Goal: Information Seeking & Learning: Learn about a topic

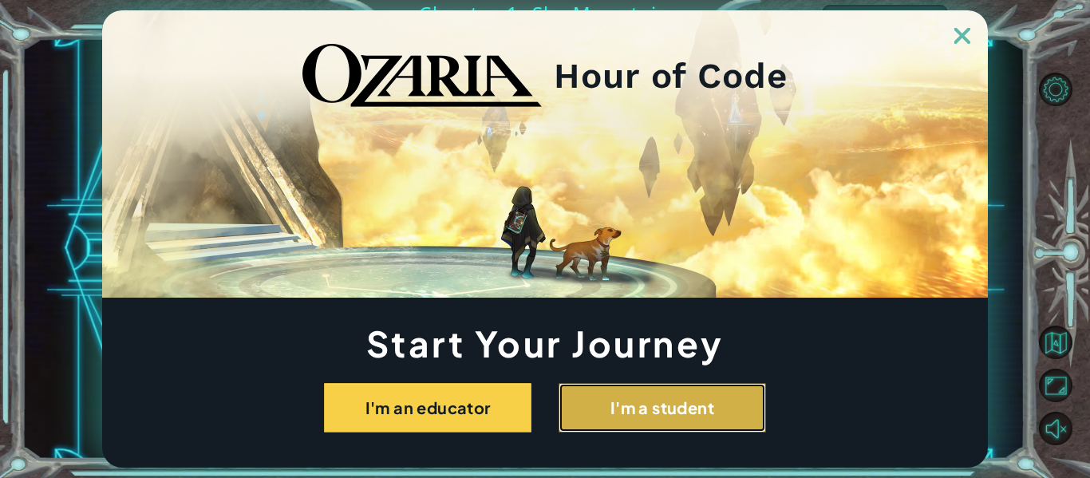
click at [686, 417] on button "I'm a student" at bounding box center [663, 407] width 208 height 49
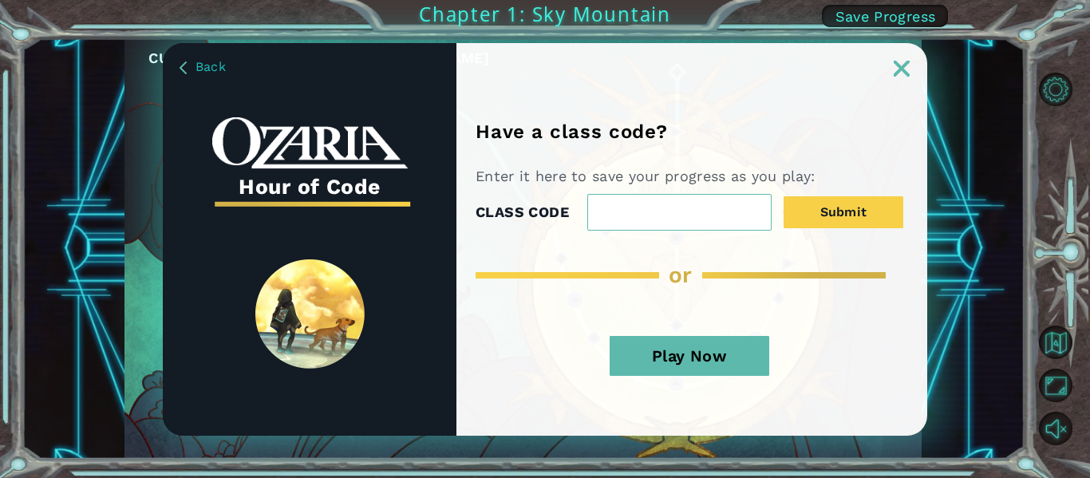
click at [672, 371] on button "Play Now" at bounding box center [690, 356] width 160 height 40
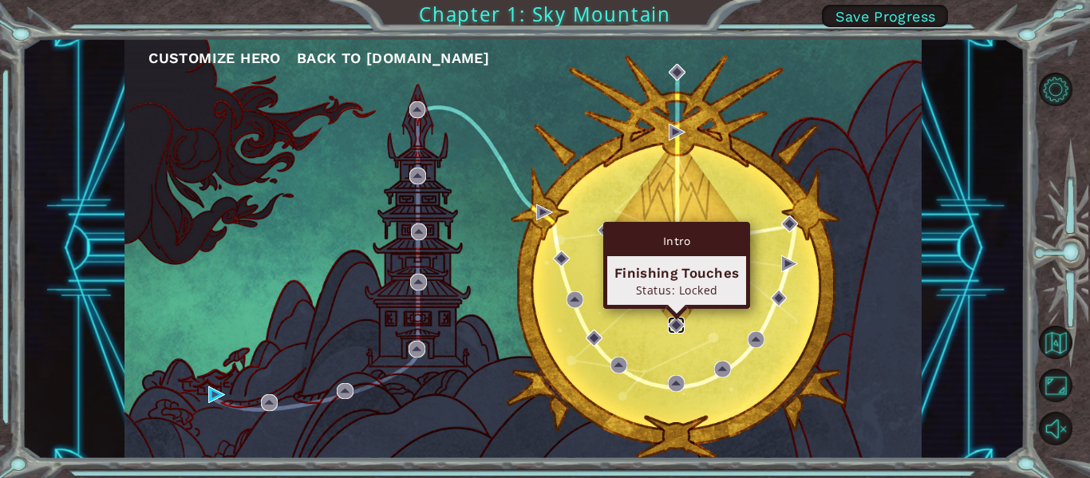
click at [669, 324] on img at bounding box center [676, 325] width 17 height 17
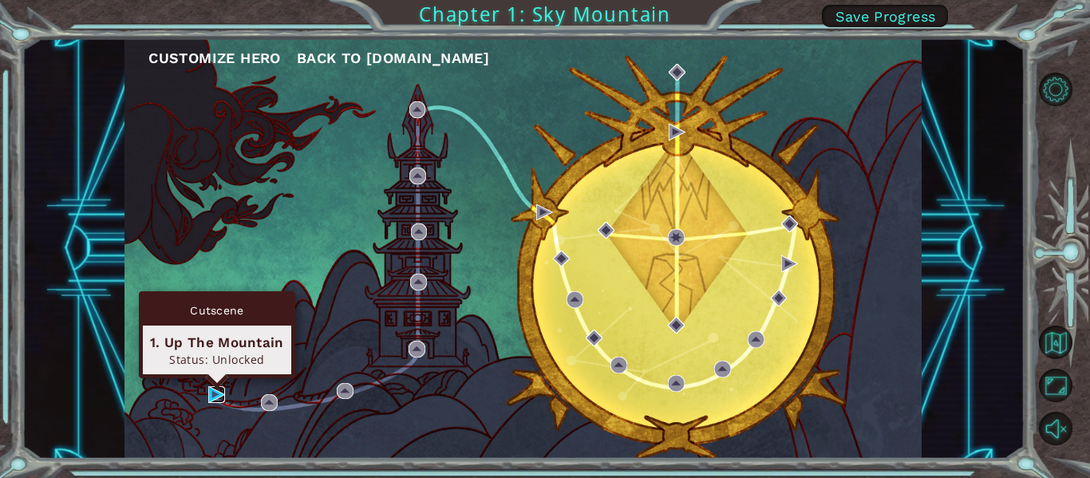
click at [212, 398] on img at bounding box center [216, 394] width 17 height 17
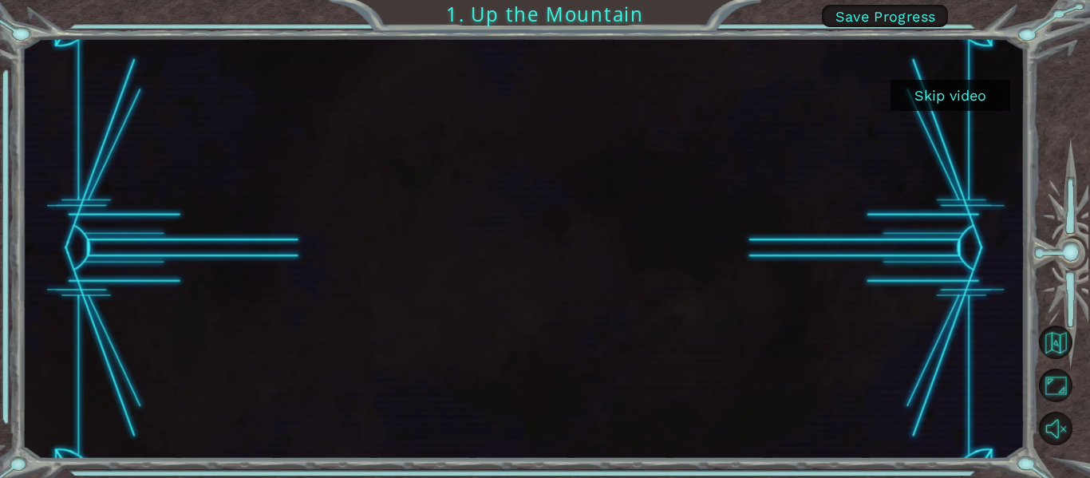
click at [532, 221] on div at bounding box center [523, 248] width 748 height 421
click at [532, 38] on iframe at bounding box center [523, 38] width 748 height 0
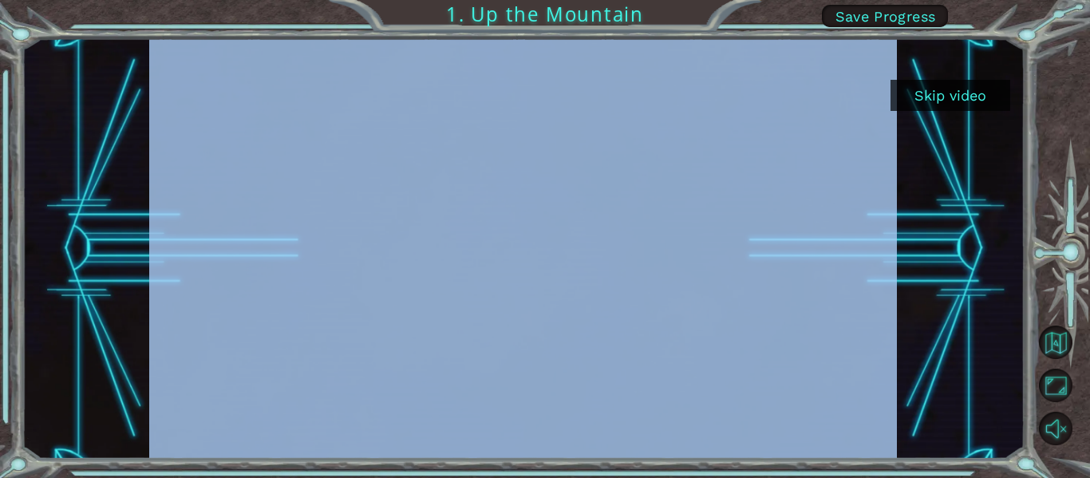
click at [976, 106] on button "Skip video" at bounding box center [951, 95] width 120 height 31
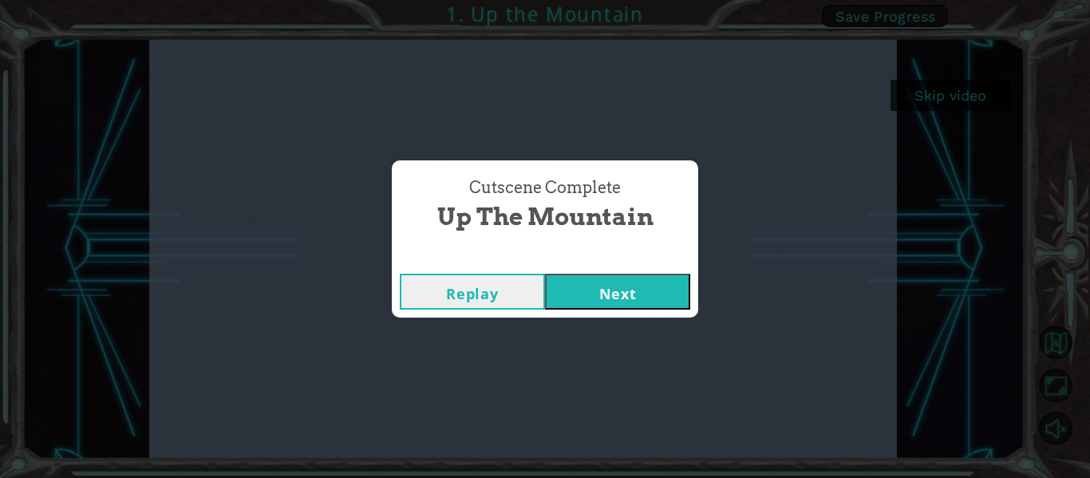
click at [605, 306] on button "Next" at bounding box center [617, 292] width 145 height 36
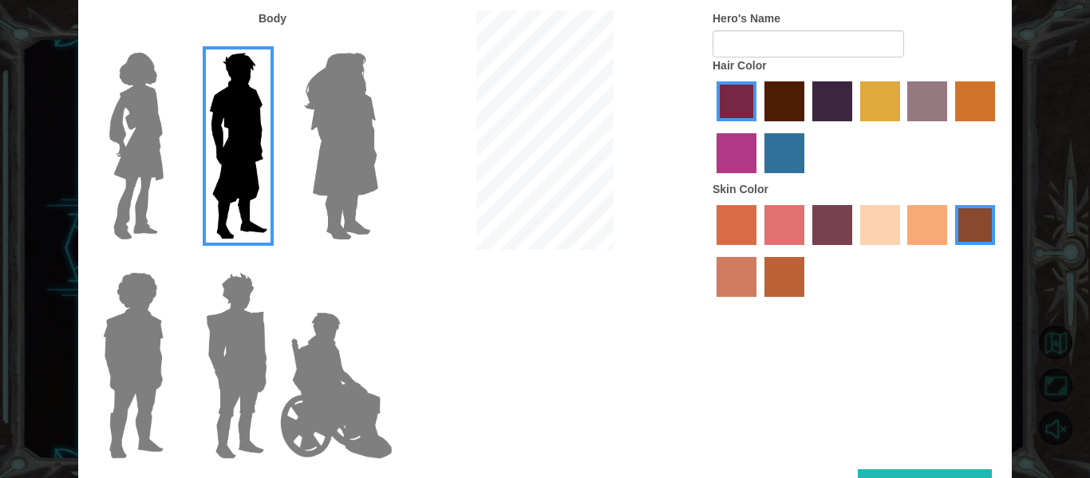
click at [336, 112] on img at bounding box center [341, 146] width 87 height 200
click at [377, 42] on input "Hero Amethyst" at bounding box center [377, 42] width 0 height 0
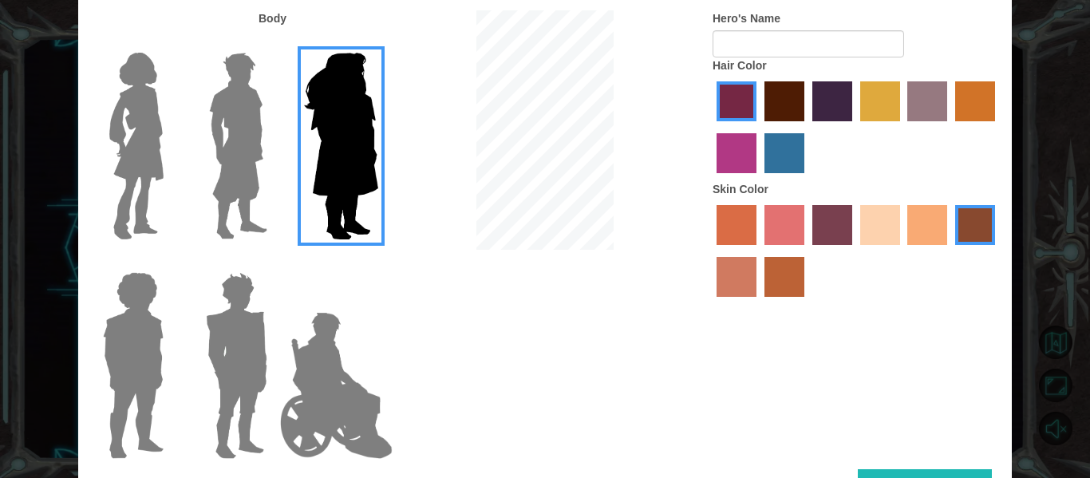
click at [160, 93] on img at bounding box center [136, 146] width 67 height 200
click at [170, 42] on input "Hero Connie" at bounding box center [170, 42] width 0 height 0
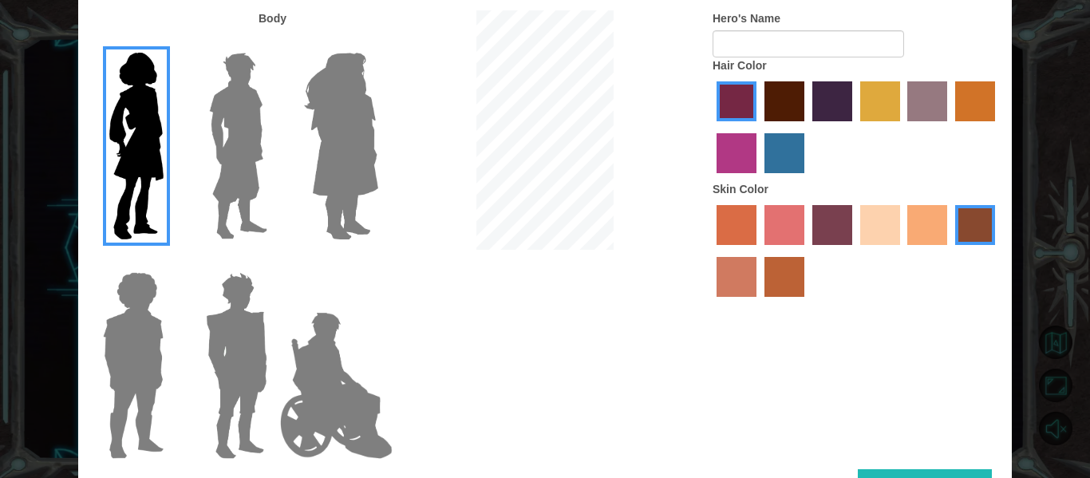
click at [231, 320] on img at bounding box center [237, 366] width 74 height 200
click at [274, 262] on input "Hero Garnet" at bounding box center [274, 262] width 0 height 0
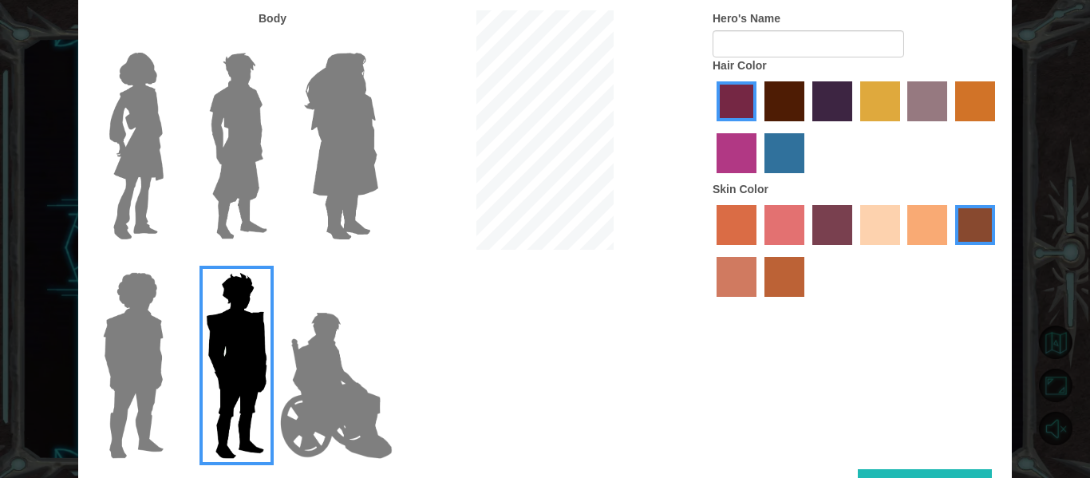
click at [884, 223] on label "sandy beach skin color" at bounding box center [880, 225] width 40 height 40
click at [855, 251] on input "sandy beach skin color" at bounding box center [855, 251] width 0 height 0
click at [961, 94] on label "gold drop hair color" at bounding box center [975, 101] width 40 height 40
click at [950, 127] on input "gold drop hair color" at bounding box center [950, 127] width 0 height 0
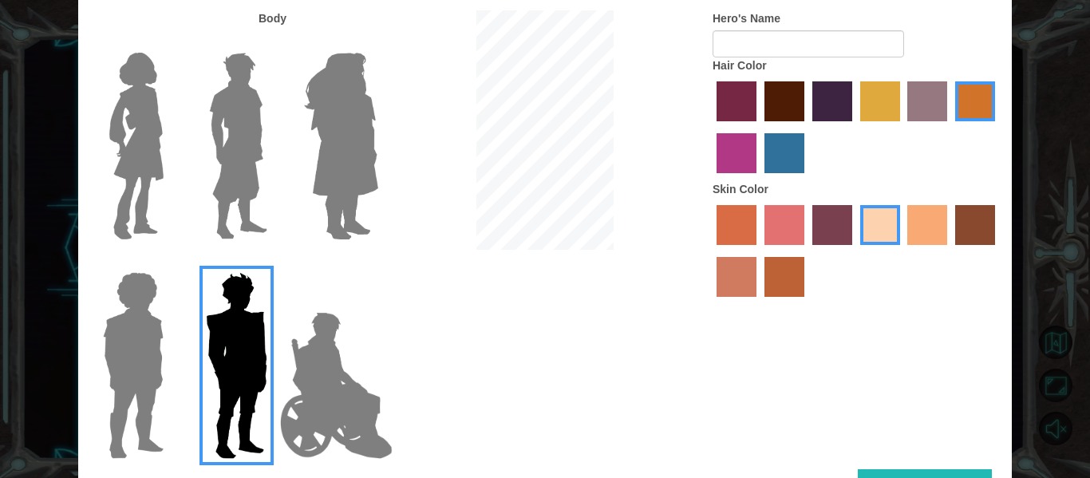
click at [779, 121] on label "maroon hair color" at bounding box center [785, 101] width 40 height 40
click at [759, 127] on input "maroon hair color" at bounding box center [759, 127] width 0 height 0
click at [779, 98] on label "maroon hair color" at bounding box center [785, 101] width 40 height 40
click at [759, 127] on input "maroon hair color" at bounding box center [759, 127] width 0 height 0
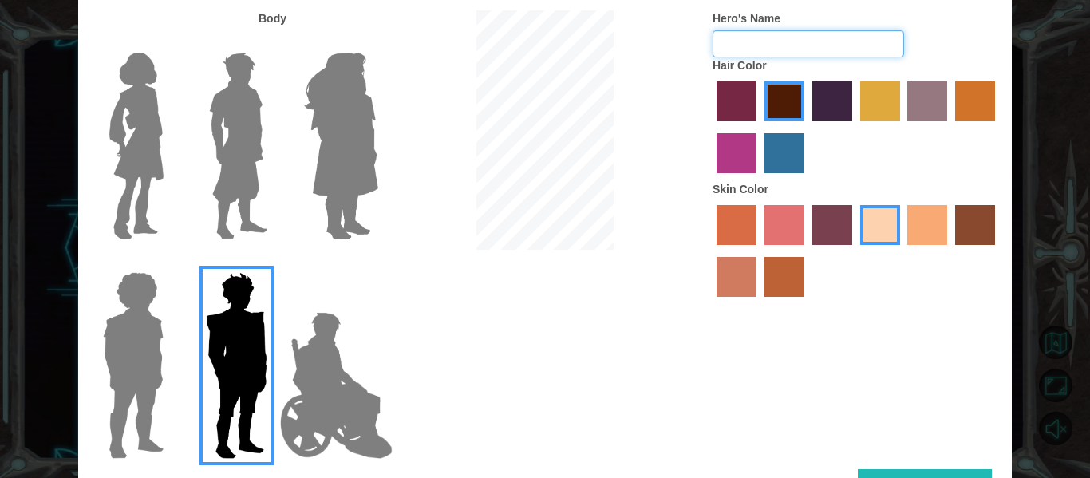
click at [753, 42] on input "Hero's Name" at bounding box center [809, 43] width 192 height 27
type input "cara"
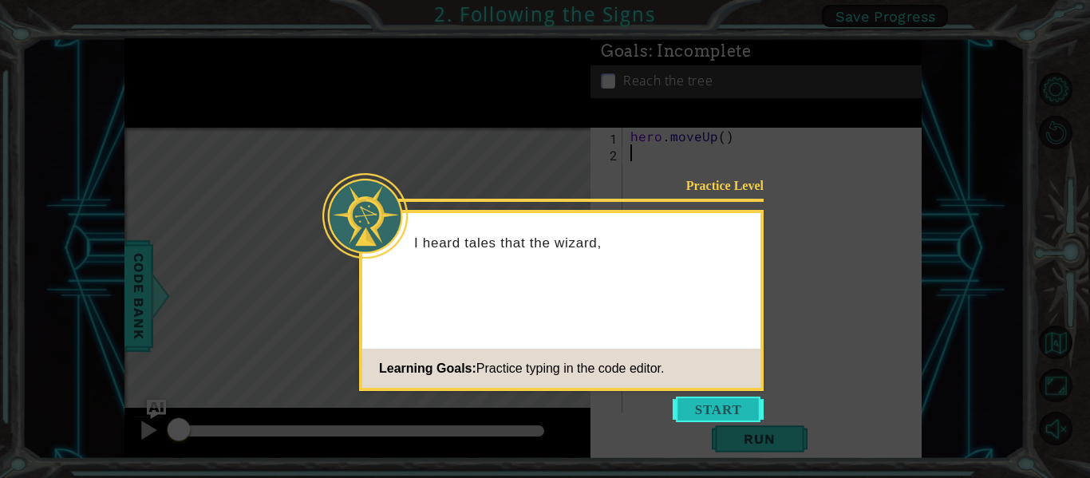
click at [741, 410] on button "Start" at bounding box center [718, 410] width 91 height 26
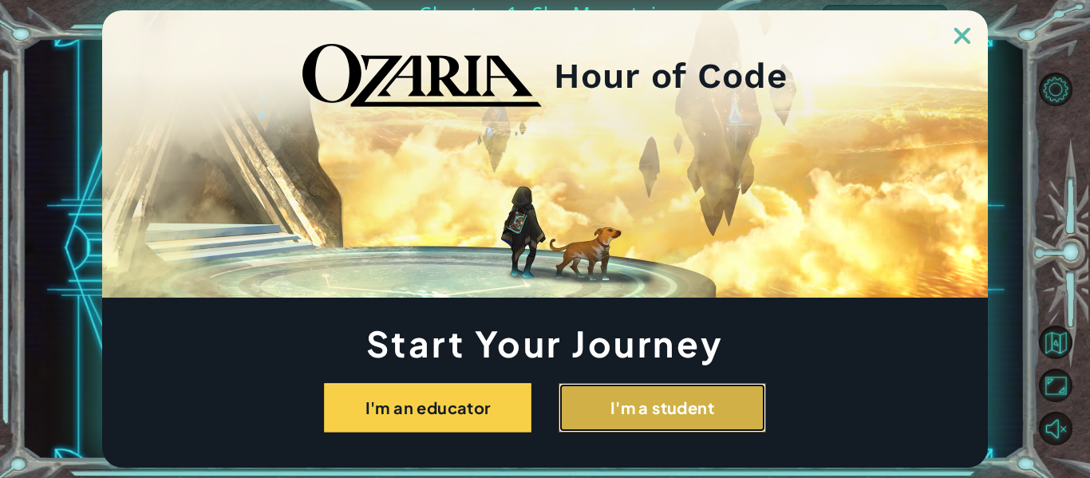
click at [646, 391] on button "I'm a student" at bounding box center [663, 407] width 208 height 49
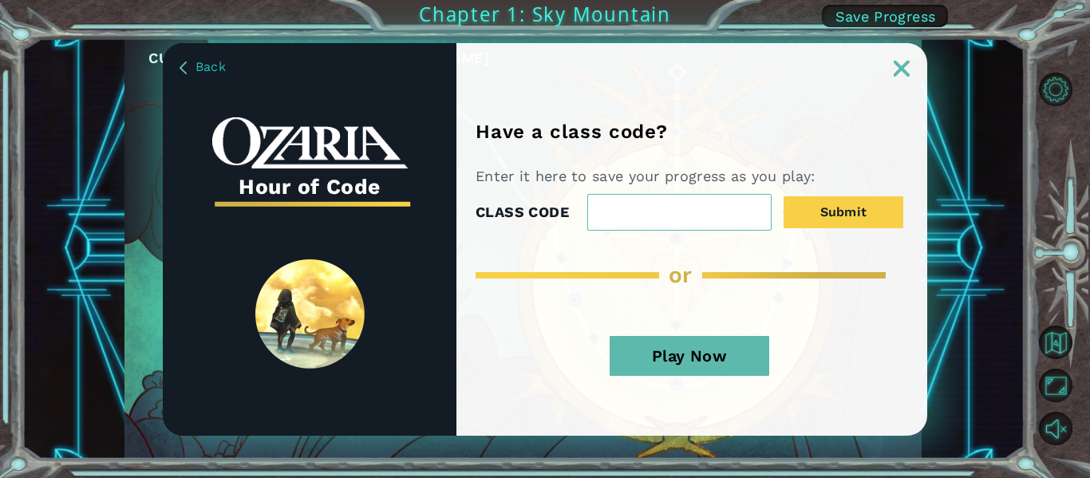
click at [653, 346] on button "Play Now" at bounding box center [690, 356] width 160 height 40
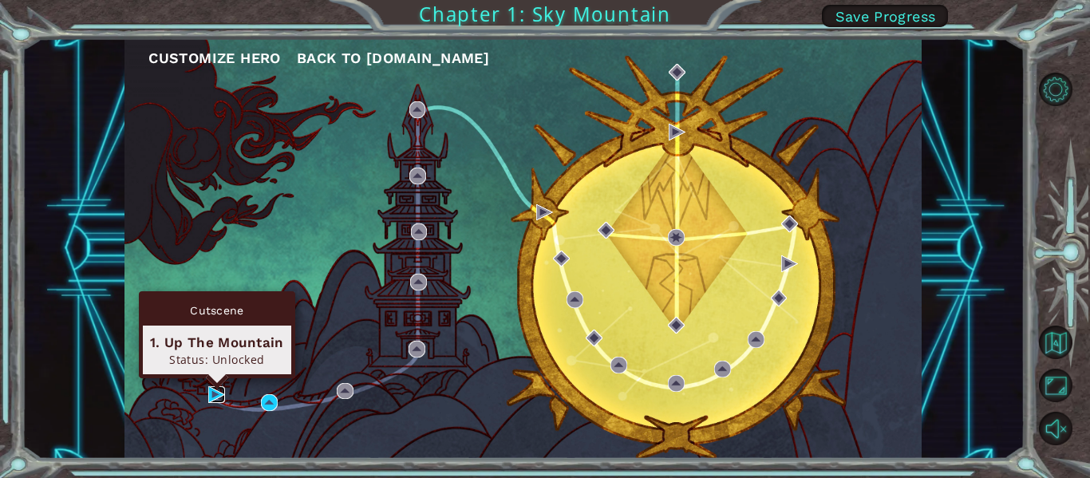
click at [223, 398] on img at bounding box center [216, 394] width 17 height 17
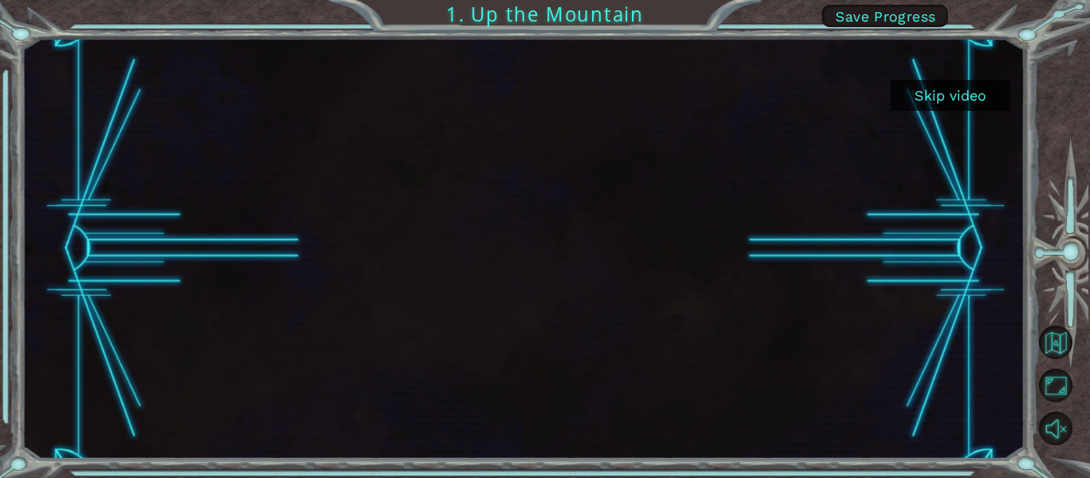
click at [718, 219] on div at bounding box center [523, 248] width 748 height 421
click at [934, 92] on button "Skip video" at bounding box center [951, 95] width 120 height 31
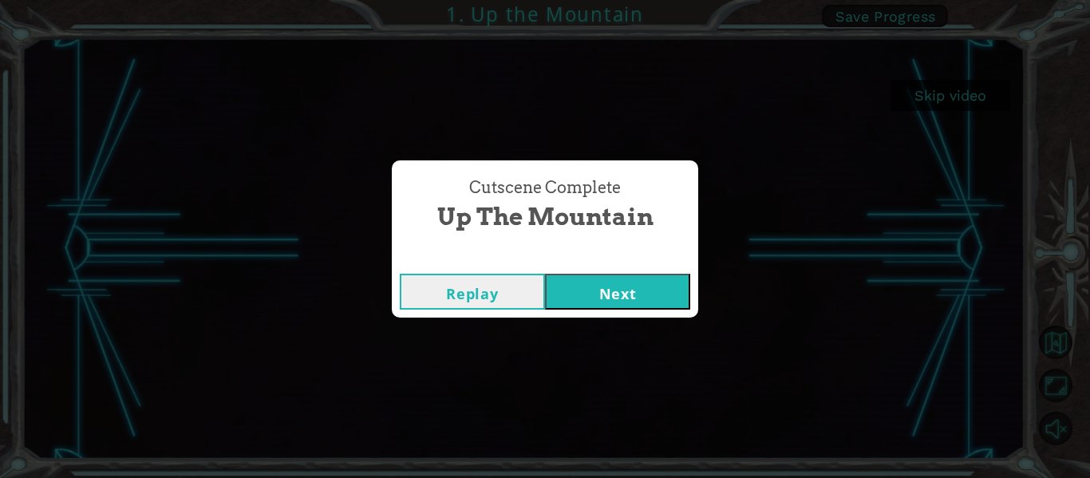
click at [625, 275] on button "Next" at bounding box center [617, 292] width 145 height 36
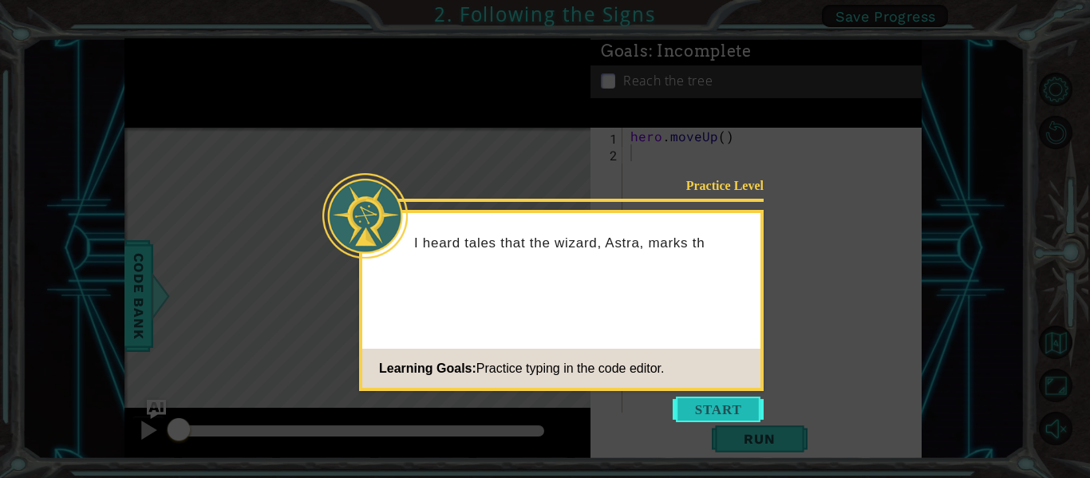
click at [717, 418] on button "Start" at bounding box center [718, 410] width 91 height 26
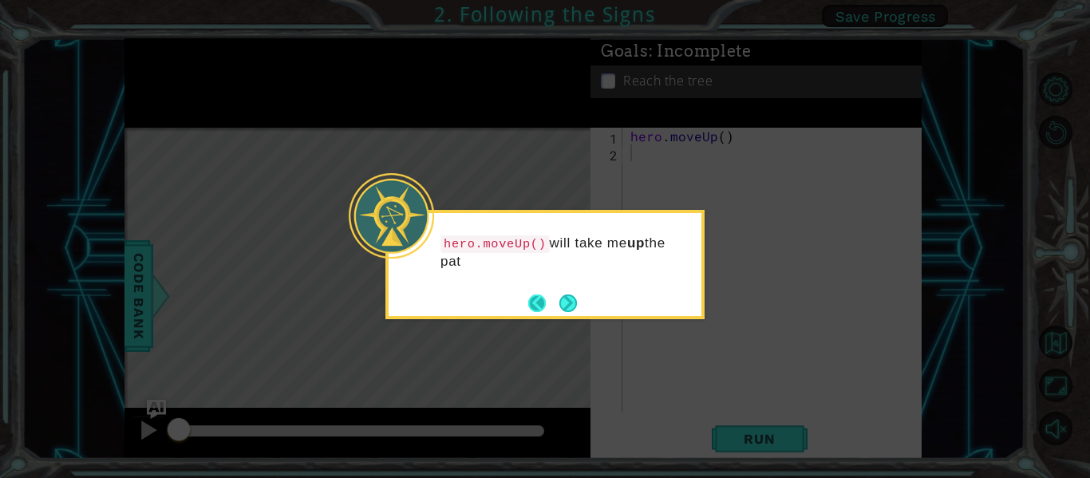
click at [540, 298] on button "Back" at bounding box center [543, 303] width 31 height 18
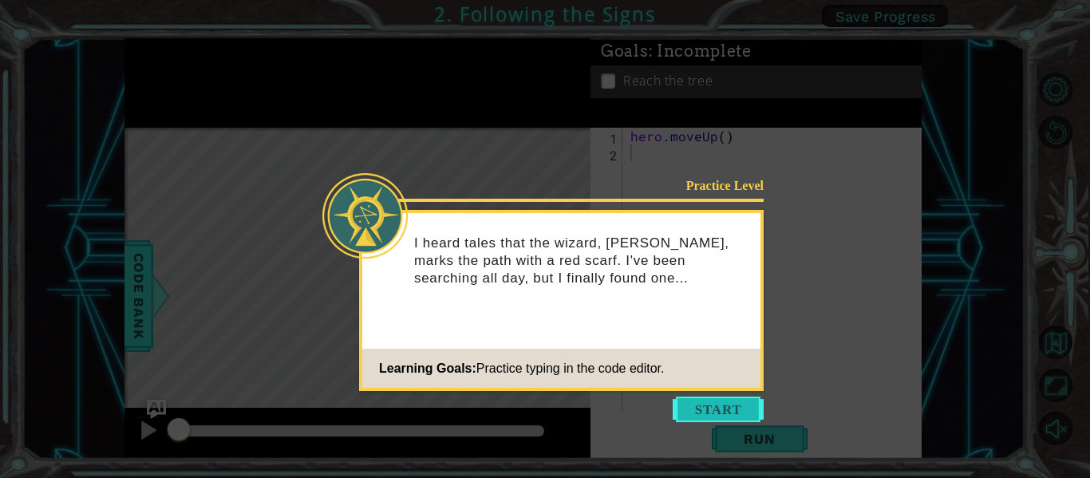
click at [712, 409] on button "Start" at bounding box center [718, 410] width 91 height 26
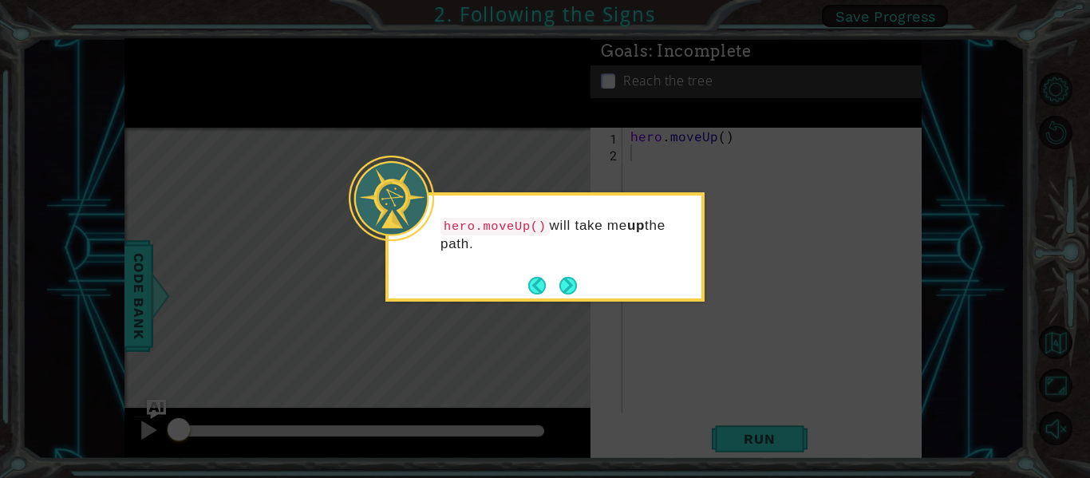
click at [712, 409] on icon at bounding box center [545, 239] width 1090 height 478
click at [577, 284] on button "Next" at bounding box center [568, 285] width 18 height 18
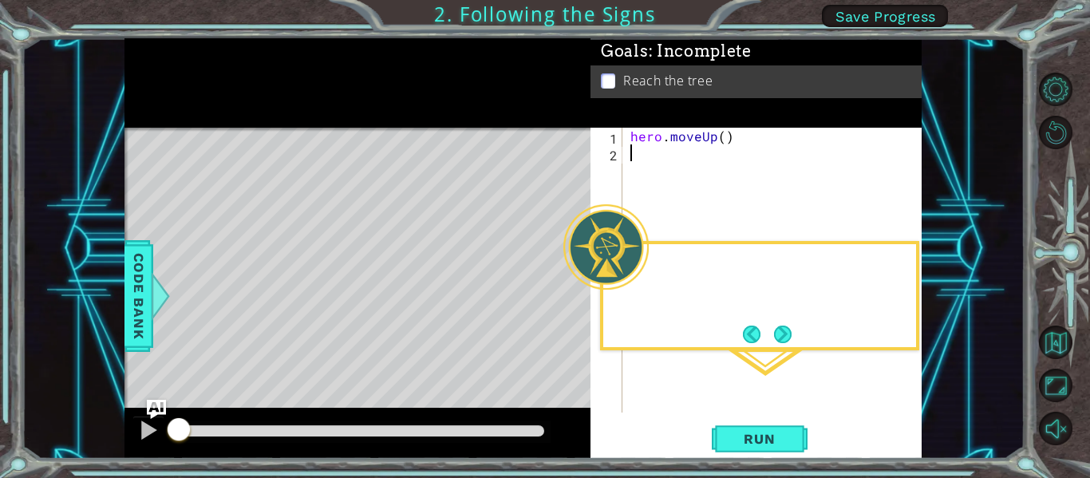
click at [580, 284] on div at bounding box center [605, 246] width 85 height 85
click at [749, 433] on span "Run" at bounding box center [759, 439] width 63 height 16
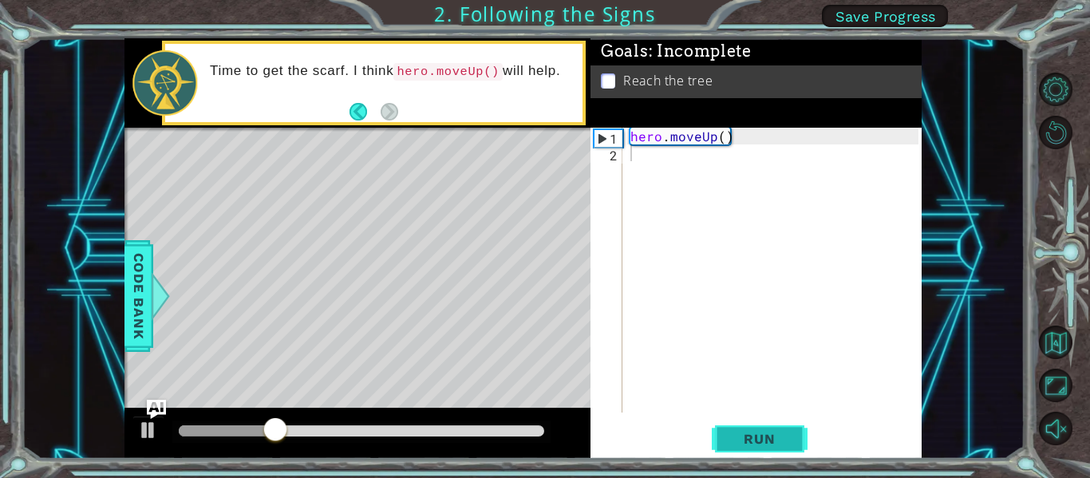
click at [725, 427] on button "Run" at bounding box center [760, 439] width 96 height 33
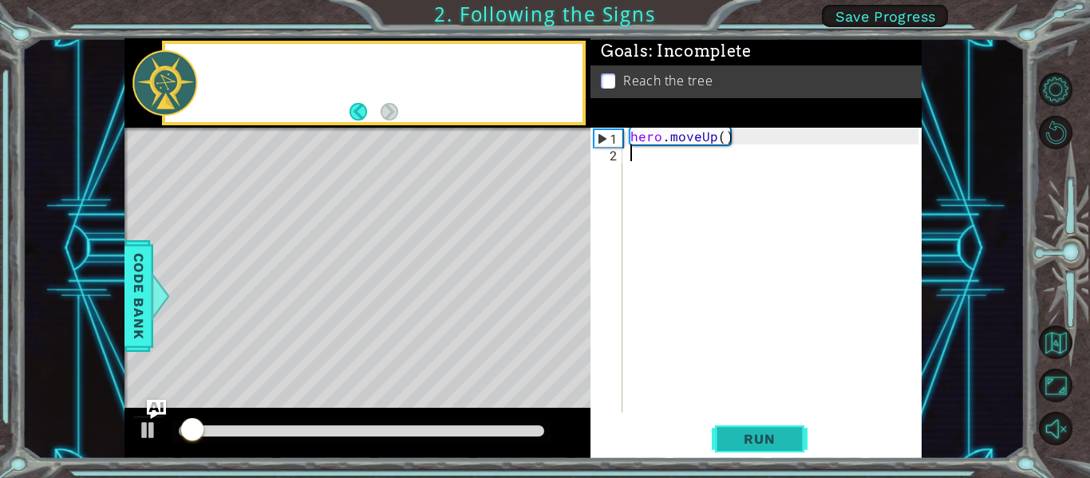
click at [725, 427] on button "Run" at bounding box center [760, 439] width 96 height 33
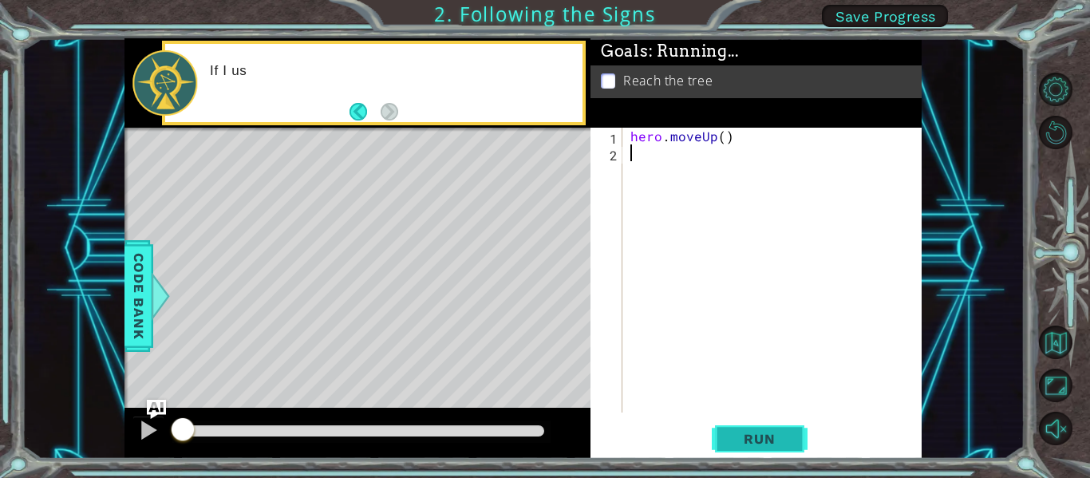
click at [725, 427] on button "Run" at bounding box center [760, 439] width 96 height 33
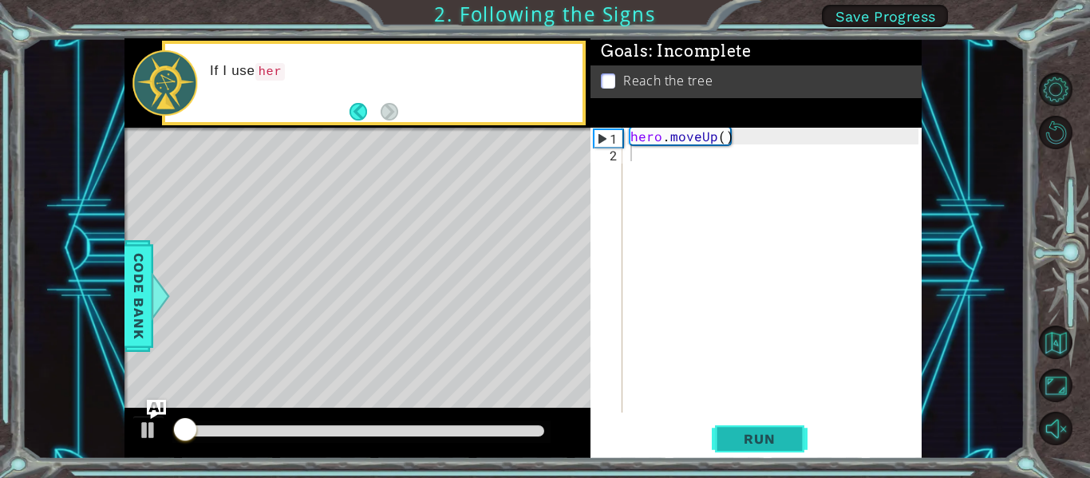
click at [725, 427] on button "Run" at bounding box center [760, 439] width 96 height 33
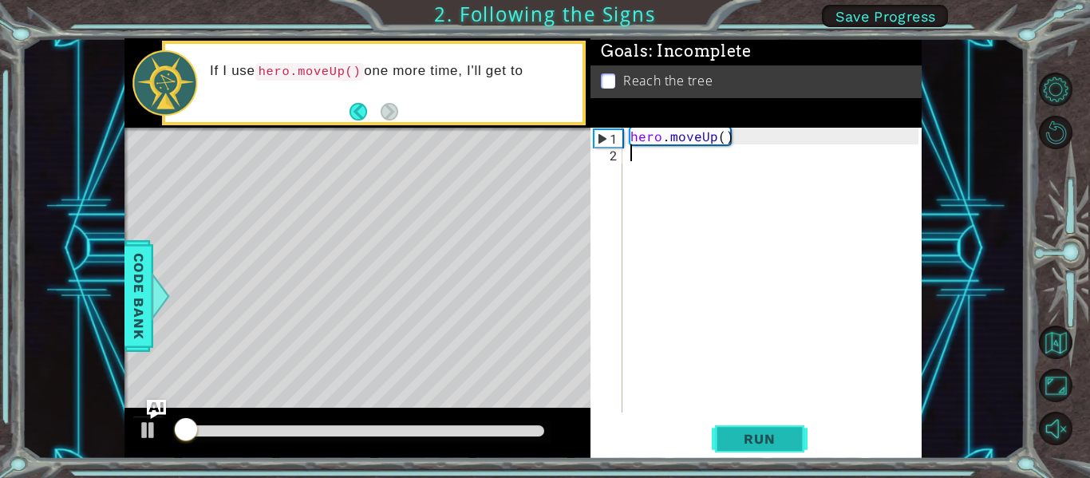
click at [725, 427] on button "Run" at bounding box center [760, 439] width 96 height 33
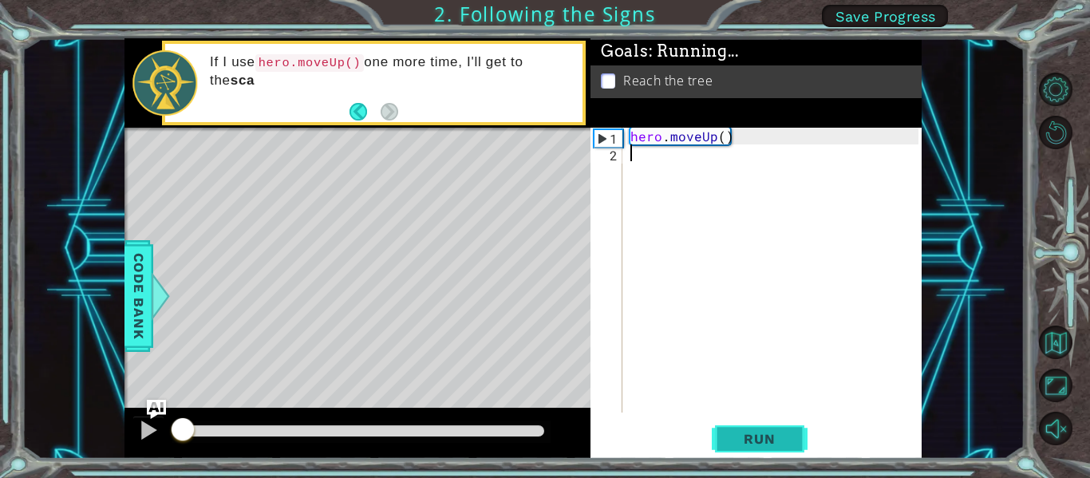
click at [725, 427] on button "Run" at bounding box center [760, 439] width 96 height 33
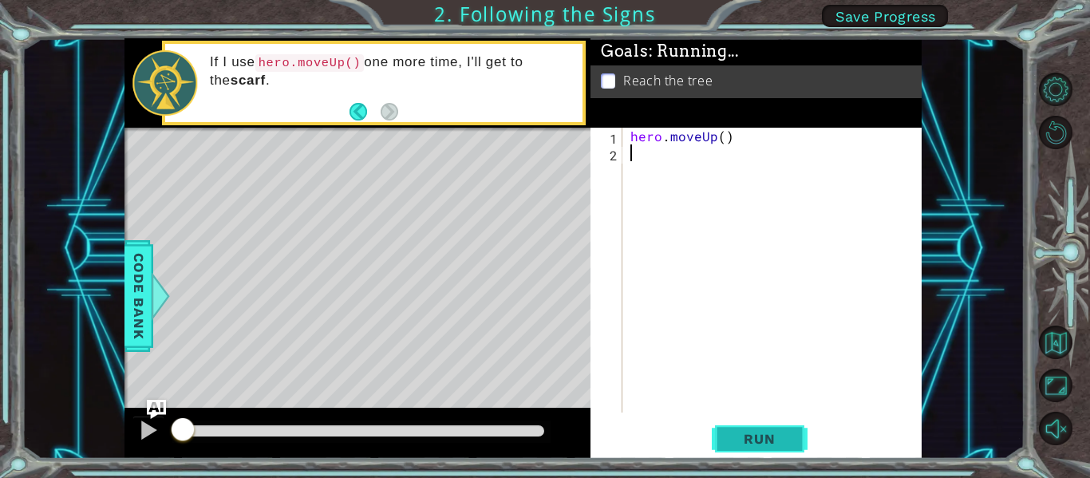
click at [725, 427] on button "Run" at bounding box center [760, 439] width 96 height 33
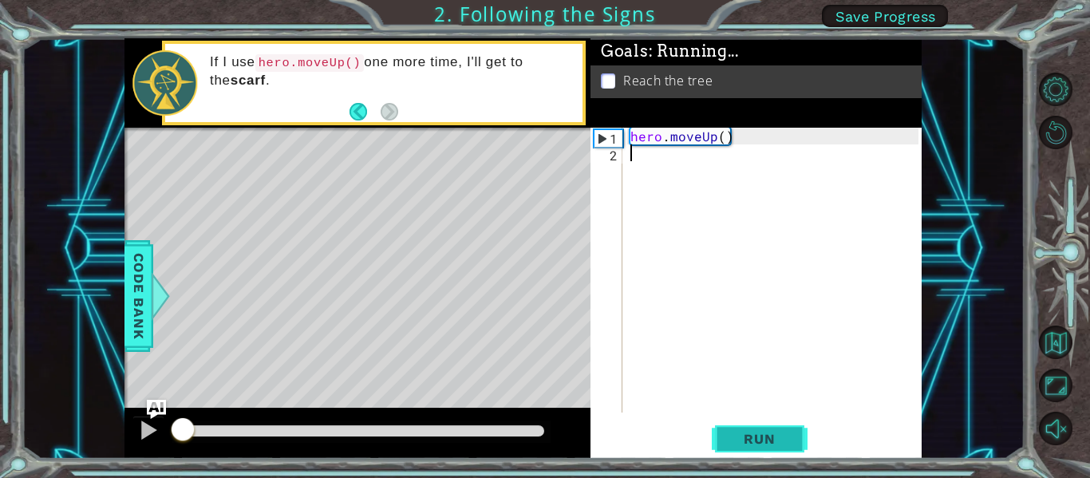
click at [725, 427] on button "Run" at bounding box center [760, 439] width 96 height 33
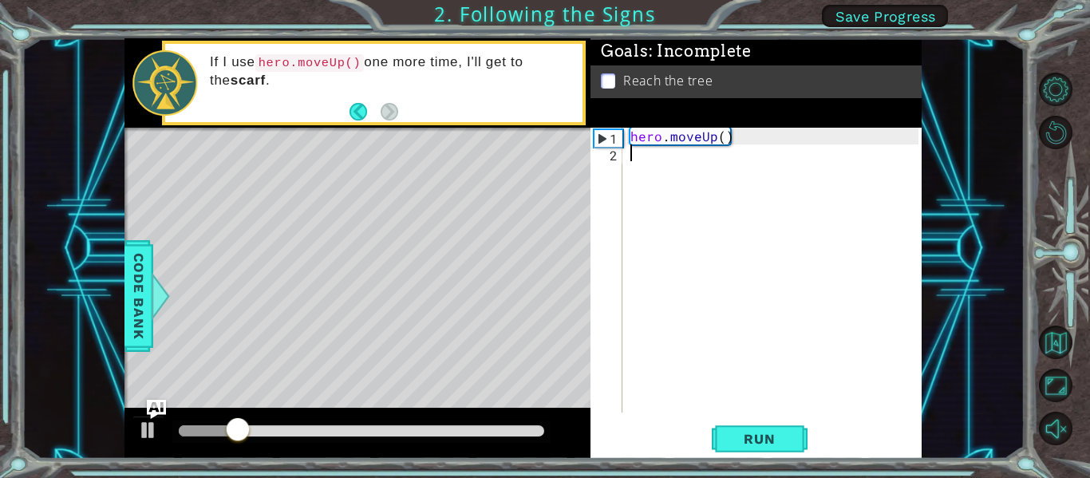
click at [612, 152] on div "2" at bounding box center [608, 155] width 29 height 17
click at [650, 128] on div "hero . moveUp ( )" at bounding box center [776, 287] width 299 height 318
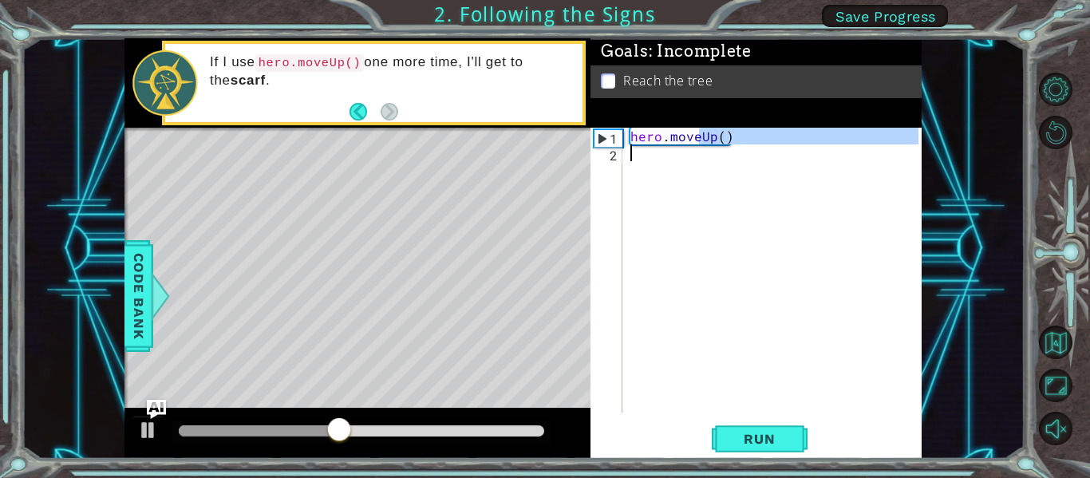
drag, startPoint x: 697, startPoint y: 130, endPoint x: 713, endPoint y: 173, distance: 46.2
click at [713, 173] on div "hero . moveUp ( )" at bounding box center [776, 287] width 299 height 318
type textarea "hero.moveUp()"
click at [725, 161] on div "hero . moveUp ( )" at bounding box center [772, 270] width 291 height 285
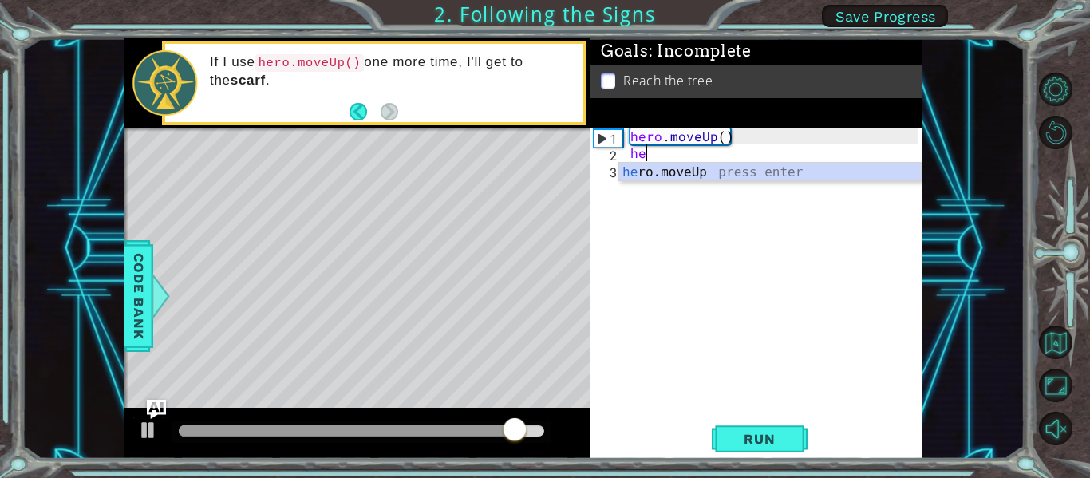
scroll to position [0, 1]
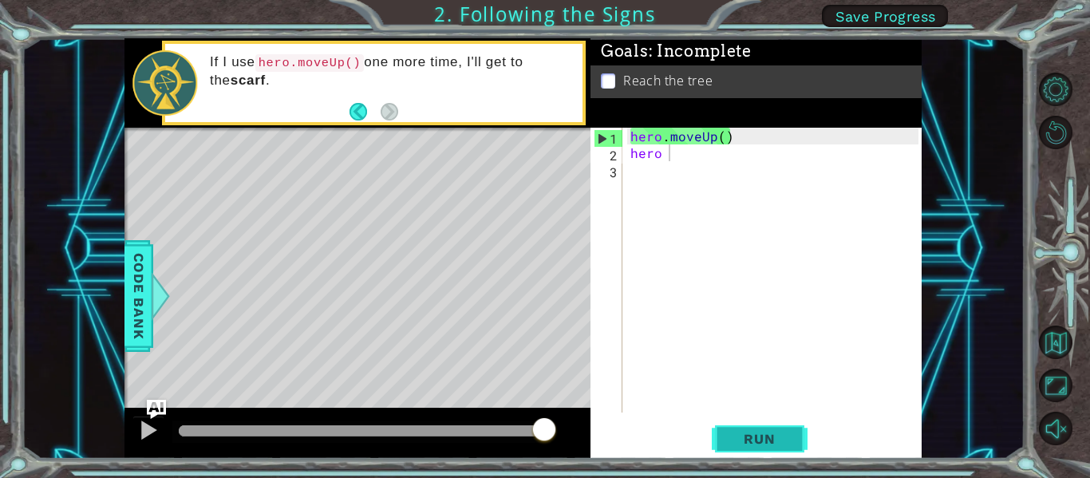
click at [737, 442] on span "Run" at bounding box center [759, 439] width 63 height 16
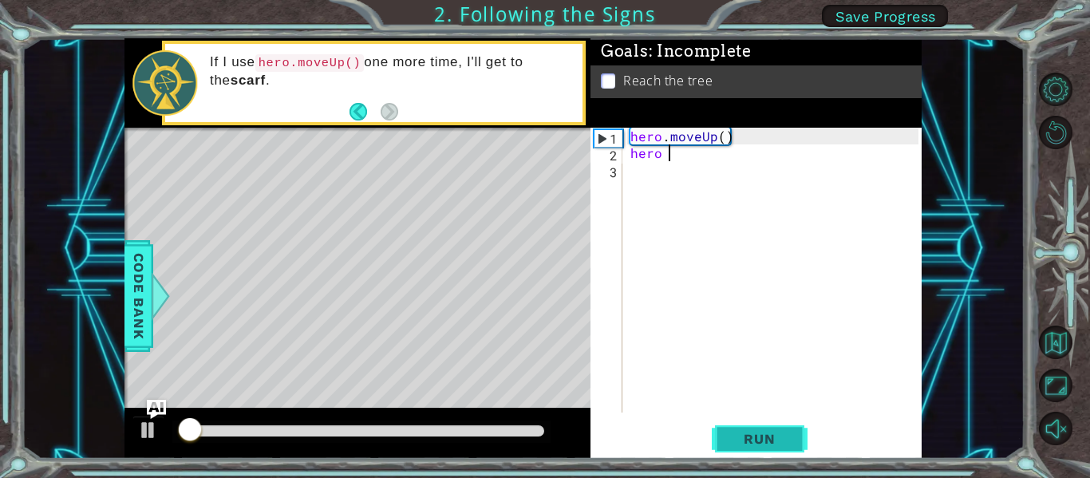
click at [737, 442] on span "Run" at bounding box center [759, 439] width 63 height 16
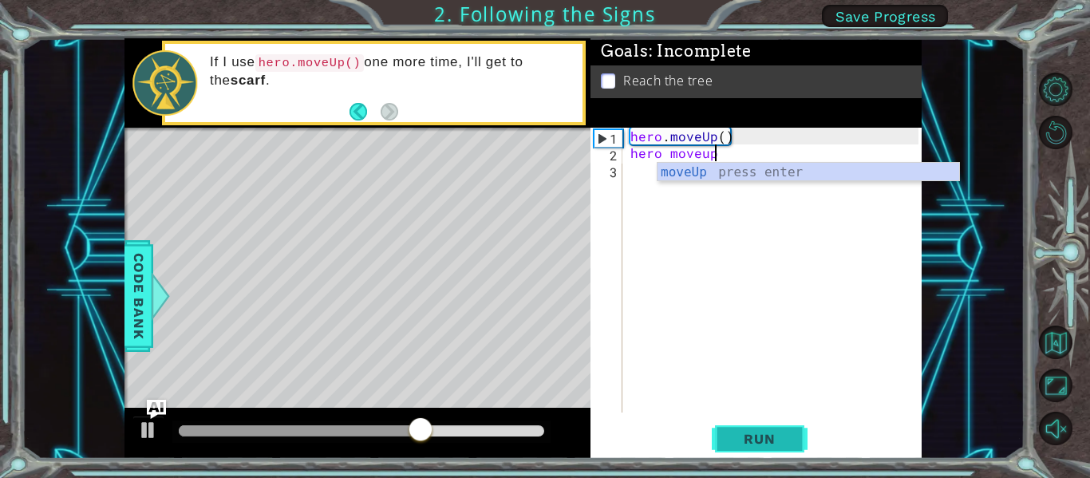
scroll to position [0, 5]
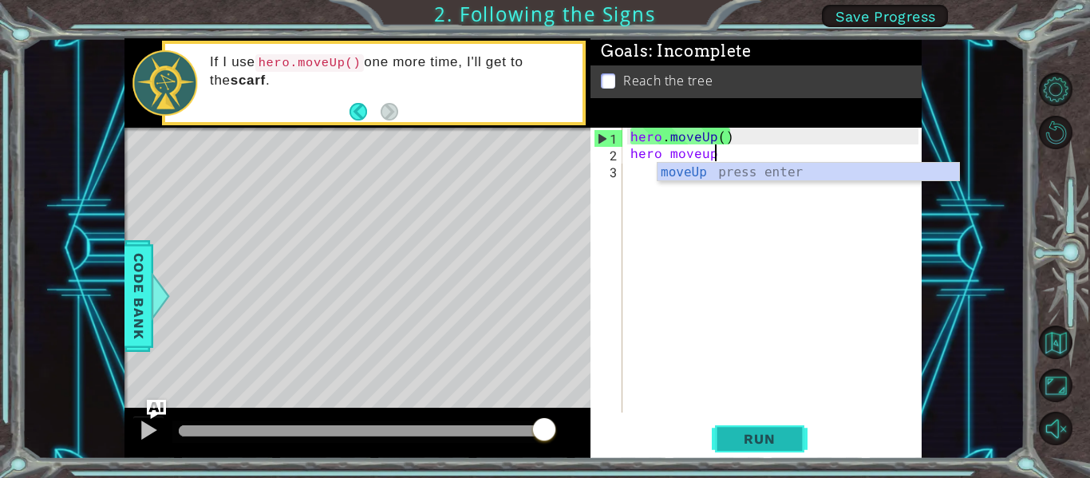
type textarea "hero moveup"
click at [764, 438] on span "Run" at bounding box center [759, 439] width 63 height 16
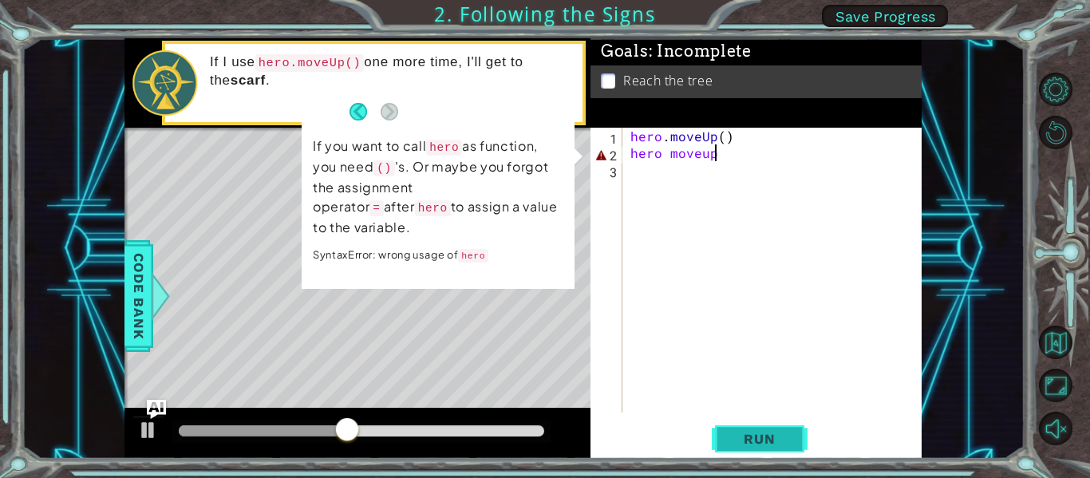
click at [729, 427] on button "Run" at bounding box center [760, 439] width 96 height 33
click at [604, 172] on div "3" at bounding box center [608, 172] width 29 height 17
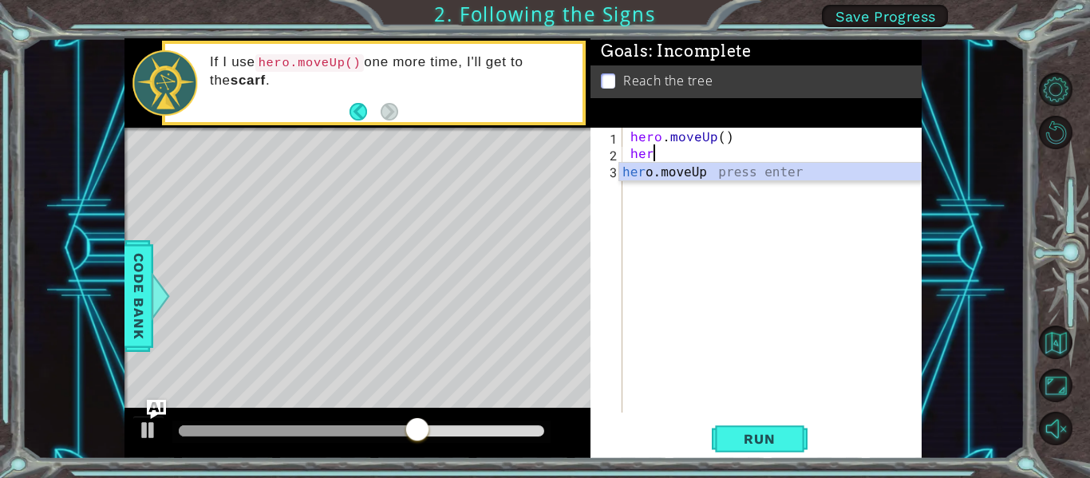
scroll to position [0, 1]
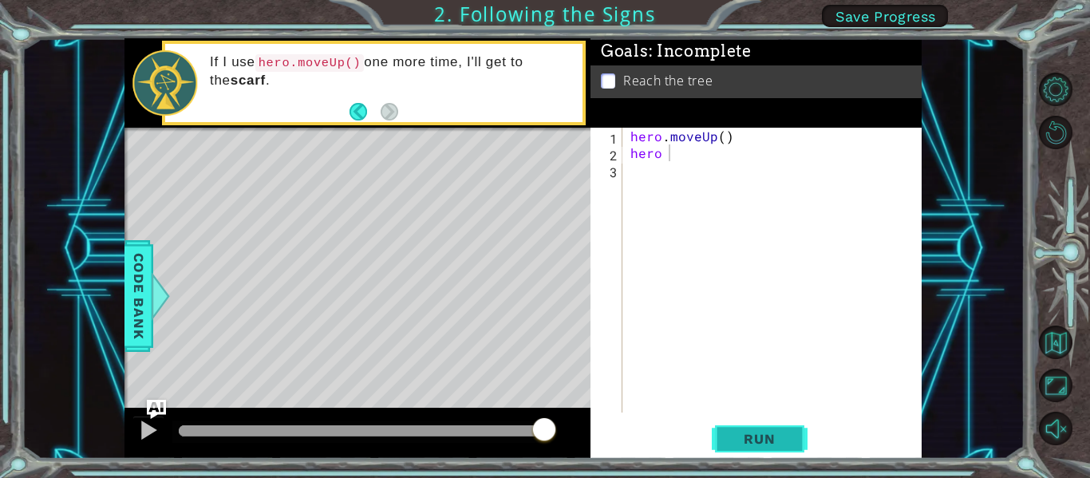
click at [747, 450] on button "Run" at bounding box center [760, 439] width 96 height 33
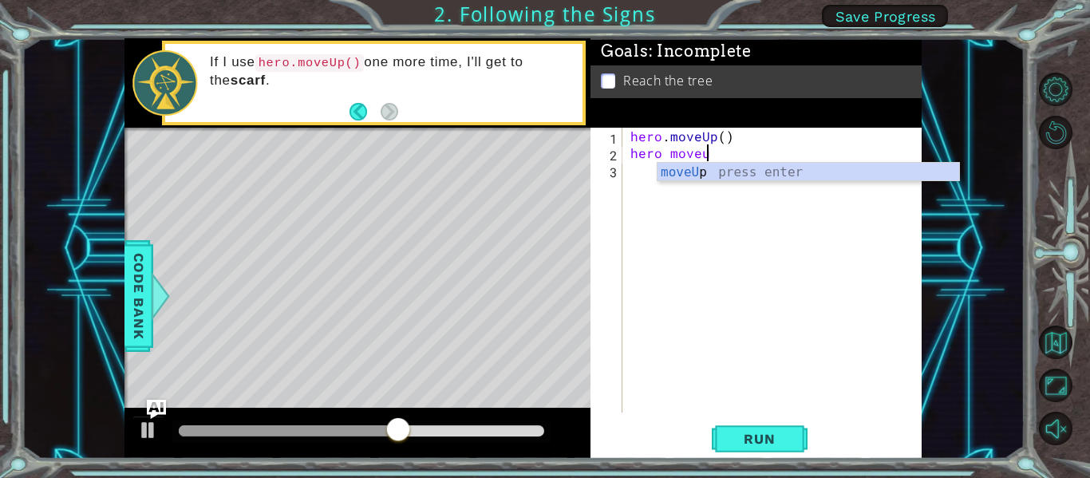
scroll to position [0, 5]
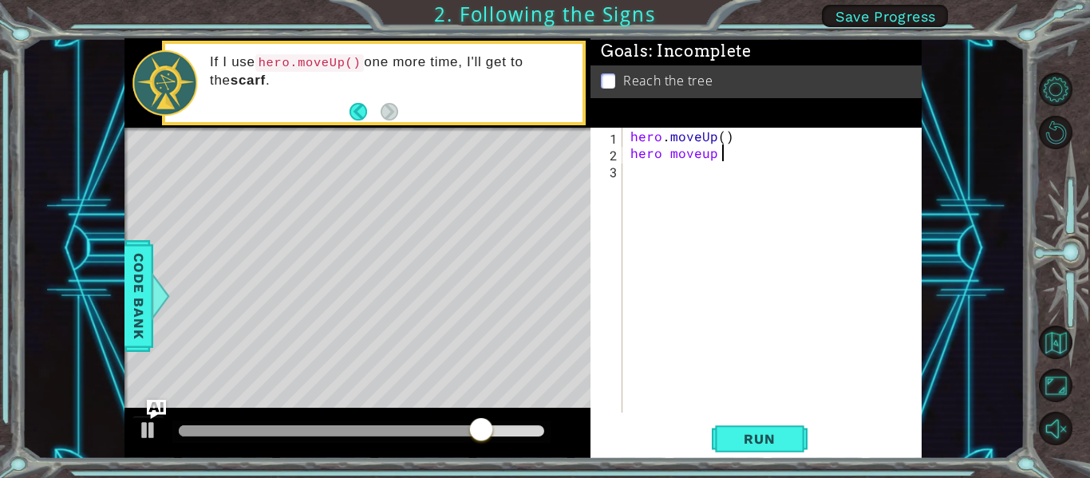
type textarea "hero moveup"
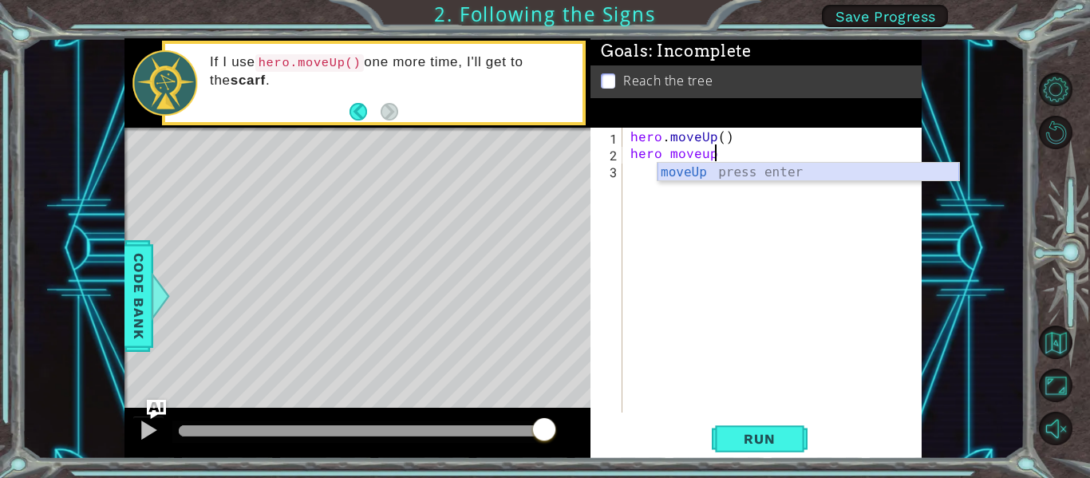
click at [684, 173] on div "moveUp press enter" at bounding box center [809, 191] width 302 height 57
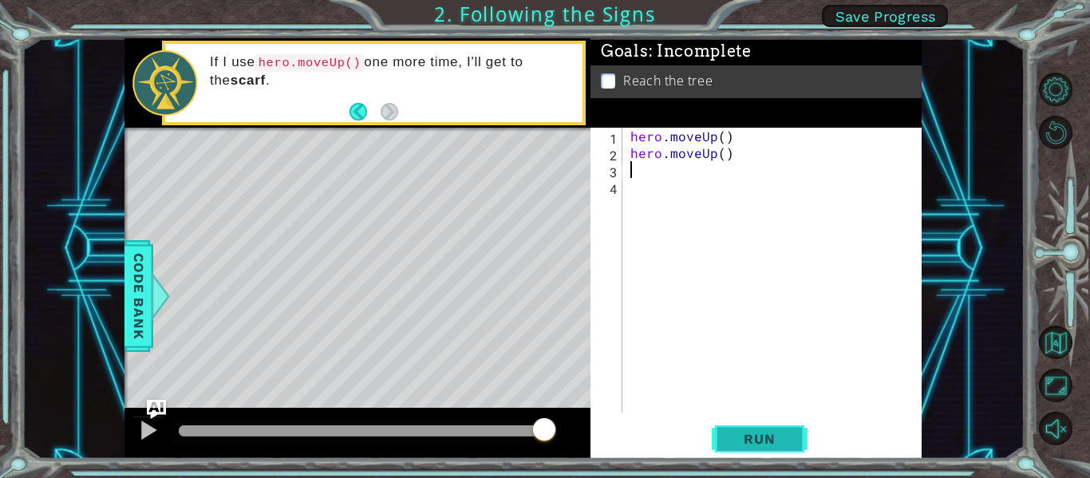
click at [773, 428] on button "Run" at bounding box center [760, 439] width 96 height 33
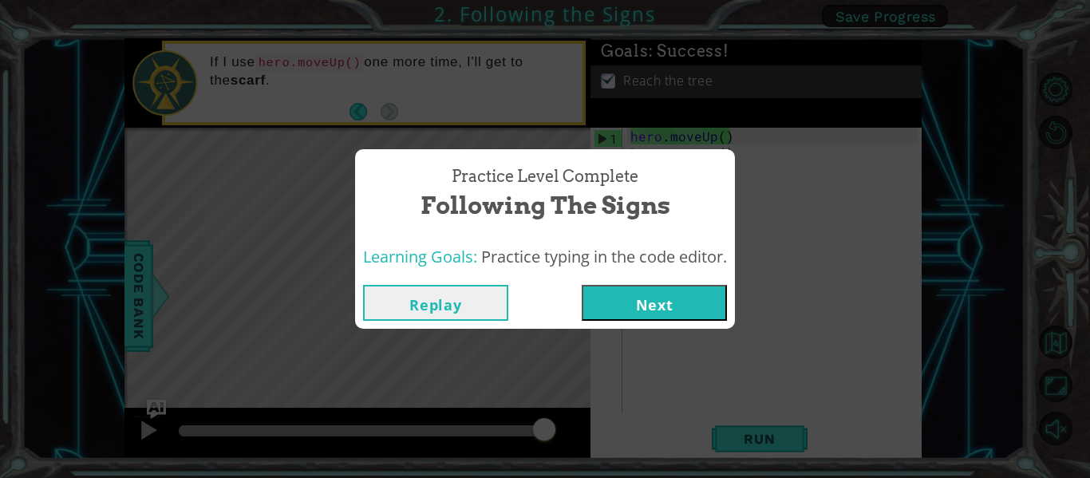
click at [627, 292] on button "Next" at bounding box center [654, 303] width 145 height 36
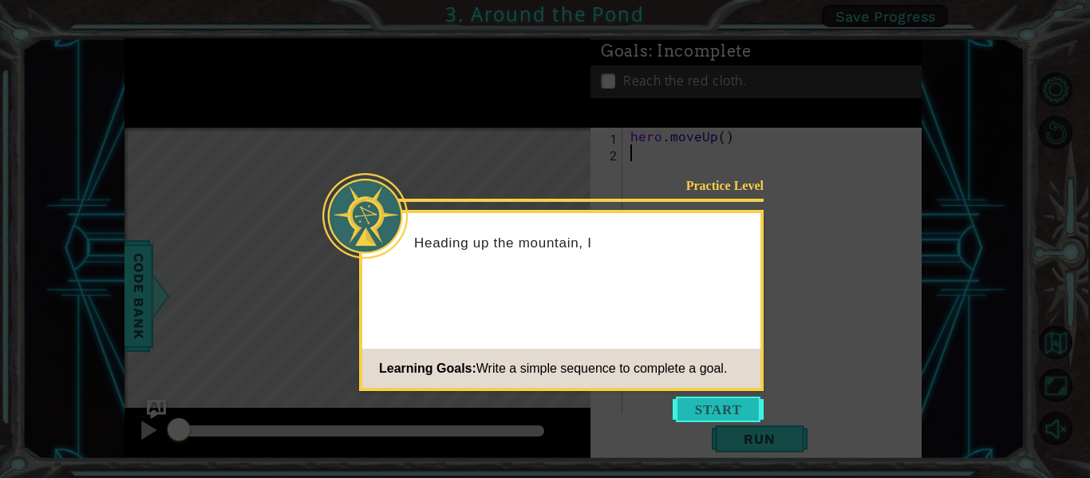
click at [736, 413] on button "Start" at bounding box center [718, 410] width 91 height 26
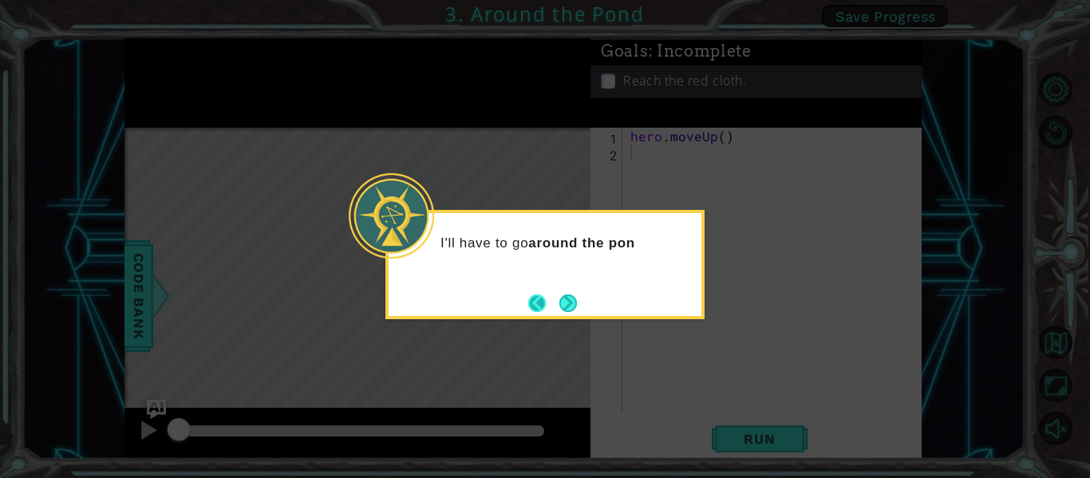
click at [552, 294] on button "Back" at bounding box center [543, 303] width 31 height 18
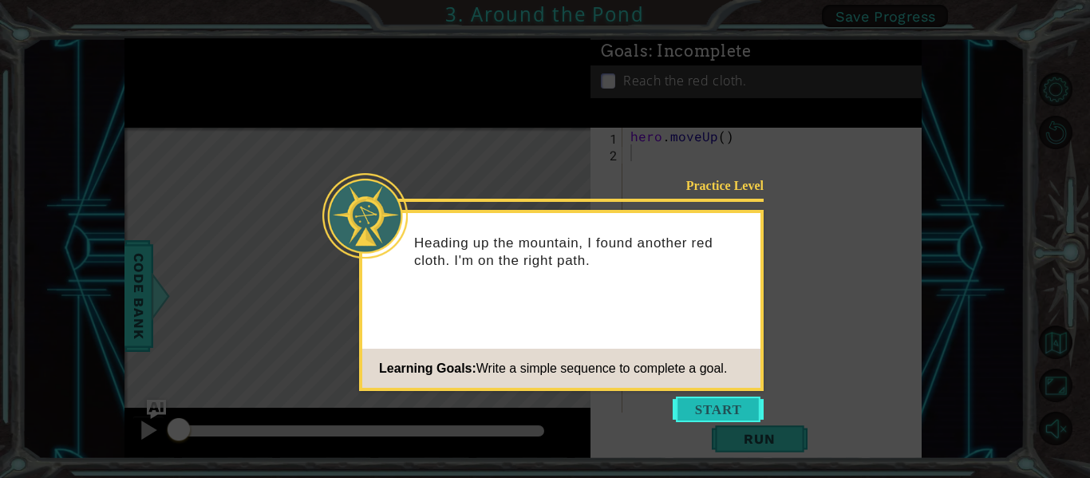
click at [707, 418] on button "Start" at bounding box center [718, 410] width 91 height 26
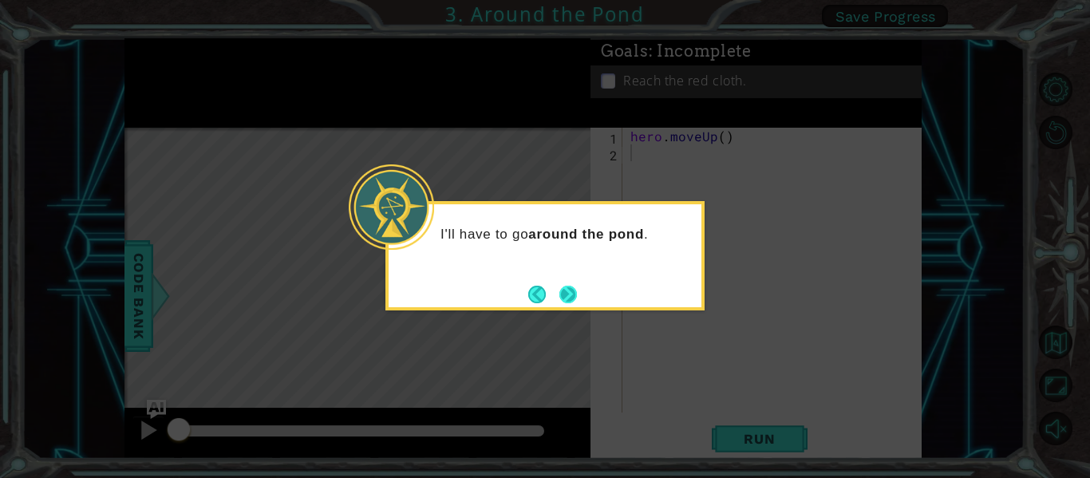
click at [571, 290] on button "Next" at bounding box center [568, 295] width 18 height 18
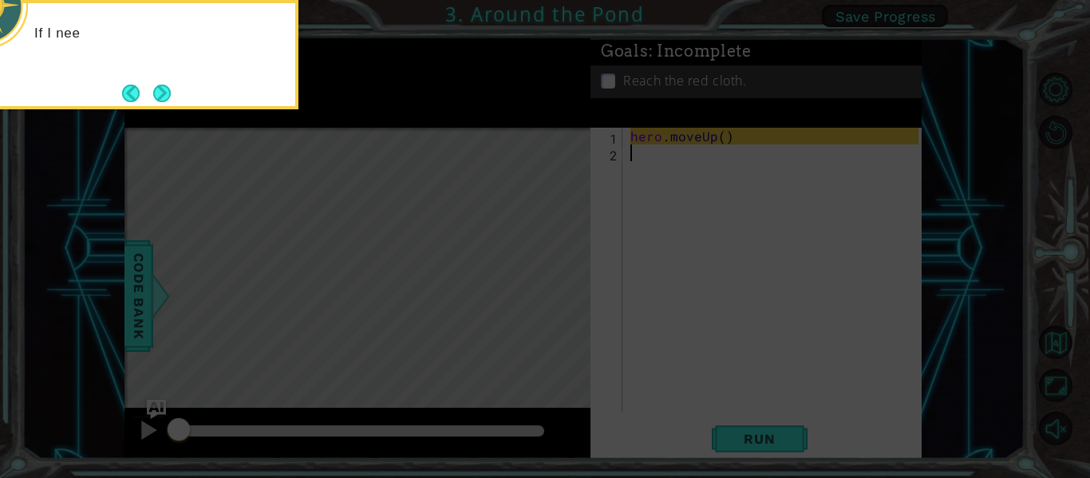
click at [571, 290] on icon at bounding box center [545, 71] width 1090 height 813
click at [164, 90] on button "Next" at bounding box center [162, 93] width 18 height 18
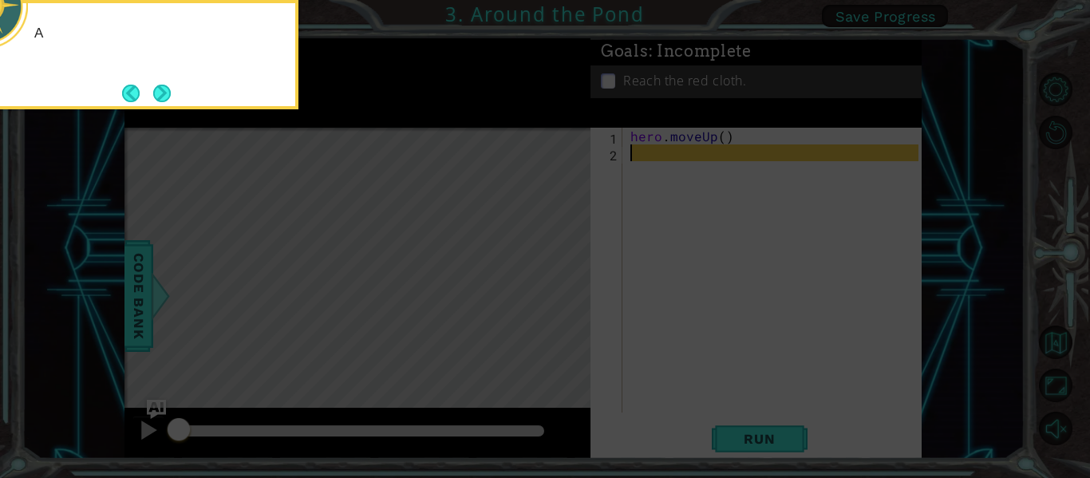
click at [164, 90] on button "Next" at bounding box center [162, 94] width 18 height 18
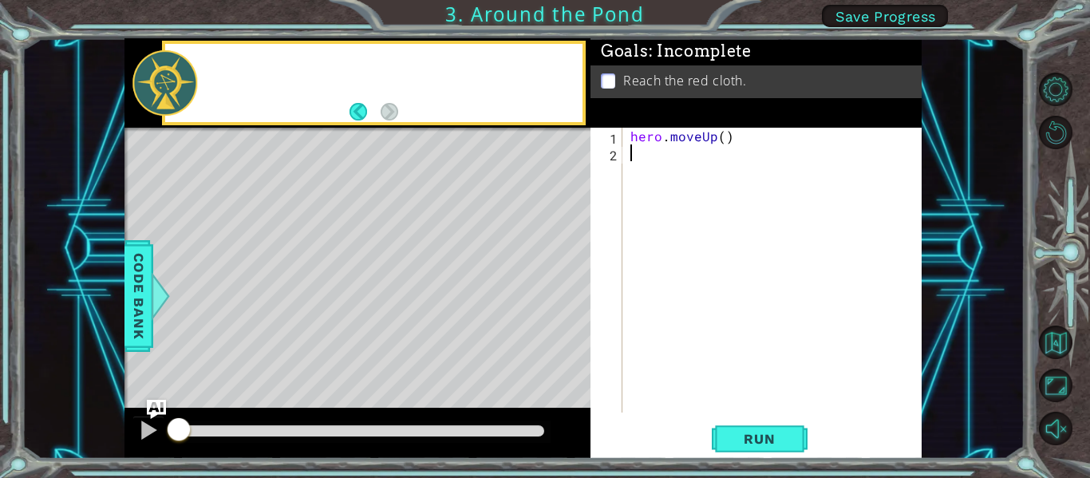
click at [164, 90] on div at bounding box center [164, 82] width 65 height 65
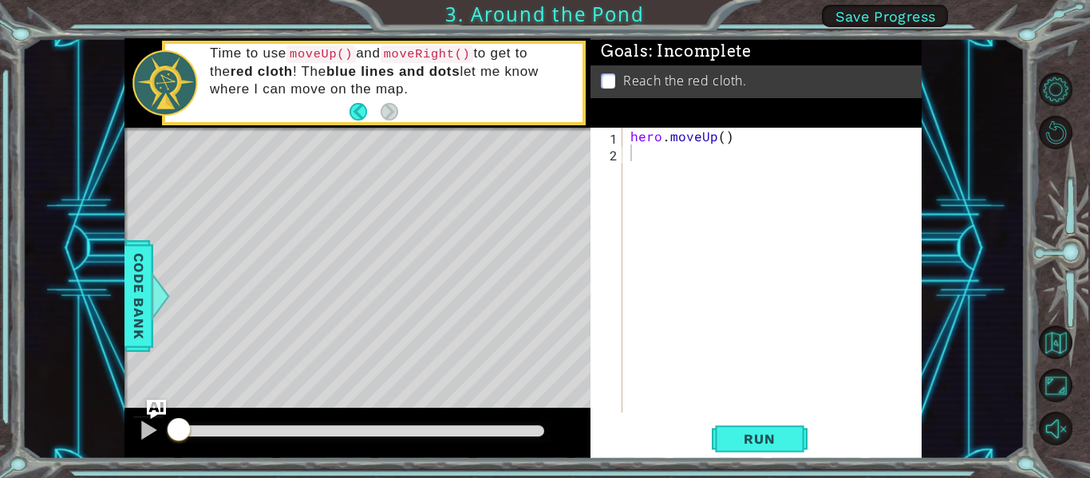
click at [689, 144] on div "hero . moveUp ( )" at bounding box center [776, 287] width 299 height 318
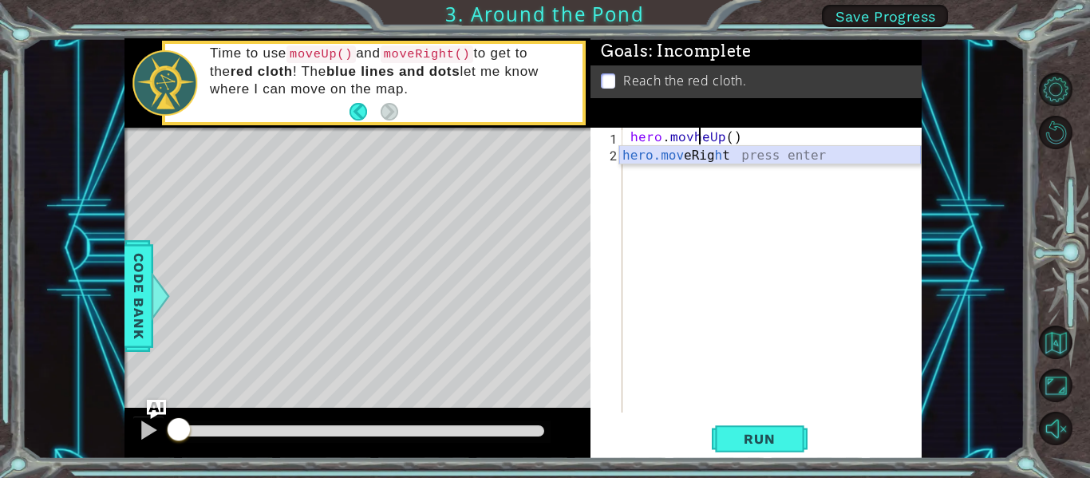
click at [690, 157] on div "hero.mov eRig h t press enter" at bounding box center [770, 174] width 302 height 57
type textarea "hero.moveRight()"
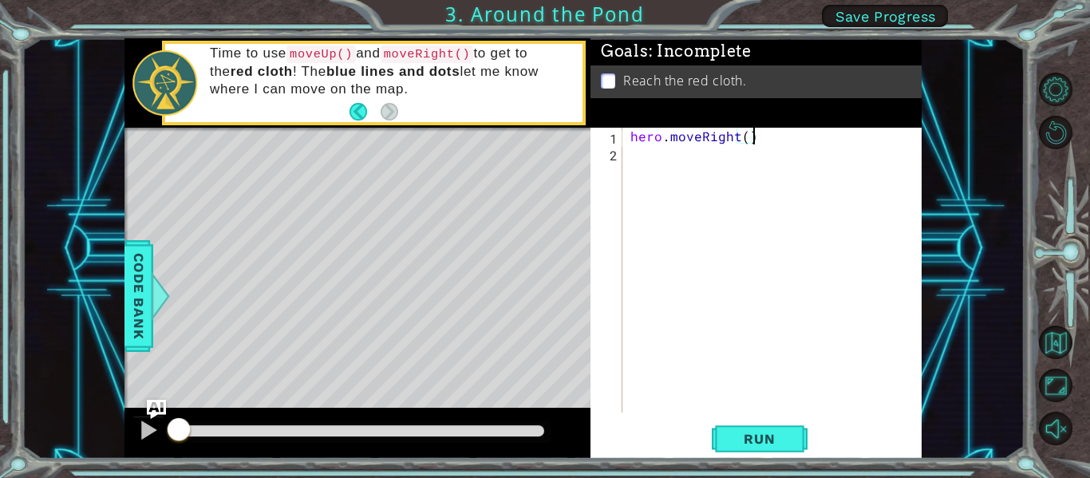
click at [729, 156] on div "hero . moveRight ( )" at bounding box center [776, 287] width 299 height 318
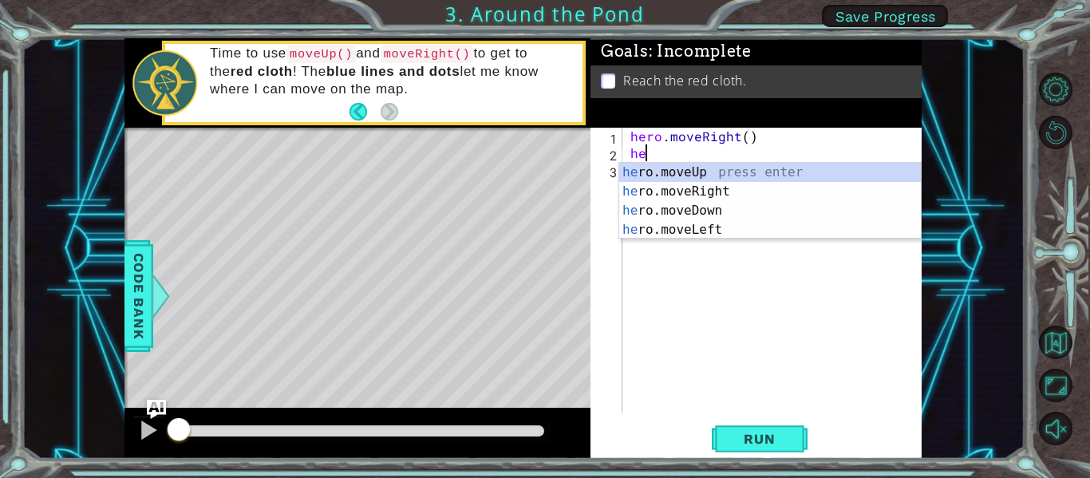
scroll to position [0, 1]
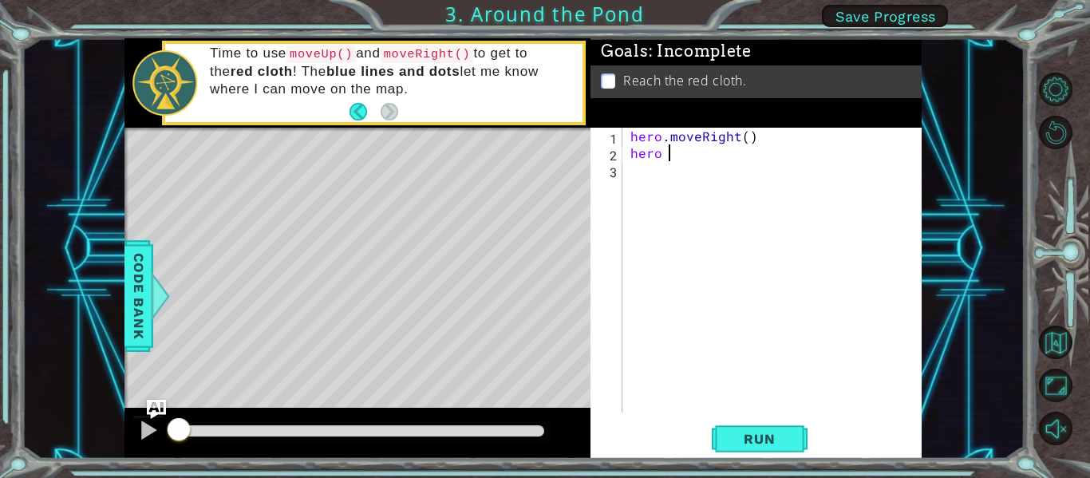
type textarea "hero"
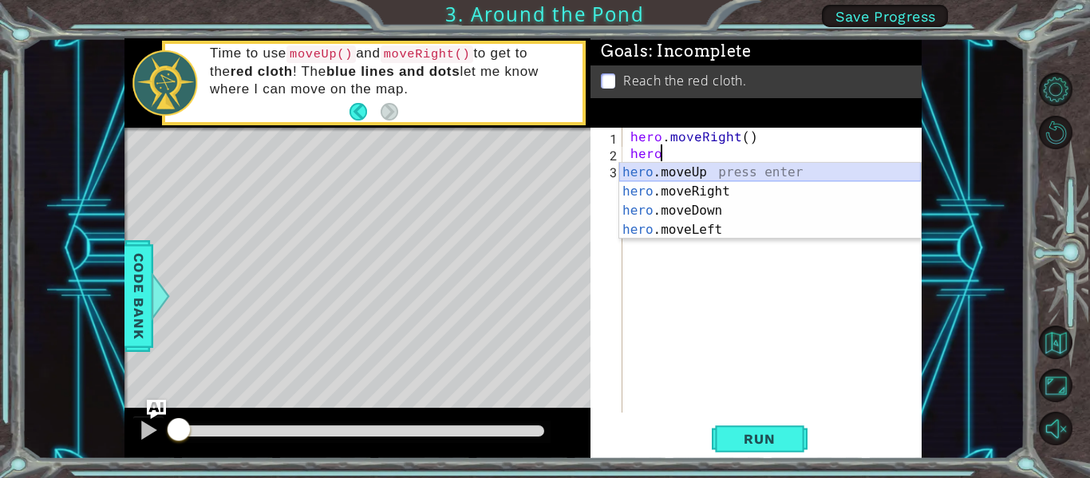
click at [714, 173] on div "hero .moveUp press enter hero .moveRight press enter hero .moveDown press enter…" at bounding box center [770, 220] width 302 height 115
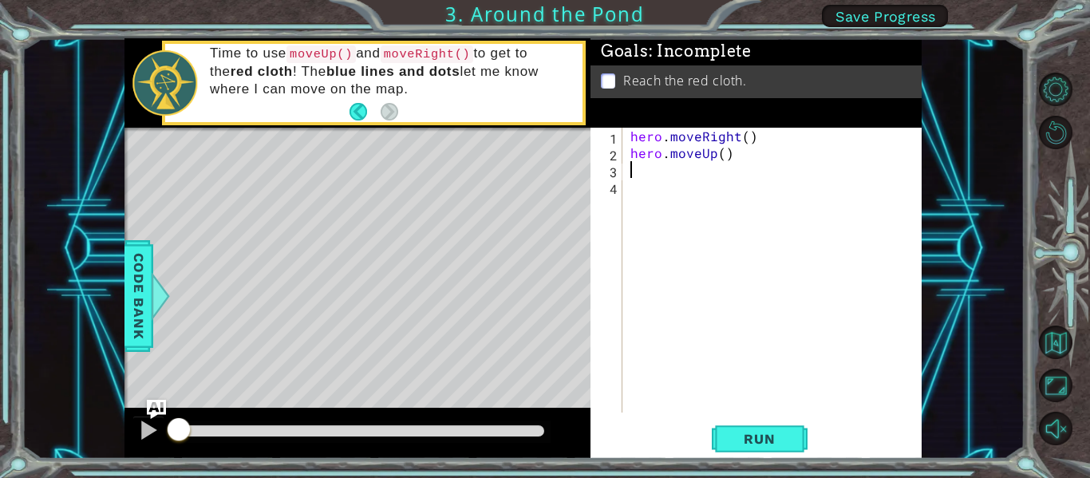
scroll to position [0, 0]
click at [770, 442] on span "Run" at bounding box center [759, 439] width 63 height 16
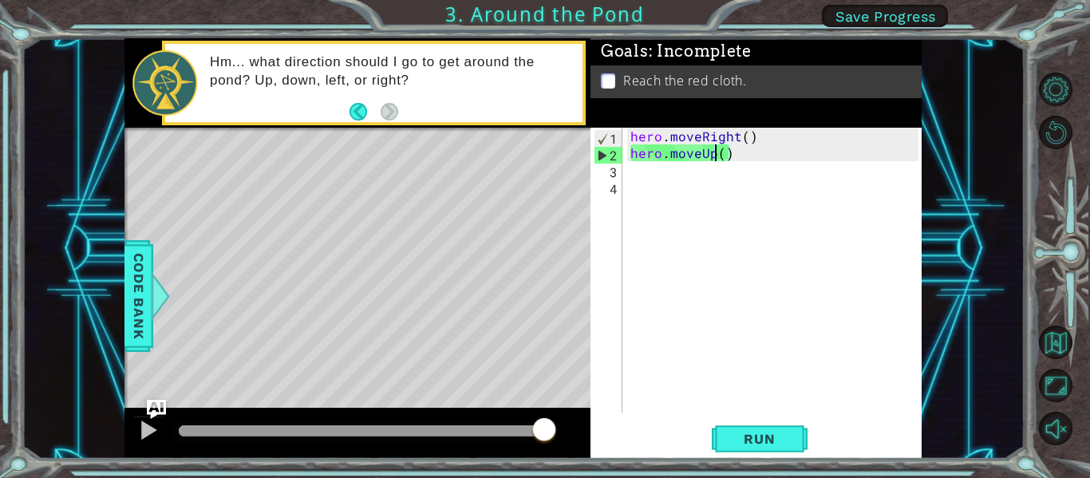
click at [716, 156] on div "hero . moveRight ( ) hero . moveUp ( )" at bounding box center [776, 287] width 299 height 318
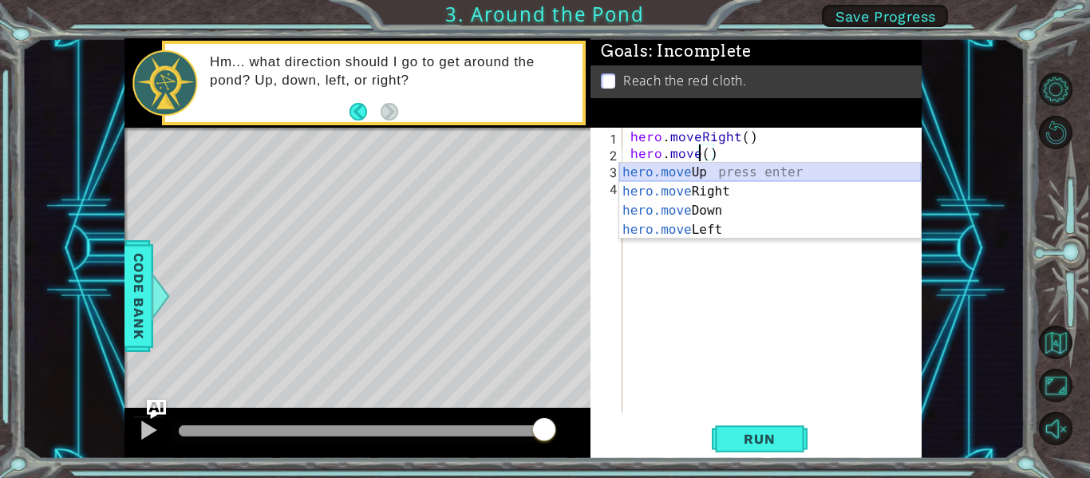
click at [678, 181] on div "hero.move Up press enter hero.move Right press enter hero.move Down press enter…" at bounding box center [770, 220] width 302 height 115
type textarea "hero.moveUp"
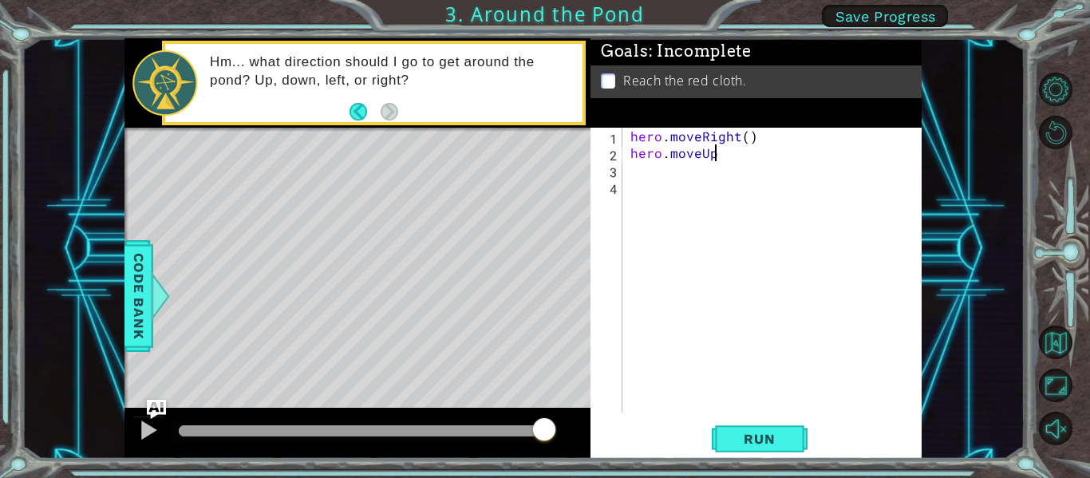
click at [715, 169] on div "hero . moveRight ( ) hero . moveUp" at bounding box center [776, 287] width 299 height 318
click at [694, 153] on div "hero . moveRight ( ) hero . moveUp" at bounding box center [776, 287] width 299 height 318
click at [708, 160] on div "hero . moveRight ( ) hero . moveUp" at bounding box center [776, 287] width 299 height 318
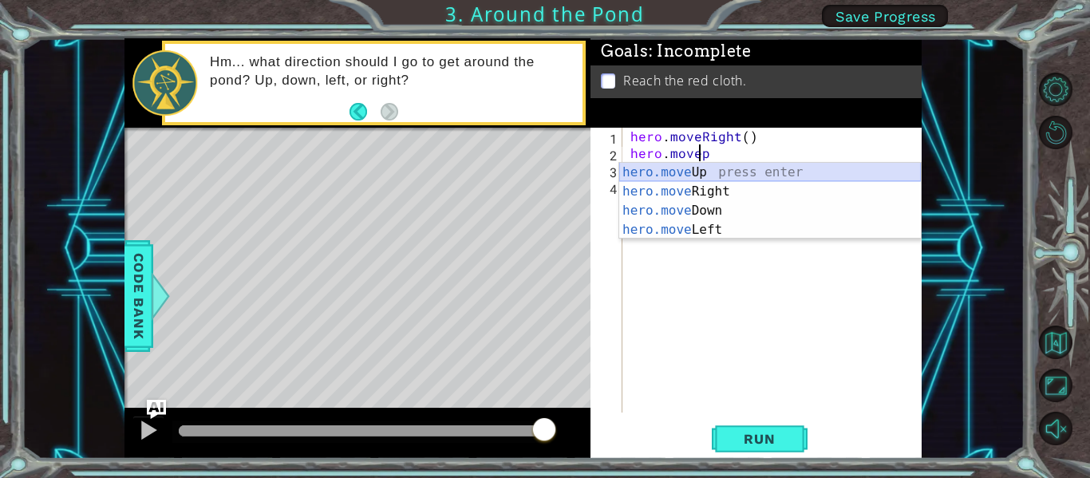
click at [719, 183] on div "hero.move Up press enter hero.move Right press enter hero.move Down press enter…" at bounding box center [770, 220] width 302 height 115
type textarea "hero.moveRight()"
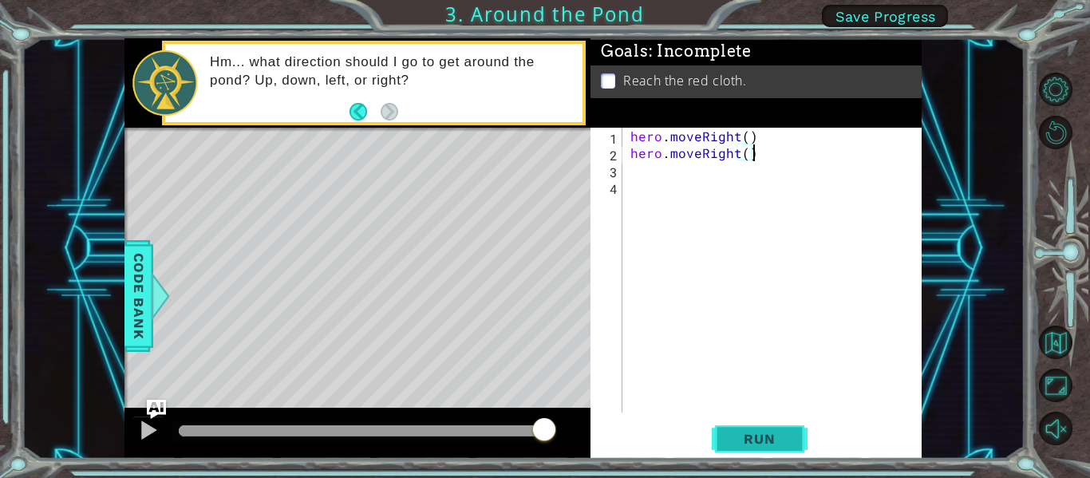
click at [754, 450] on button "Run" at bounding box center [760, 439] width 96 height 33
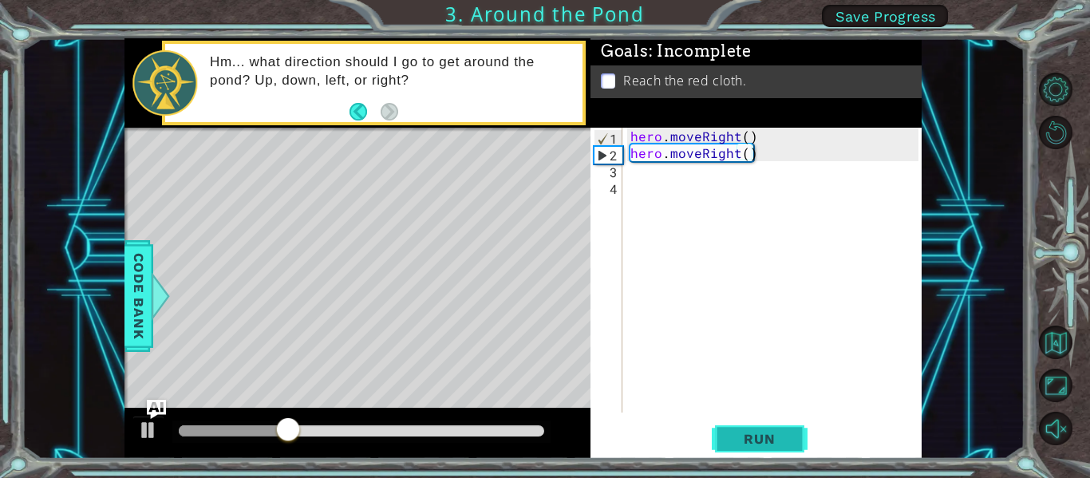
click at [760, 442] on span "Run" at bounding box center [759, 439] width 63 height 16
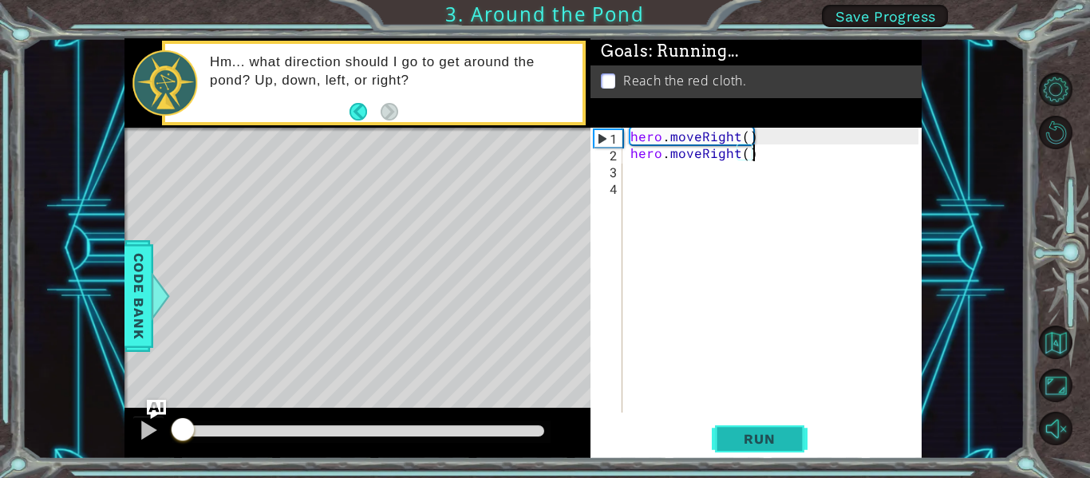
click at [760, 442] on span "Run" at bounding box center [759, 439] width 63 height 16
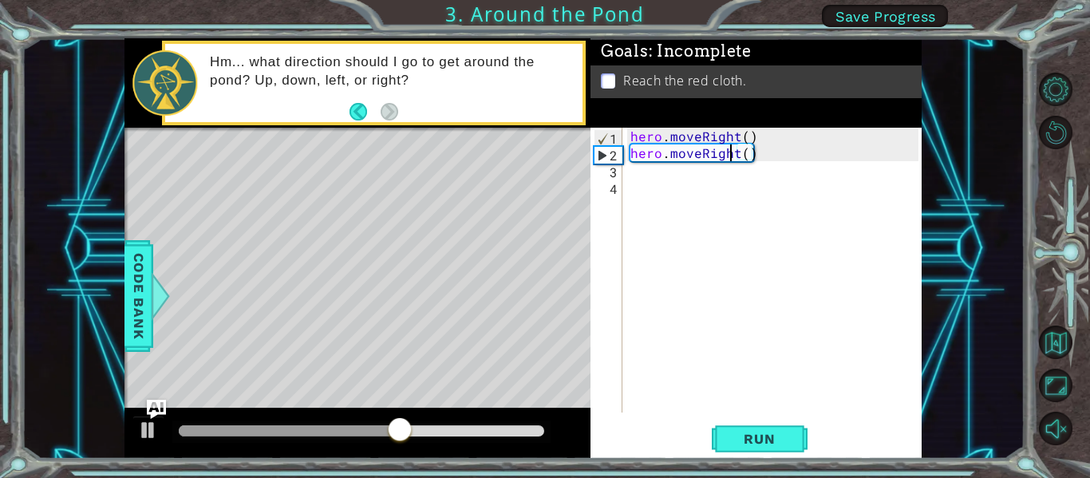
click at [733, 149] on div "hero . moveRight ( ) hero . moveRight ( )" at bounding box center [776, 287] width 299 height 318
click at [737, 176] on div "hero . moveRight ( ) hero . moveRight ( )" at bounding box center [776, 287] width 299 height 318
click at [356, 105] on button "Back" at bounding box center [365, 112] width 31 height 18
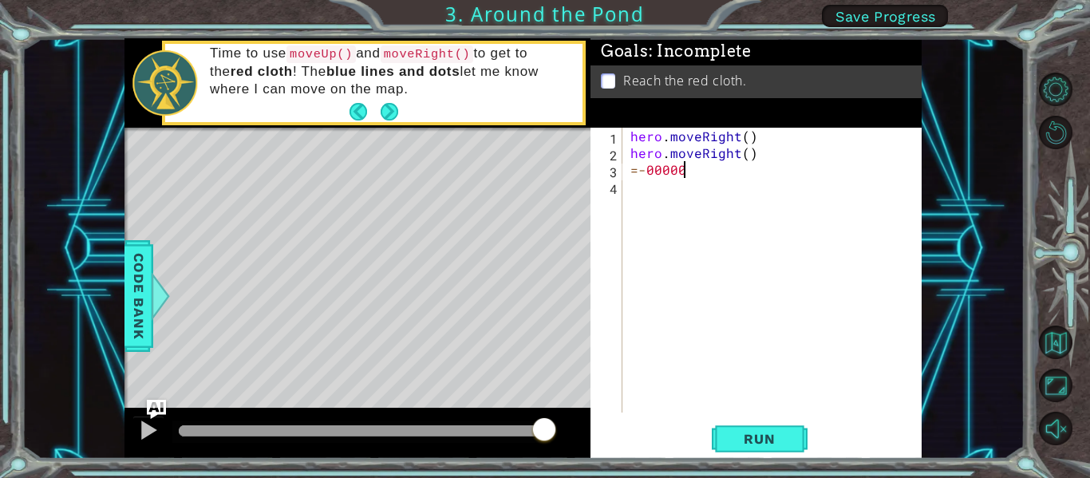
scroll to position [0, 2]
type textarea "="
type textarea "hero.moveRight"
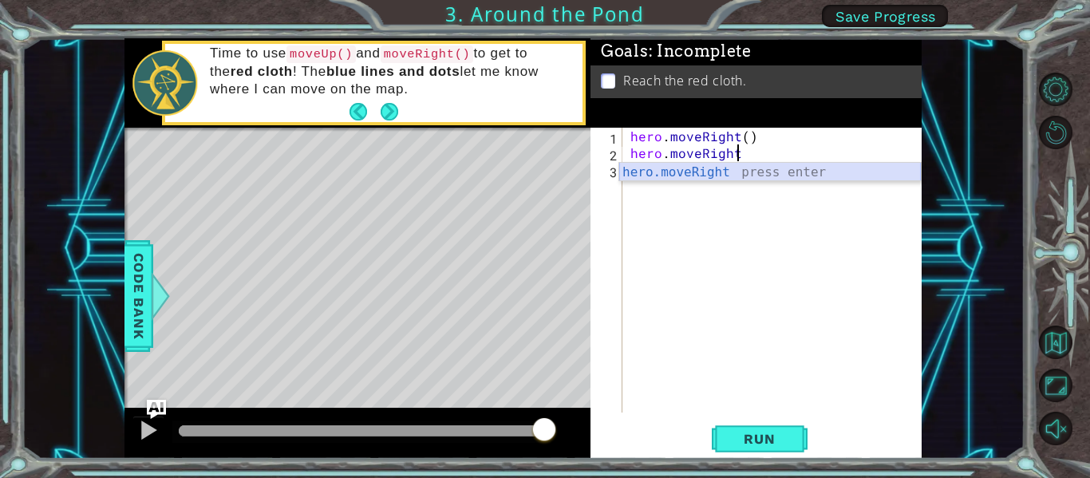
click at [726, 171] on div "hero.moveRight press enter" at bounding box center [770, 191] width 302 height 57
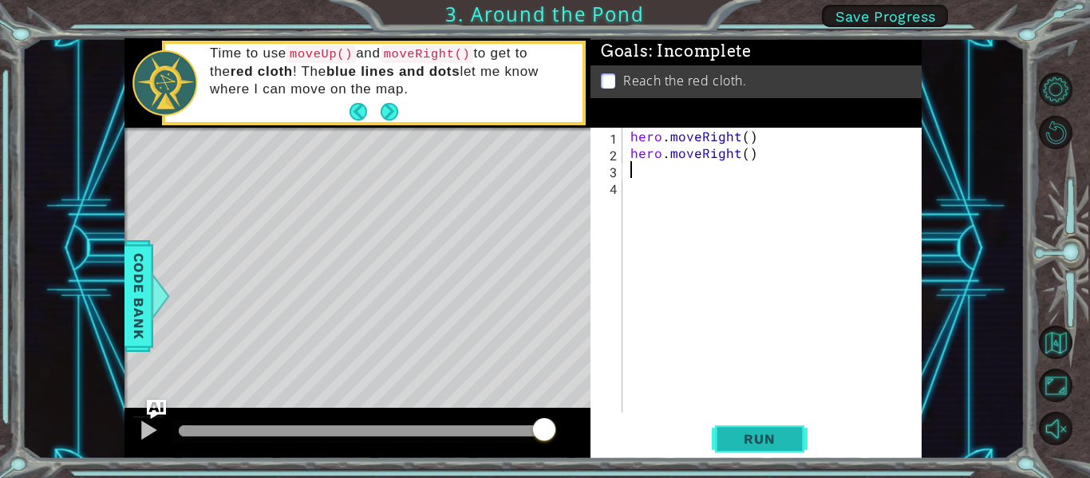
click at [765, 442] on span "Run" at bounding box center [759, 439] width 63 height 16
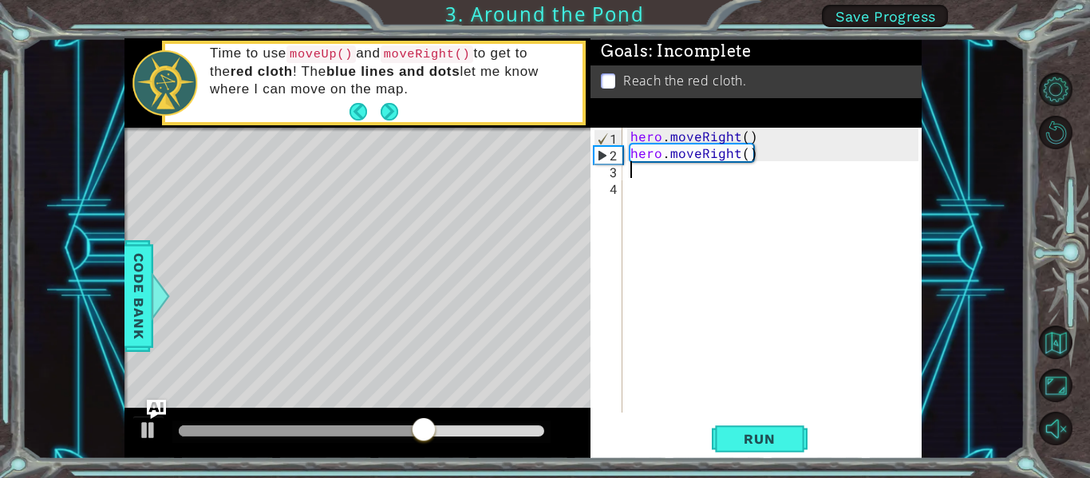
click at [725, 173] on div "hero . moveRight ( ) hero . moveRight ( )" at bounding box center [776, 287] width 299 height 318
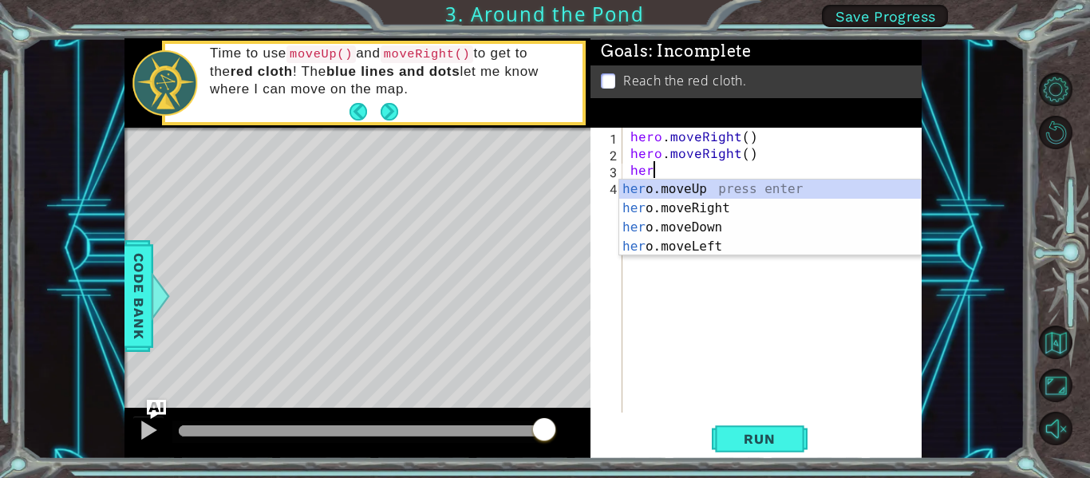
scroll to position [0, 1]
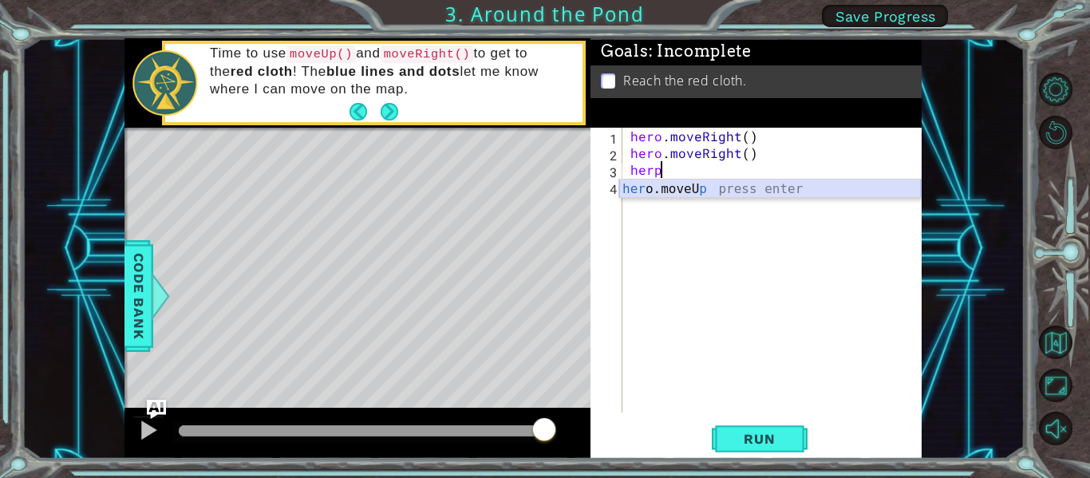
type textarea "her"
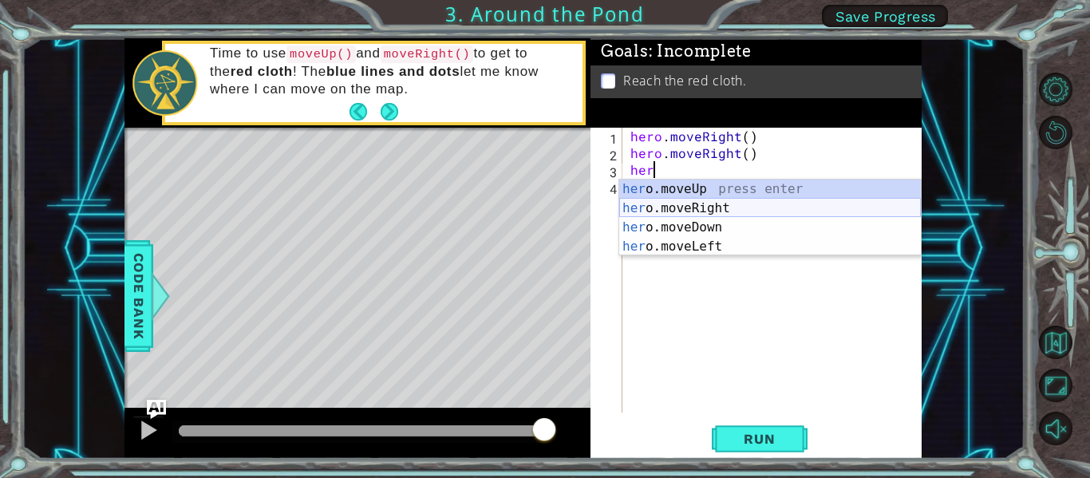
click at [723, 204] on div "her o.moveUp press enter her o.moveRight press enter her o.moveDown press enter…" at bounding box center [770, 237] width 302 height 115
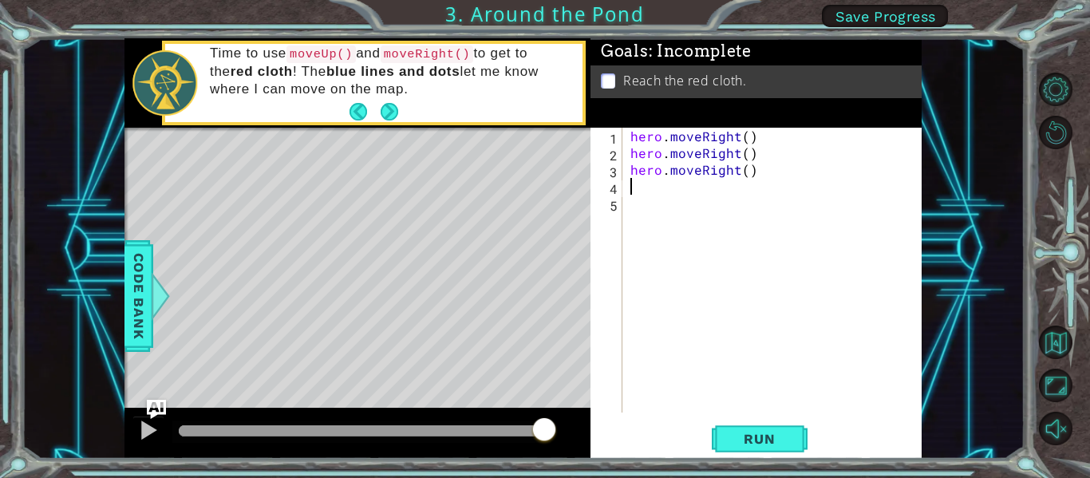
click at [700, 175] on div "hero . moveRight ( ) hero . moveRight ( ) hero . moveRight ( )" at bounding box center [776, 287] width 299 height 318
type textarea "hero.moveRight()"
click at [751, 180] on div "hero . moveRight ( ) hero . moveRight ( ) hero . moveRight ( )" at bounding box center [776, 287] width 299 height 318
type textarea "\"
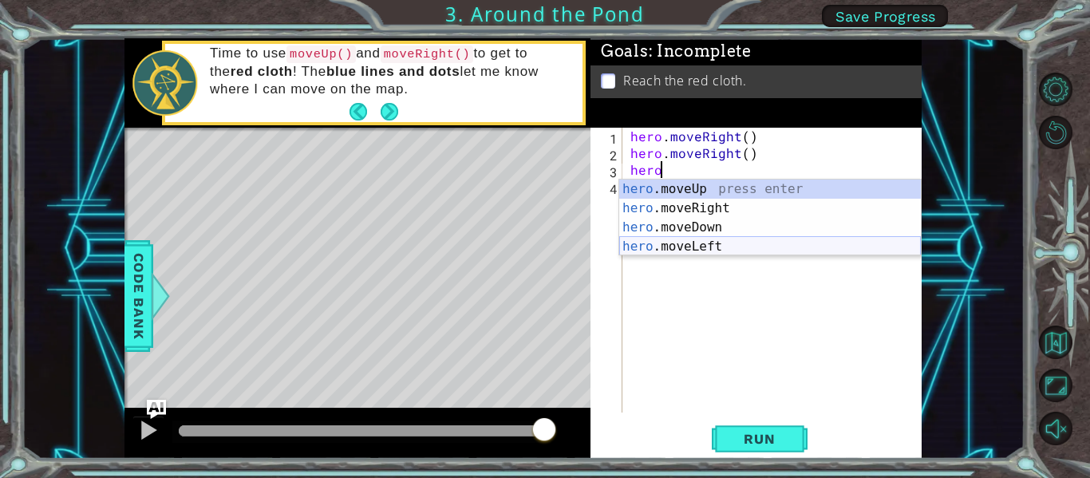
click at [726, 238] on div "hero .moveUp press enter hero .moveRight press enter hero .moveDown press enter…" at bounding box center [770, 237] width 302 height 115
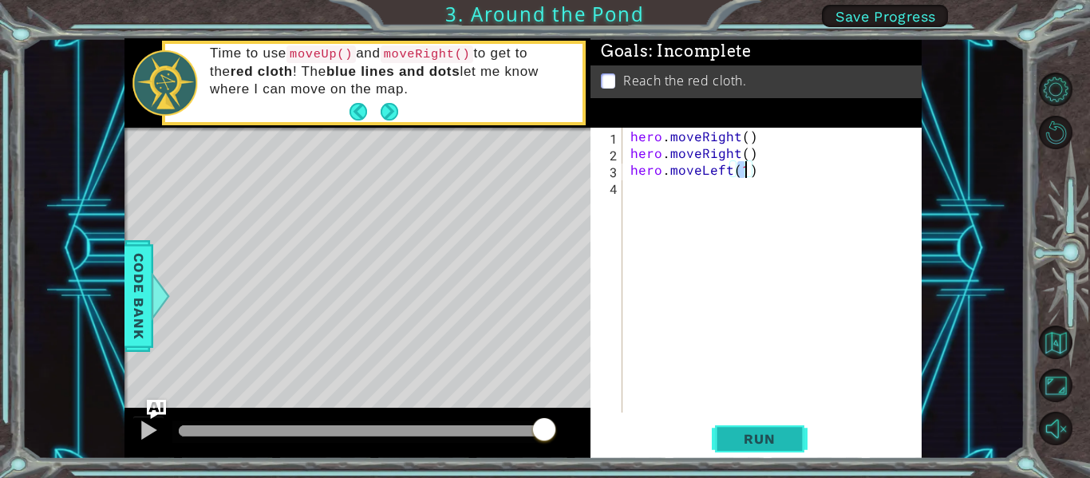
click at [733, 444] on span "Run" at bounding box center [759, 439] width 63 height 16
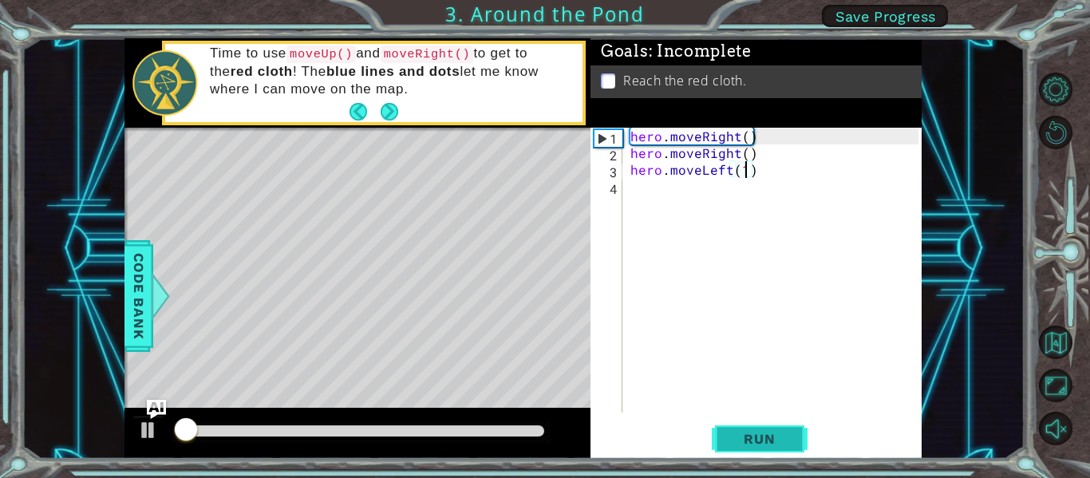
click at [733, 444] on span "Run" at bounding box center [759, 439] width 63 height 16
click at [726, 174] on div "hero . moveRight ( ) hero . moveRight ( ) hero . moveLeft ( 1 )" at bounding box center [776, 287] width 299 height 318
click at [757, 174] on div "hero . moveRight ( ) hero . moveRight ( ) hero . moveLeft ( 1 )" at bounding box center [776, 287] width 299 height 318
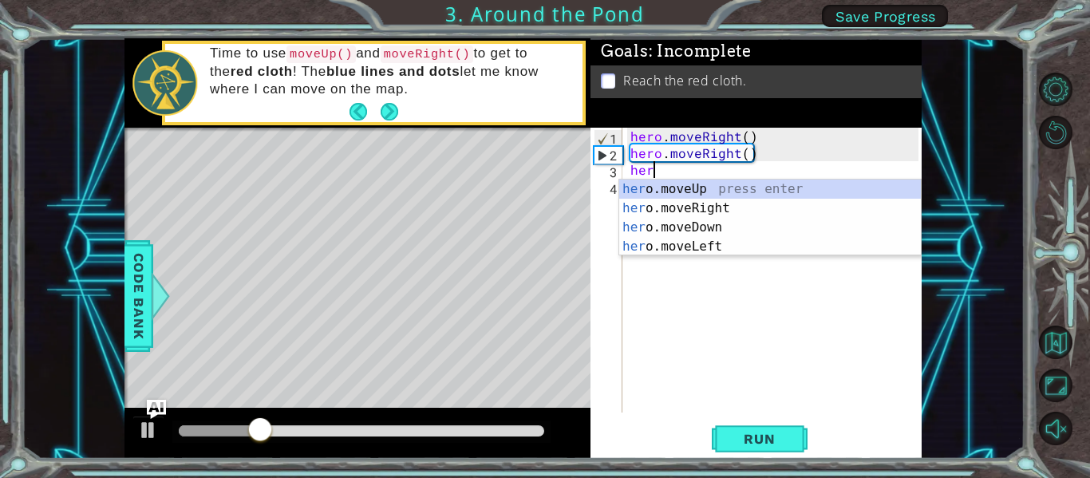
type textarea "h"
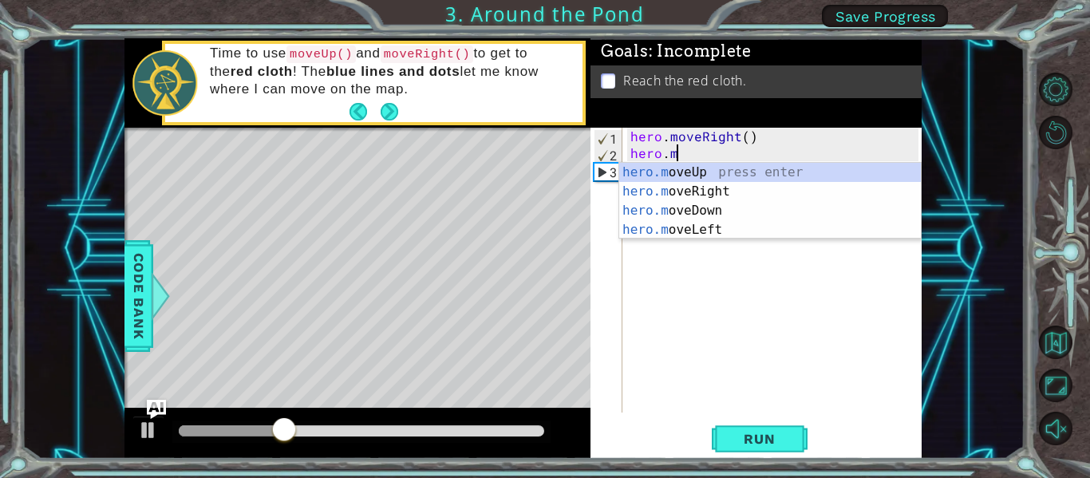
type textarea "h"
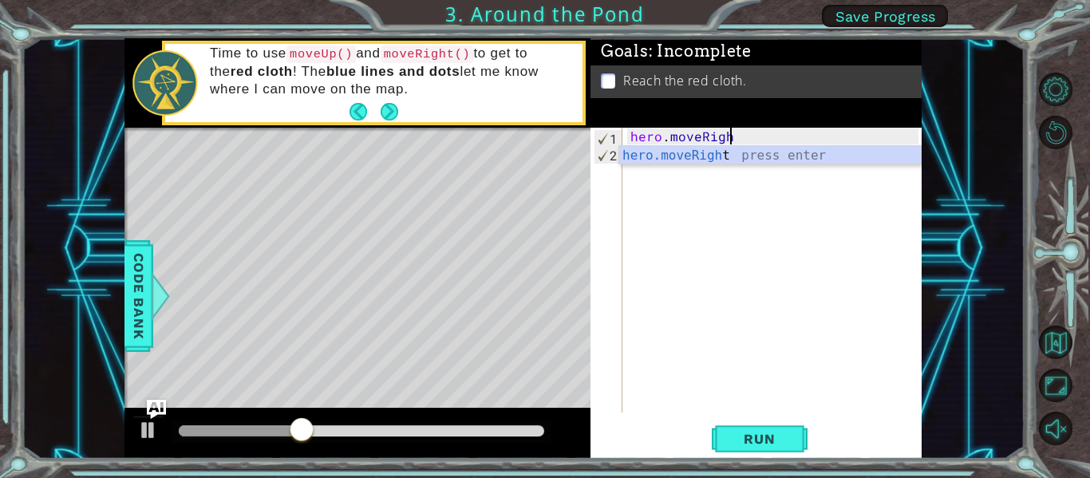
type textarea "hero.moveRi"
click at [718, 164] on div "hero . moveRi" at bounding box center [776, 287] width 299 height 318
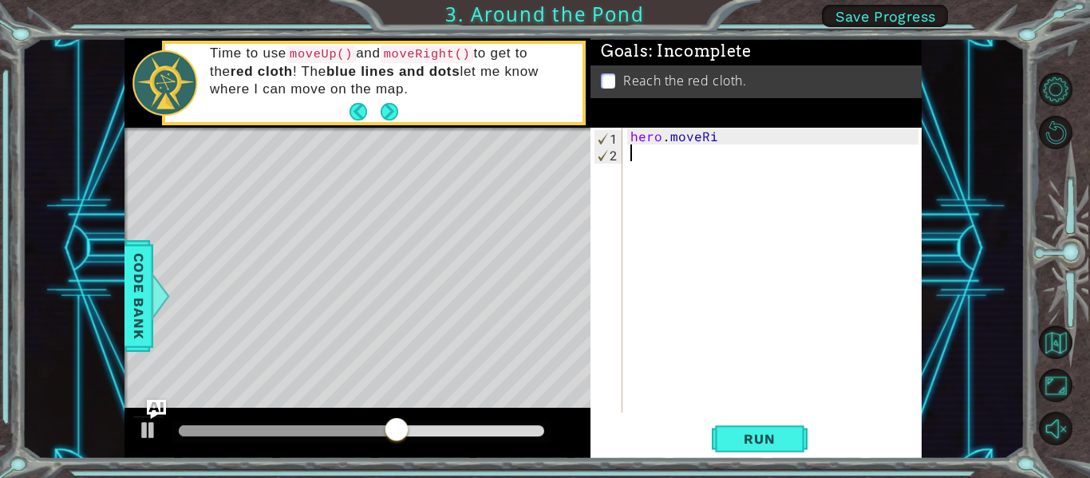
click at [698, 138] on div "hero . moveRi" at bounding box center [776, 287] width 299 height 318
click at [721, 141] on div "hero . moveRi" at bounding box center [776, 287] width 299 height 318
type textarea "hero.i"
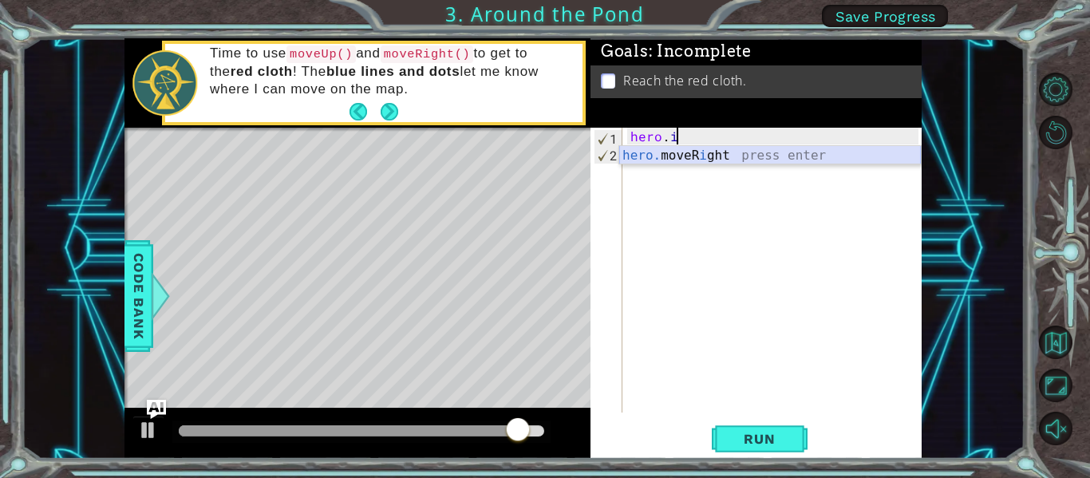
click at [726, 152] on div "hero. moveR i ght press enter" at bounding box center [770, 174] width 302 height 57
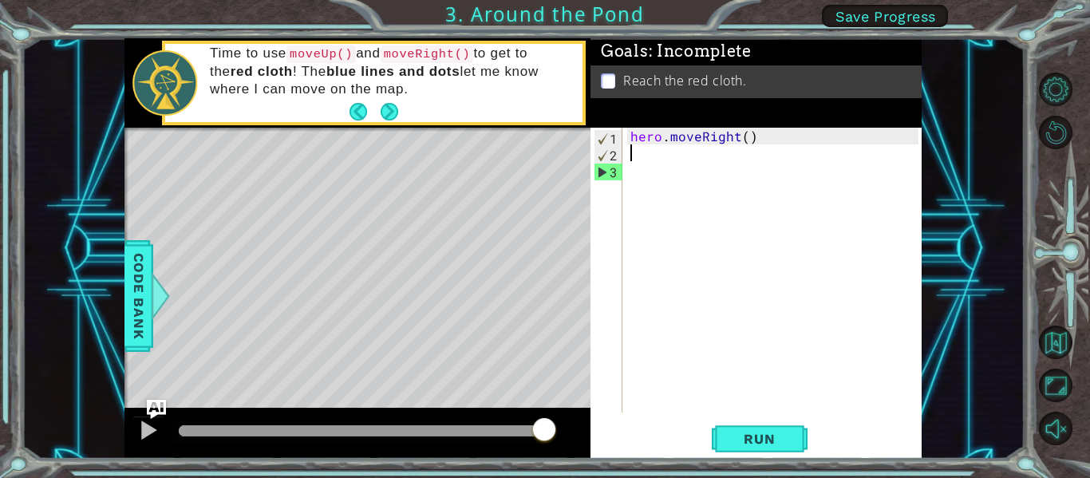
click at [685, 160] on div "hero . moveRight ( )" at bounding box center [776, 287] width 299 height 318
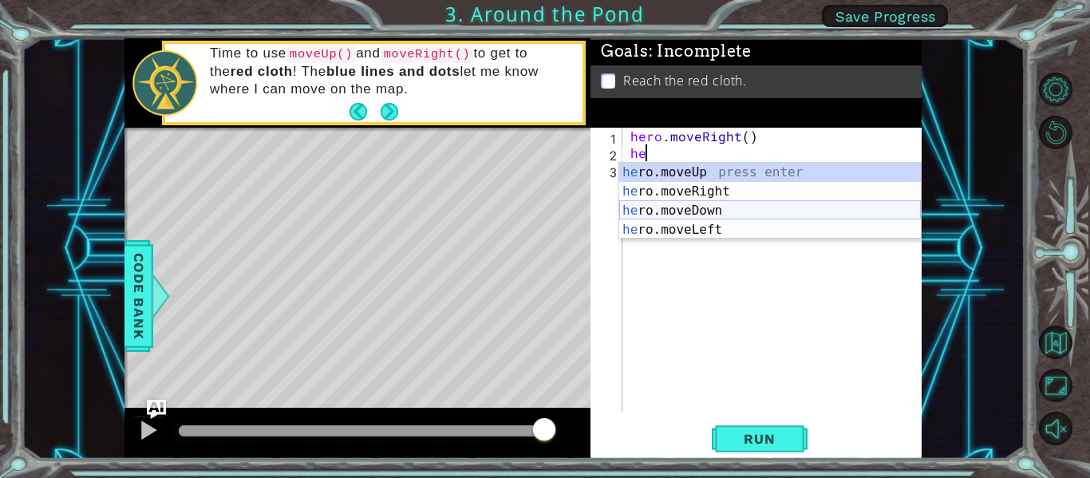
click at [700, 219] on div "he ro.moveUp press enter he ro.moveRight press enter he ro.moveDown press enter…" at bounding box center [770, 220] width 302 height 115
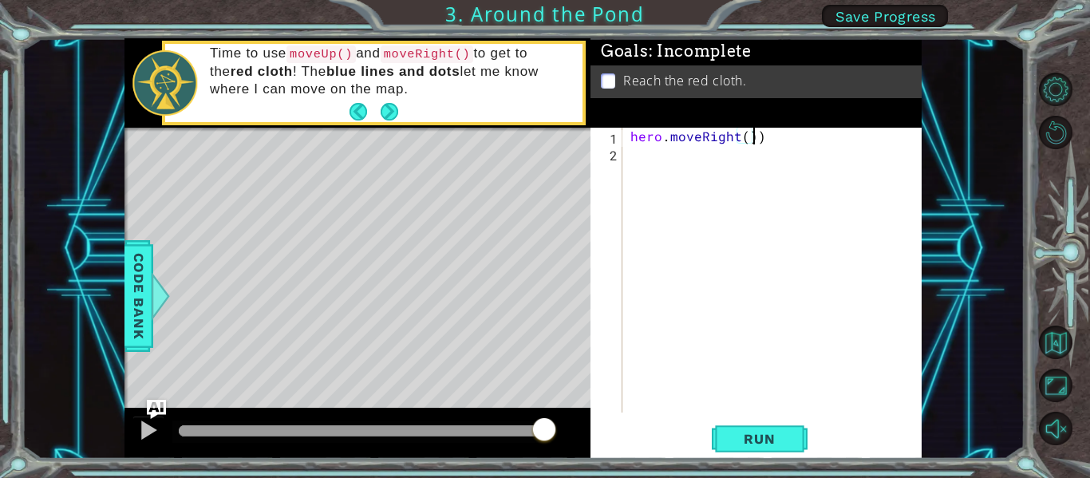
click at [760, 144] on div "hero . moveRight ( ))" at bounding box center [776, 287] width 299 height 318
type textarea "hero.moveRight()"
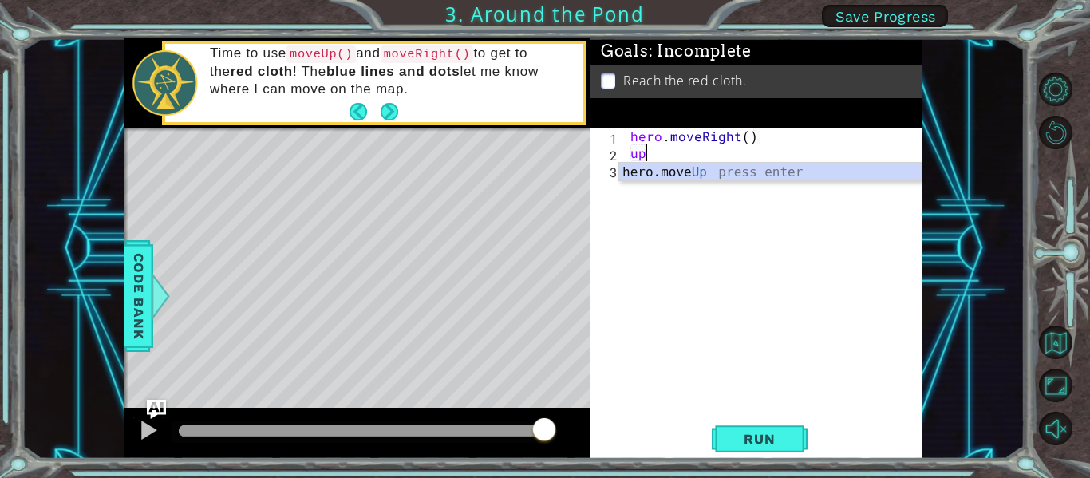
type textarea "up"
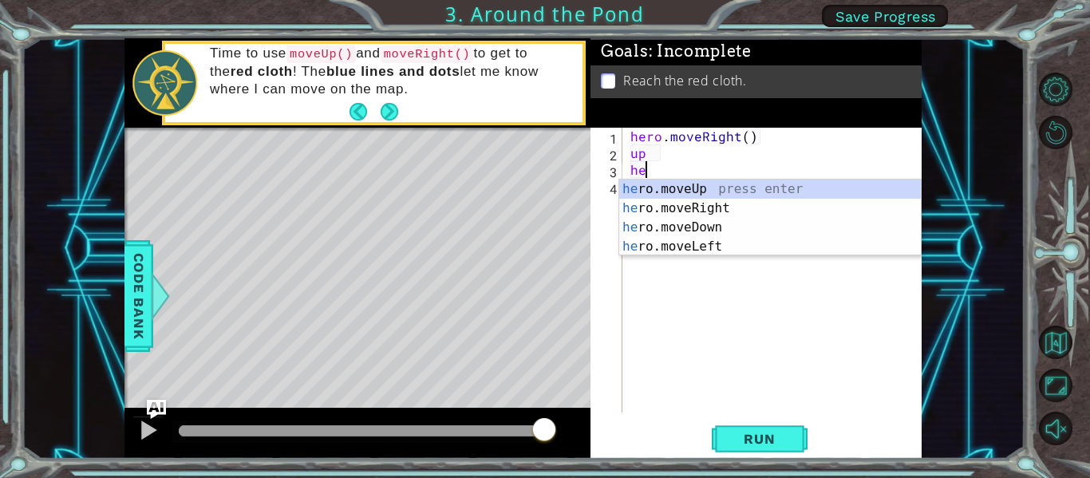
scroll to position [0, 1]
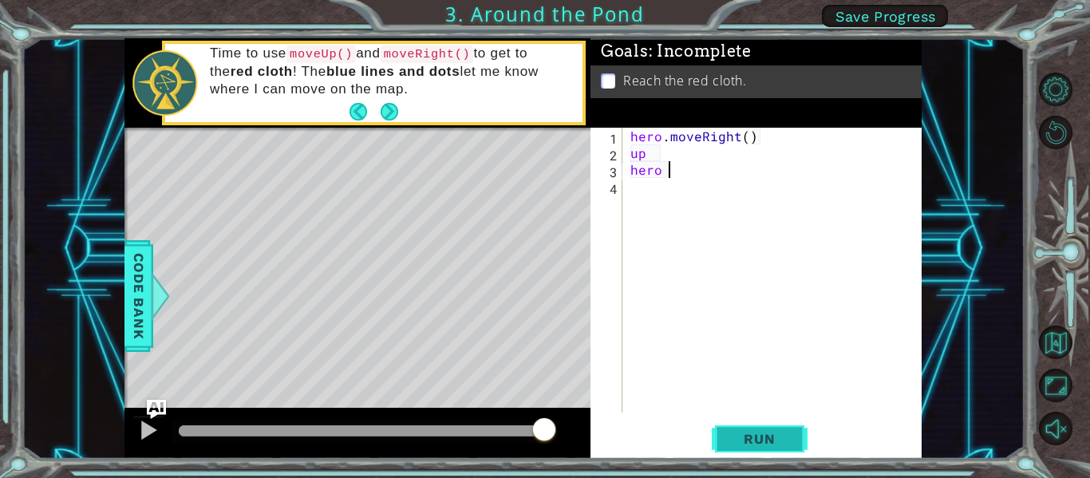
click at [733, 442] on span "Run" at bounding box center [759, 439] width 63 height 16
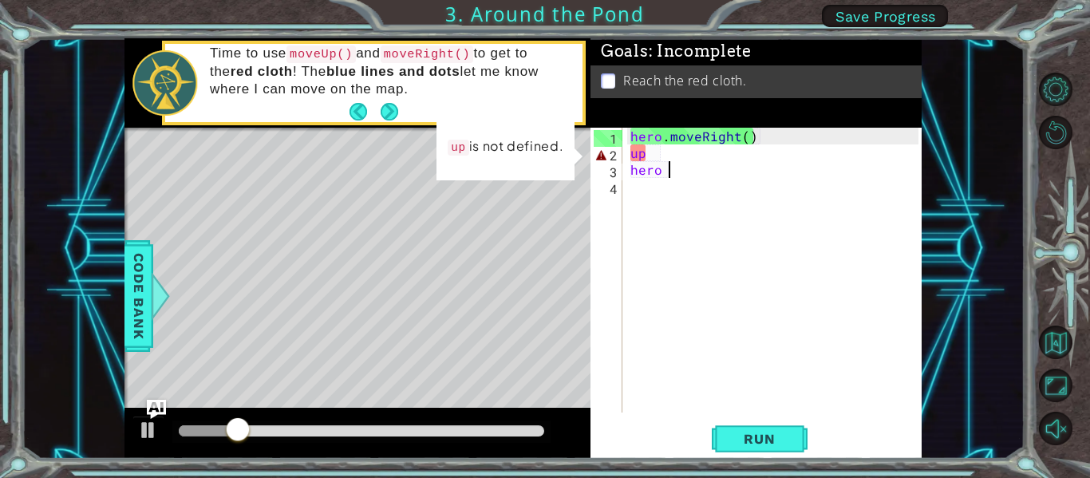
click at [646, 154] on div "hero . moveRight ( ) up hero" at bounding box center [776, 287] width 299 height 318
type textarea "u"
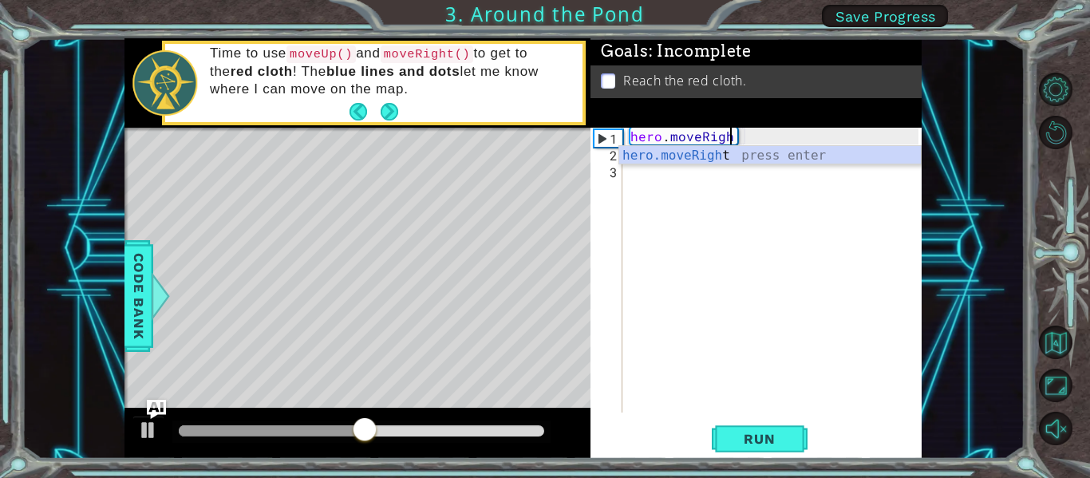
type textarea "hero.moveRig"
click at [698, 160] on div "hero.moveRig ht press enter" at bounding box center [770, 174] width 302 height 57
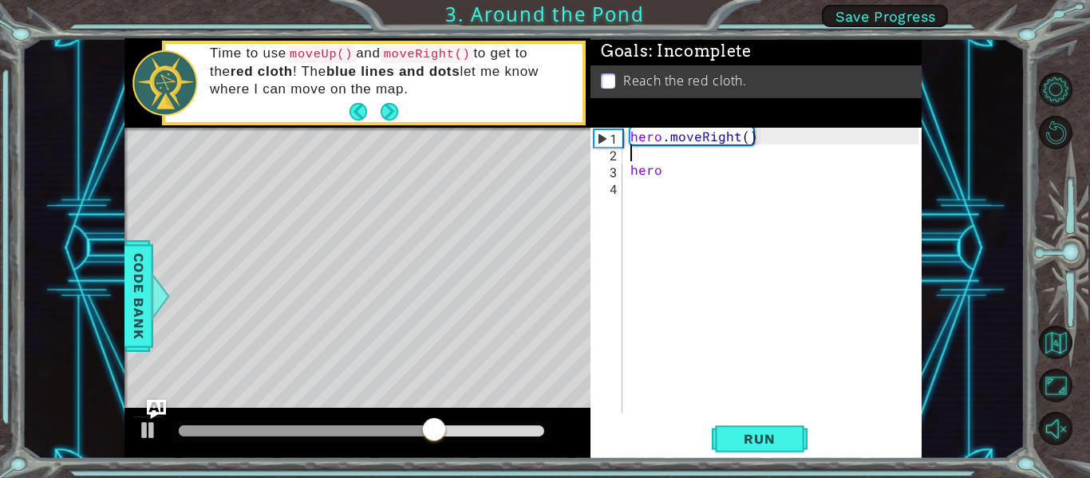
click at [692, 168] on div "hero . moveRight ( ) hero" at bounding box center [776, 287] width 299 height 318
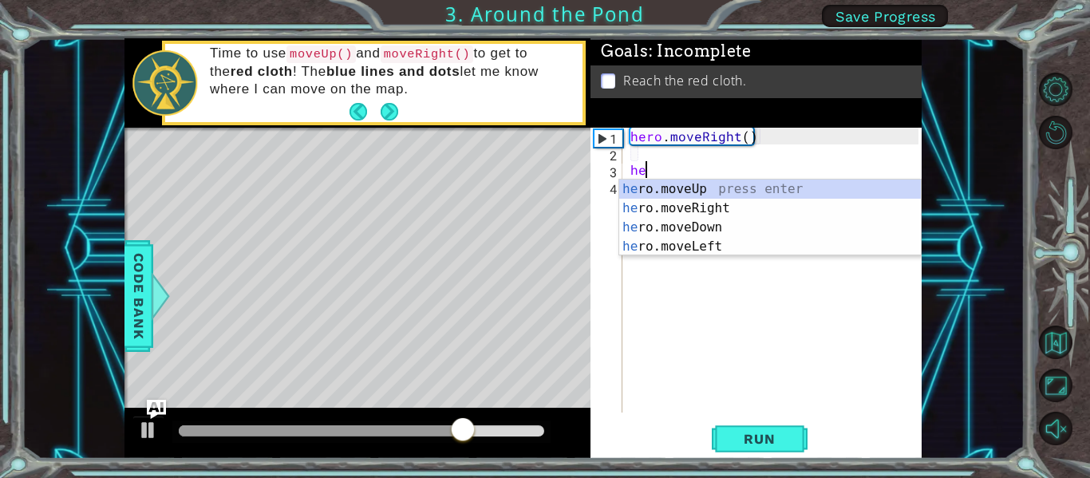
type textarea "h"
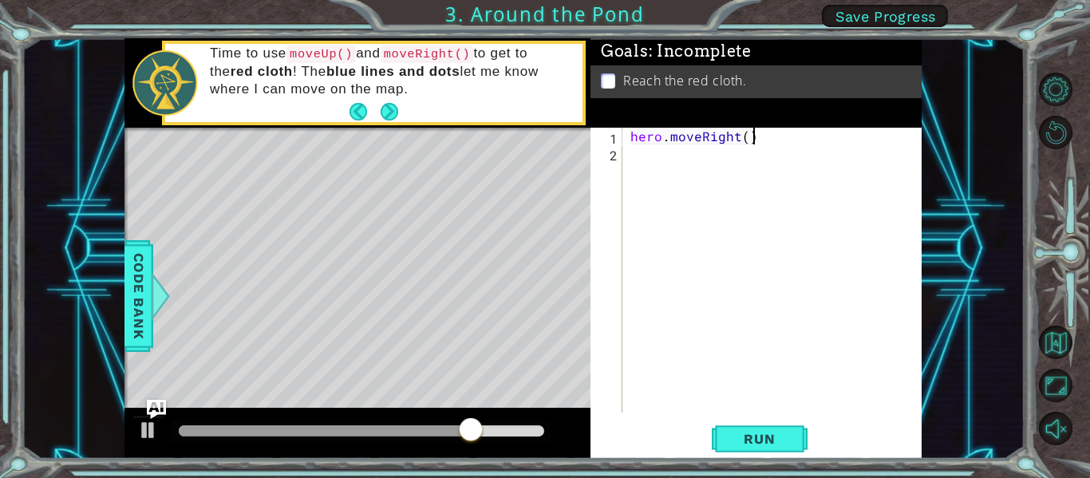
type textarea "hero.moveRight("
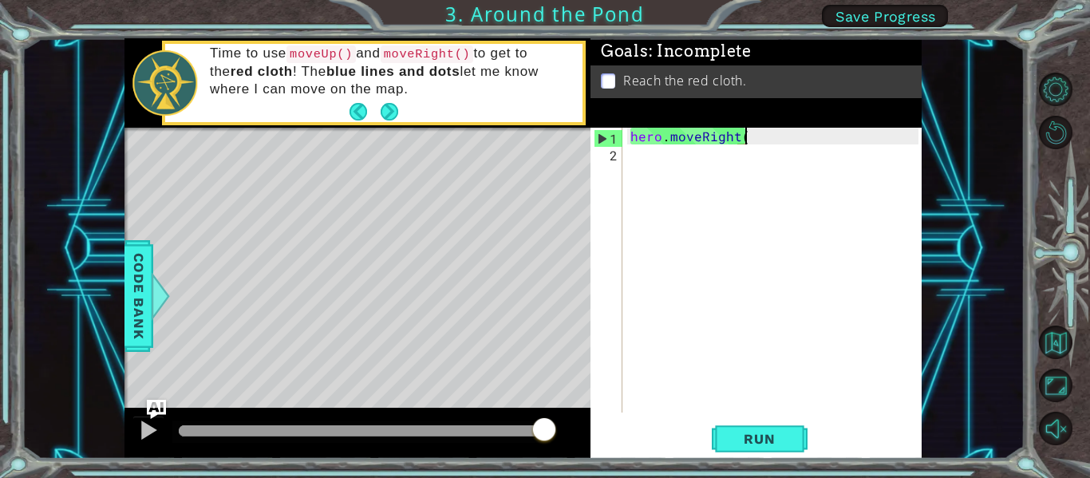
click at [688, 162] on div "hero . moveRight (" at bounding box center [776, 287] width 299 height 318
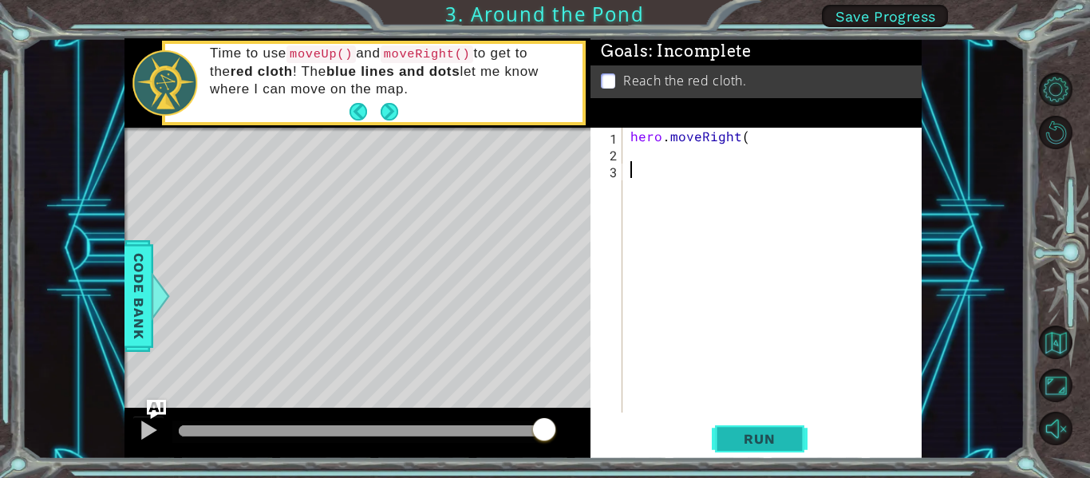
click at [767, 439] on span "Run" at bounding box center [759, 439] width 63 height 16
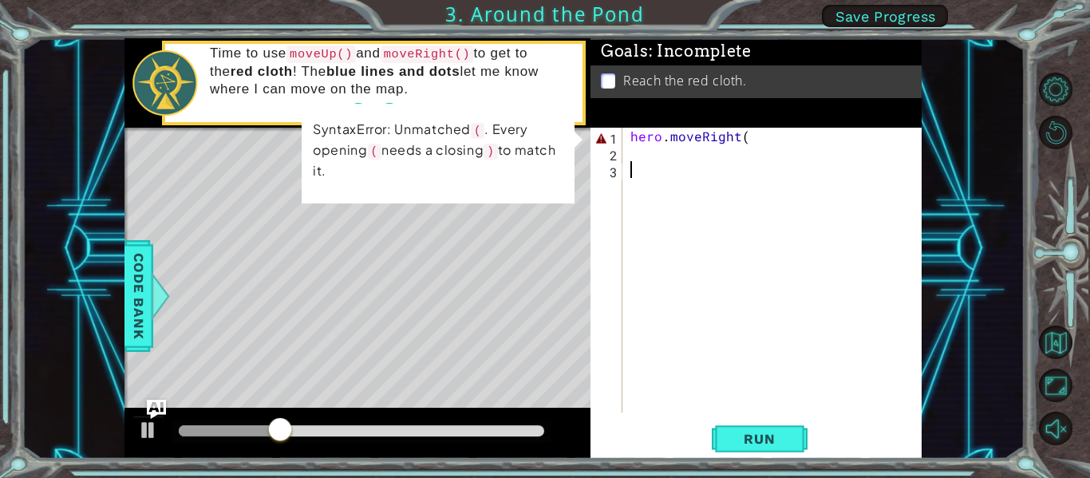
click at [658, 156] on div "hero . moveRight (" at bounding box center [776, 287] width 299 height 318
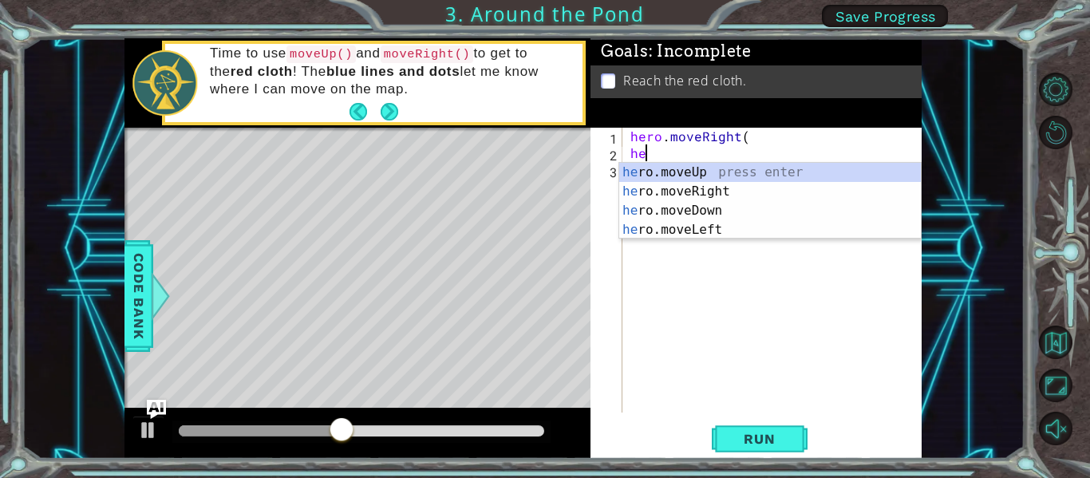
scroll to position [0, 1]
type textarea "hero"
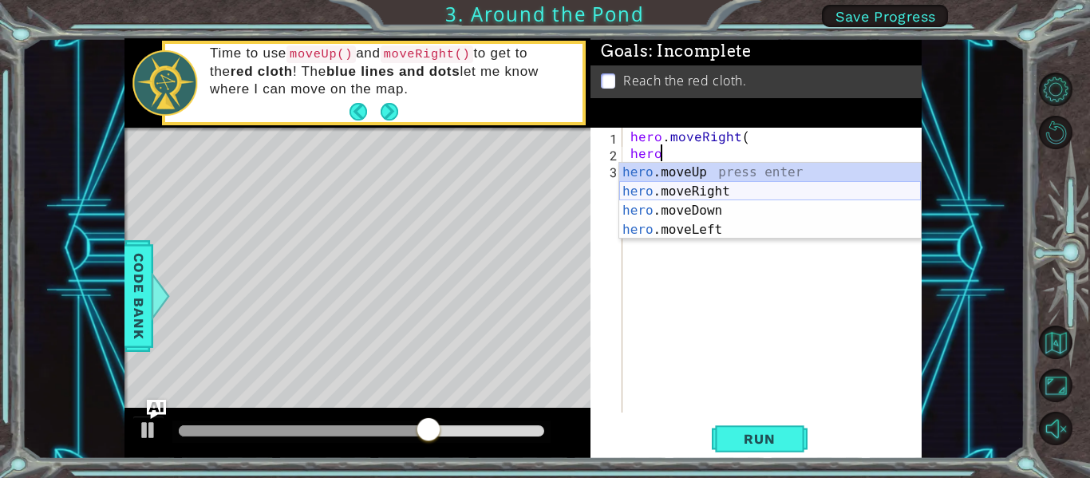
click at [698, 190] on div "hero .moveUp press enter hero .moveRight press enter hero .moveDown press enter…" at bounding box center [770, 220] width 302 height 115
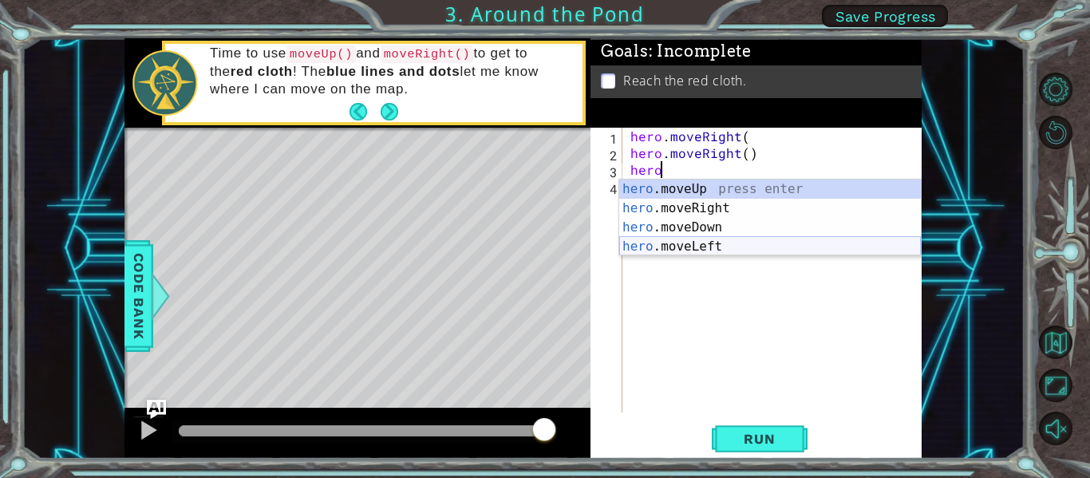
click at [712, 243] on div "hero .moveUp press enter hero .moveRight press enter hero .moveDown press enter…" at bounding box center [770, 237] width 302 height 115
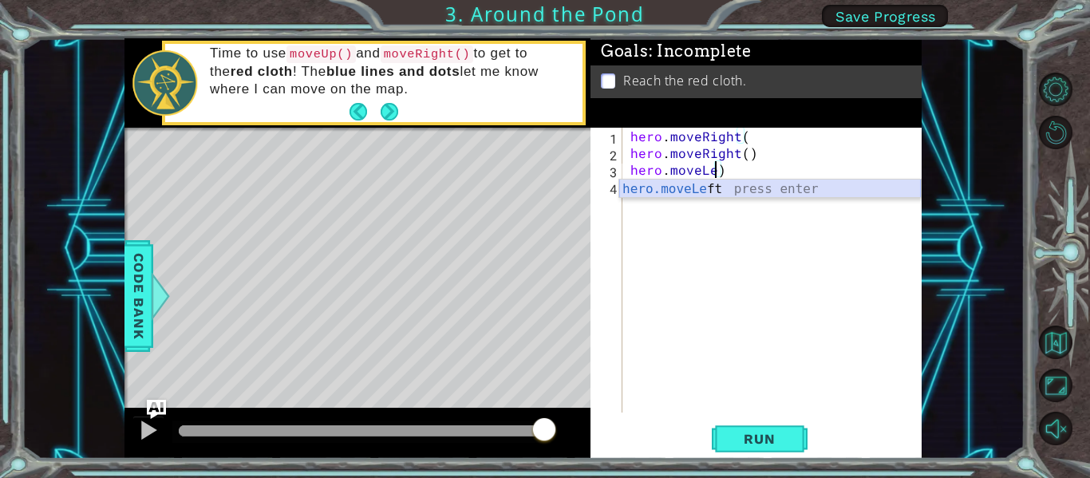
click at [731, 192] on div "hero.moveLe ft press enter" at bounding box center [770, 208] width 302 height 57
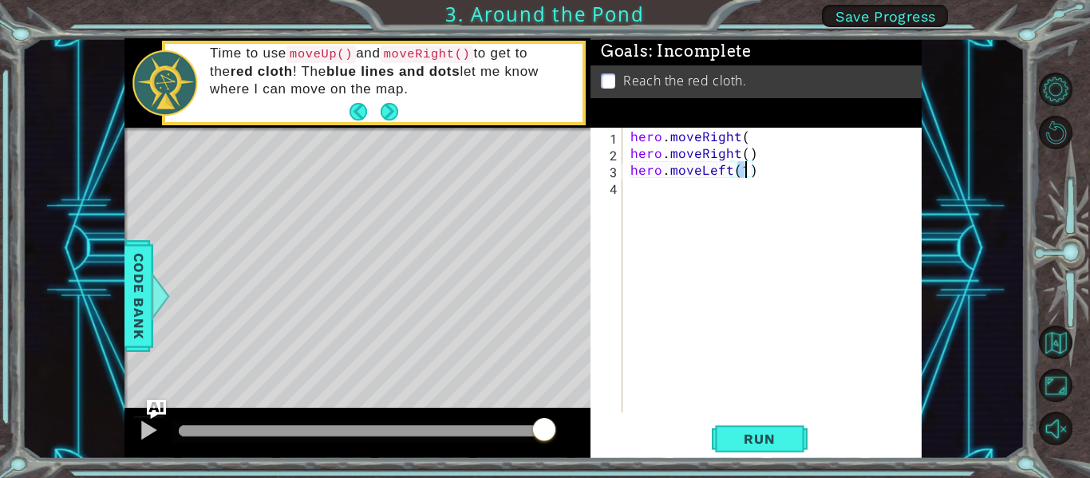
click at [736, 456] on div "hero.moveLeft(1) 1 2 3 4 hero . moveRight ( hero . moveRight ( ) hero . moveLef…" at bounding box center [756, 293] width 331 height 331
click at [737, 449] on button "Run" at bounding box center [760, 439] width 96 height 33
click at [792, 436] on button "Run" at bounding box center [760, 439] width 96 height 33
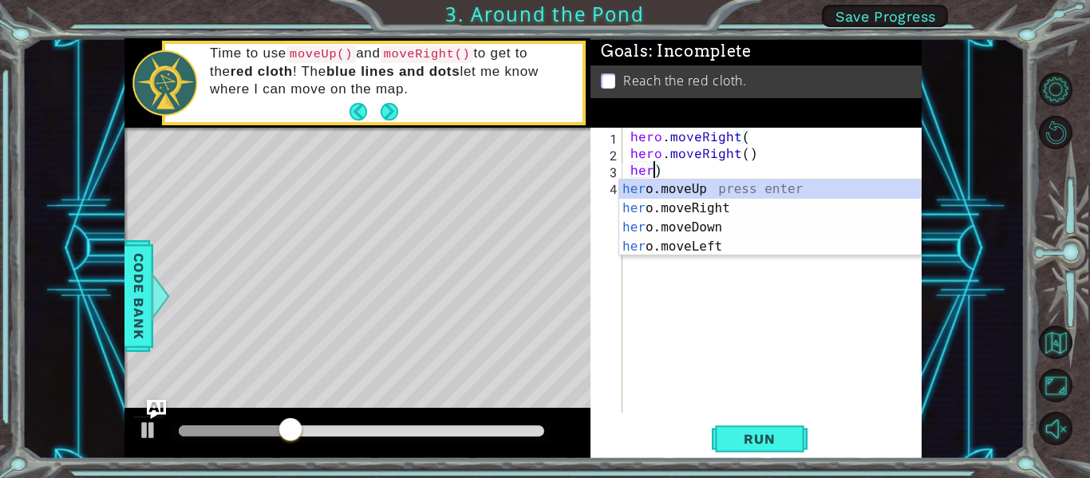
scroll to position [0, 0]
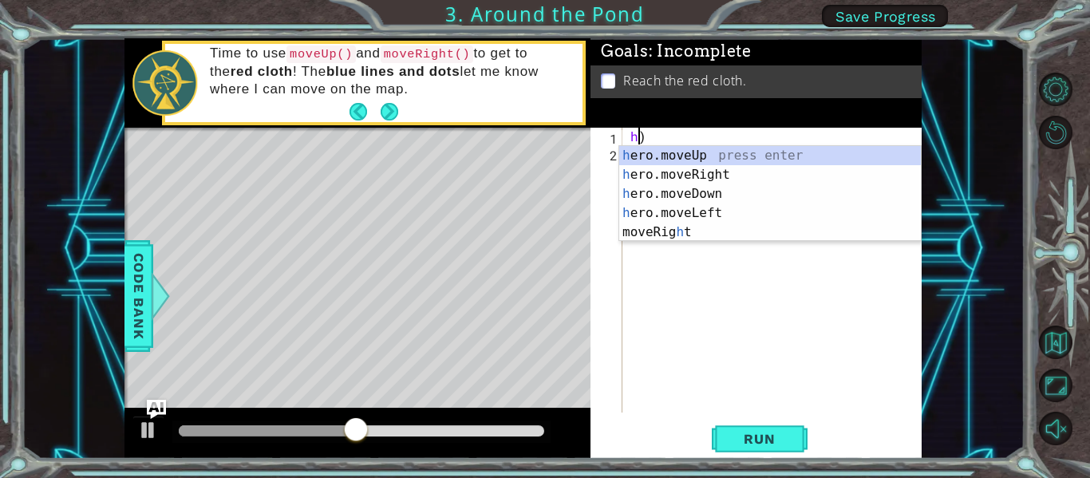
type textarea ")"
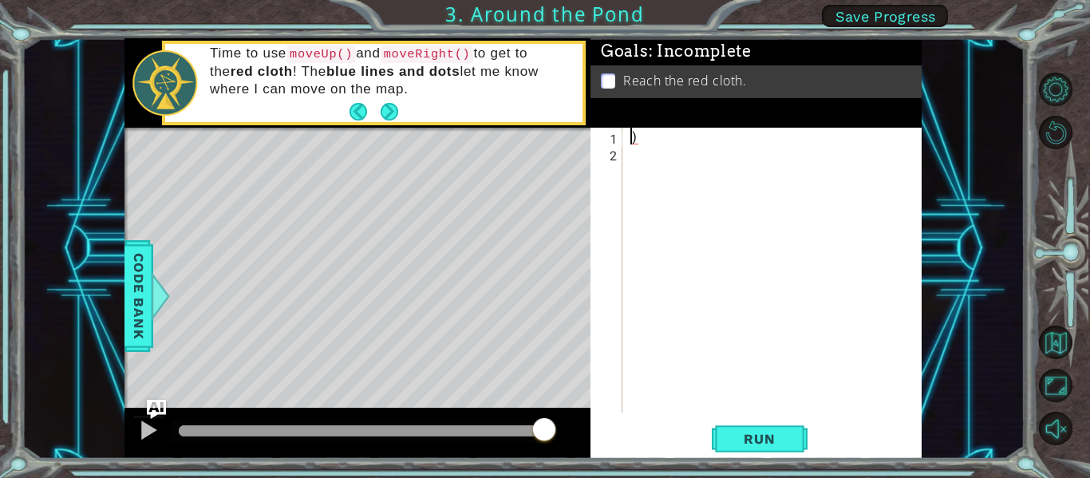
click at [651, 128] on div ")" at bounding box center [776, 287] width 299 height 318
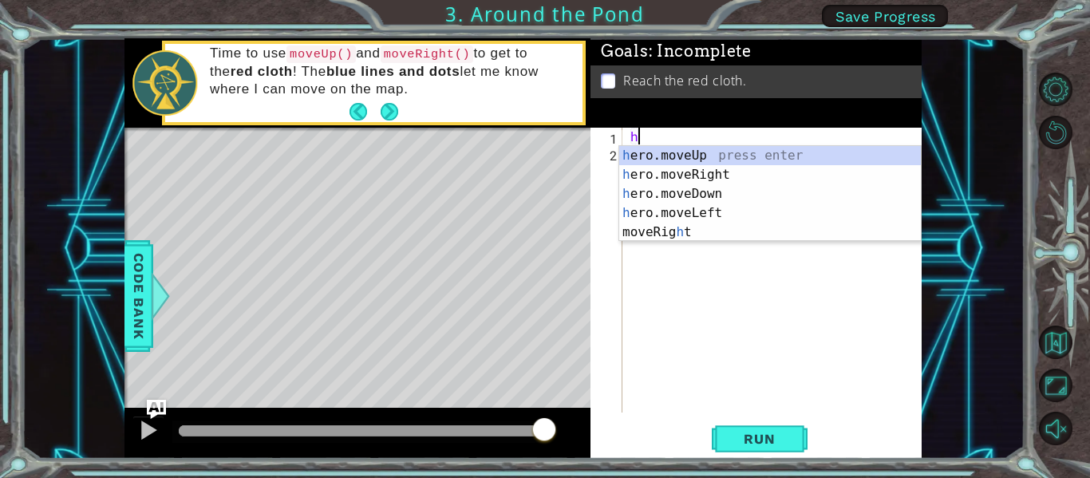
scroll to position [0, 1]
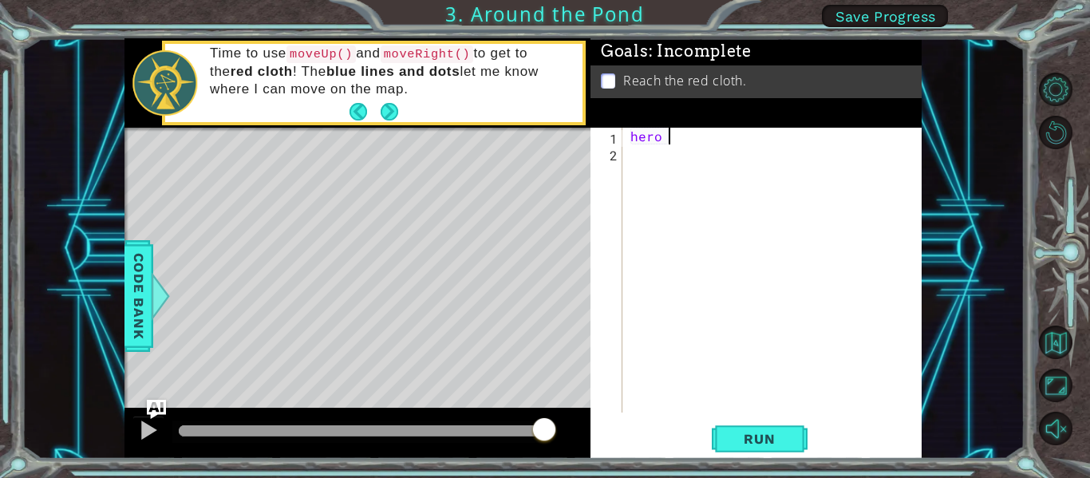
type textarea "hero"
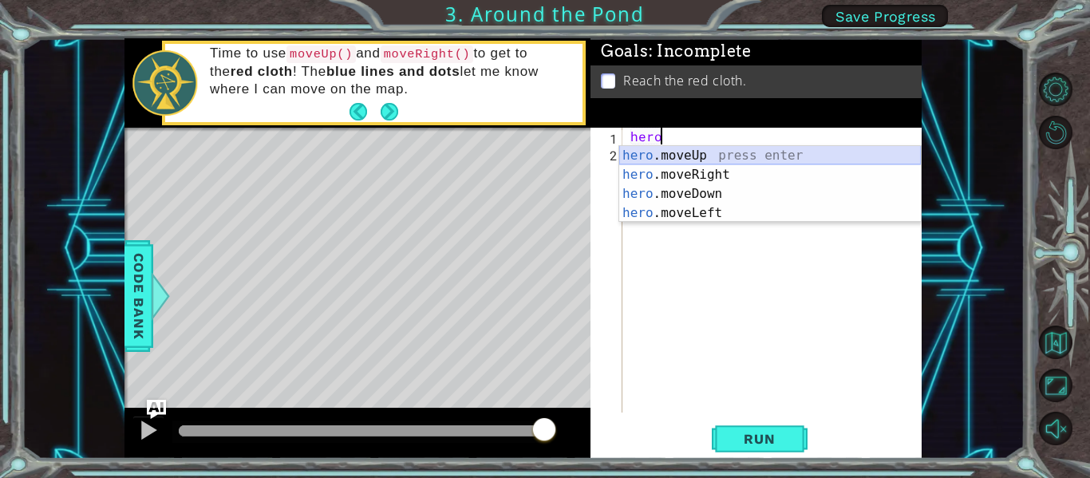
click at [690, 156] on div "hero .moveUp press enter hero .moveRight press enter hero .moveDown press enter…" at bounding box center [770, 203] width 302 height 115
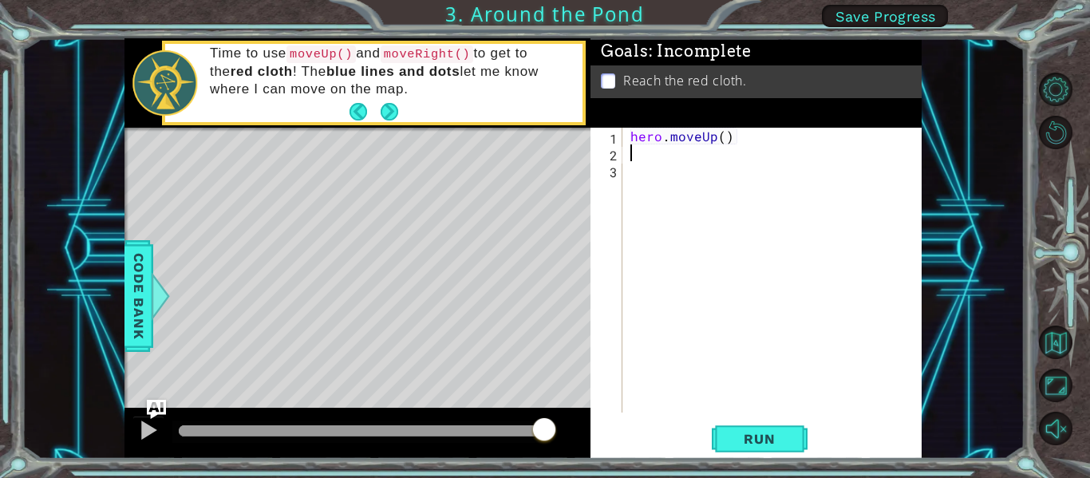
scroll to position [0, 0]
click at [749, 431] on span "Run" at bounding box center [759, 439] width 63 height 16
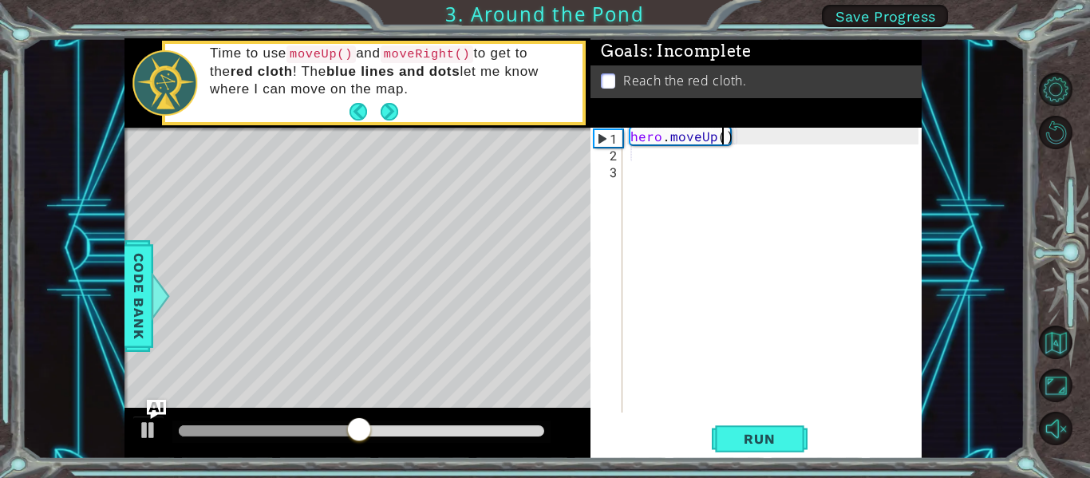
click at [721, 138] on div "hero . moveUp ( )" at bounding box center [776, 287] width 299 height 318
type textarea "hero.moveUp(2)"
click at [751, 445] on span "Run" at bounding box center [759, 439] width 63 height 16
click at [688, 152] on div "hero . moveUp ( 2 )" at bounding box center [776, 287] width 299 height 318
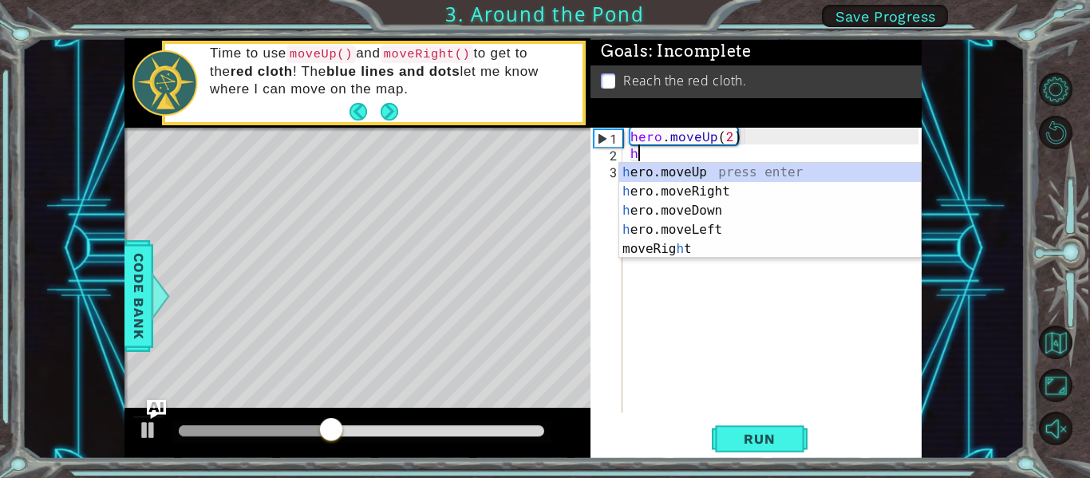
scroll to position [0, 1]
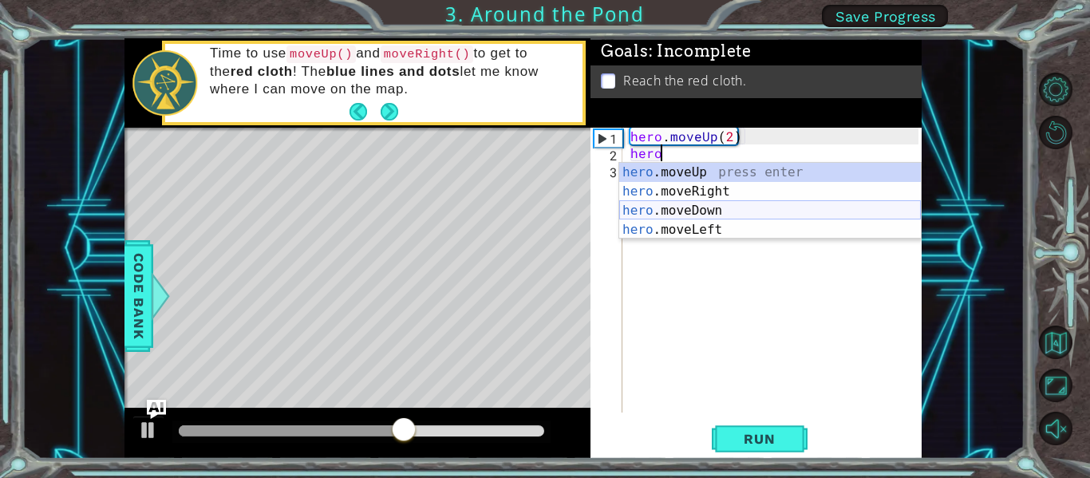
click at [725, 221] on div "hero .moveUp press enter hero .moveRight press enter hero .moveDown press enter…" at bounding box center [770, 220] width 302 height 115
type textarea "hero.moveLeft(1)"
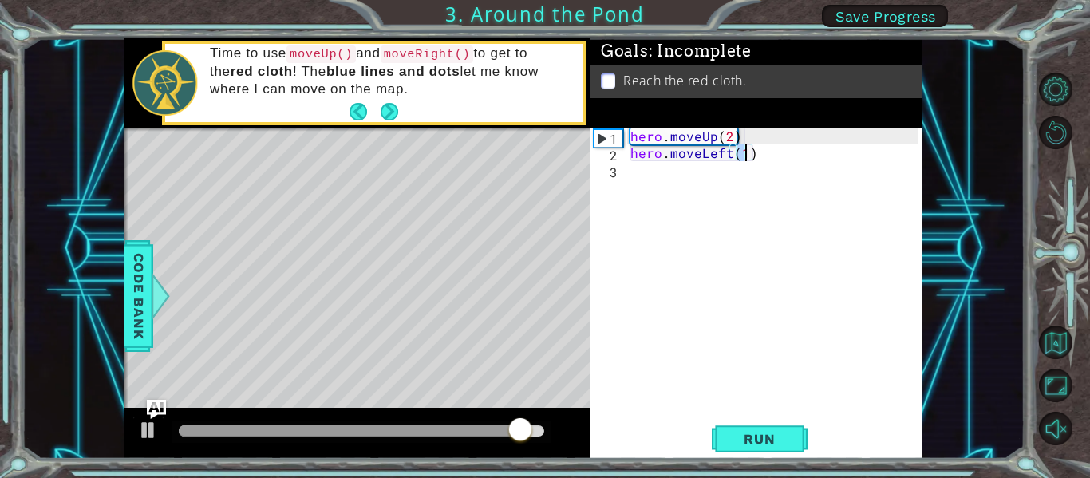
click at [675, 180] on div "hero . moveUp ( 2 ) hero . moveLeft ( 1 )" at bounding box center [776, 287] width 299 height 318
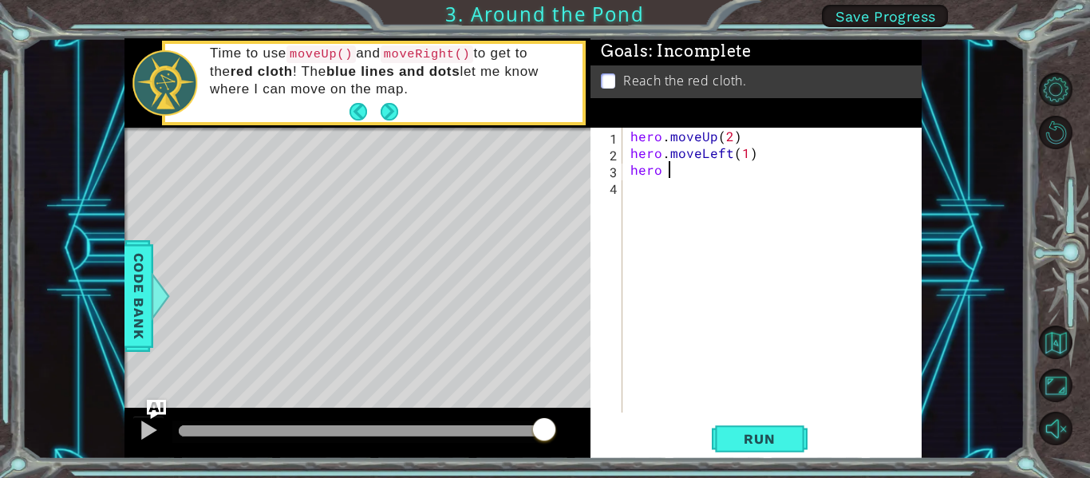
type textarea "hero"
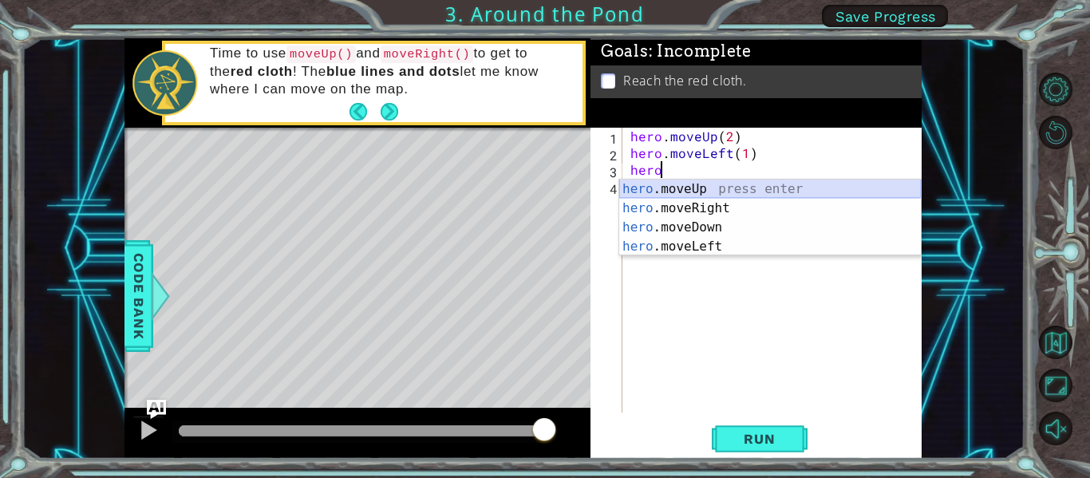
click at [713, 187] on div "hero .moveUp press enter hero .moveRight press enter hero .moveDown press enter…" at bounding box center [770, 237] width 302 height 115
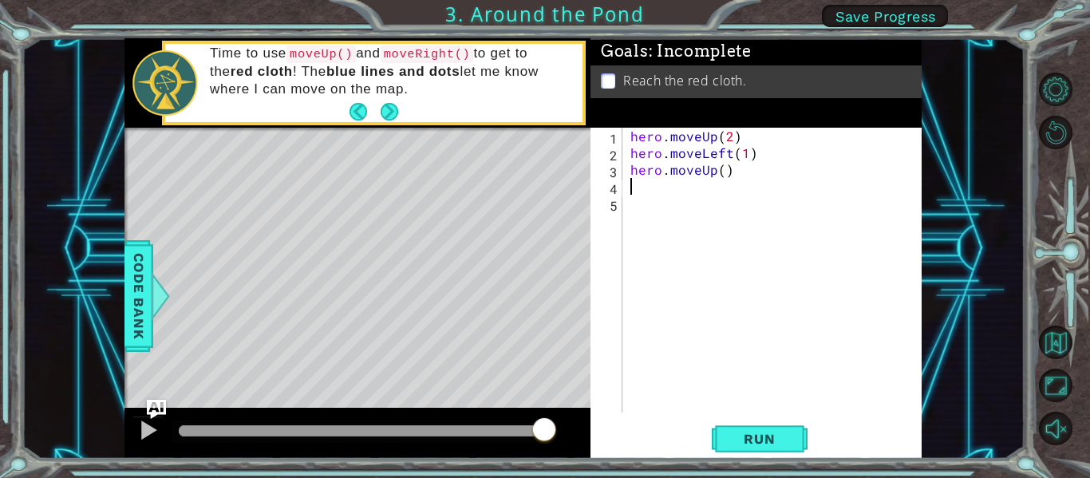
scroll to position [0, 0]
click at [733, 441] on span "Run" at bounding box center [759, 439] width 63 height 16
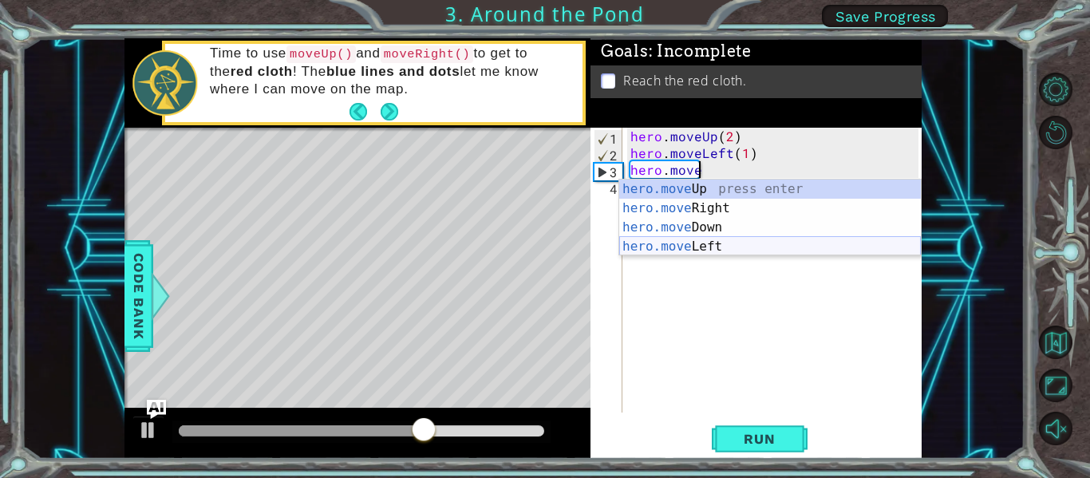
click at [702, 245] on div "hero.move Up press enter hero.move Right press enter hero.move Down press enter…" at bounding box center [770, 237] width 302 height 115
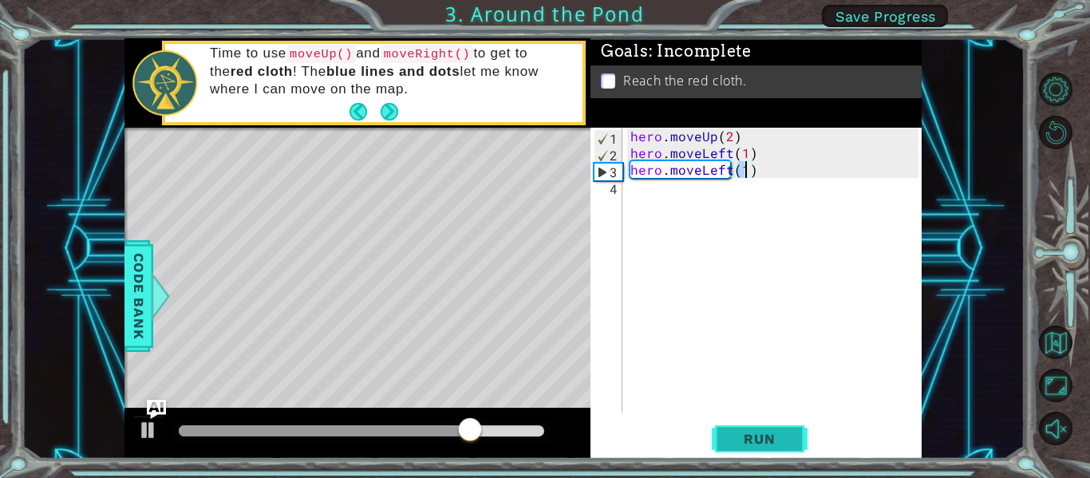
click at [759, 426] on button "Run" at bounding box center [760, 439] width 96 height 33
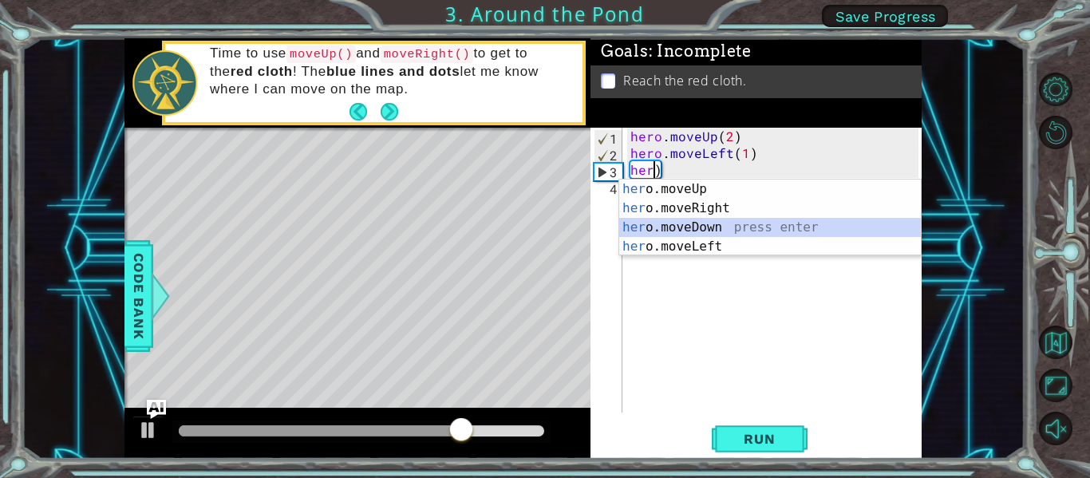
click at [729, 224] on div "her o.moveUp press enter her o.moveRight press enter her o.moveDown press enter…" at bounding box center [770, 237] width 302 height 115
type textarea "hero.moveDown(1)"
click at [729, 224] on div "hero . moveUp ( 2 ) hero . moveLeft ( 1 ) her )" at bounding box center [776, 287] width 299 height 318
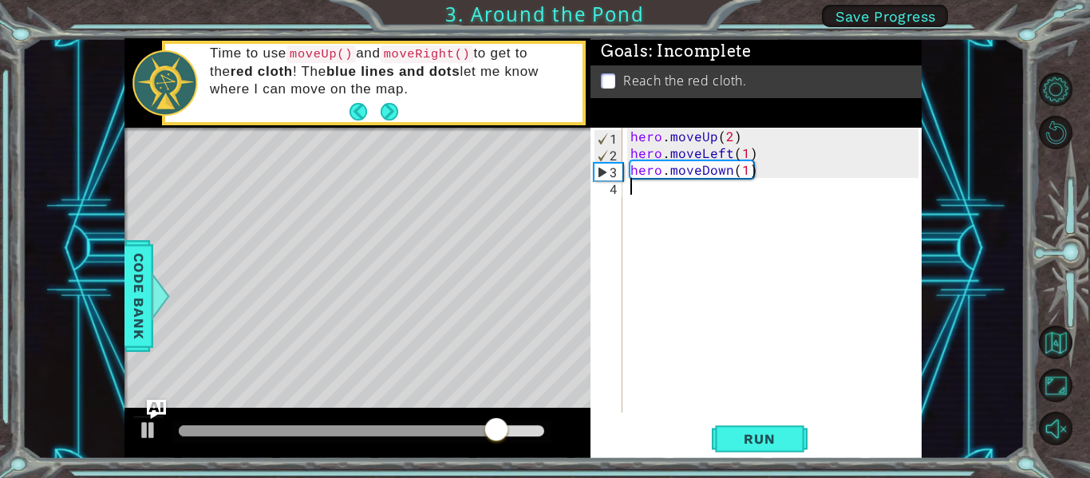
type textarea "]"
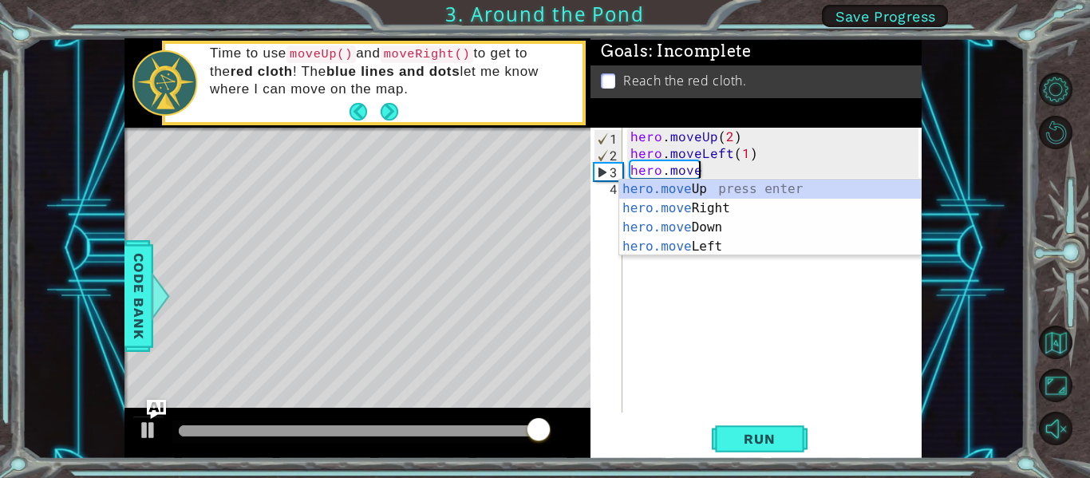
type textarea "hero"
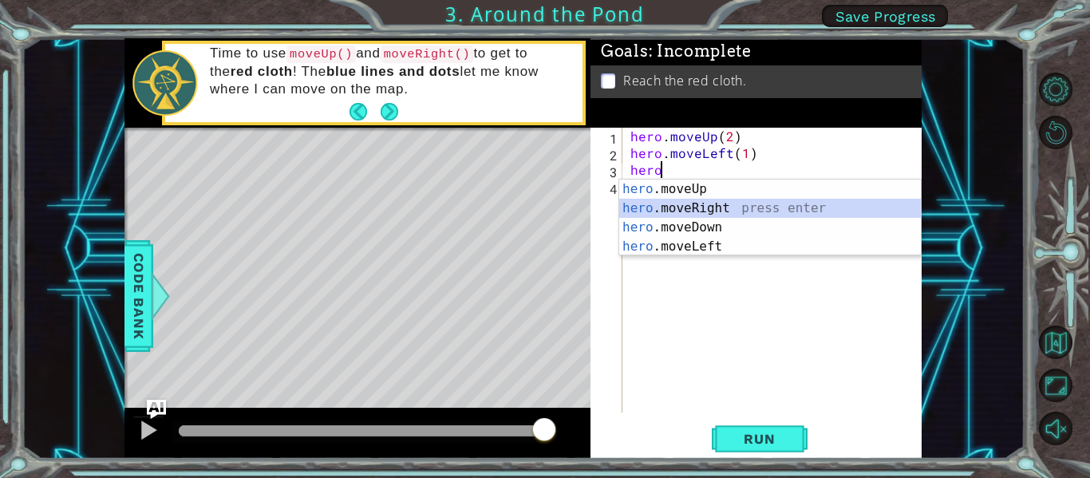
click at [732, 208] on div "hero .moveUp press enter hero .moveRight press enter hero .moveDown press enter…" at bounding box center [770, 237] width 302 height 115
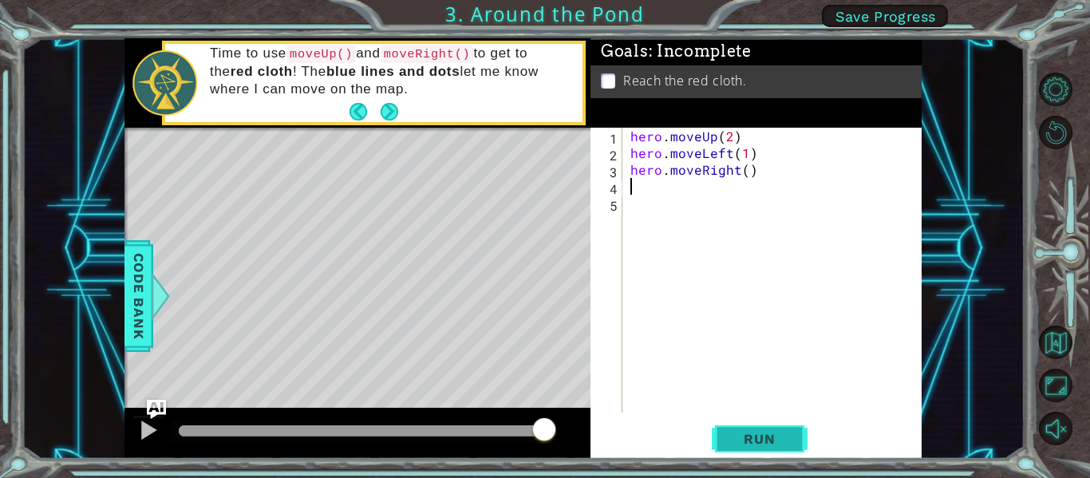
click at [777, 437] on span "Run" at bounding box center [759, 439] width 63 height 16
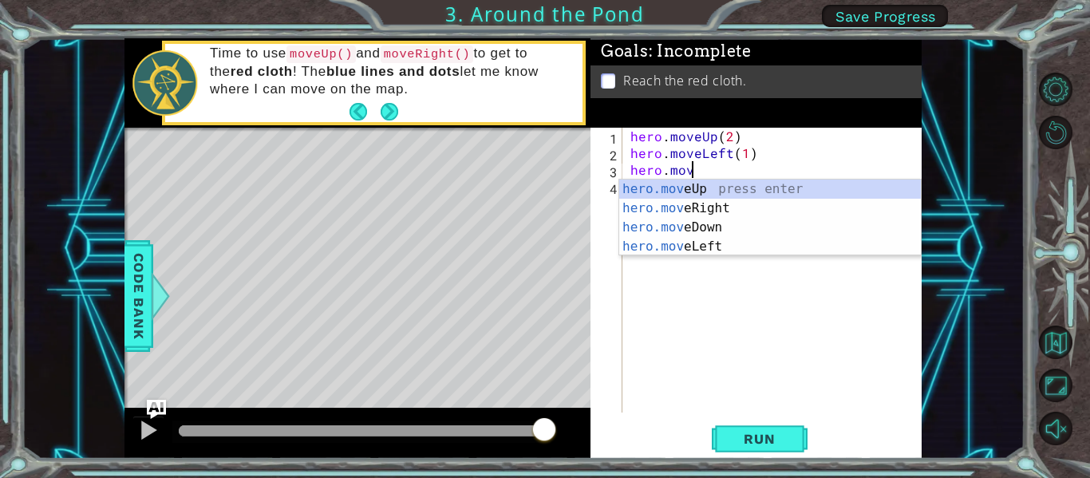
scroll to position [0, 3]
type textarea "hero.move"
click at [725, 188] on div "hero.move Up press enter hero.move Right press enter hero.move Down press enter…" at bounding box center [770, 237] width 302 height 115
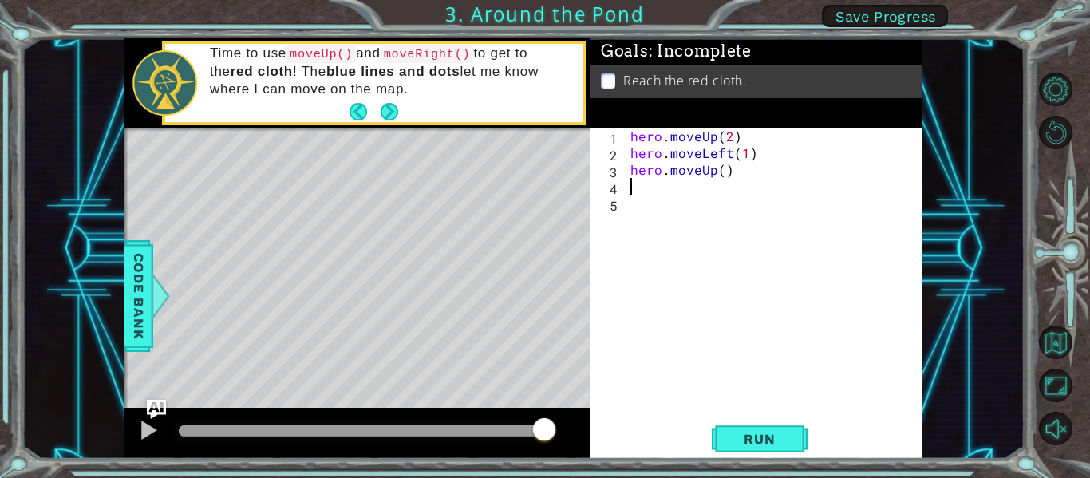
scroll to position [0, 0]
click at [723, 174] on div "hero . moveUp ( 2 ) hero . moveLeft ( 1 ) hero . moveUp ( )" at bounding box center [776, 287] width 299 height 318
type textarea "hero.moveUp(1)"
click at [655, 196] on div "hero . moveUp ( 2 ) hero . moveLeft ( 1 ) hero . moveUp ( 1 )" at bounding box center [776, 287] width 299 height 318
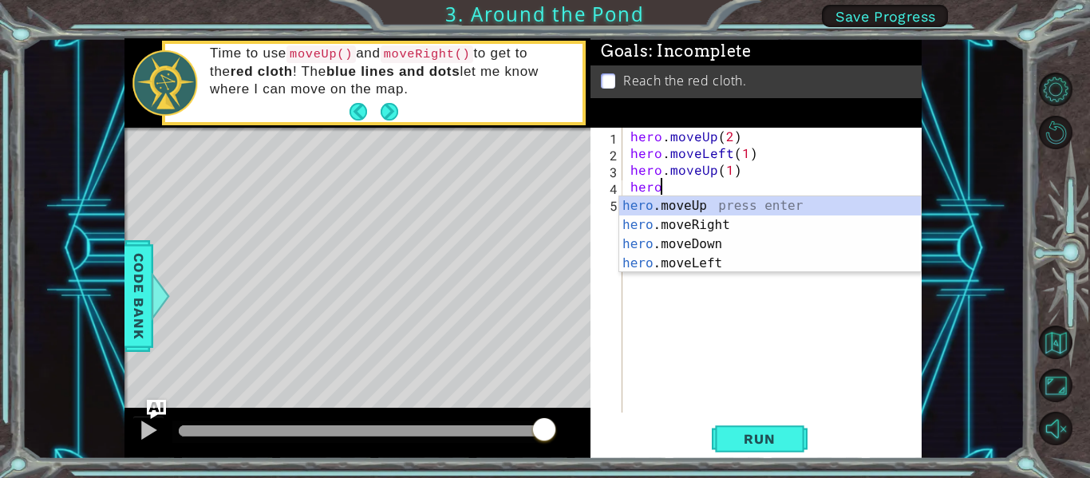
scroll to position [0, 1]
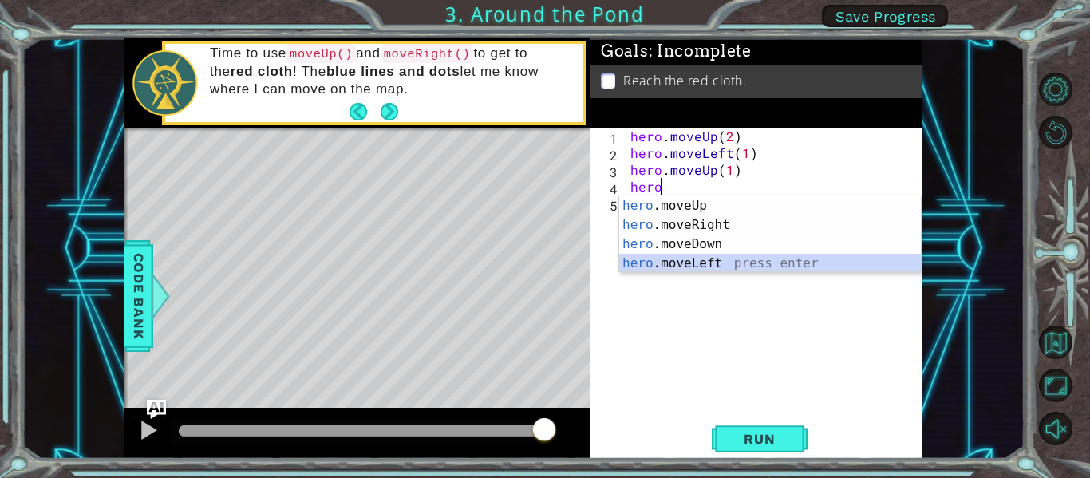
click at [717, 261] on div "hero .moveUp press enter hero .moveRight press enter hero .moveDown press enter…" at bounding box center [770, 253] width 302 height 115
type textarea "hero.moveLeft(1)"
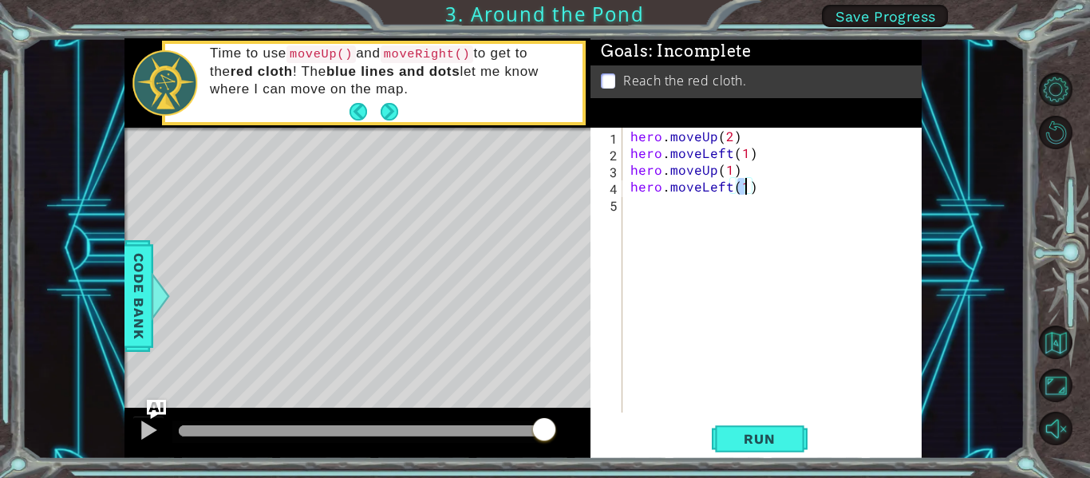
click at [677, 208] on div "hero . moveUp ( 2 ) hero . moveLeft ( 1 ) hero . moveUp ( 1 ) hero . moveLeft (…" at bounding box center [776, 287] width 299 height 318
type textarea "hero"
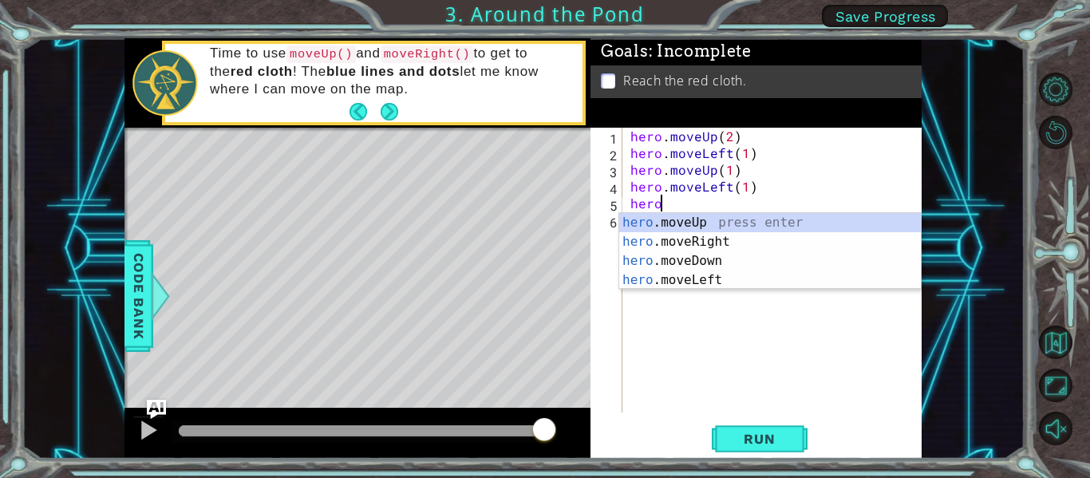
scroll to position [0, 1]
click at [687, 239] on div "hero .moveUp press enter hero .moveRight press enter hero .moveDown press enter…" at bounding box center [770, 270] width 302 height 115
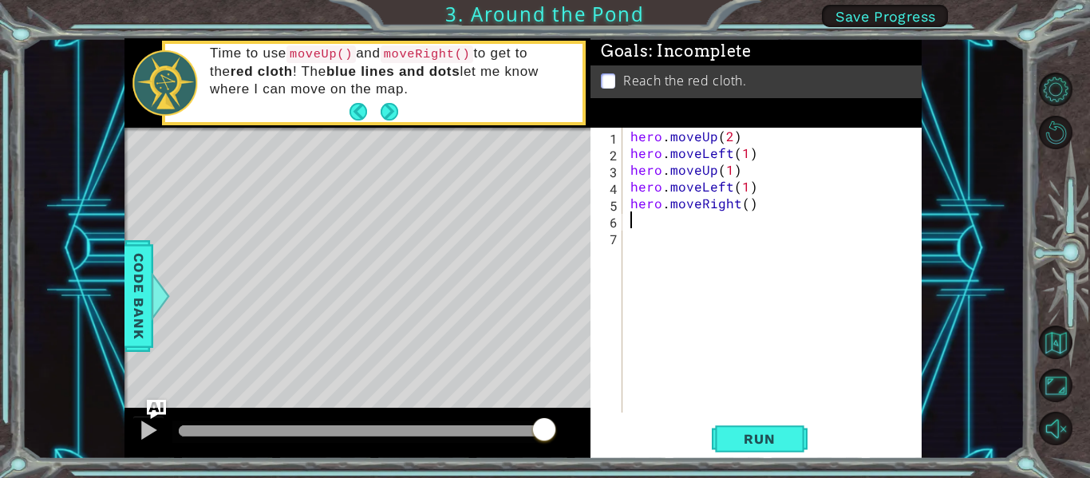
scroll to position [0, 0]
click at [785, 445] on span "Run" at bounding box center [759, 439] width 63 height 16
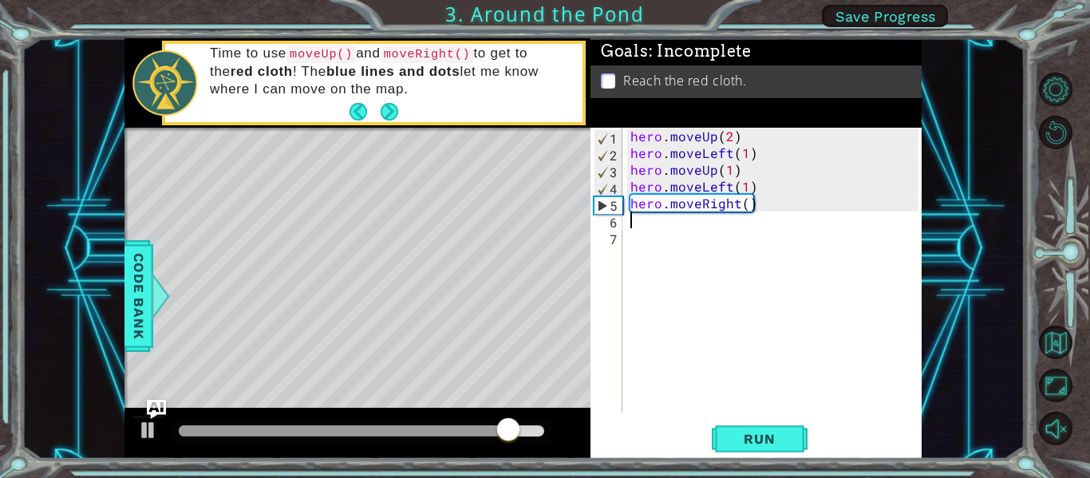
click at [703, 211] on div "hero . moveUp ( 2 ) hero . moveLeft ( 1 ) hero . moveUp ( 1 ) hero . moveLeft (…" at bounding box center [776, 287] width 299 height 318
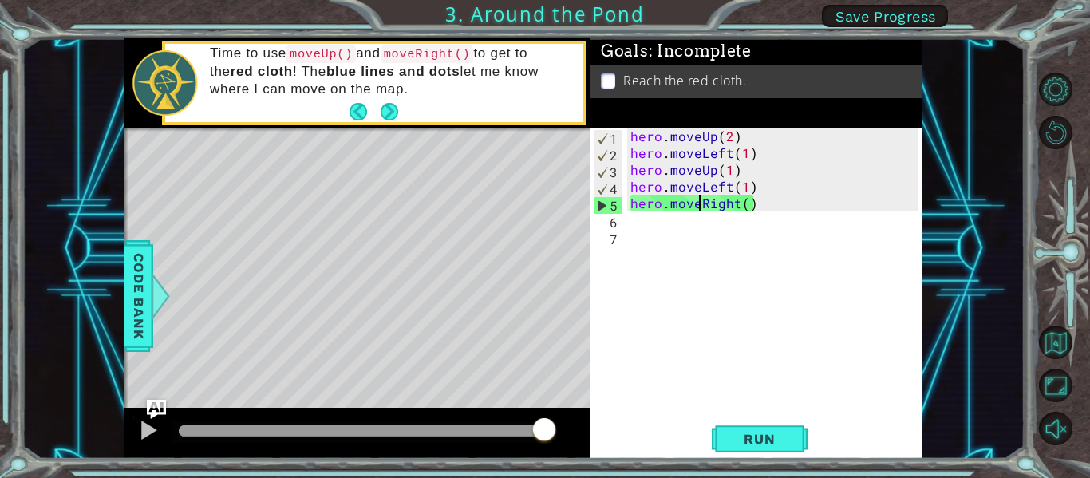
click at [744, 206] on div "hero . moveUp ( 2 ) hero . moveLeft ( 1 ) hero . moveUp ( 1 ) hero . moveLeft (…" at bounding box center [776, 287] width 299 height 318
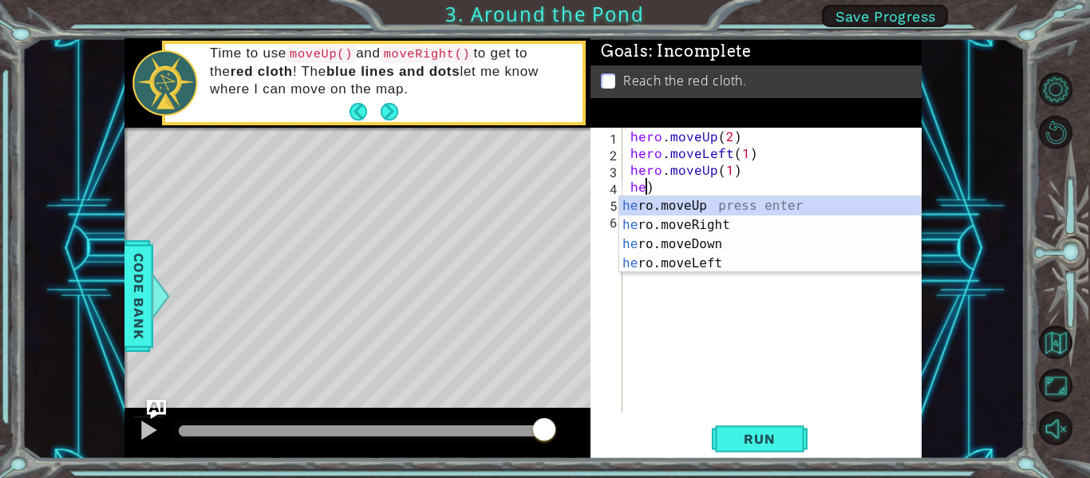
type textarea "hero.moveUp(1))"
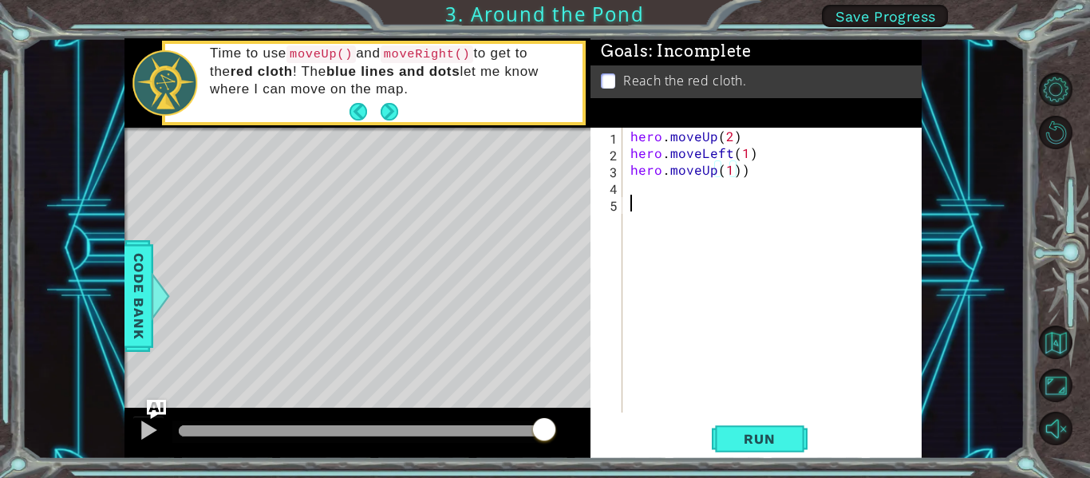
click at [733, 196] on div "hero . moveUp ( 2 ) hero . moveLeft ( 1 ) hero . moveUp ( 1 ))" at bounding box center [776, 287] width 299 height 318
click at [727, 192] on div "hero . moveUp ( 2 ) hero . moveLeft ( 1 ) hero . moveUp ( 1 ))" at bounding box center [776, 287] width 299 height 318
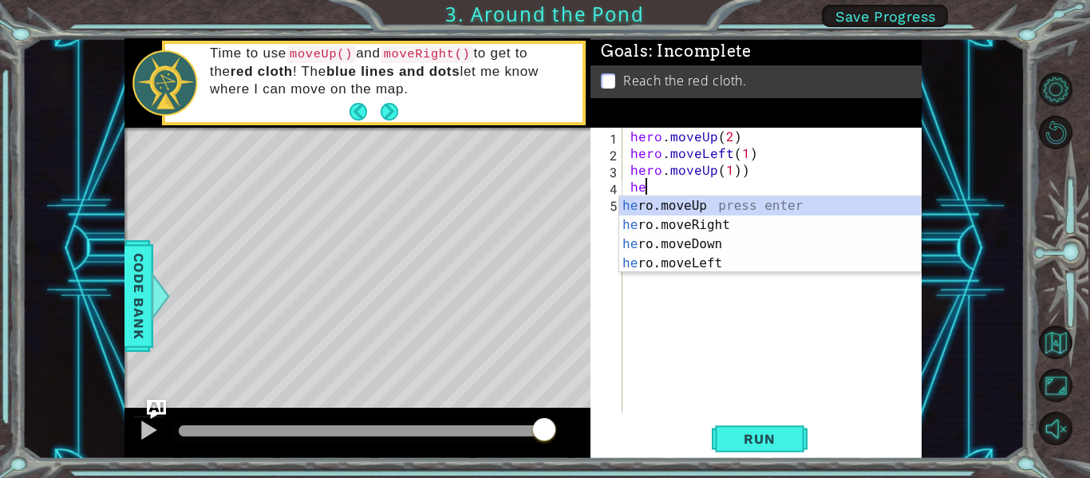
scroll to position [0, 1]
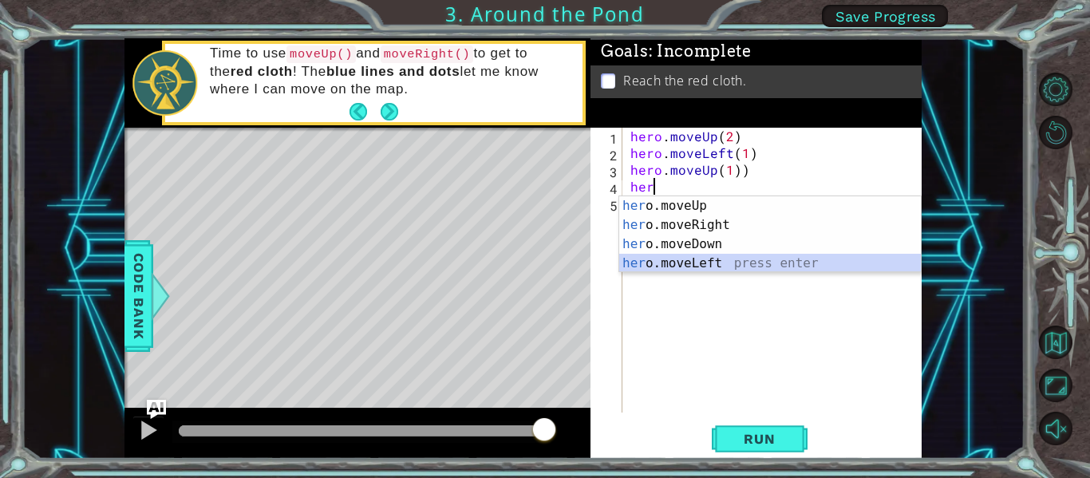
click at [728, 261] on div "her o.moveUp press enter her o.moveRight press enter her o.moveDown press enter…" at bounding box center [770, 253] width 302 height 115
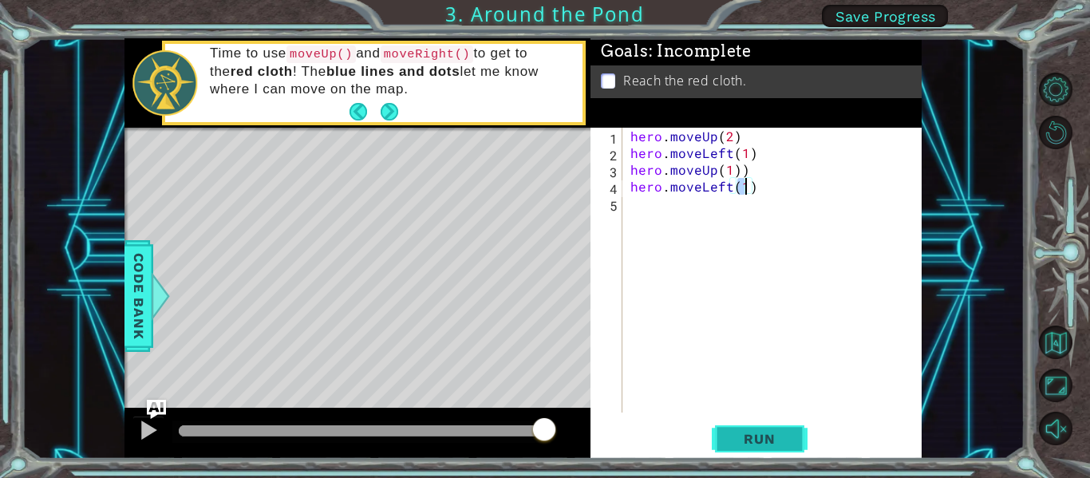
click at [795, 437] on button "Run" at bounding box center [760, 439] width 96 height 33
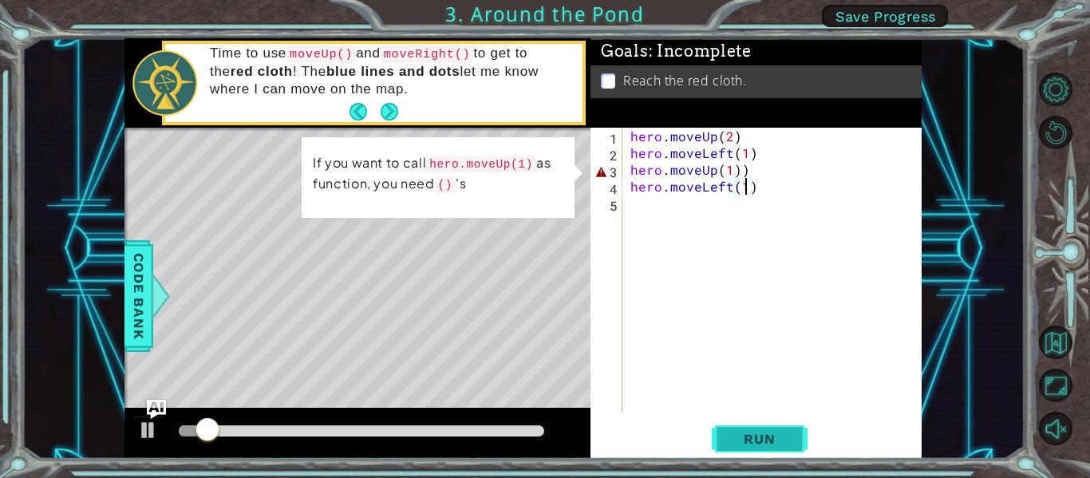
click at [791, 434] on button "Run" at bounding box center [760, 439] width 96 height 33
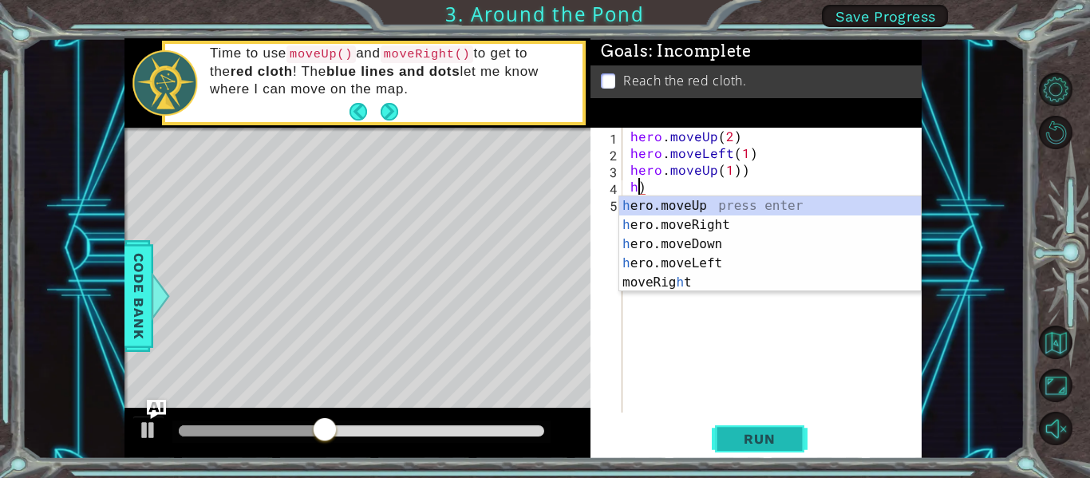
type textarea ")"
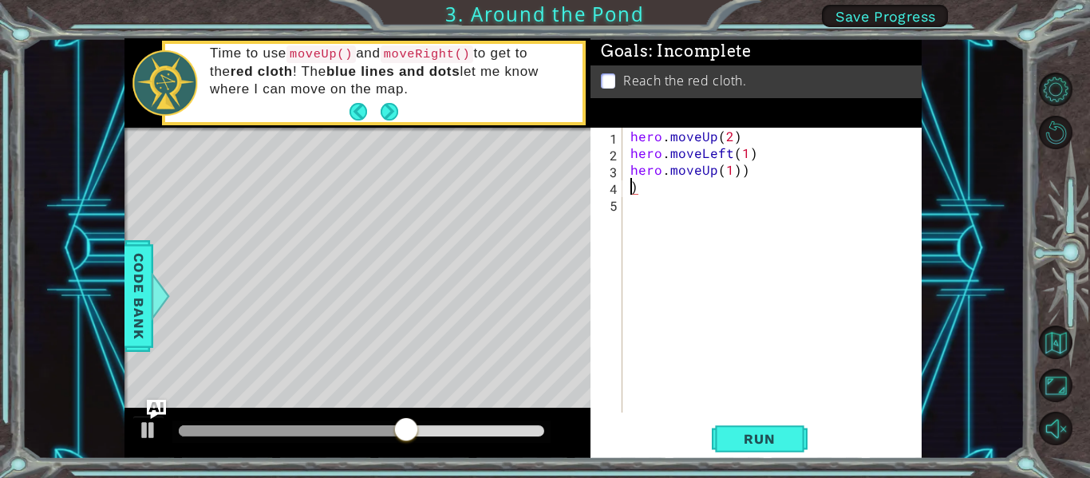
click at [773, 184] on div "hero . moveUp ( 2 ) hero . moveLeft ( 1 ) hero . moveUp ( 1 )) )" at bounding box center [776, 287] width 299 height 318
type textarea "hero.moveUp(1)"
click at [729, 418] on div "hero.moveUp(1) 1 2 3 4 hero . moveUp ( 2 ) hero . moveLeft ( 1 ) hero . moveUp …" at bounding box center [756, 293] width 331 height 331
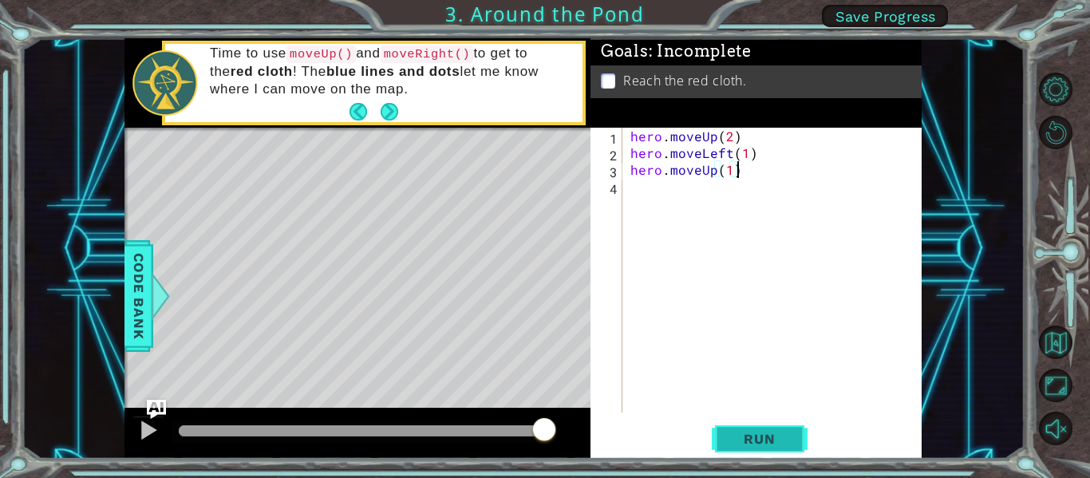
click at [745, 437] on span "Run" at bounding box center [759, 439] width 63 height 16
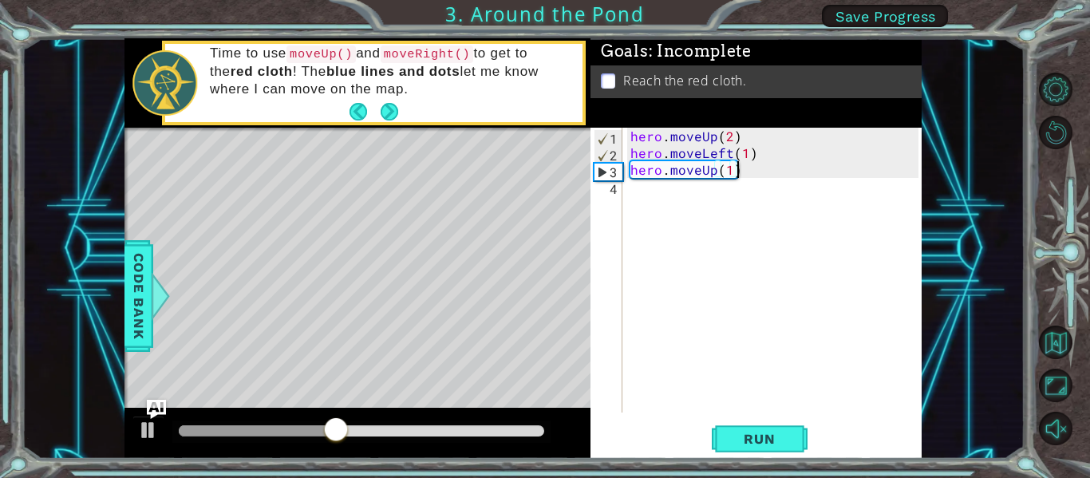
click at [648, 195] on div "hero . moveUp ( 2 ) hero . moveLeft ( 1 ) hero . moveUp ( 1 )" at bounding box center [776, 287] width 299 height 318
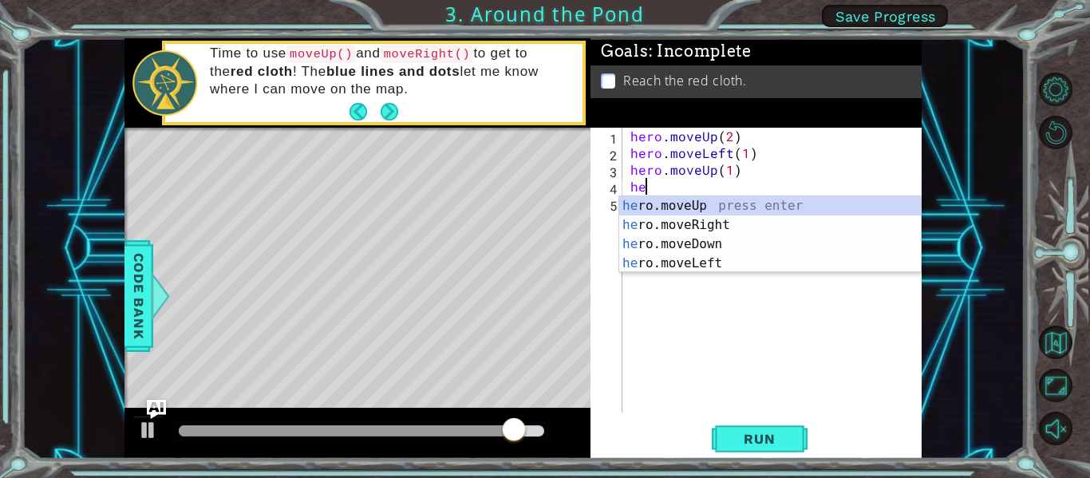
scroll to position [0, 1]
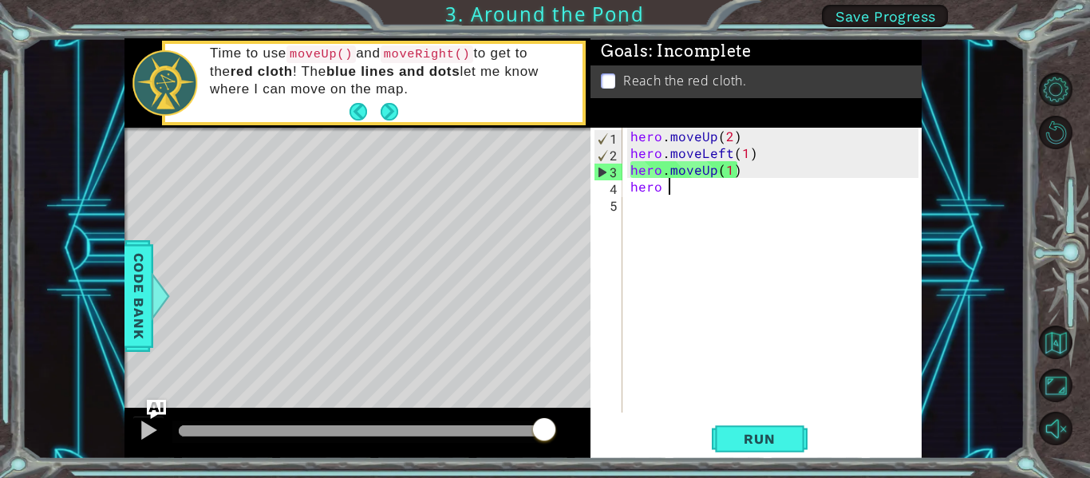
click at [677, 191] on div "hero . moveUp ( 2 ) hero . moveLeft ( 1 ) hero . moveUp ( 1 ) hero" at bounding box center [776, 287] width 299 height 318
type textarea "hero"
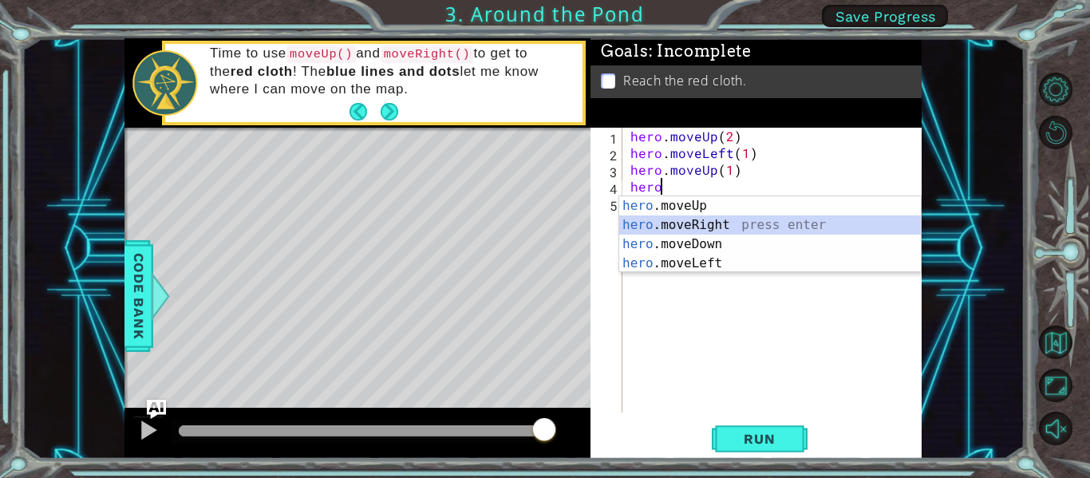
click at [721, 225] on div "hero .moveUp press enter hero .moveRight press enter hero .moveDown press enter…" at bounding box center [770, 253] width 302 height 115
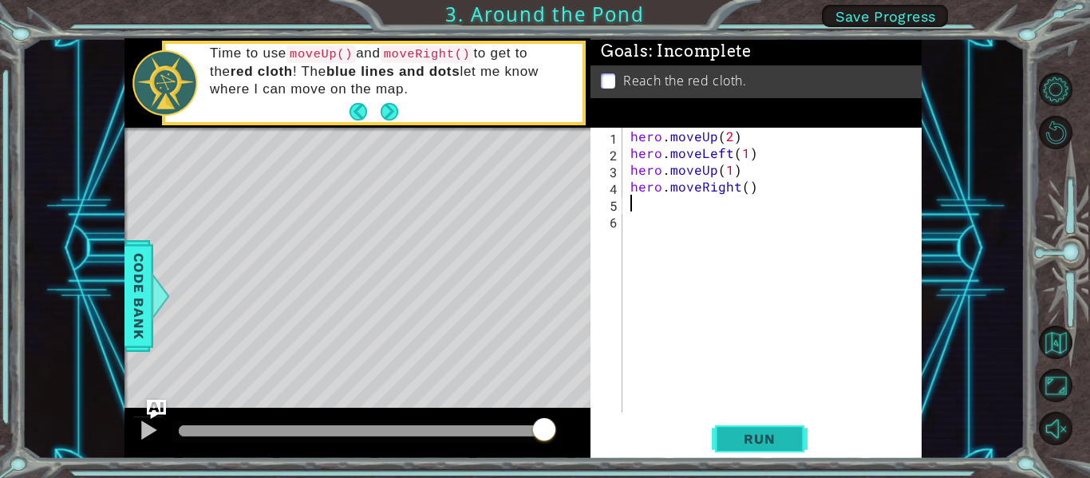
click at [754, 427] on button "Run" at bounding box center [760, 439] width 96 height 33
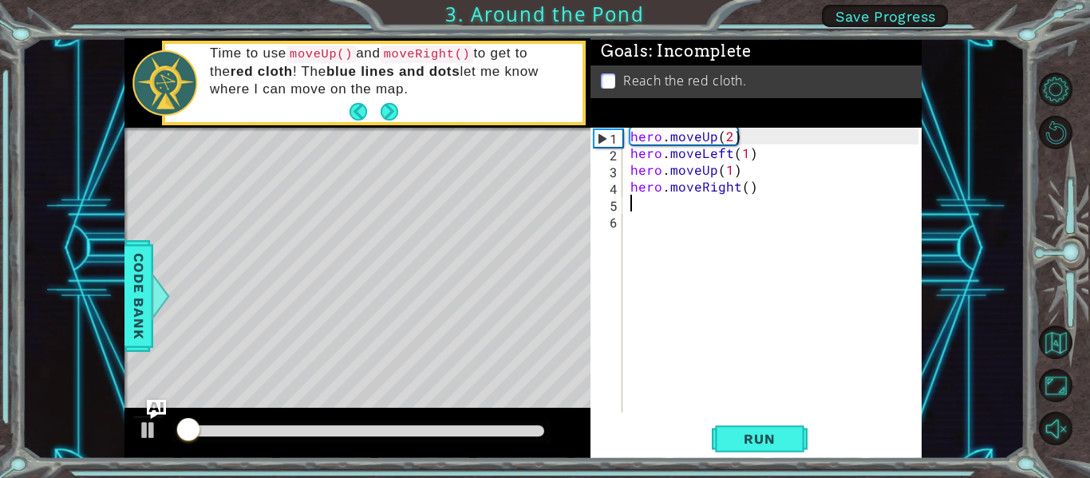
click at [745, 191] on div "hero . moveUp ( 2 ) hero . moveLeft ( 1 ) hero . moveUp ( 1 ) hero . moveRight …" at bounding box center [776, 287] width 299 height 318
type textarea "hero.moveRight(1)"
click at [765, 390] on div "hero . moveUp ( 2 ) hero . moveLeft ( 1 ) hero . moveUp ( 1 ) hero . moveRight …" at bounding box center [776, 287] width 299 height 318
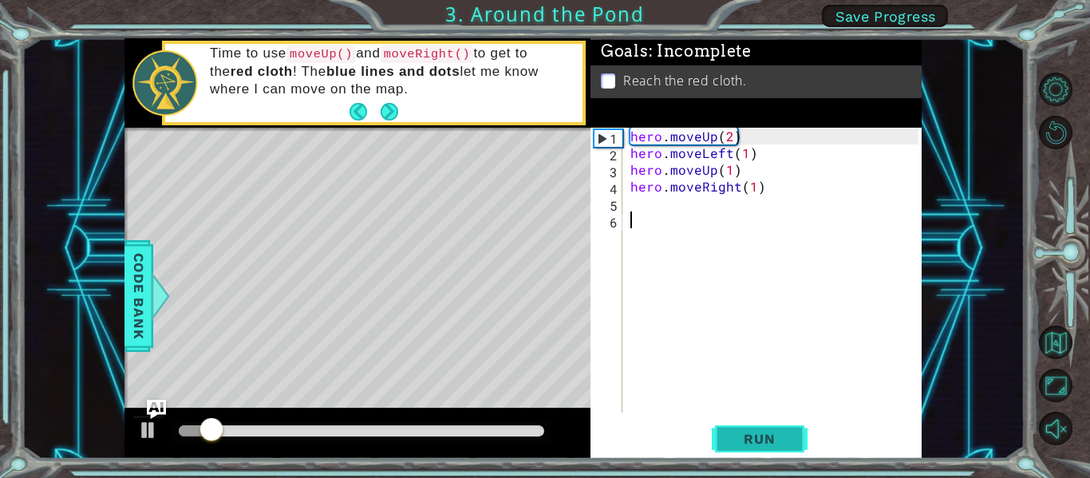
click at [749, 429] on button "Run" at bounding box center [760, 439] width 96 height 33
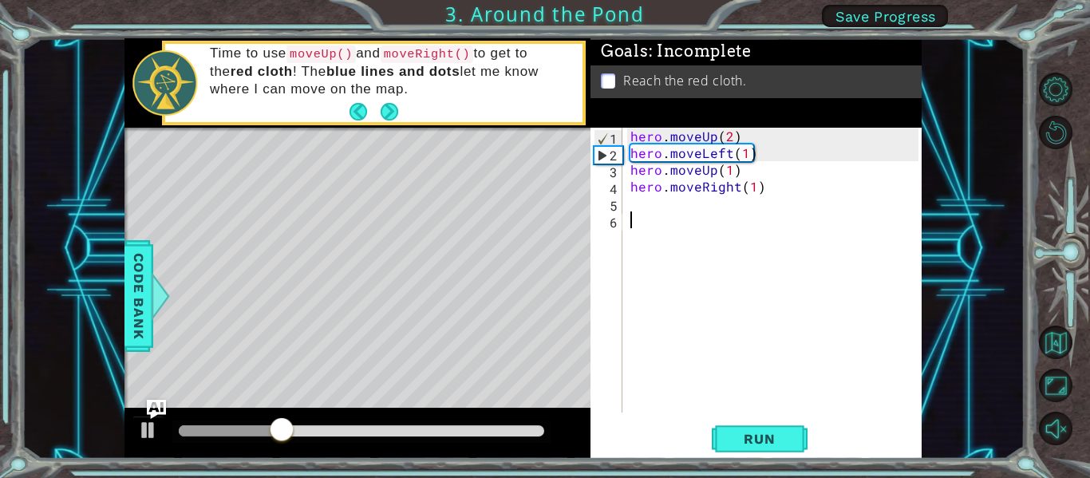
click at [429, 277] on div "Level Map" at bounding box center [493, 363] width 737 height 470
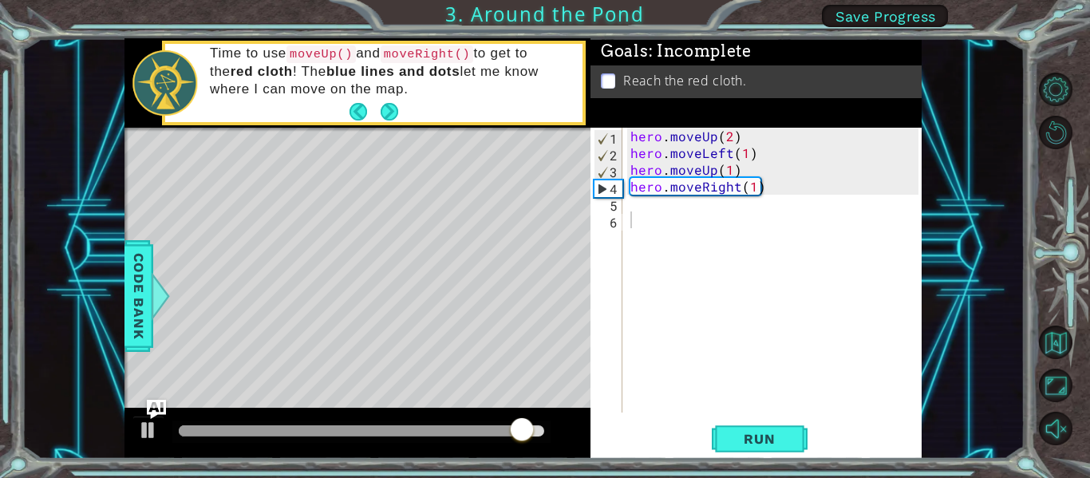
click at [750, 159] on div "hero . moveUp ( 2 ) hero . moveLeft ( 1 ) hero . moveUp ( 1 ) hero . moveRight …" at bounding box center [776, 287] width 299 height 318
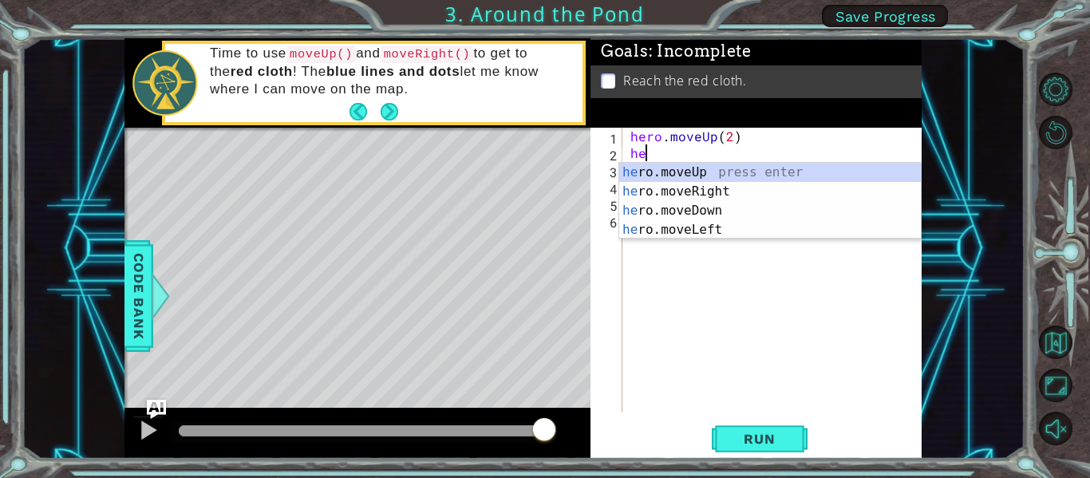
type textarea "h"
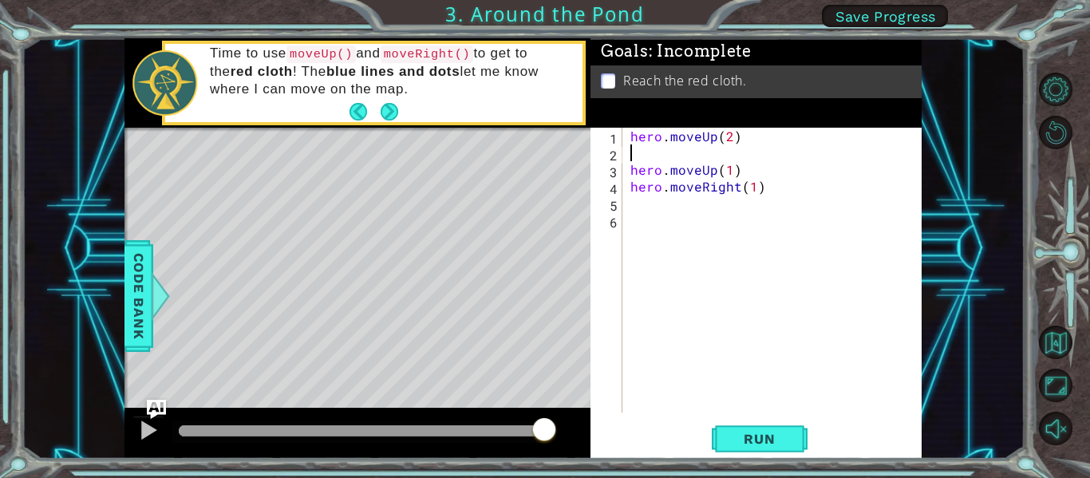
type textarea "hero.moveUp(2)"
click at [815, 247] on div "hero . moveUp ( 2 ) hero . moveUp ( 1 ) hero . moveRight ( 1 )" at bounding box center [776, 287] width 299 height 318
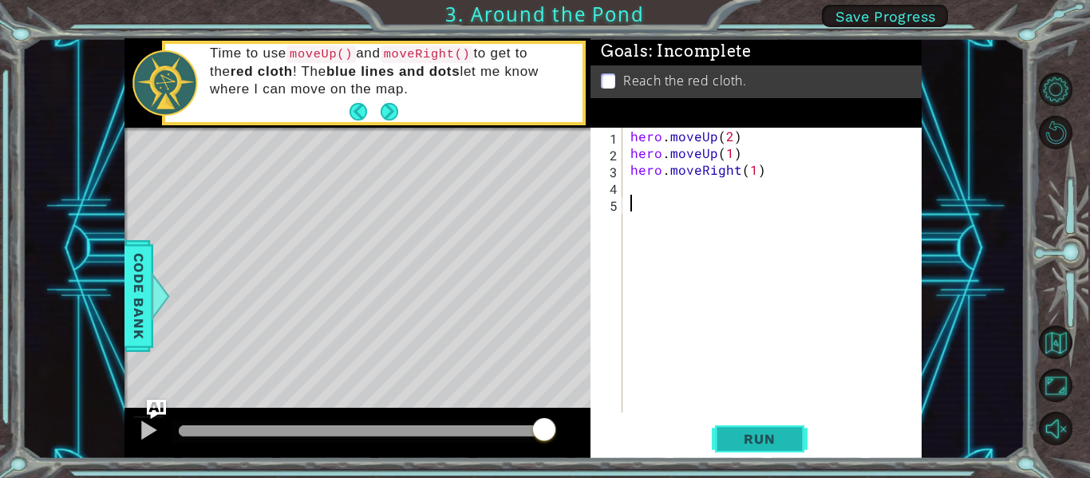
click at [744, 433] on span "Run" at bounding box center [759, 439] width 63 height 16
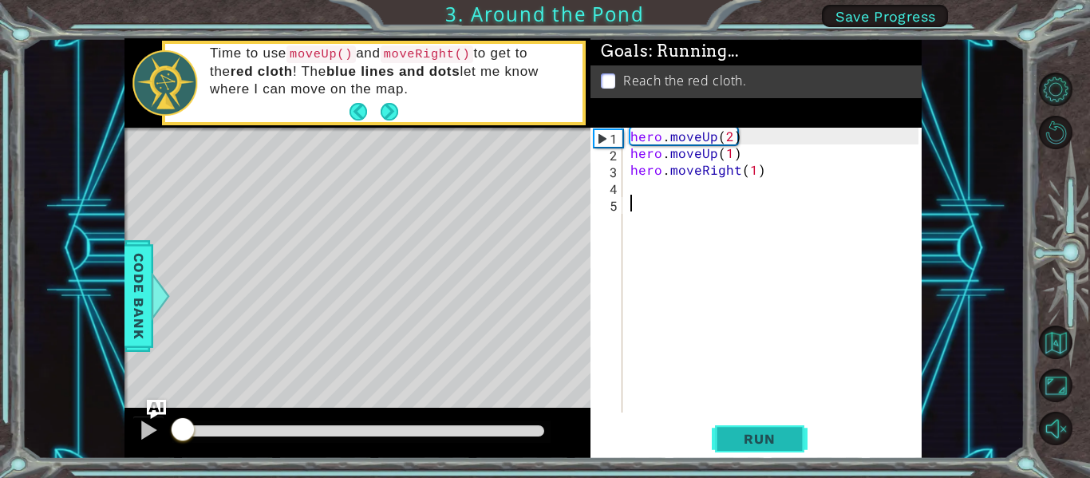
click at [744, 433] on span "Run" at bounding box center [759, 439] width 63 height 16
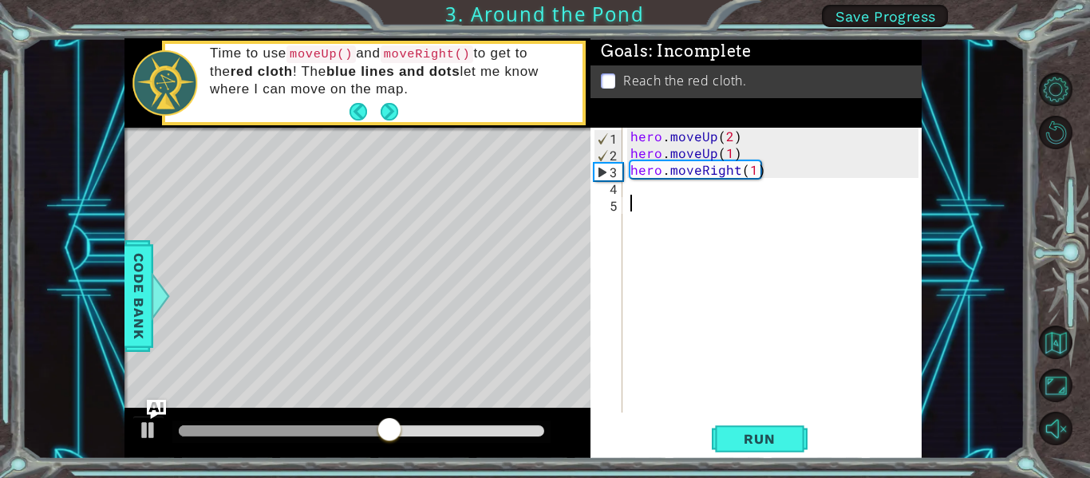
click at [646, 187] on div "hero . moveUp ( 2 ) hero . moveUp ( 1 ) hero . moveRight ( 1 )" at bounding box center [776, 287] width 299 height 318
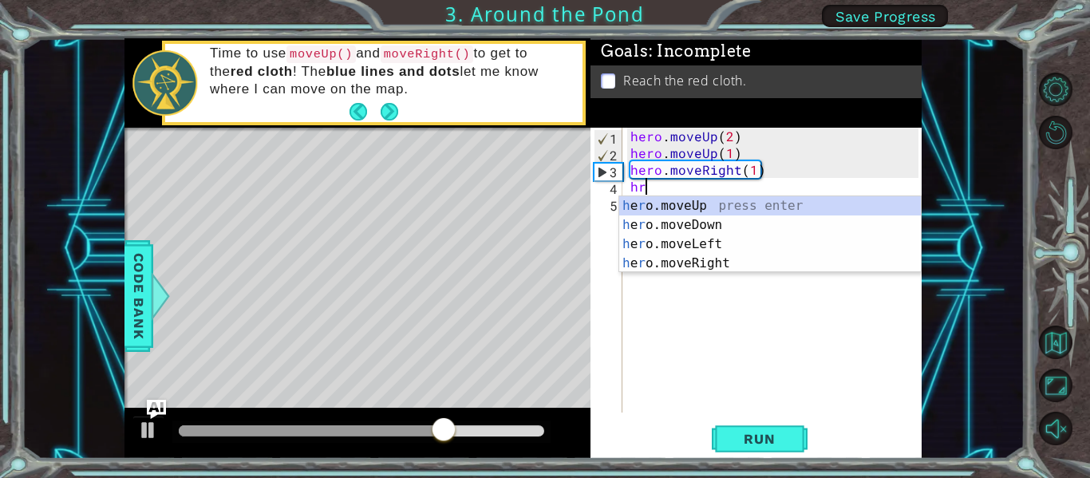
scroll to position [0, 1]
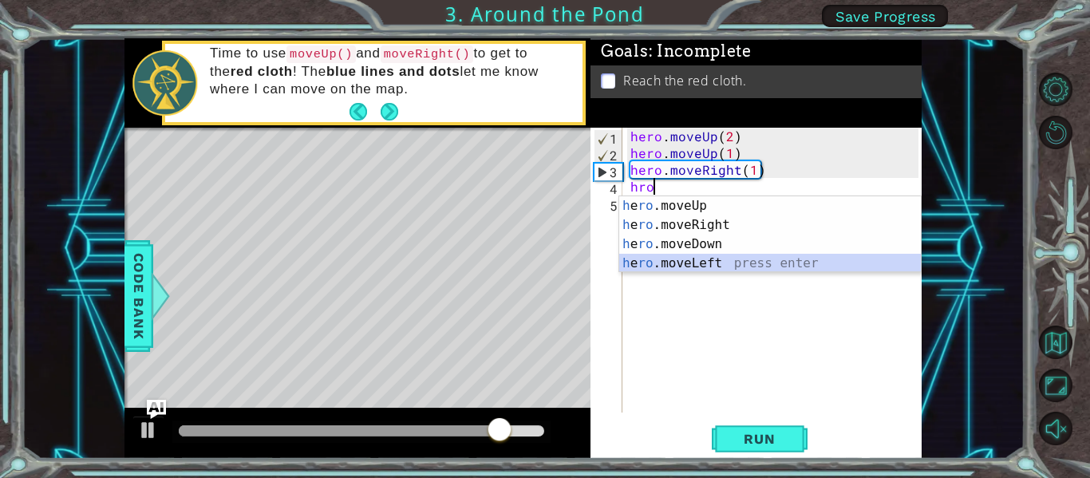
click at [710, 261] on div "h e ro .moveUp press enter h e ro .moveRight press enter h e ro .moveDown press…" at bounding box center [770, 253] width 302 height 115
type textarea "hero.moveLeft(1)"
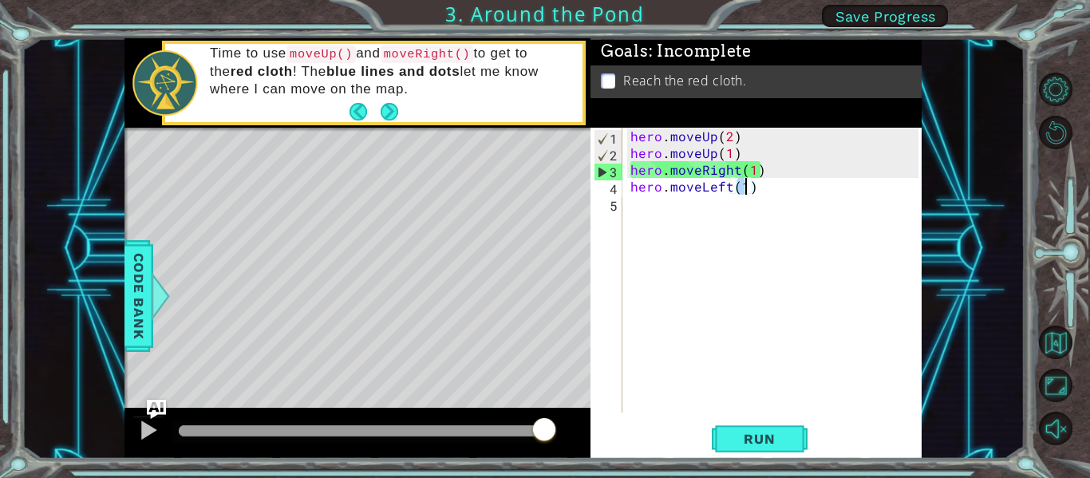
click at [649, 211] on div "hero . moveUp ( 2 ) hero . moveUp ( 1 ) hero . moveRight ( 1 ) hero . moveLeft …" at bounding box center [776, 287] width 299 height 318
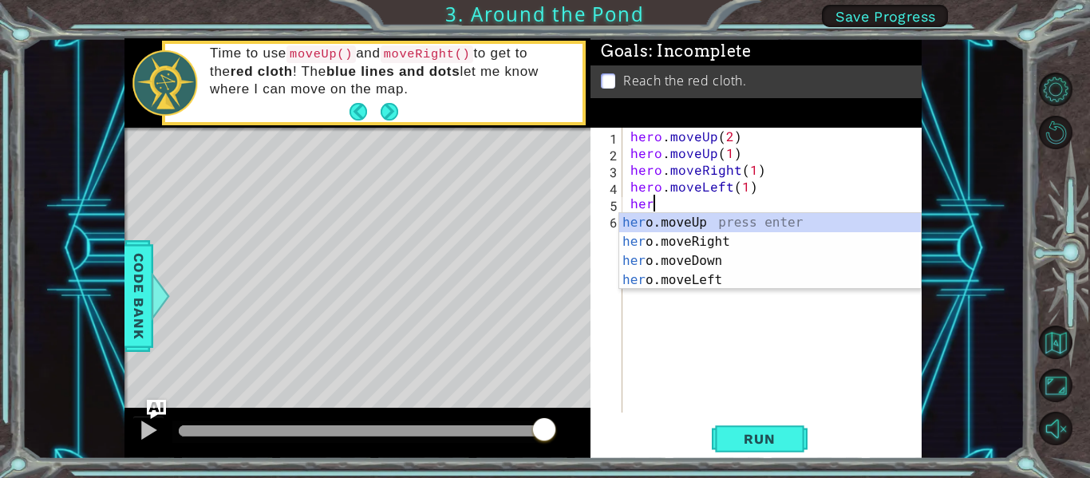
type textarea "hero"
click at [741, 242] on div "hero .moveUp press enter hero .moveRight press enter hero .moveDown press enter…" at bounding box center [770, 270] width 302 height 115
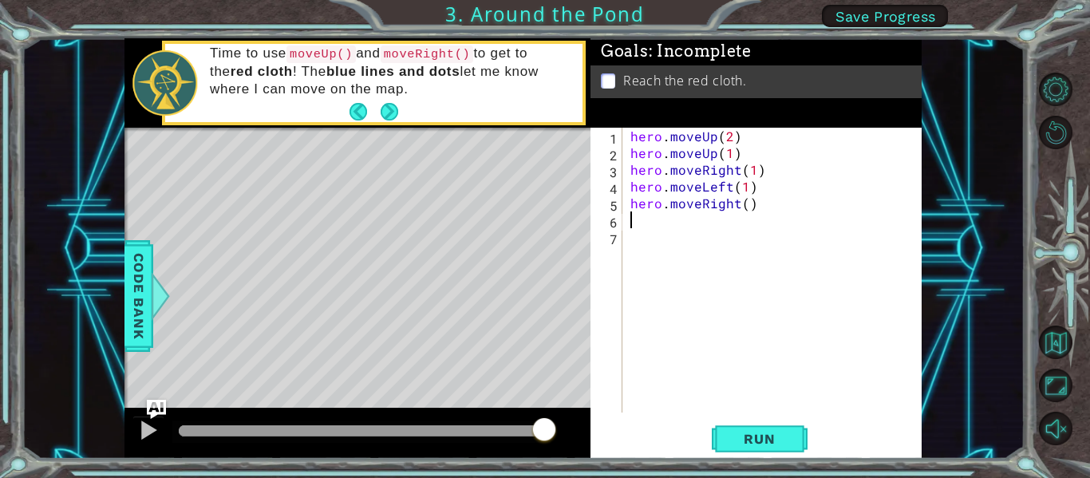
scroll to position [0, 0]
click at [780, 428] on button "Run" at bounding box center [760, 439] width 96 height 33
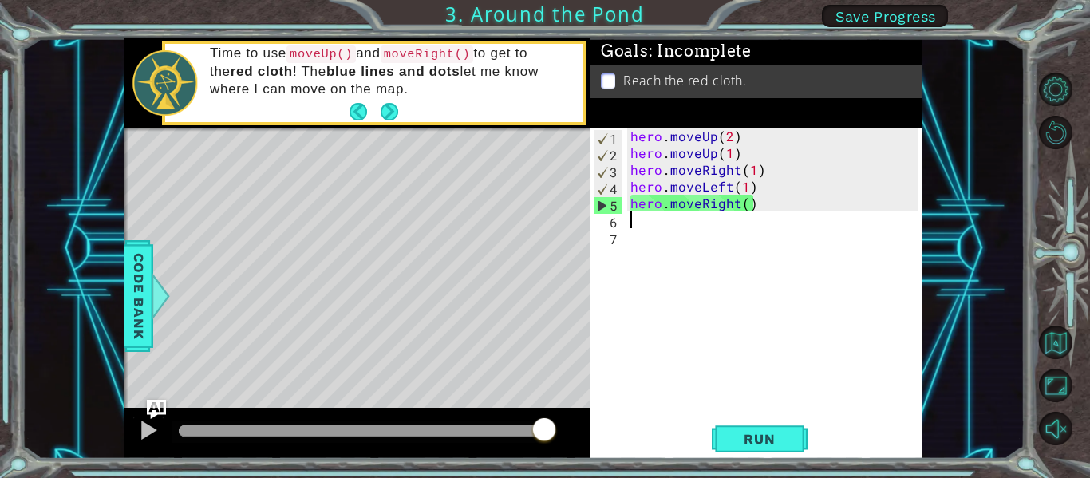
click at [752, 206] on div "hero . moveUp ( 2 ) hero . moveUp ( 1 ) hero . moveRight ( 1 ) hero . moveLeft …" at bounding box center [776, 287] width 299 height 318
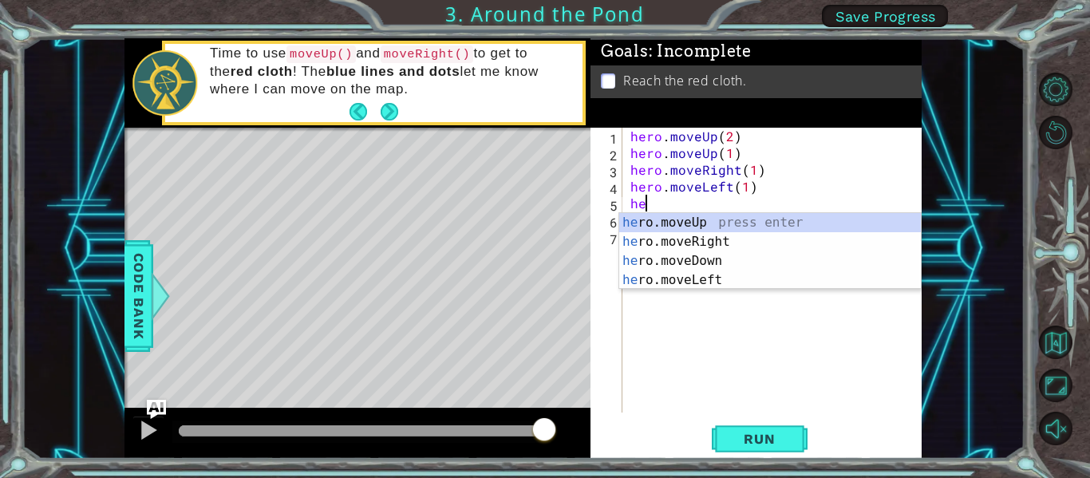
type textarea "h"
click at [731, 279] on div "h e ro .moveUp press enter h e ro .moveRight press enter h e ro .moveDown press…" at bounding box center [770, 270] width 302 height 115
type textarea "hero.moveLeft(1)"
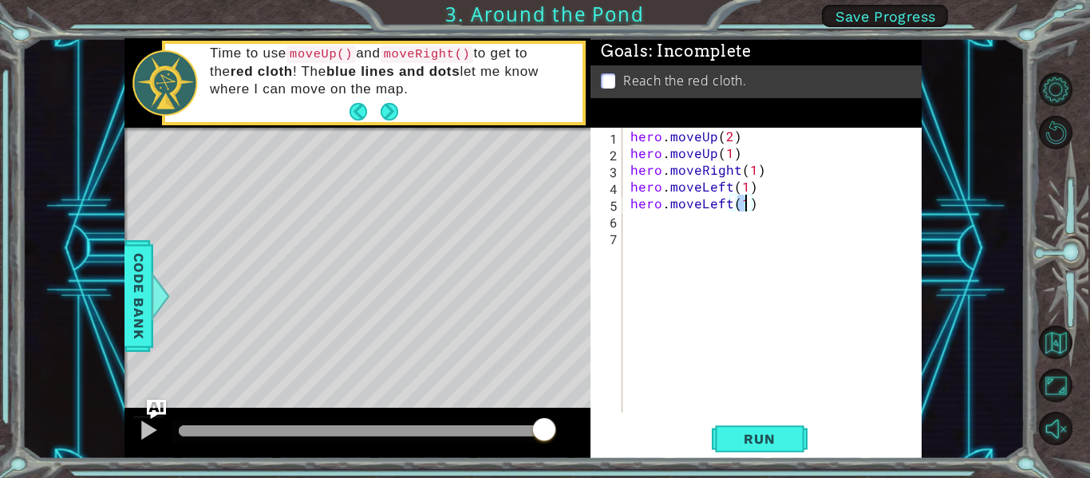
click at [720, 244] on div "hero . moveUp ( 2 ) hero . moveUp ( 1 ) hero . moveRight ( 1 ) hero . moveLeft …" at bounding box center [776, 287] width 299 height 318
click at [708, 223] on div "hero . moveUp ( 2 ) hero . moveUp ( 1 ) hero . moveRight ( 1 ) hero . moveLeft …" at bounding box center [776, 287] width 299 height 318
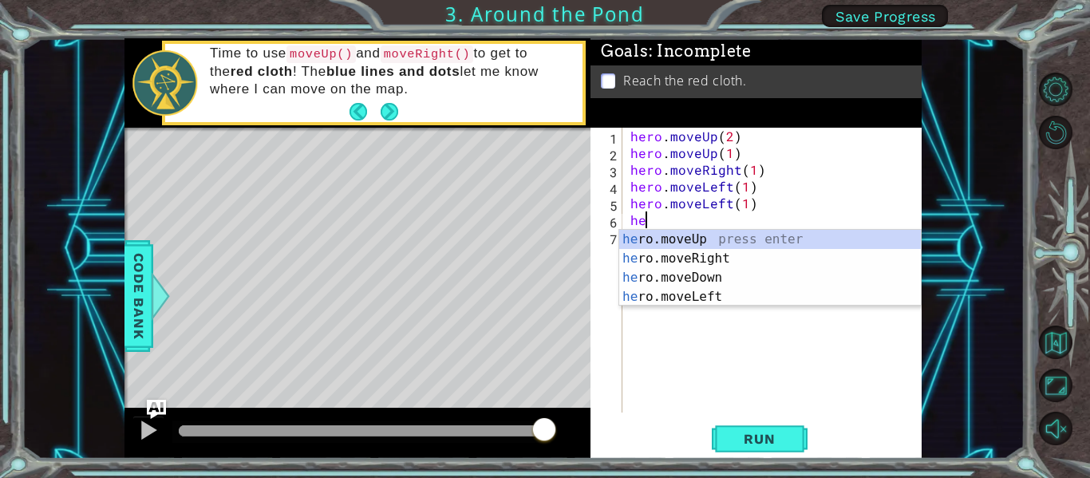
type textarea "hero"
click at [728, 239] on div "hero .moveUp press enter hero .moveRight press enter hero .moveDown press enter…" at bounding box center [770, 287] width 302 height 115
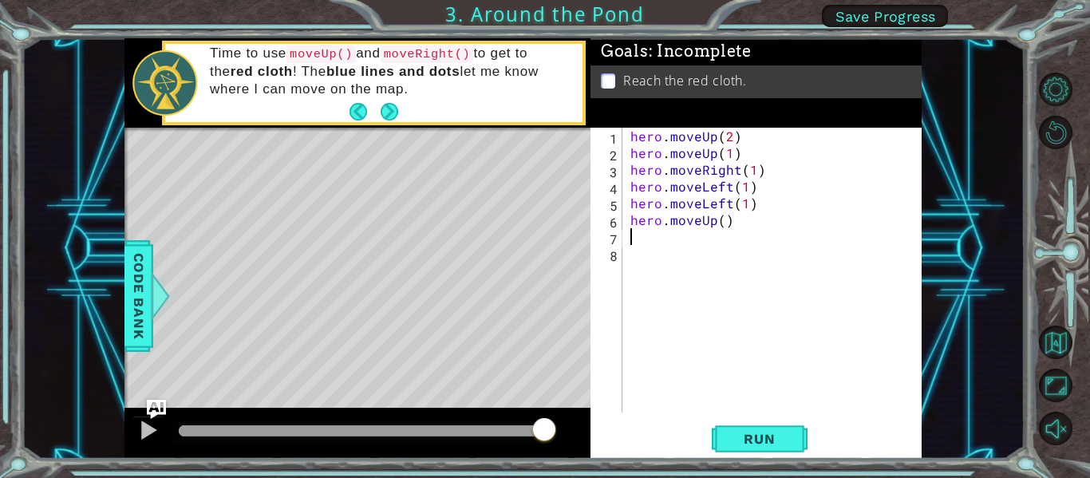
scroll to position [0, 0]
click at [725, 225] on div "hero . moveUp ( 2 ) hero . moveUp ( 1 ) hero . moveRight ( 1 ) hero . moveLeft …" at bounding box center [776, 287] width 299 height 318
type textarea "hero.moveUp(1)"
click at [796, 429] on button "Run" at bounding box center [760, 439] width 96 height 33
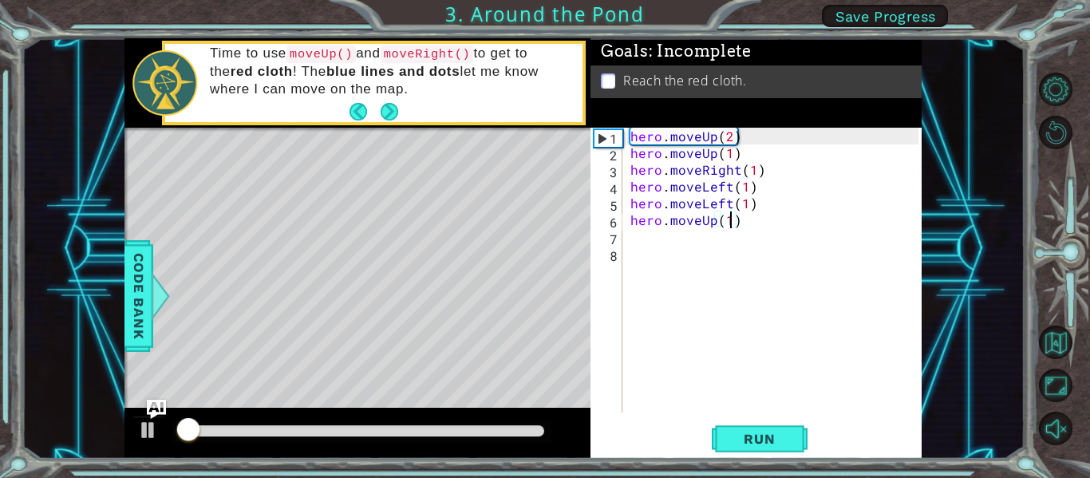
click at [679, 277] on div "hero . moveUp ( 2 ) hero . moveUp ( 1 ) hero . moveRight ( 1 ) hero . moveLeft …" at bounding box center [776, 287] width 299 height 318
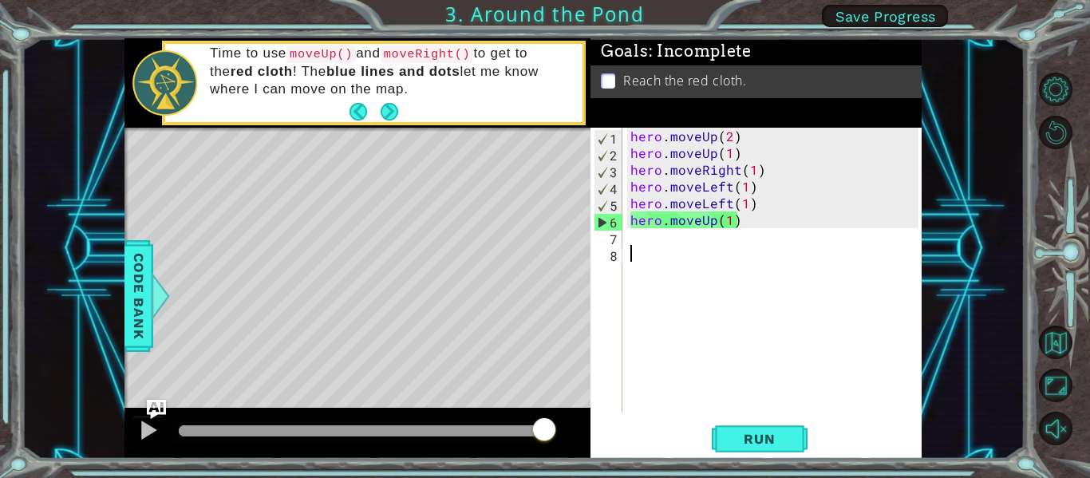
click at [737, 227] on div "hero . moveUp ( 2 ) hero . moveUp ( 1 ) hero . moveRight ( 1 ) hero . moveLeft …" at bounding box center [776, 287] width 299 height 318
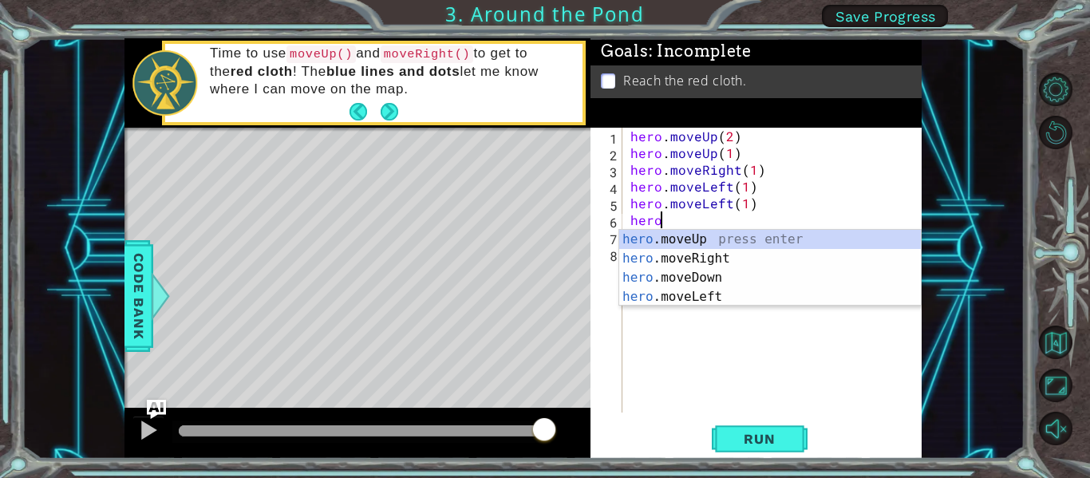
type textarea "h"
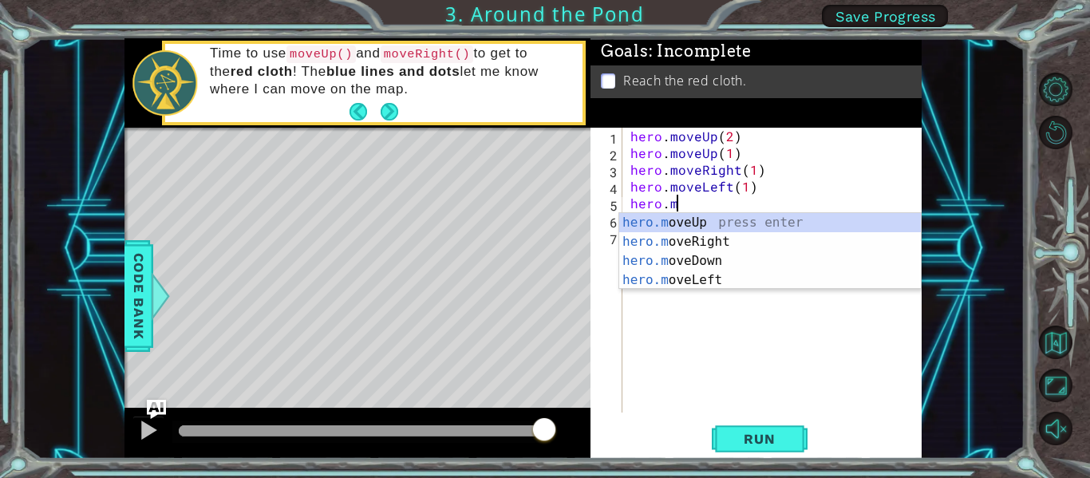
type textarea "h"
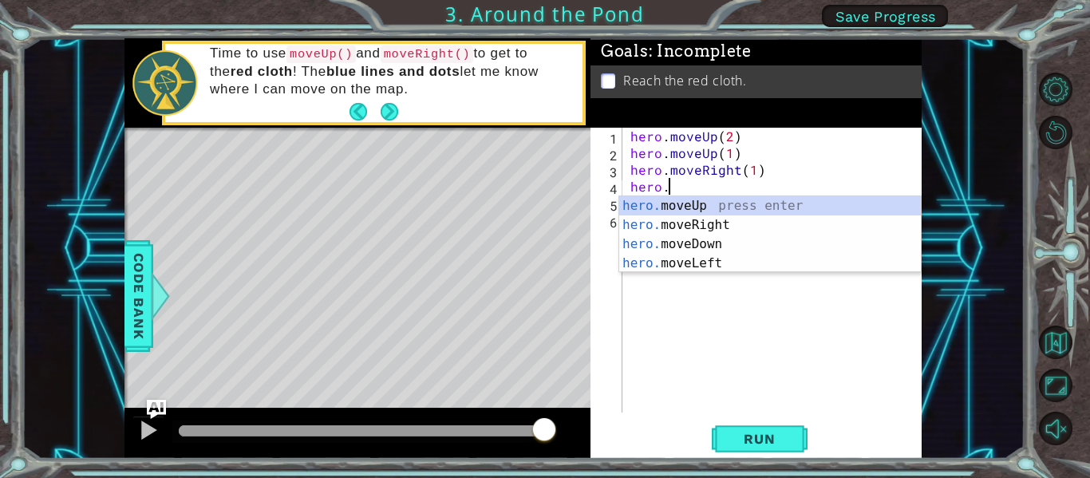
type textarea "h"
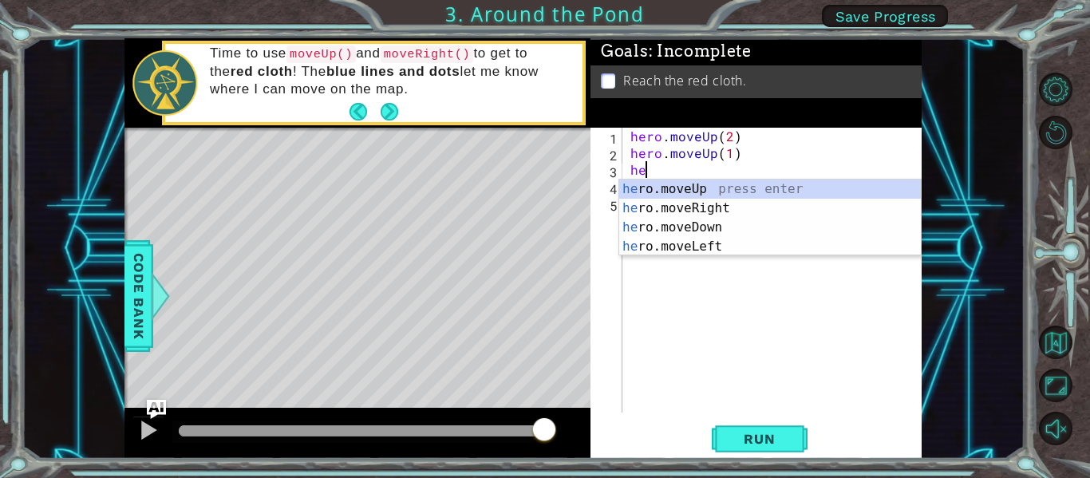
type textarea "h"
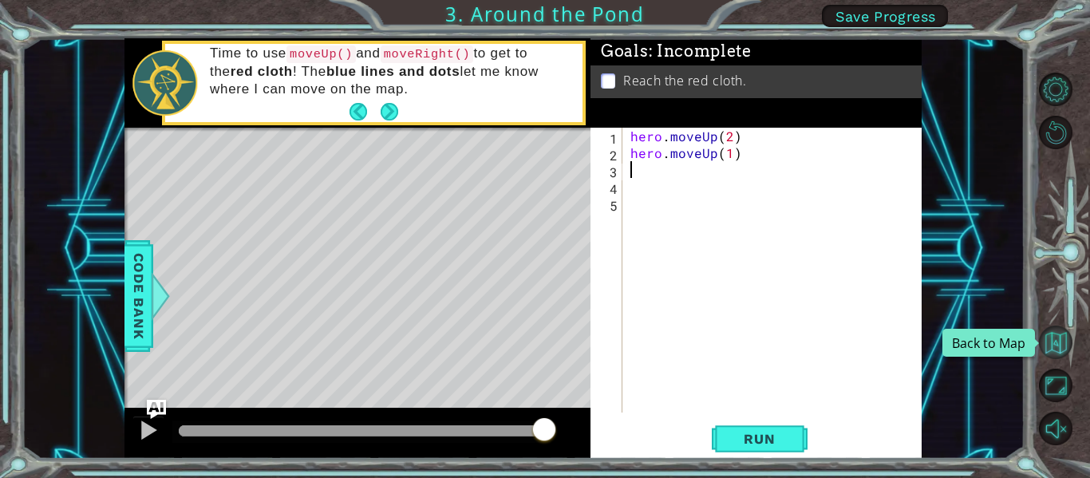
click at [1054, 332] on button "Back to Map" at bounding box center [1056, 343] width 34 height 34
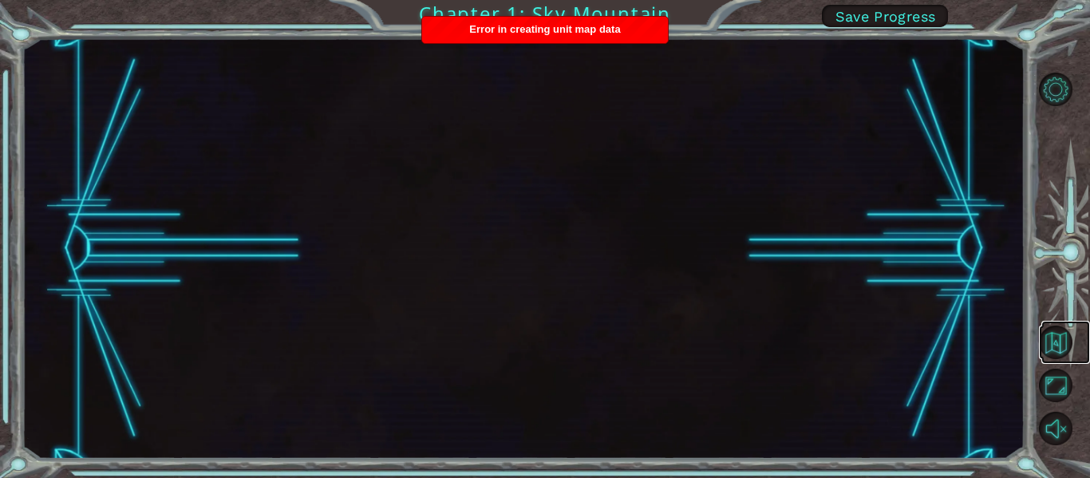
click at [1085, 345] on link at bounding box center [1066, 342] width 49 height 43
click at [1060, 343] on button "Back to Map" at bounding box center [1056, 343] width 34 height 34
click at [1047, 98] on button "Level Options" at bounding box center [1056, 90] width 34 height 34
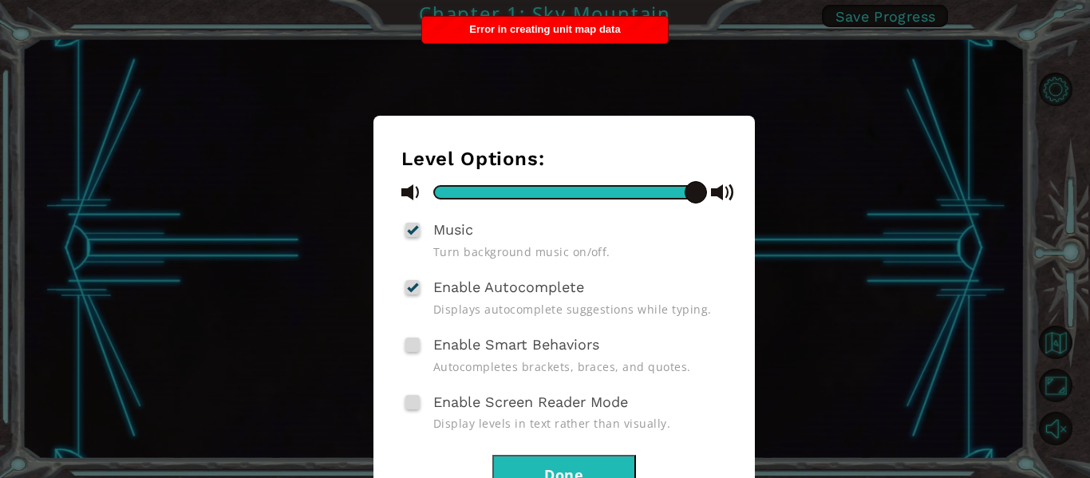
click at [915, 233] on div "Level Options: Music Turn background music on/off. Enable Autocomplete Displays…" at bounding box center [545, 239] width 1090 height 478
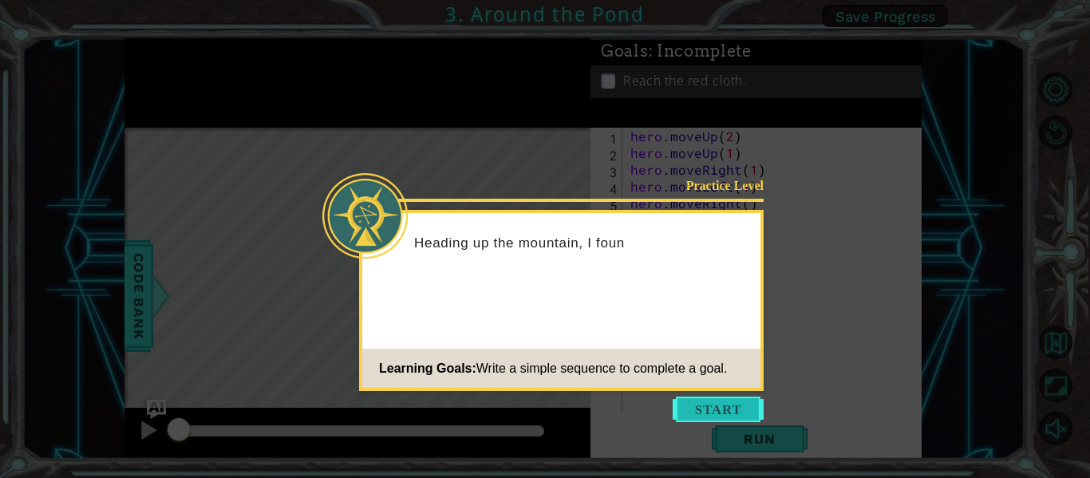
click at [718, 411] on button "Start" at bounding box center [718, 410] width 91 height 26
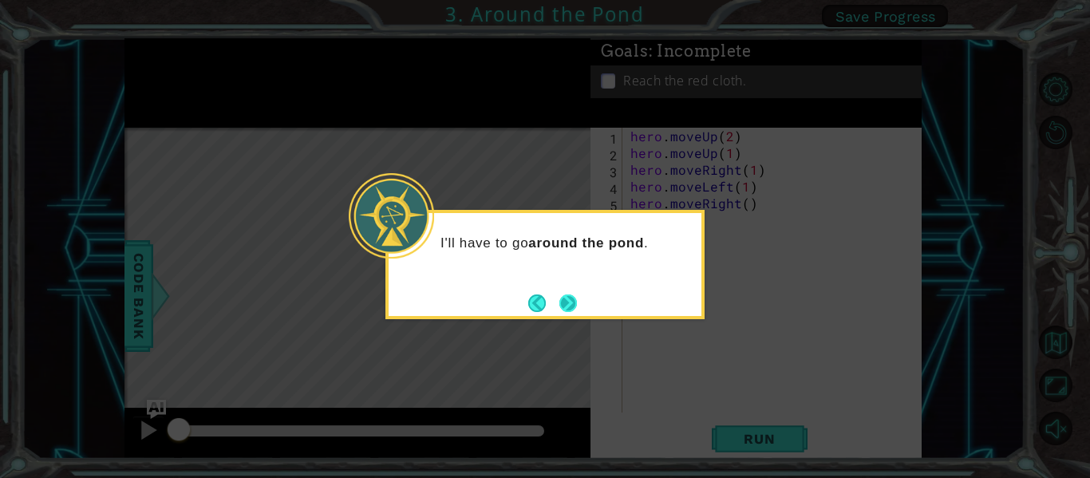
click at [555, 296] on footer at bounding box center [552, 303] width 49 height 24
click at [557, 299] on button "Back" at bounding box center [543, 303] width 31 height 18
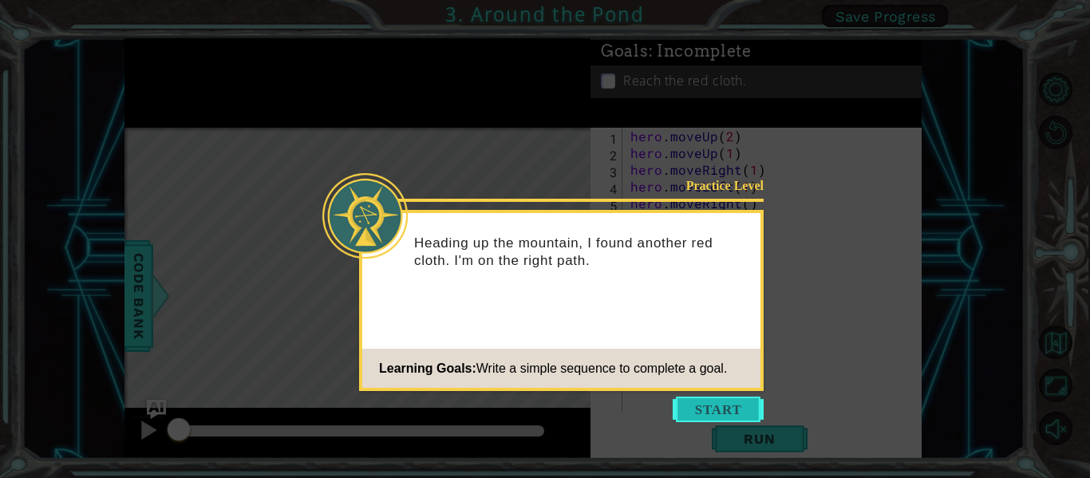
click at [679, 401] on button "Start" at bounding box center [718, 410] width 91 height 26
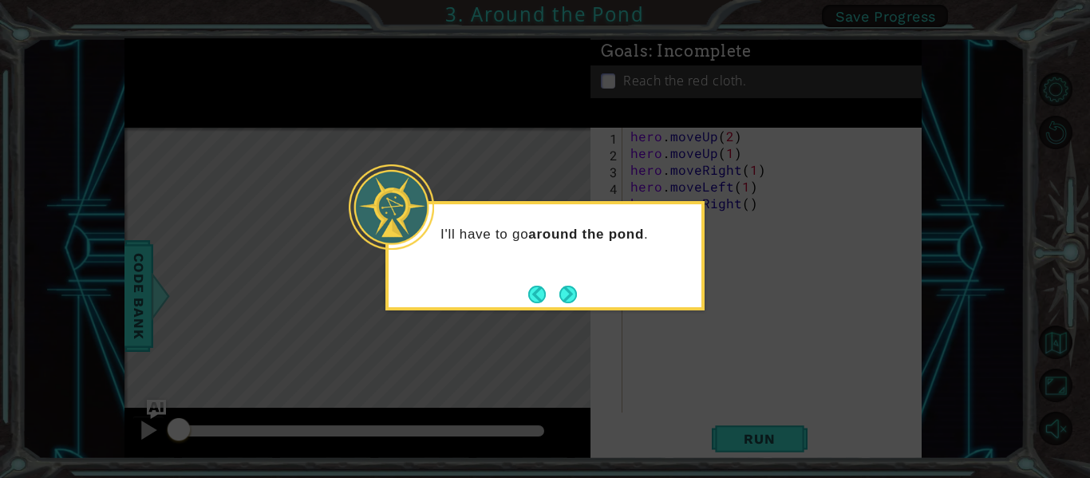
click at [679, 401] on icon at bounding box center [545, 239] width 1090 height 478
click at [562, 291] on button "Next" at bounding box center [568, 294] width 18 height 18
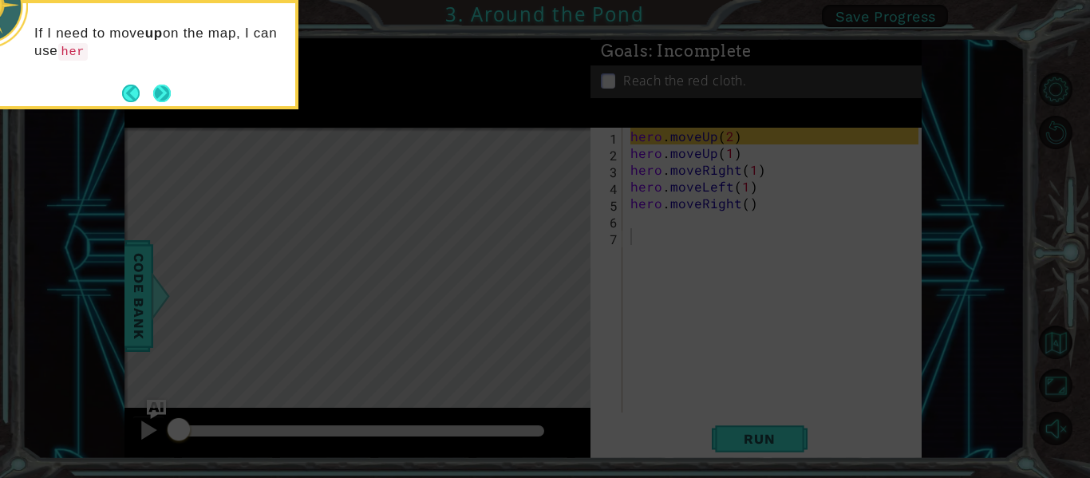
click at [154, 97] on button "Next" at bounding box center [162, 93] width 18 height 18
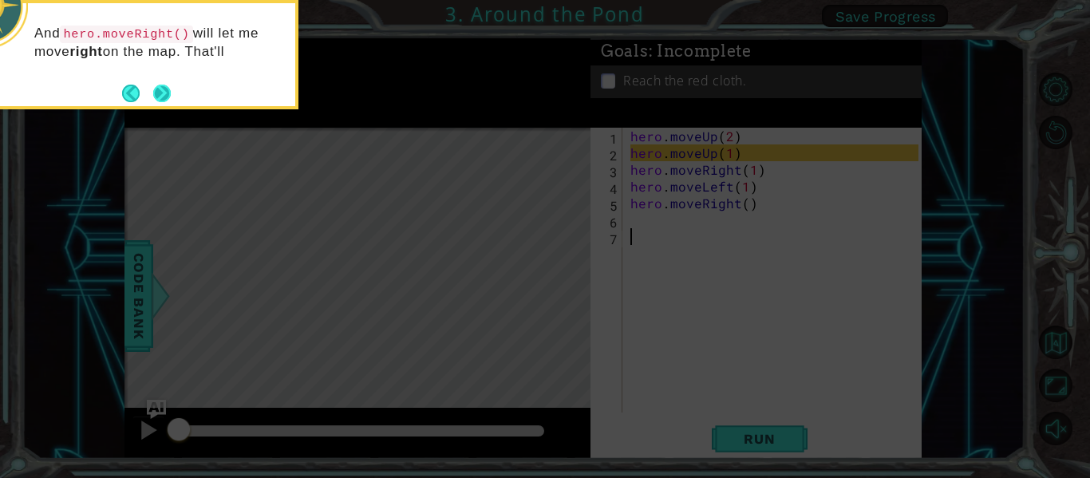
click at [164, 97] on button "Next" at bounding box center [162, 93] width 21 height 21
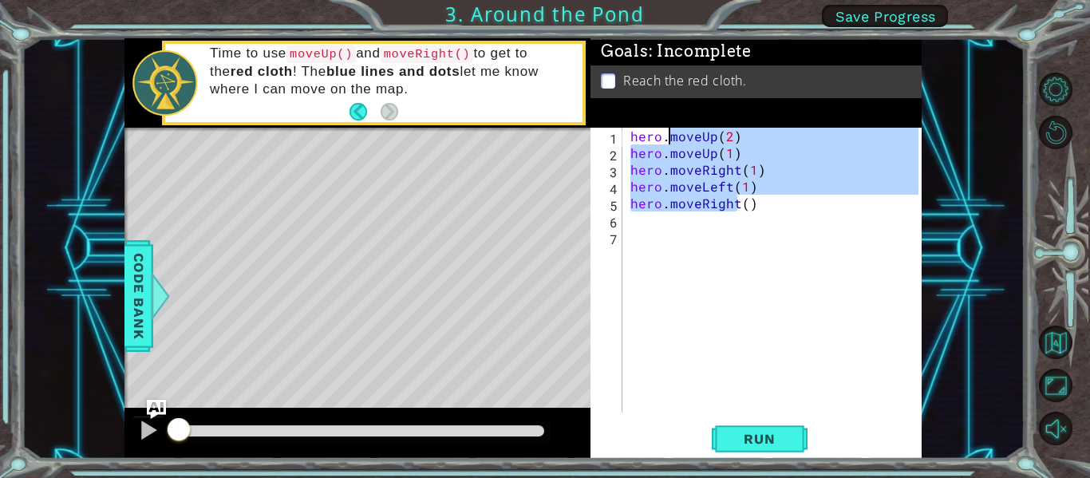
drag, startPoint x: 740, startPoint y: 209, endPoint x: 667, endPoint y: 137, distance: 102.1
click at [667, 137] on div "hero . moveUp ( 2 ) hero . moveUp ( 1 ) hero . moveRight ( 1 ) hero . moveLeft …" at bounding box center [776, 287] width 299 height 318
drag, startPoint x: 681, startPoint y: 128, endPoint x: 698, endPoint y: 212, distance: 86.4
click at [698, 212] on div "hero . moveUp ( 2 ) hero . moveUp ( 1 ) hero . moveRight ( 1 ) hero . moveLeft …" at bounding box center [776, 287] width 299 height 318
type textarea "hero.moveRight()"
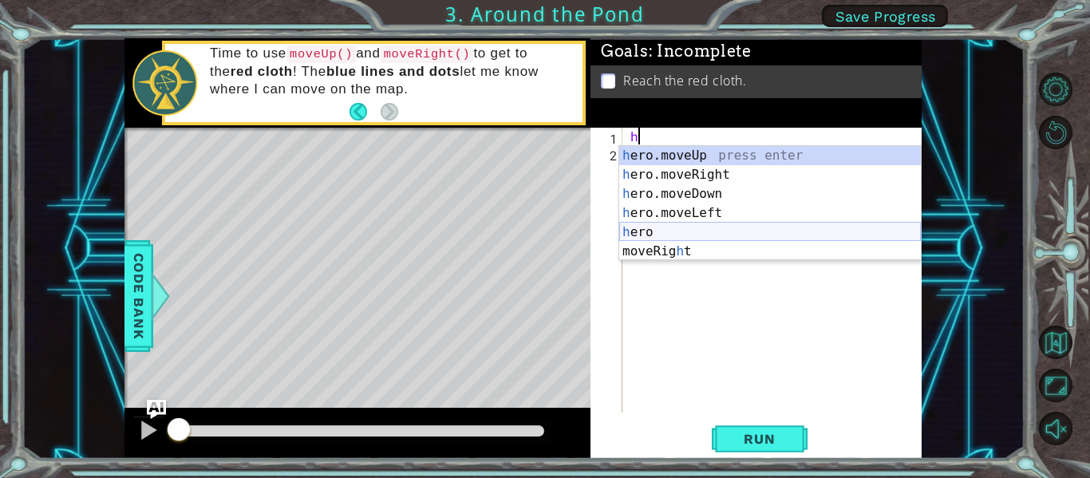
click at [648, 231] on div "h ero.moveUp press enter h ero.moveRight press enter h ero.moveDown press enter…" at bounding box center [770, 222] width 302 height 153
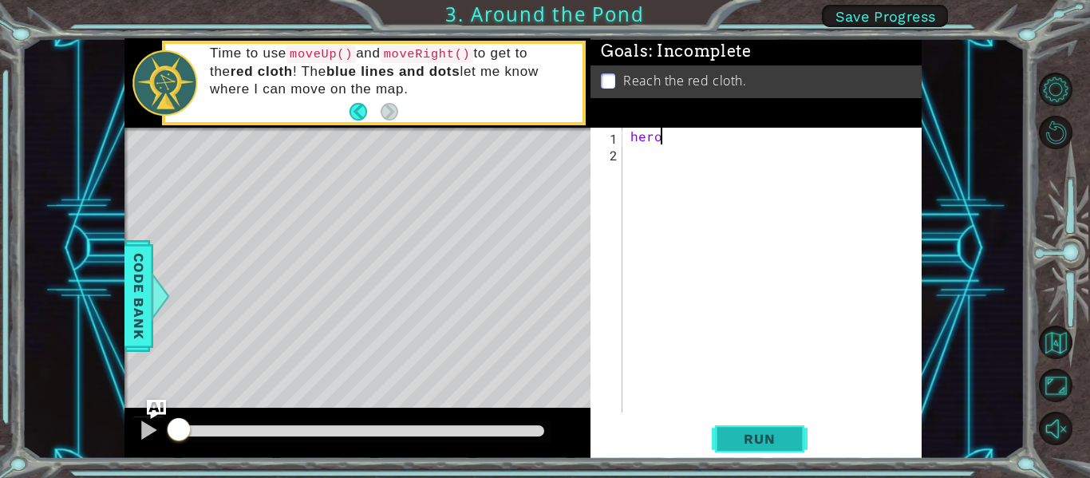
type textarea "hero"
click at [774, 441] on span "Run" at bounding box center [759, 439] width 63 height 16
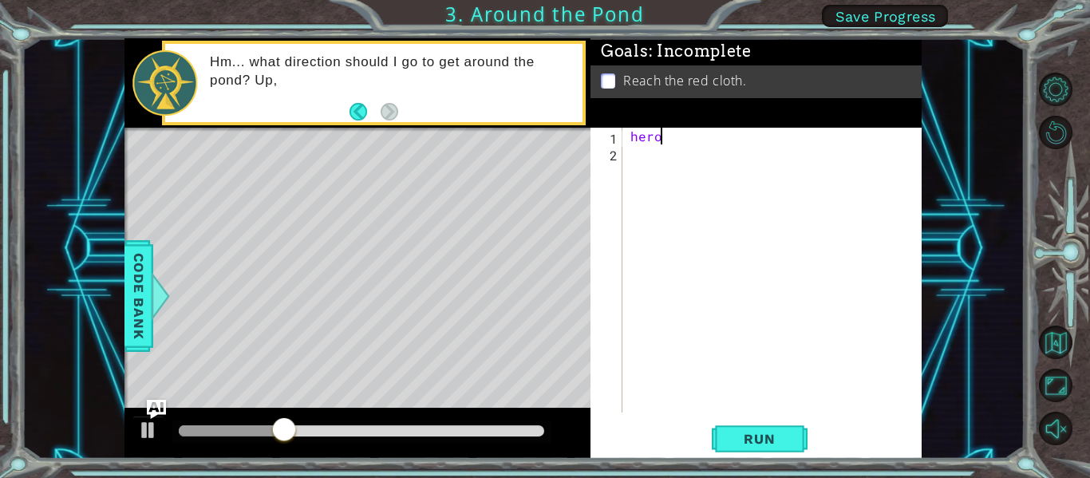
click at [622, 157] on div "2" at bounding box center [608, 155] width 29 height 17
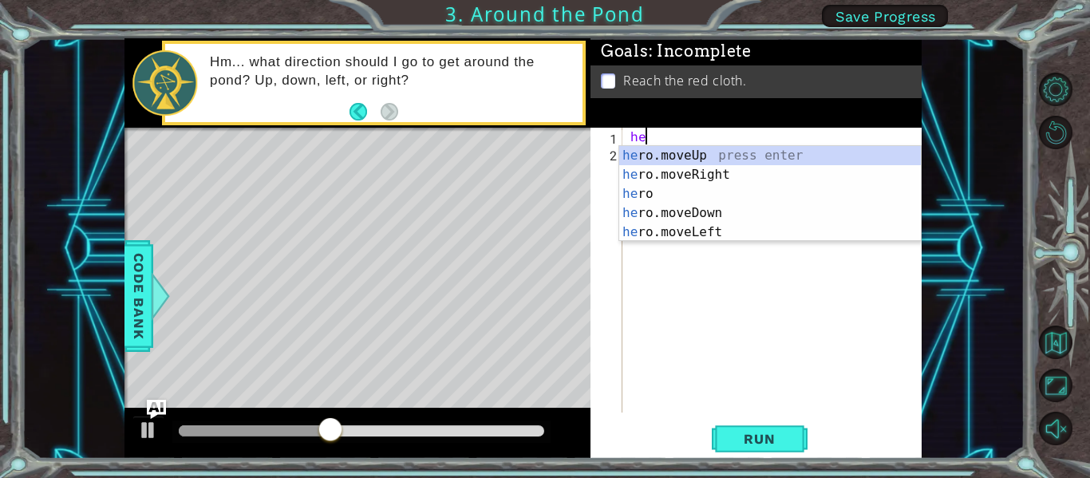
type textarea "h"
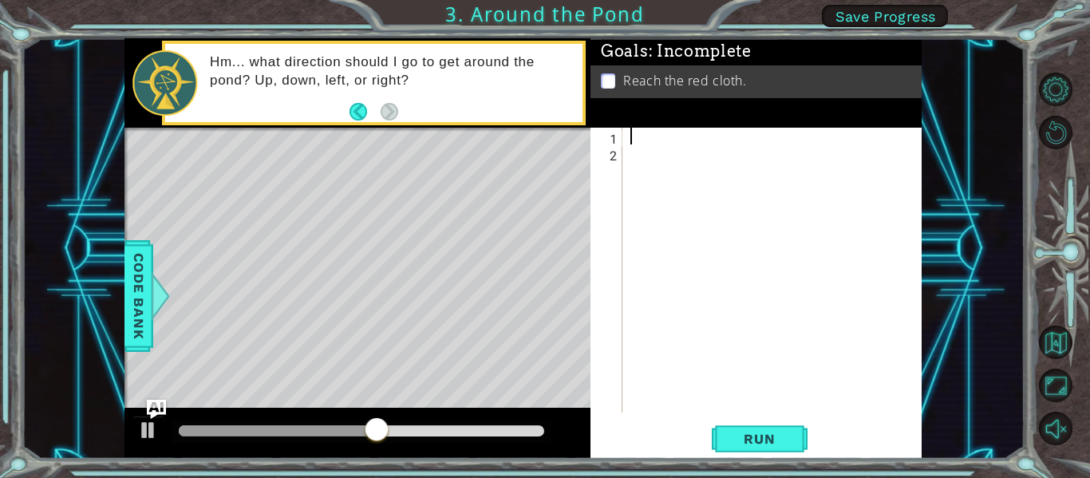
type textarea "h"
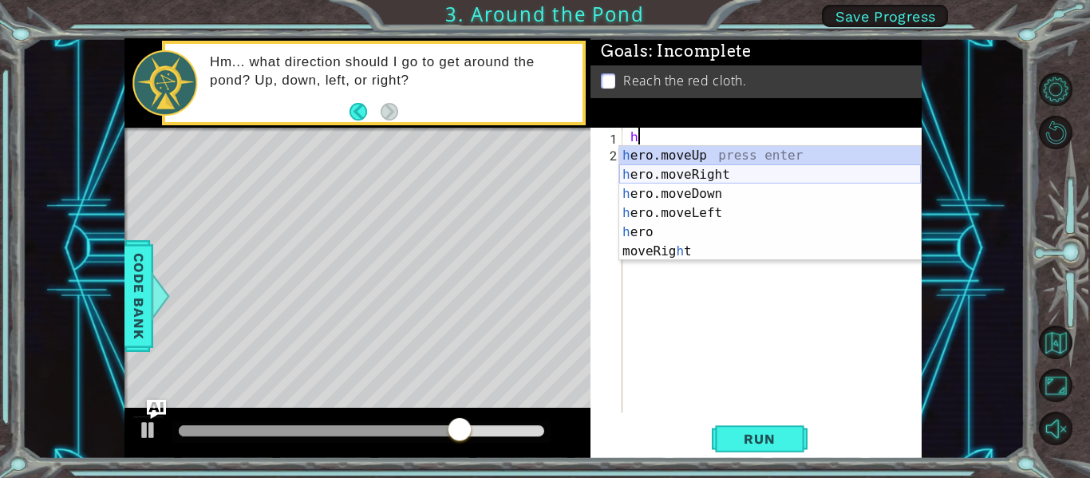
click at [733, 177] on div "h ero.moveUp press enter h ero.moveRight press enter h ero.moveDown press enter…" at bounding box center [770, 222] width 302 height 153
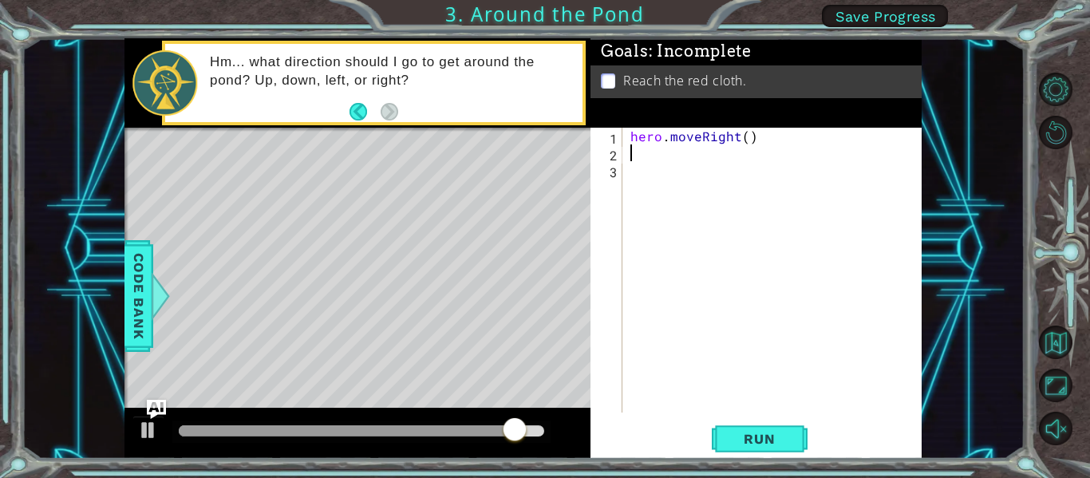
click at [661, 184] on div "hero . moveRight ( )" at bounding box center [776, 287] width 299 height 318
type textarea "h"
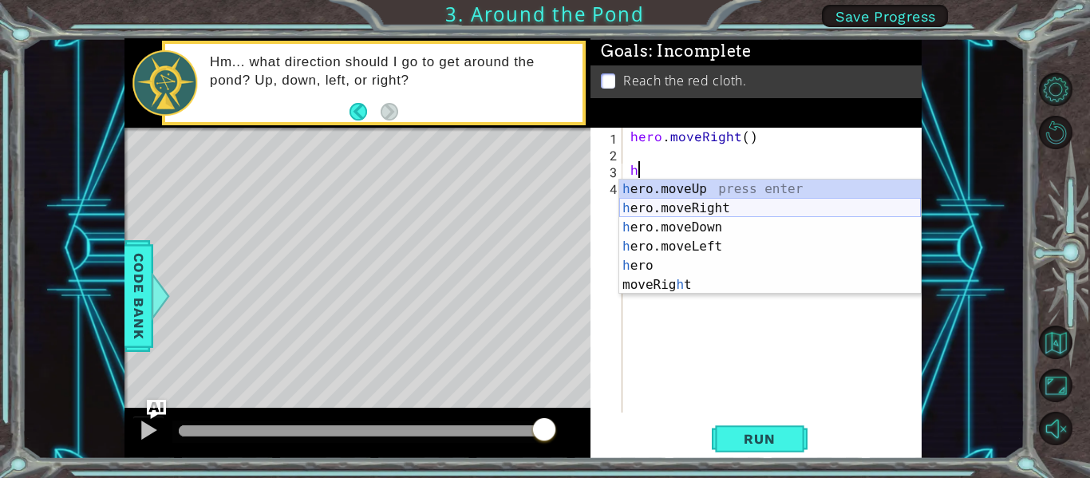
click at [654, 212] on div "h ero.moveUp press enter h ero.moveRight press enter h ero.moveDown press enter…" at bounding box center [770, 256] width 302 height 153
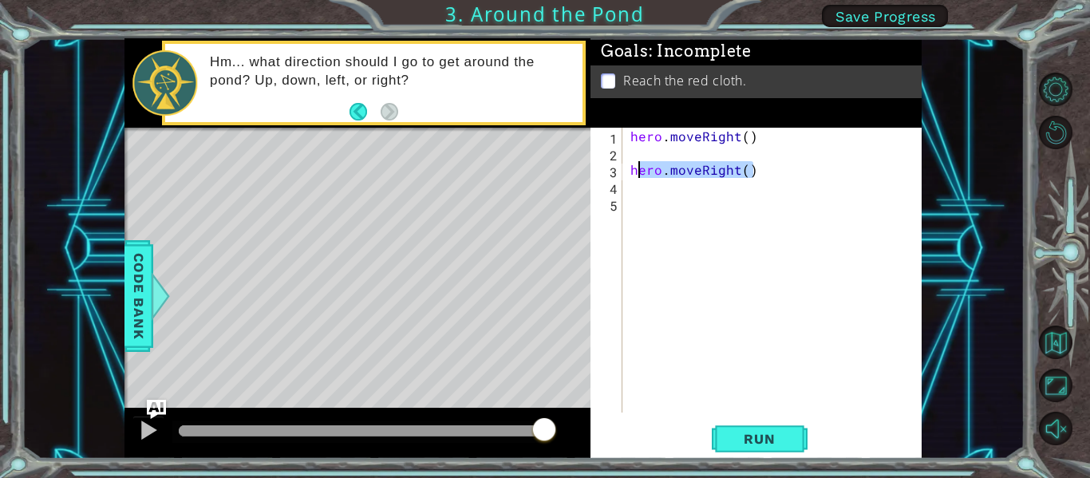
drag, startPoint x: 754, startPoint y: 168, endPoint x: 627, endPoint y: 175, distance: 127.1
click at [627, 175] on div "hero . moveRight ( ) hero . moveRight ( )" at bounding box center [776, 287] width 299 height 318
type textarea "hero.moveRight()"
click at [638, 152] on div "hero . moveRight ( )" at bounding box center [776, 287] width 299 height 318
type textarea "h"
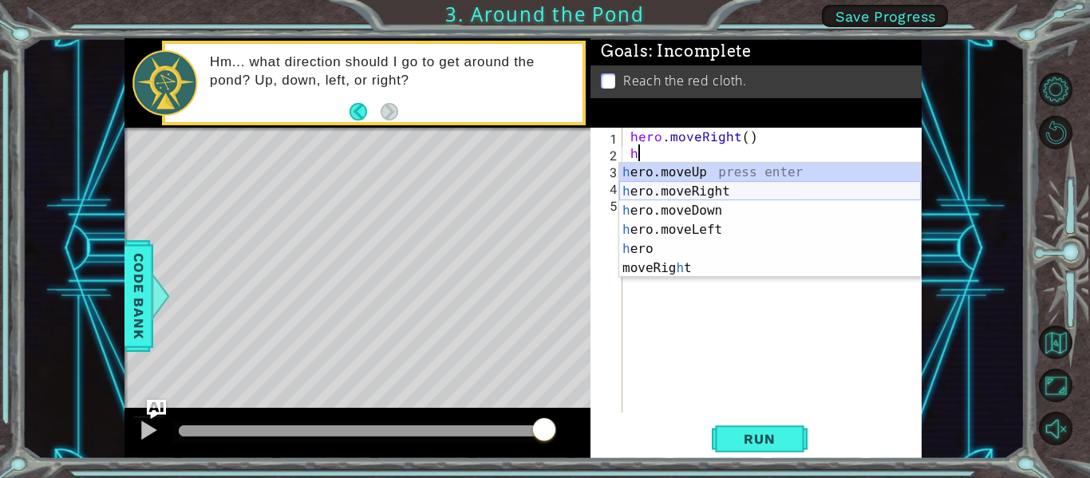
click at [666, 193] on div "h ero.moveUp press enter h ero.moveRight press enter h ero.moveDown press enter…" at bounding box center [770, 239] width 302 height 153
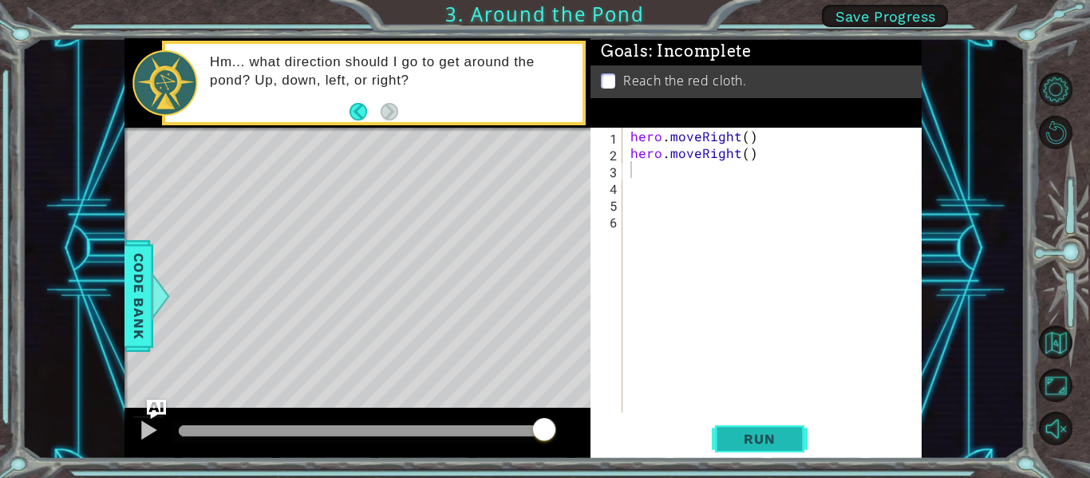
click at [792, 439] on button "Run" at bounding box center [760, 439] width 96 height 33
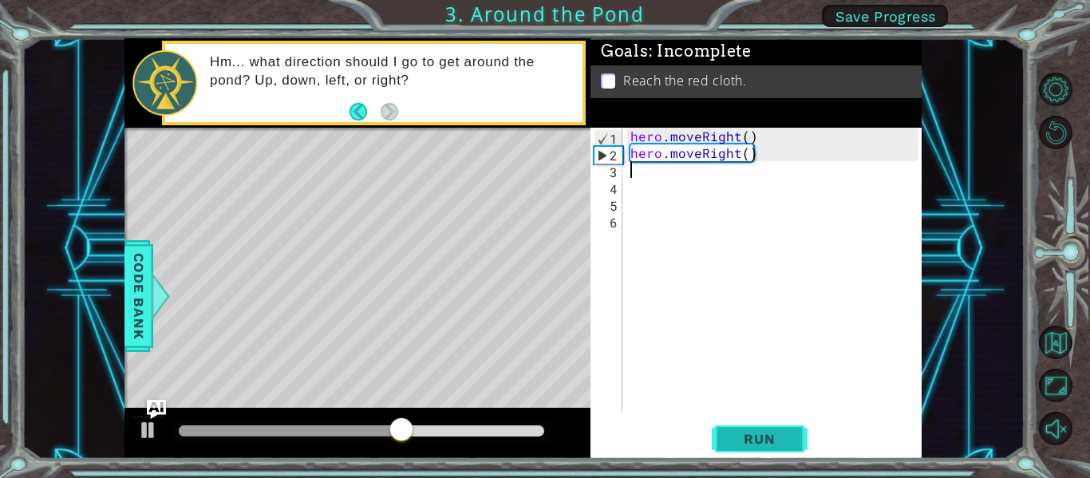
click at [769, 445] on span "Run" at bounding box center [759, 439] width 63 height 16
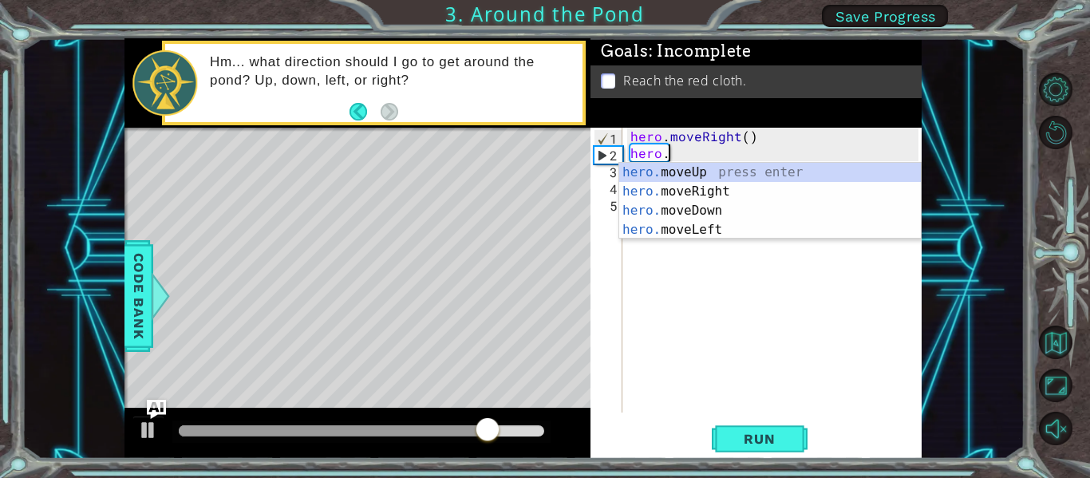
type textarea "h"
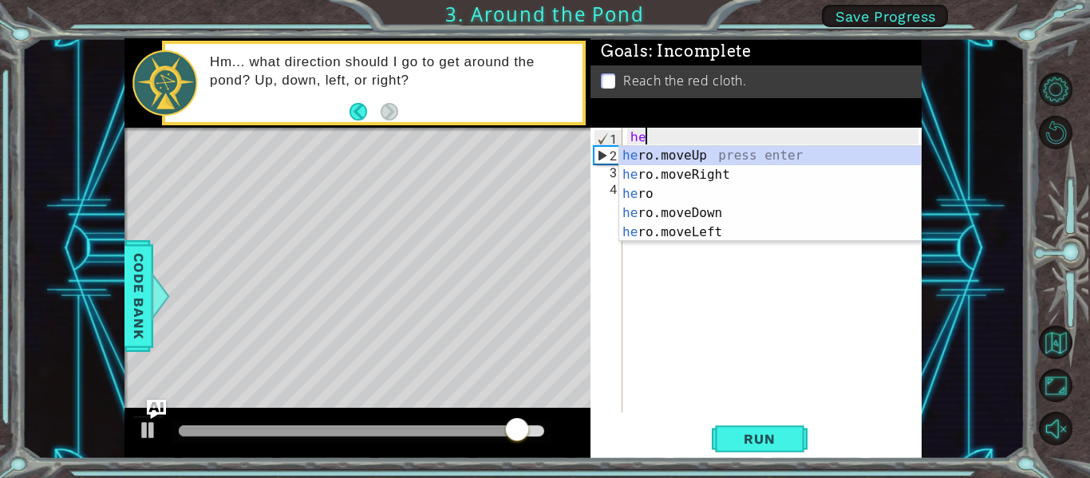
type textarea "h"
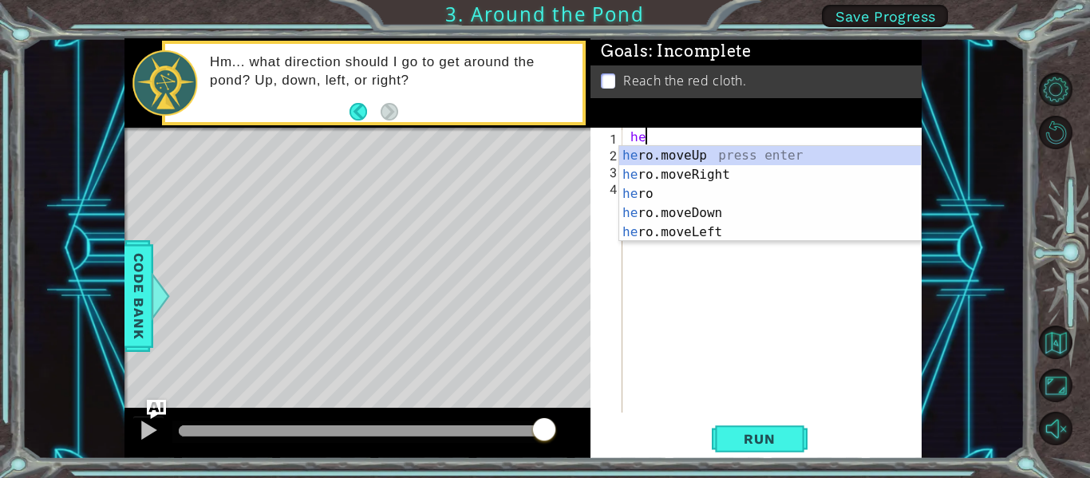
scroll to position [0, 1]
click at [713, 164] on div "hero press enter hero .moveUp press enter hero .moveRight press enter hero .mov…" at bounding box center [770, 213] width 302 height 134
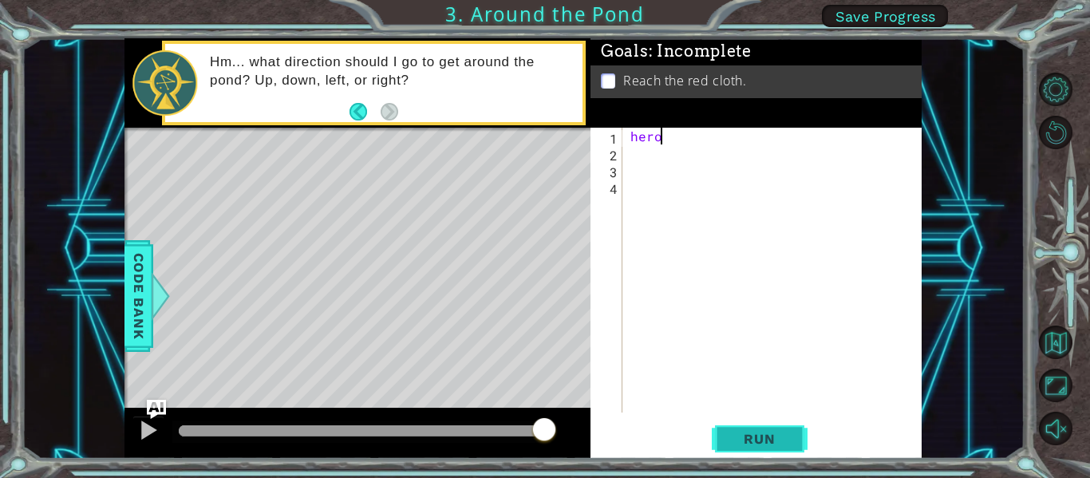
click at [737, 426] on button "Run" at bounding box center [760, 439] width 96 height 33
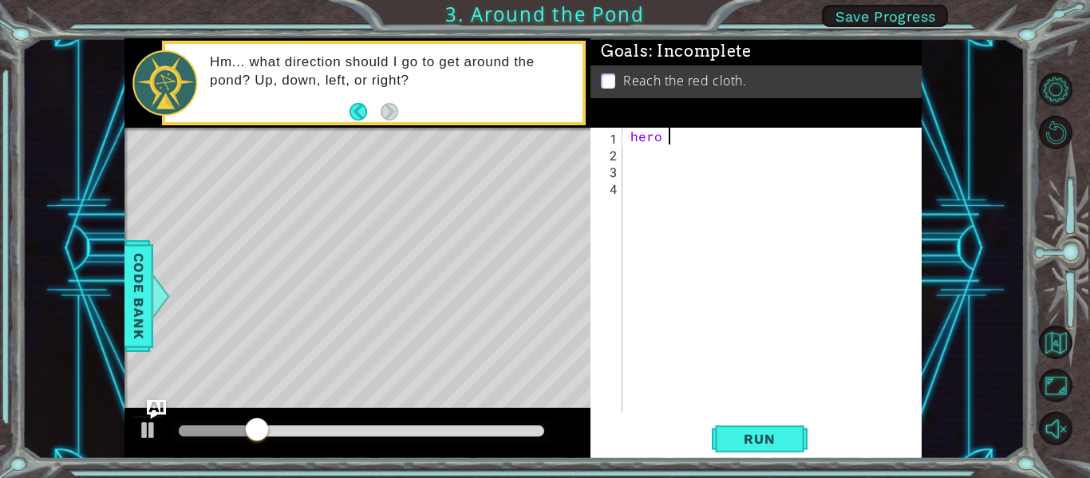
type textarea "hero"
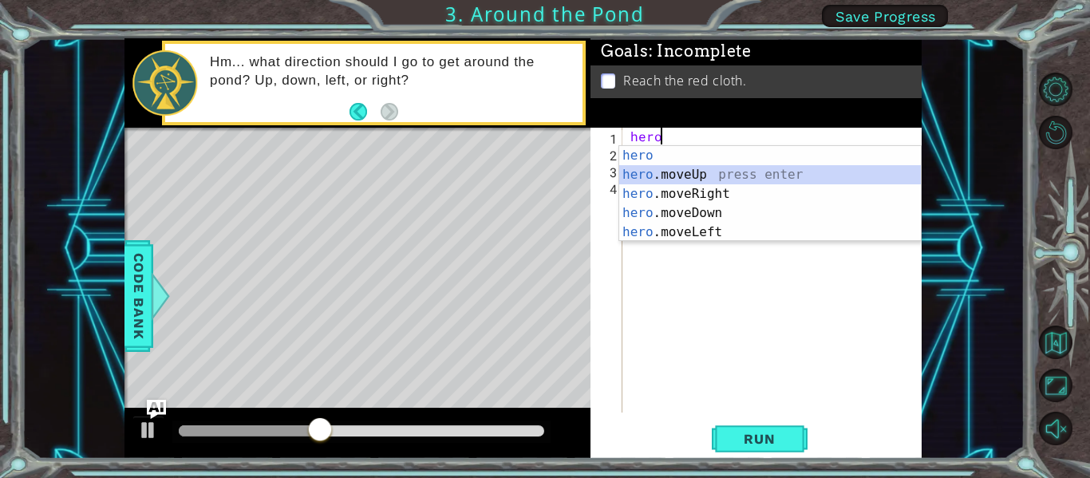
click at [704, 169] on div "hero press enter hero .moveUp press enter hero .moveRight press enter hero .mov…" at bounding box center [770, 213] width 302 height 134
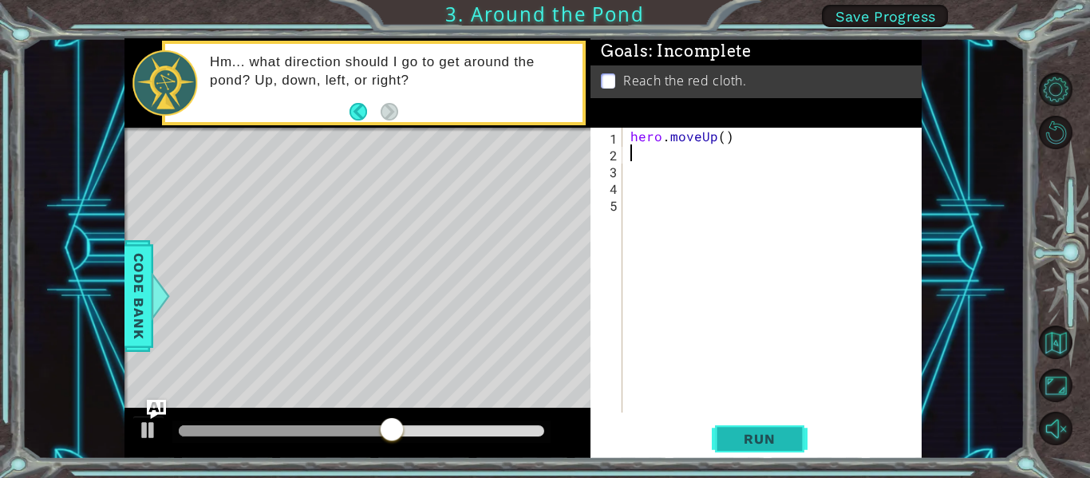
click at [777, 454] on button "Run" at bounding box center [760, 439] width 96 height 33
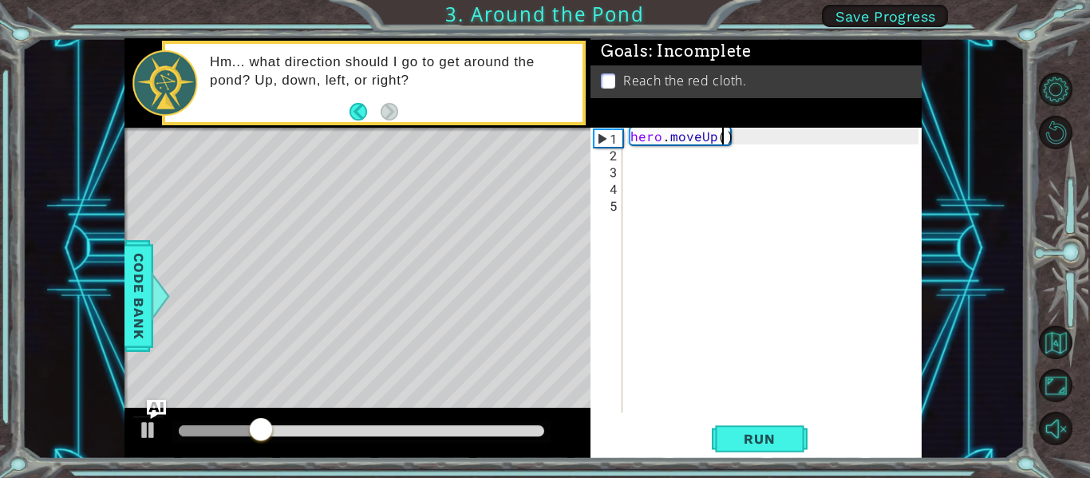
click at [724, 140] on div "hero . moveUp ( )" at bounding box center [776, 287] width 299 height 318
type textarea "hero.moveUp(2)"
click at [713, 173] on div "hero . moveUp ( 2 )" at bounding box center [776, 287] width 299 height 318
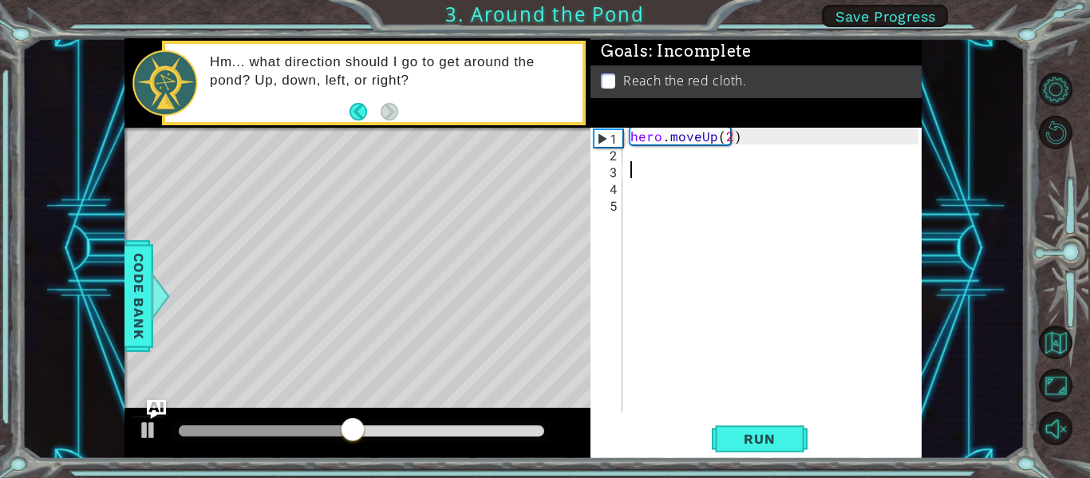
click at [700, 154] on div "hero . moveUp ( 2 )" at bounding box center [776, 287] width 299 height 318
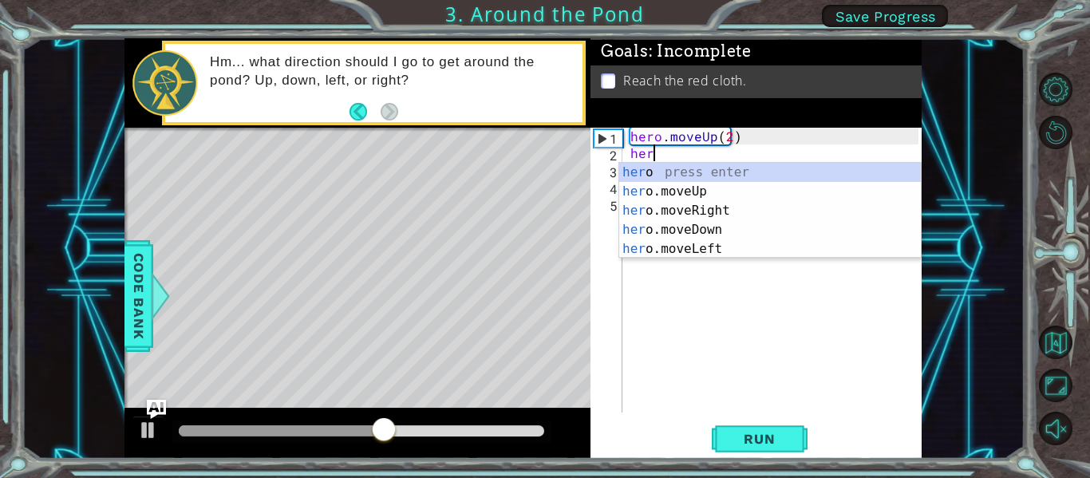
type textarea "hero"
click at [710, 212] on div "hero press enter hero .moveUp press enter hero .moveRight press enter hero .mov…" at bounding box center [770, 230] width 302 height 134
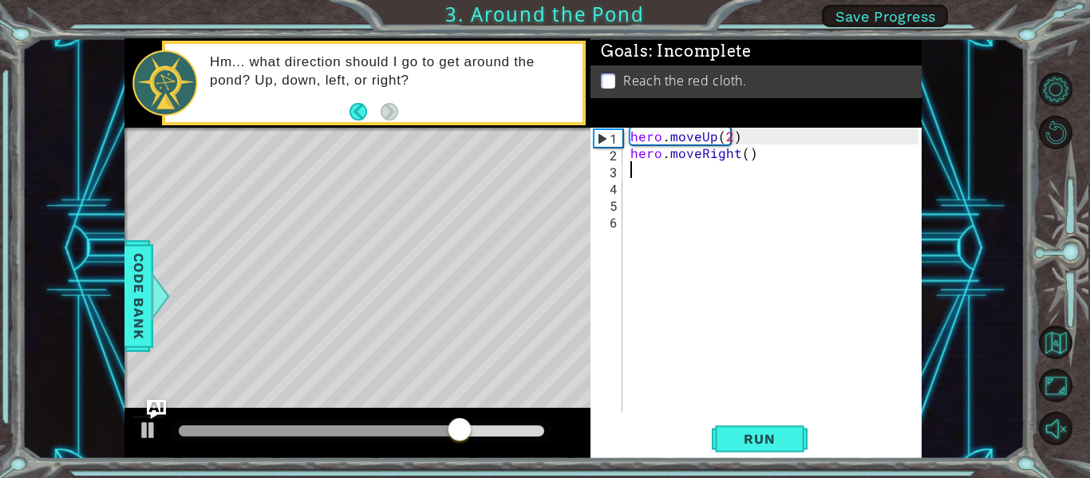
scroll to position [0, 0]
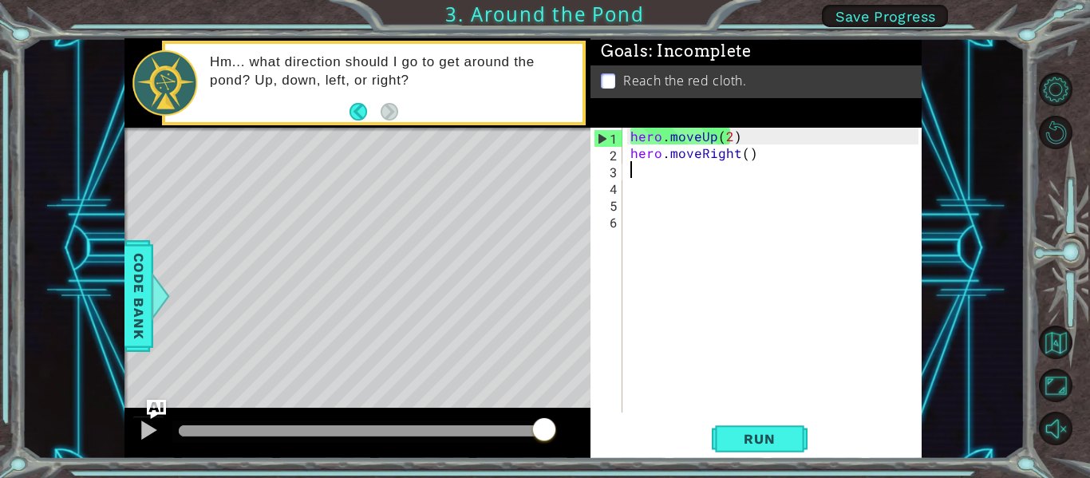
click at [666, 175] on div "hero . moveUp ( 2 ) hero . moveRight ( )" at bounding box center [776, 287] width 299 height 318
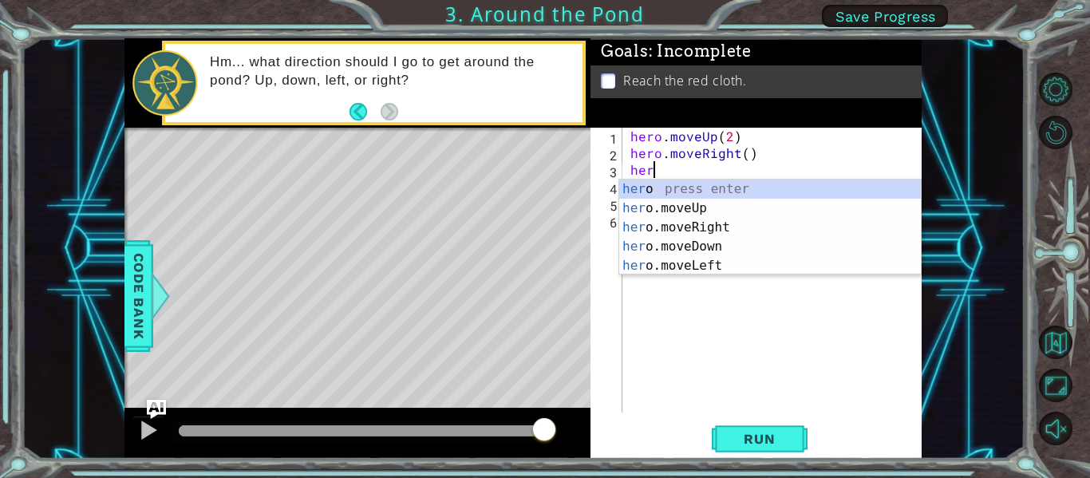
scroll to position [0, 1]
type textarea "hero"
click at [714, 205] on div "hero press enter hero .moveUp press enter hero .moveRight press enter hero .mov…" at bounding box center [770, 247] width 302 height 134
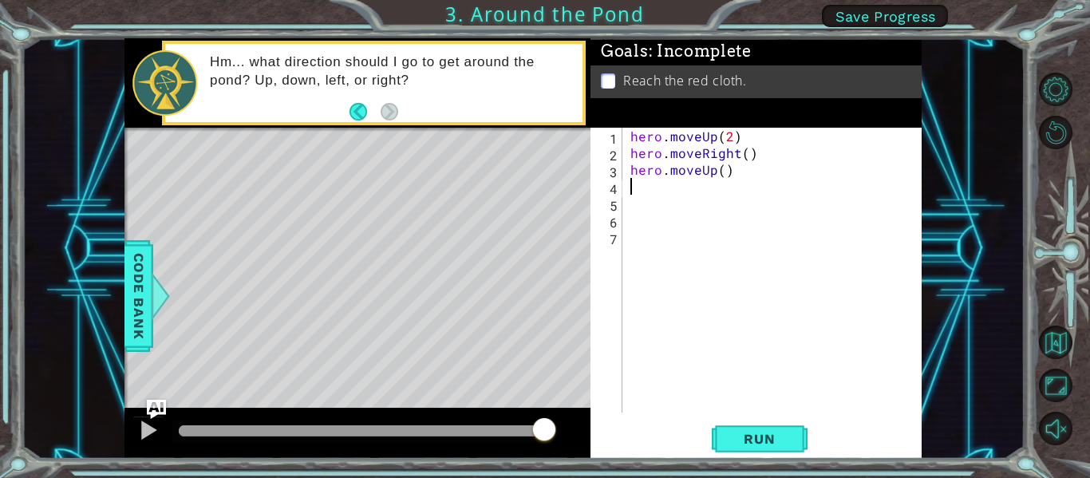
scroll to position [0, 0]
click at [725, 174] on div "hero . moveUp ( 2 ) hero . moveRight ( ) hero . moveUp ( )" at bounding box center [776, 287] width 299 height 318
type textarea "hero.moveUp(1)"
click at [733, 426] on button "Run" at bounding box center [760, 439] width 96 height 33
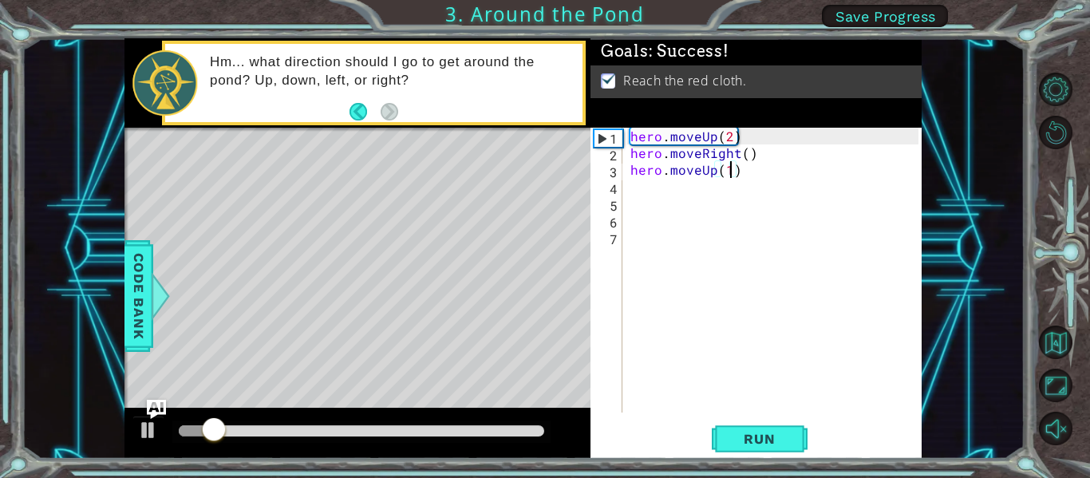
click at [662, 187] on div "hero . moveUp ( 2 ) hero . moveRight ( ) hero . moveUp ( 1 )" at bounding box center [776, 287] width 299 height 318
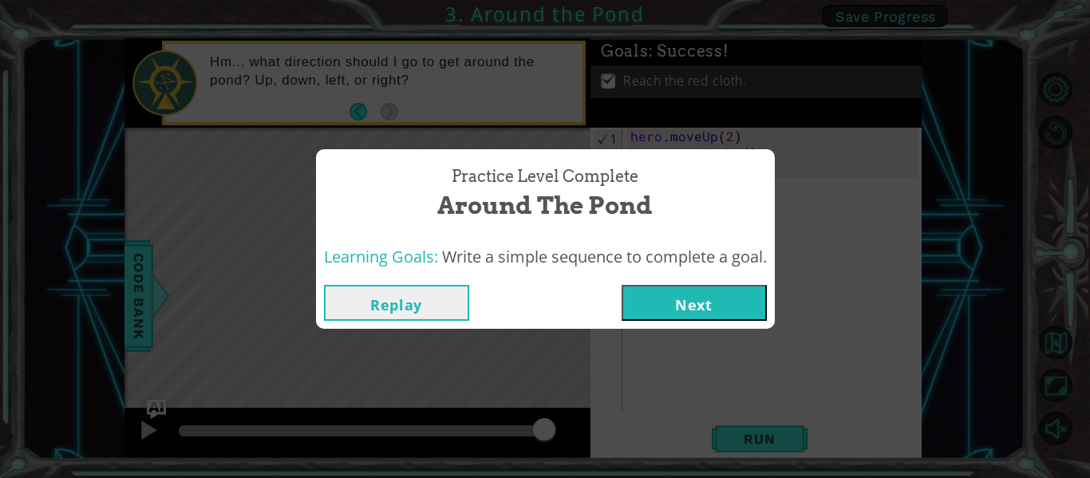
click at [711, 285] on button "Next" at bounding box center [694, 303] width 145 height 36
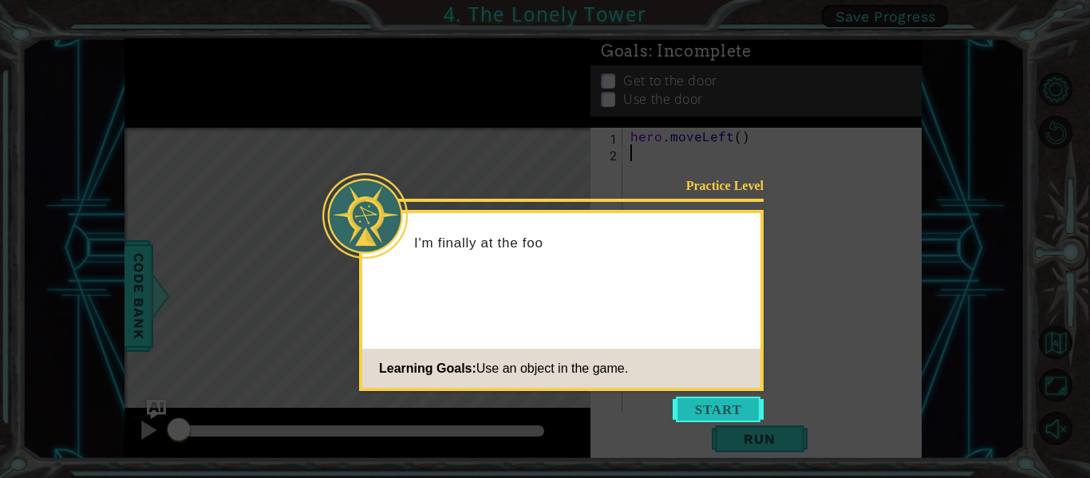
click at [730, 418] on button "Start" at bounding box center [718, 410] width 91 height 26
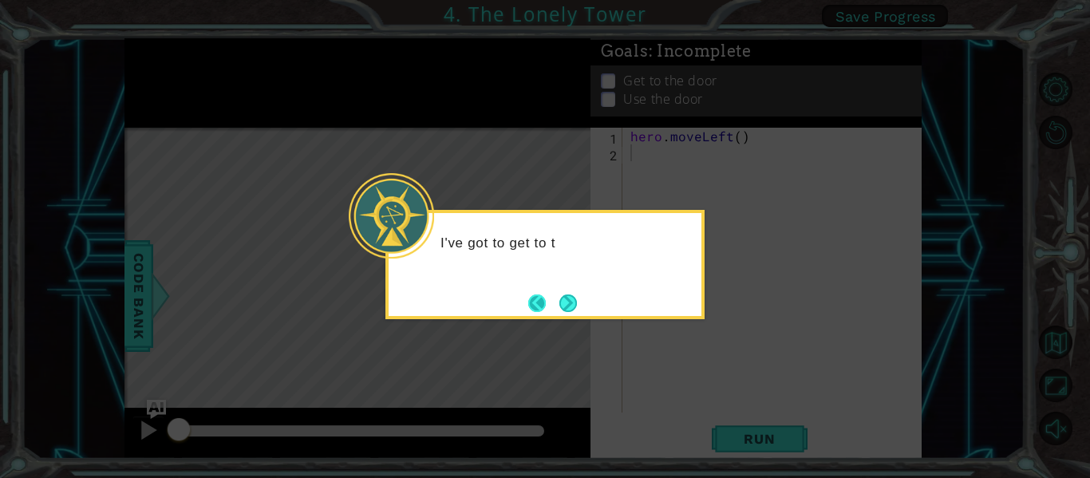
click at [540, 298] on button "Back" at bounding box center [543, 303] width 31 height 18
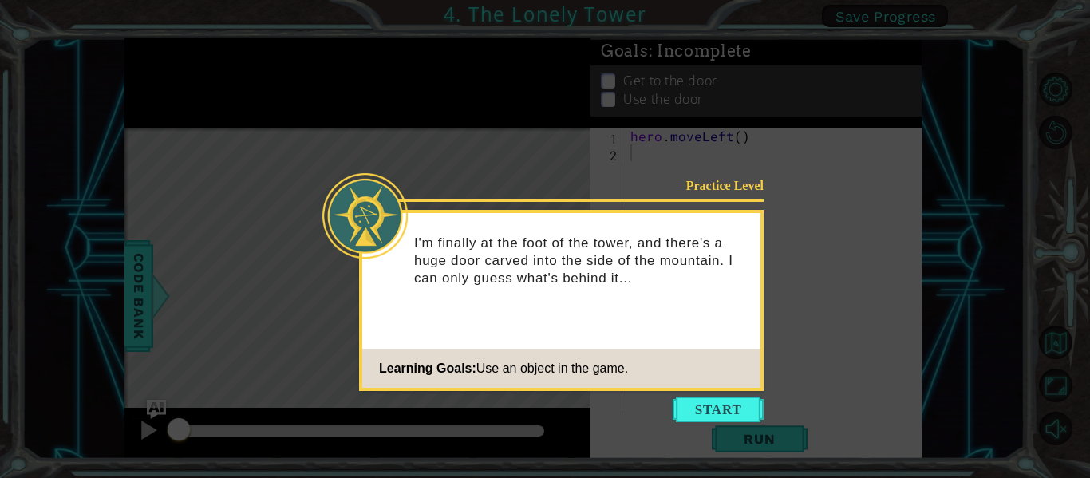
click at [692, 386] on footer "Learning Goals: Use an object in the game." at bounding box center [561, 368] width 398 height 39
click at [701, 400] on button "Start" at bounding box center [718, 410] width 91 height 26
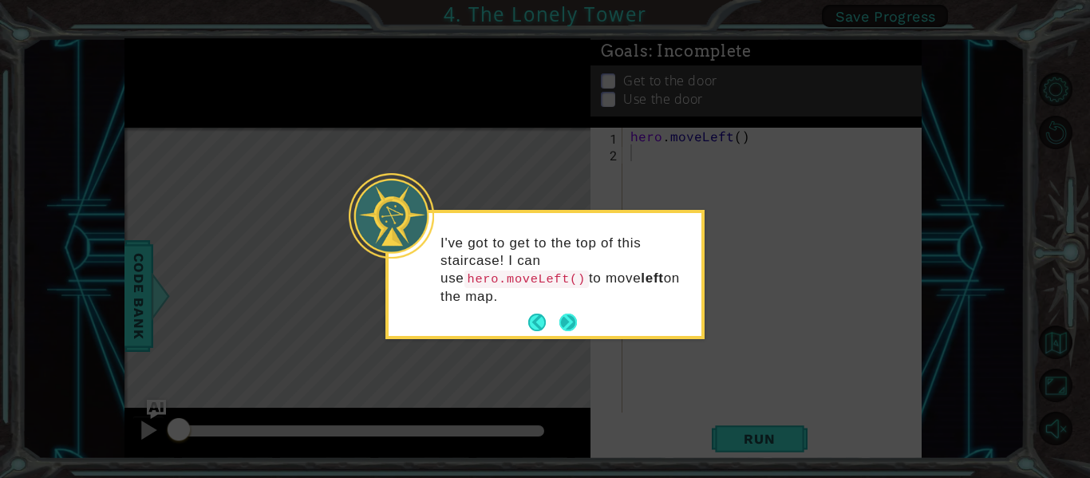
click at [579, 317] on button "Next" at bounding box center [569, 323] width 22 height 22
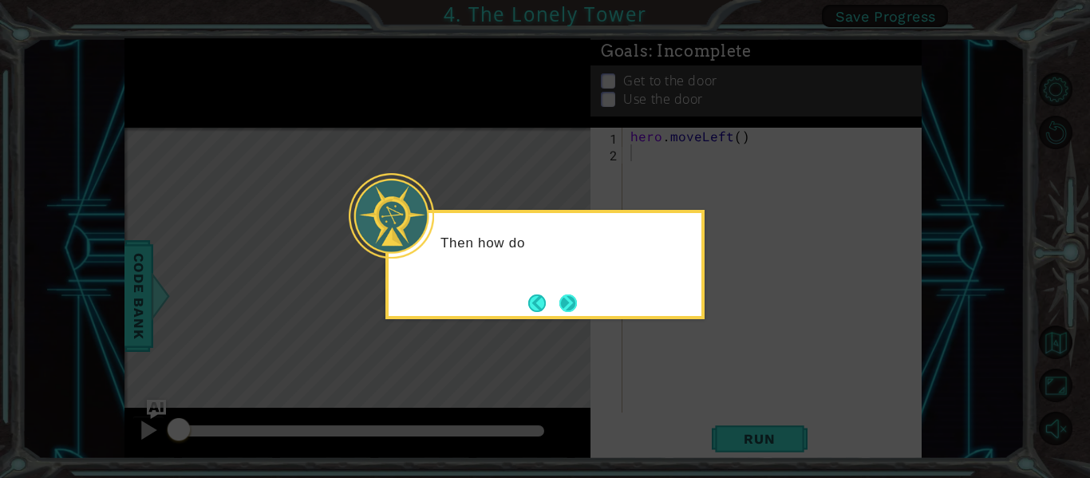
click at [577, 309] on button "Next" at bounding box center [568, 303] width 18 height 18
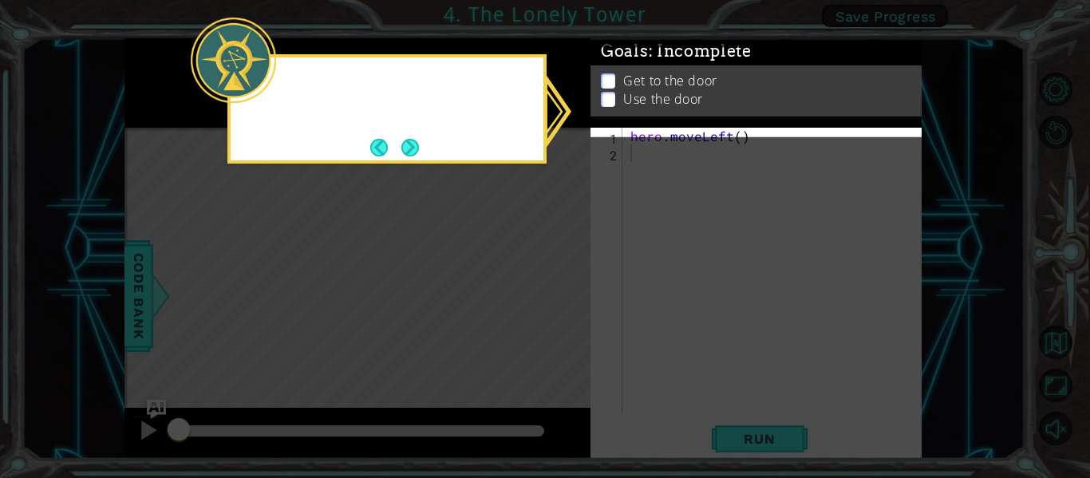
click at [577, 309] on icon at bounding box center [545, 239] width 1090 height 478
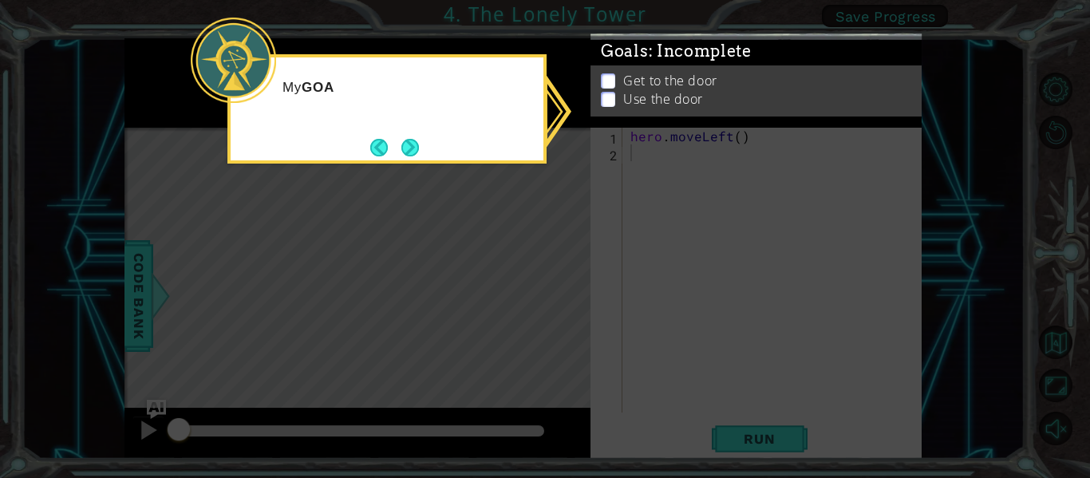
click at [577, 309] on icon at bounding box center [545, 239] width 1090 height 478
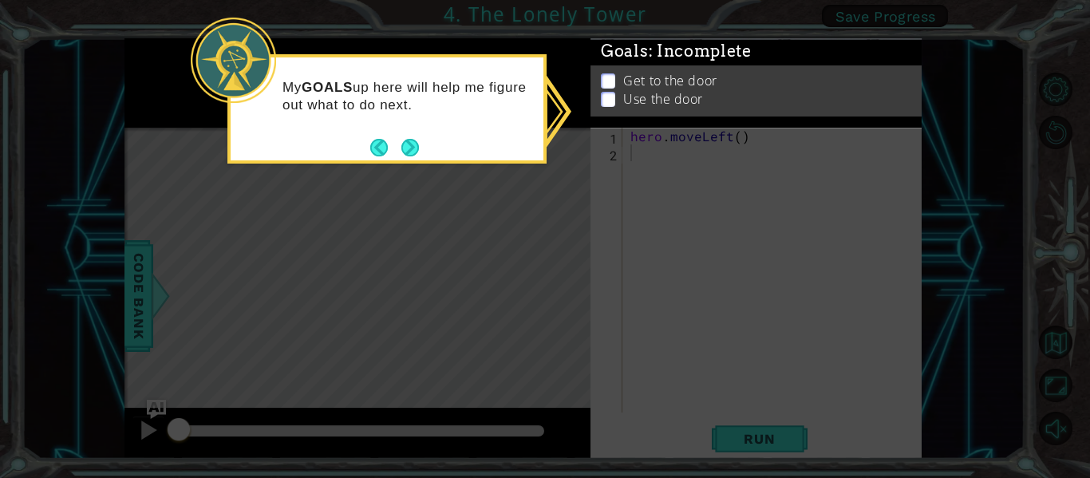
click at [694, 100] on p "Use the door" at bounding box center [663, 91] width 80 height 18
click at [608, 106] on p at bounding box center [608, 108] width 14 height 15
click at [608, 101] on p at bounding box center [608, 108] width 14 height 15
click at [409, 148] on button "Next" at bounding box center [410, 147] width 18 height 18
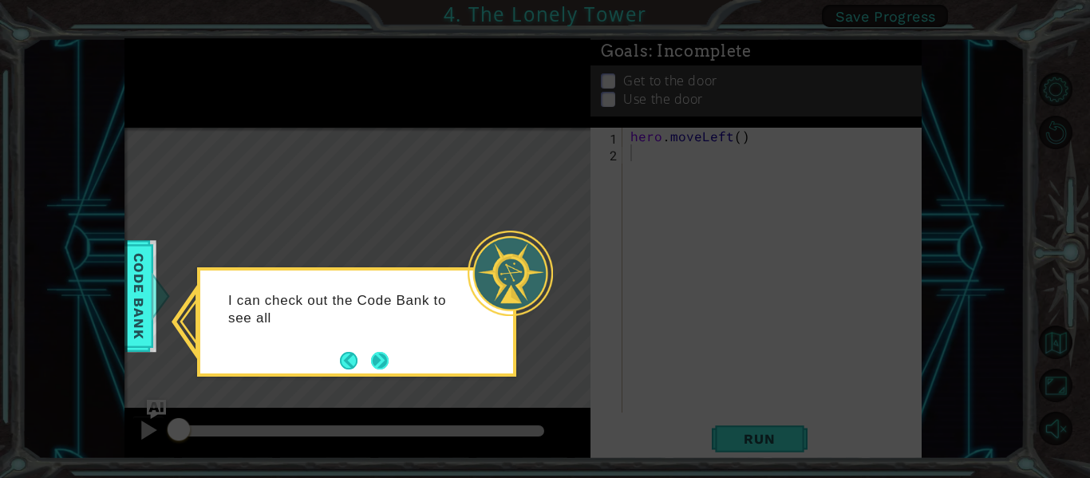
click at [380, 358] on button "Next" at bounding box center [380, 360] width 29 height 29
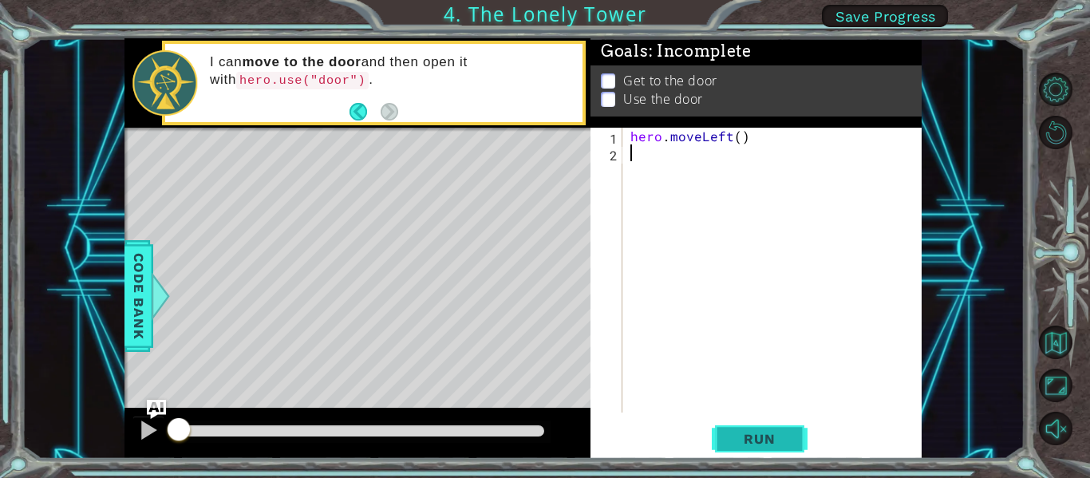
click at [723, 431] on button "Run" at bounding box center [760, 439] width 96 height 33
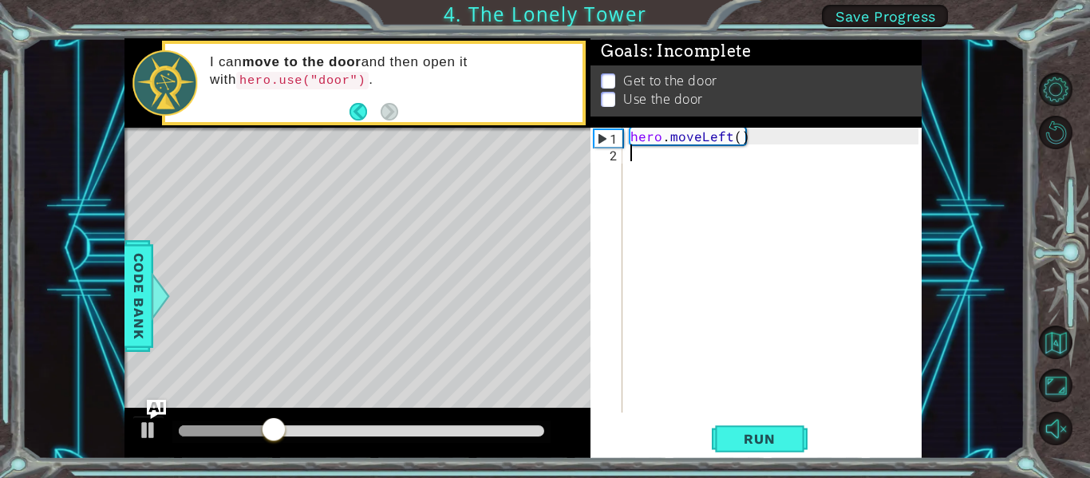
click at [733, 138] on div "hero . moveLeft ( )" at bounding box center [776, 287] width 299 height 318
click at [737, 139] on div "hero . moveLeft ( )" at bounding box center [776, 287] width 299 height 318
type textarea "hero.moveLeft(3)"
click at [719, 405] on div "hero . moveLeft ( 3 )" at bounding box center [776, 287] width 299 height 318
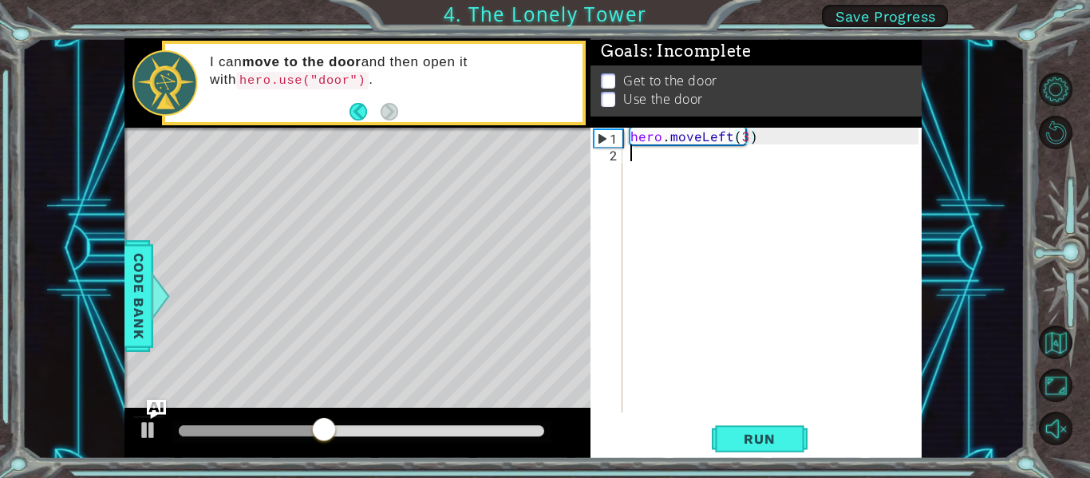
scroll to position [0, 0]
click at [777, 441] on span "Run" at bounding box center [759, 439] width 63 height 16
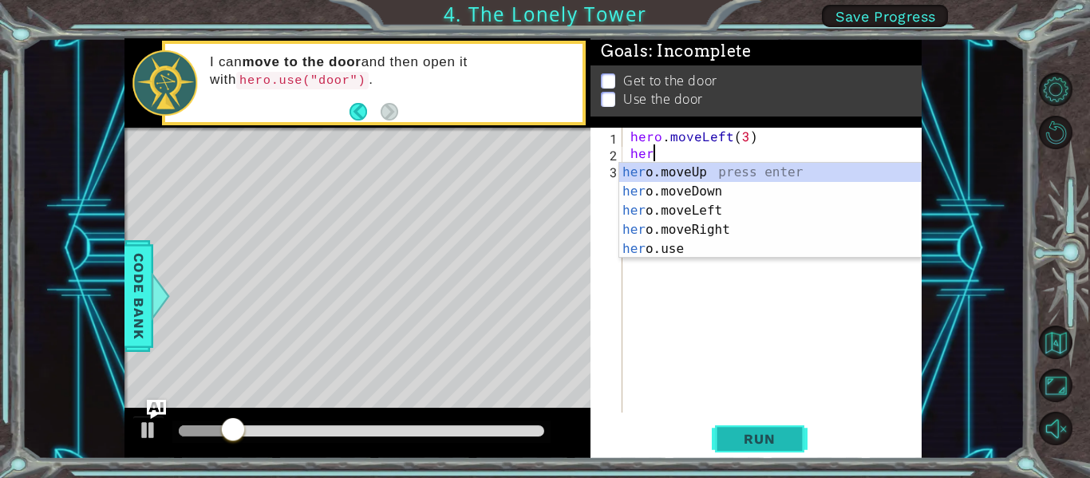
scroll to position [0, 1]
type textarea "hero"
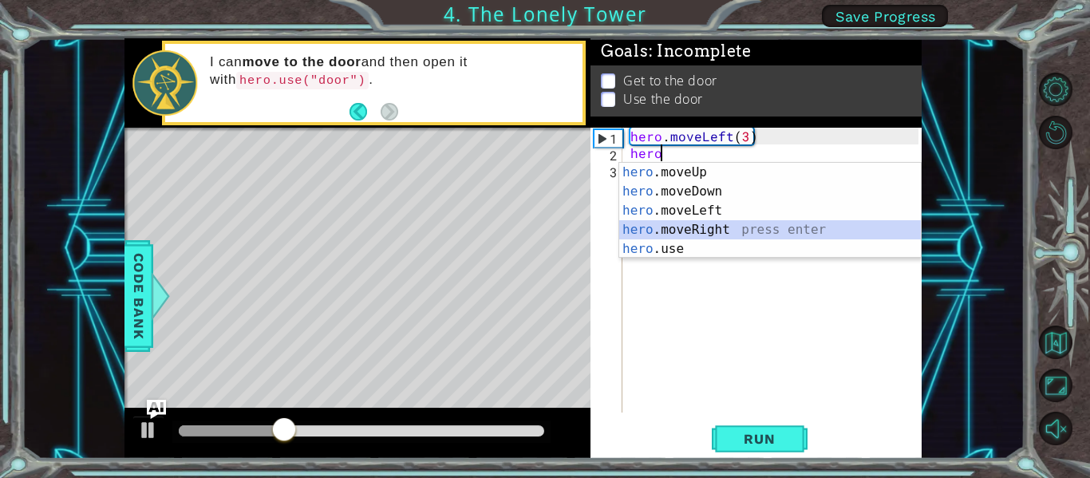
click at [736, 232] on div "hero .moveUp press enter hero .moveDown press enter hero .moveLeft press enter …" at bounding box center [770, 230] width 302 height 134
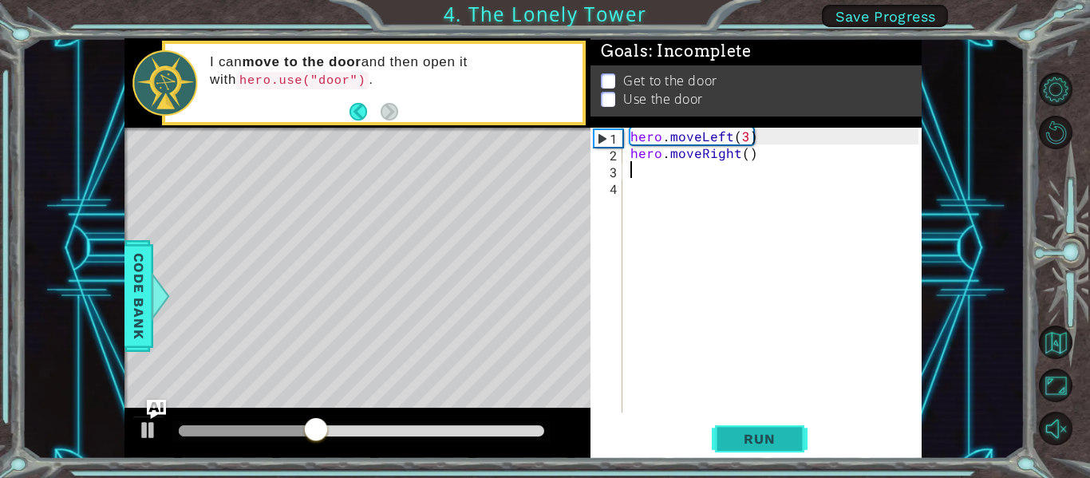
click at [756, 449] on button "Run" at bounding box center [760, 439] width 96 height 33
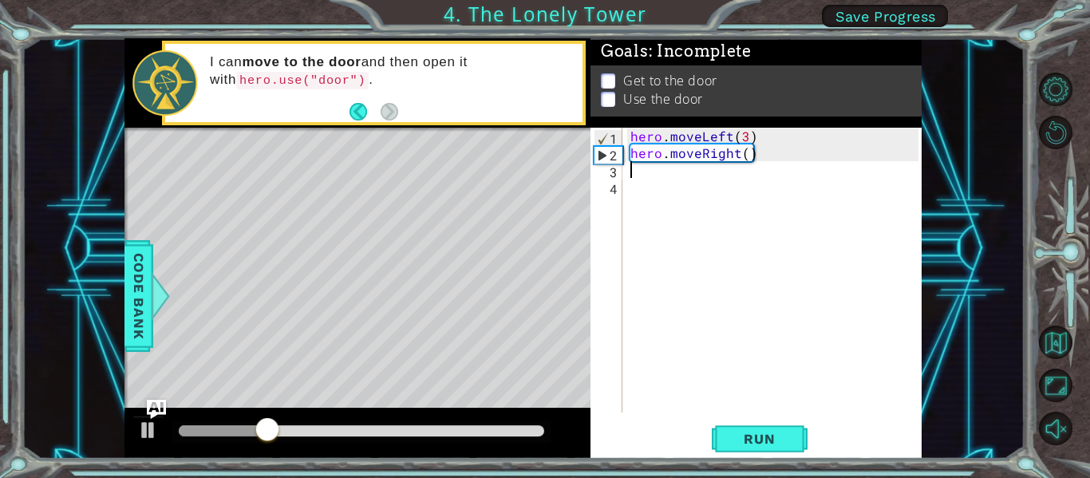
click at [746, 151] on div "hero . moveLeft ( 3 ) hero . moveRight ( )" at bounding box center [776, 287] width 299 height 318
type textarea "hero.moveRight(1)"
click at [711, 187] on div "hero . moveLeft ( 3 ) hero . moveRight ( 1 )" at bounding box center [776, 287] width 299 height 318
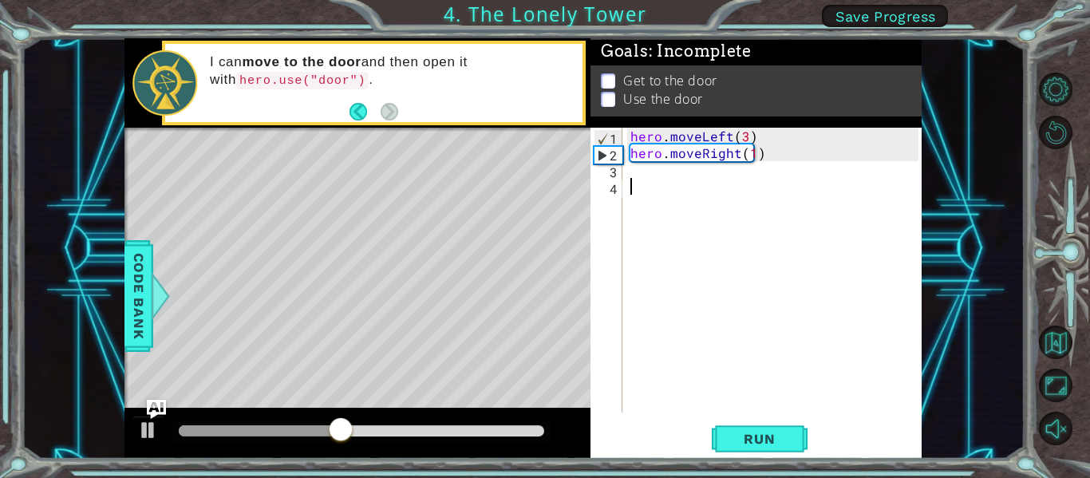
click at [707, 163] on div "hero . moveLeft ( 3 ) hero . moveRight ( 1 )" at bounding box center [776, 287] width 299 height 318
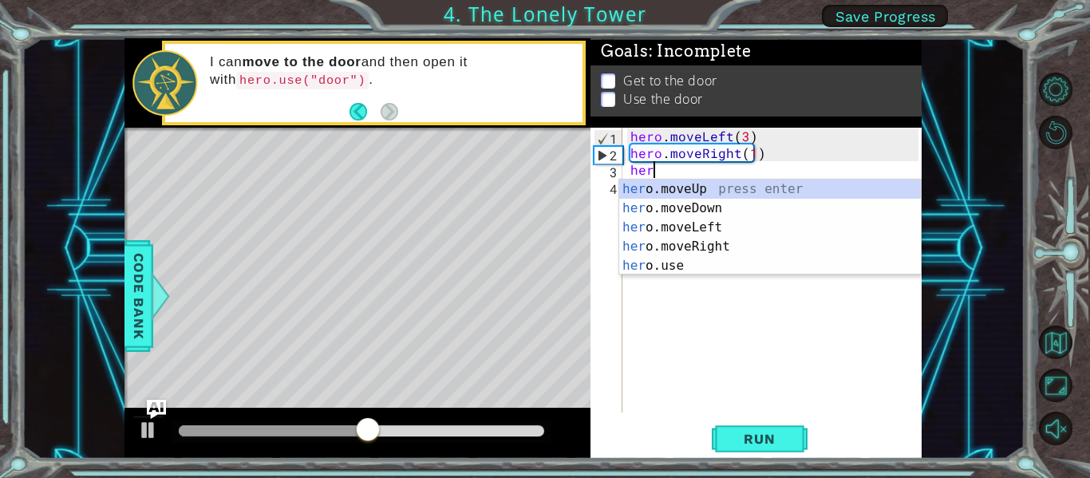
scroll to position [0, 1]
click at [706, 178] on body "1 ההההההההההההההההההההההההההההההההההההההההההההההההההההההההההההההההההההההההההההה…" at bounding box center [545, 239] width 1090 height 478
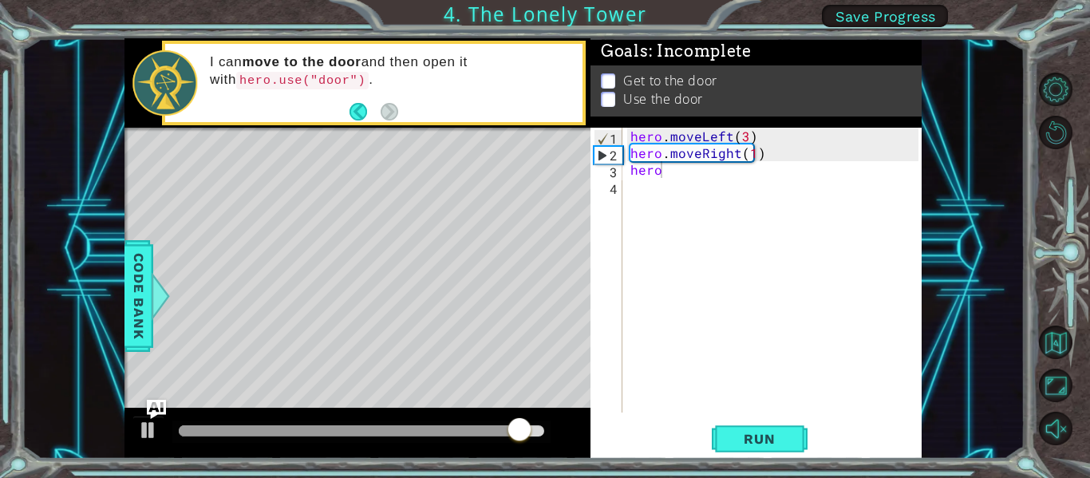
click at [697, 172] on div "hero . moveLeft ( 3 ) hero . moveRight ( 1 ) hero" at bounding box center [776, 287] width 299 height 318
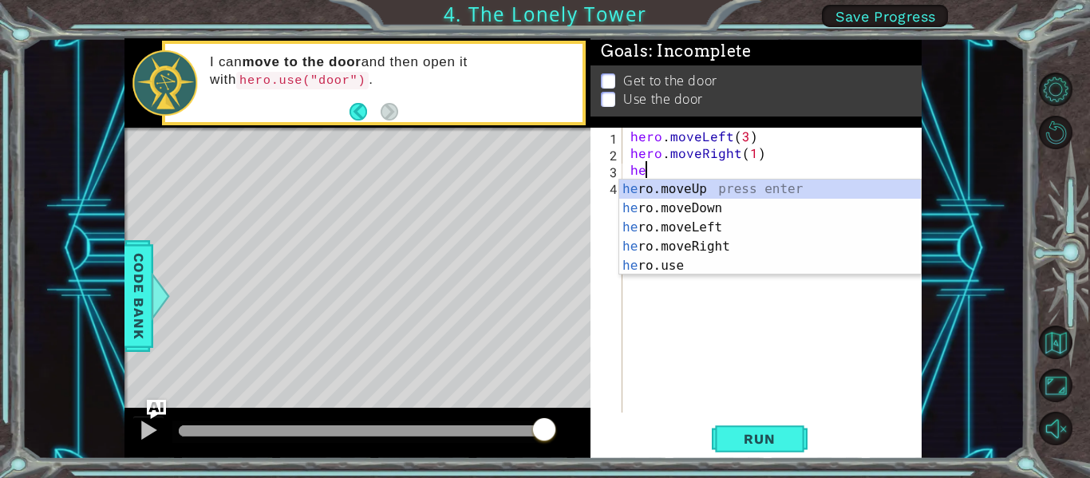
type textarea "h"
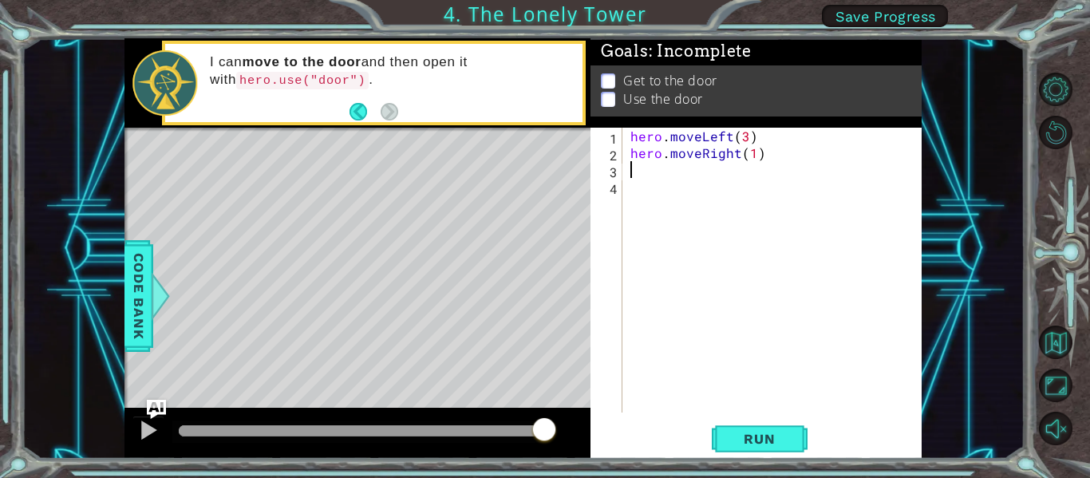
type textarea "h"
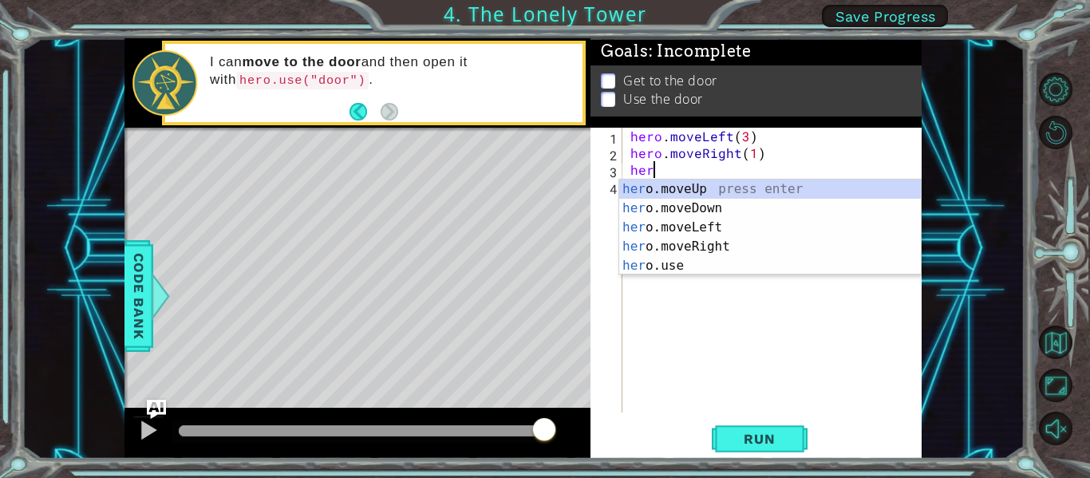
scroll to position [0, 1]
type textarea "hero"
click at [631, 199] on div "hero .moveUp press enter hero .moveDown press enter hero .moveLeft press enter …" at bounding box center [770, 247] width 302 height 134
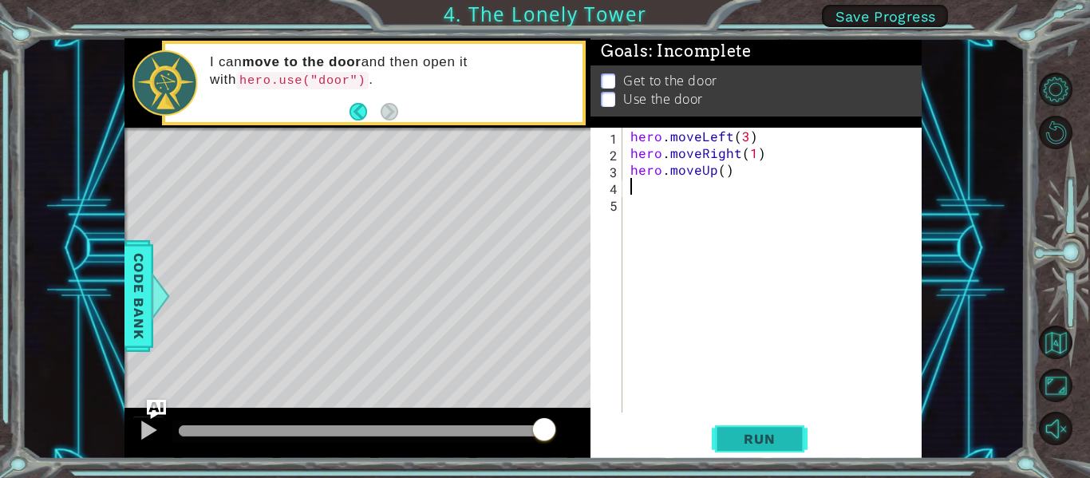
click at [748, 448] on button "Run" at bounding box center [760, 439] width 96 height 33
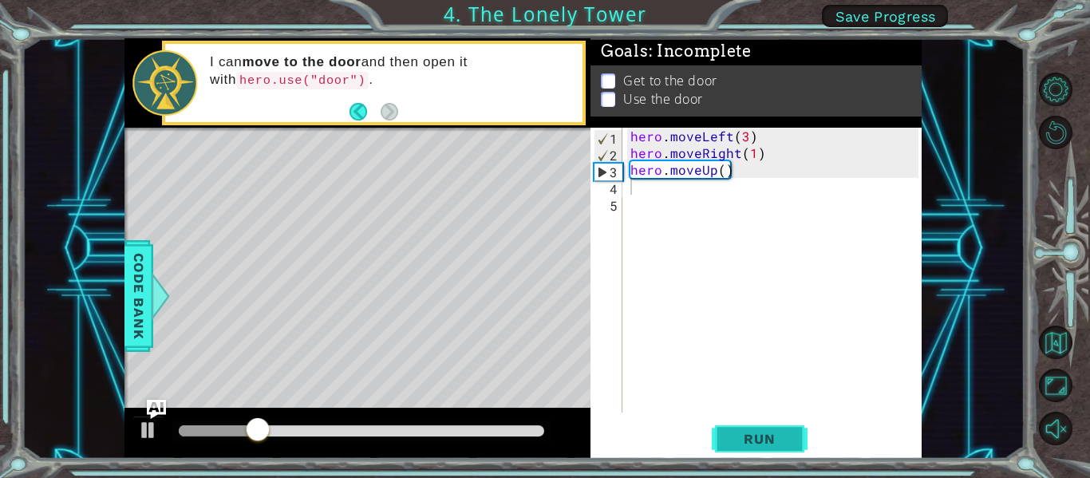
click at [747, 448] on button "Run" at bounding box center [760, 439] width 96 height 33
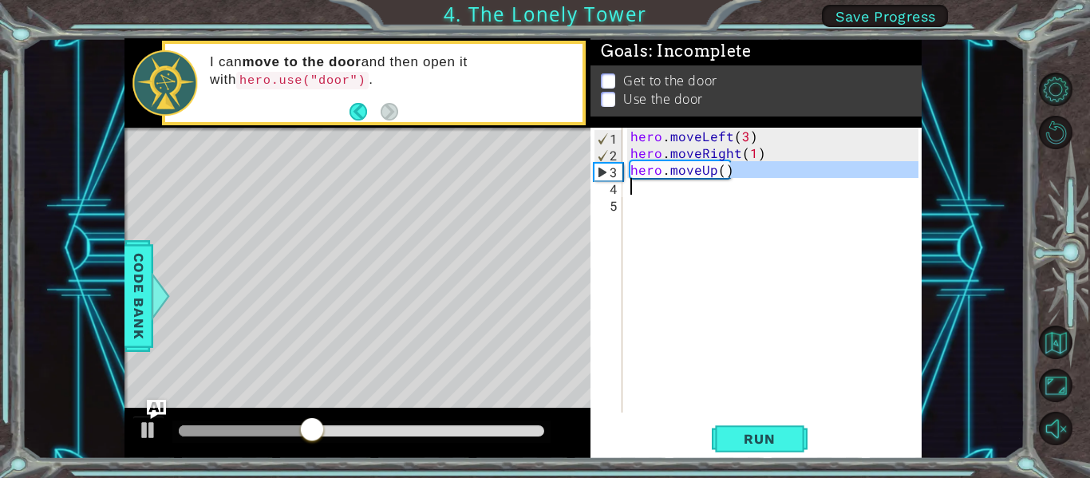
drag, startPoint x: 738, startPoint y: 166, endPoint x: 789, endPoint y: 192, distance: 57.1
click at [789, 192] on div "hero . moveLeft ( 3 ) hero . moveRight ( 1 ) hero . moveUp ( )" at bounding box center [776, 287] width 299 height 318
type textarea "hero.moveUp()"
click at [789, 192] on div "hero . moveLeft ( 3 ) hero . moveRight ( 1 ) hero . moveUp ( )" at bounding box center [772, 270] width 291 height 285
click at [721, 170] on div "hero . moveLeft ( 3 ) hero . moveRight ( 1 ) hero . moveUp ( )" at bounding box center [776, 287] width 299 height 318
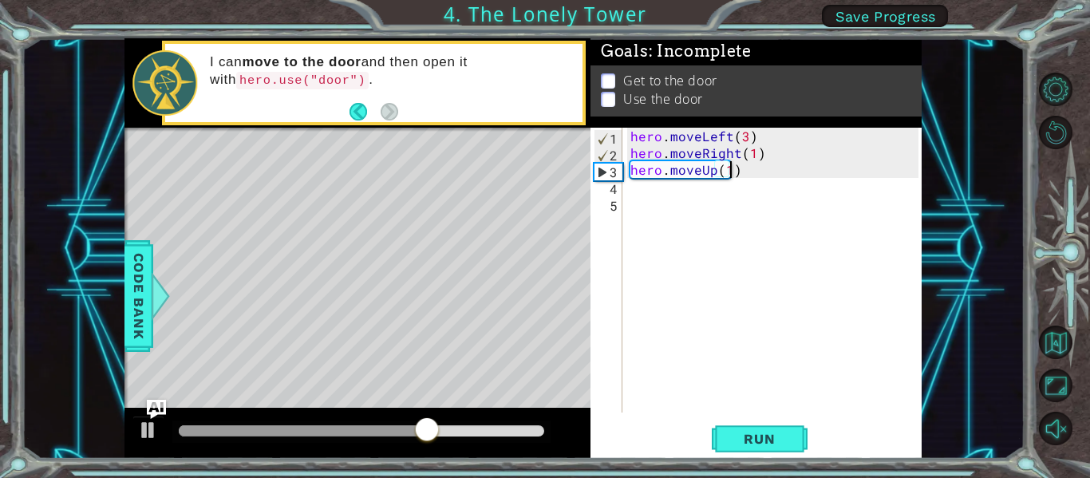
scroll to position [0, 6]
click at [737, 450] on button "Run" at bounding box center [760, 439] width 96 height 33
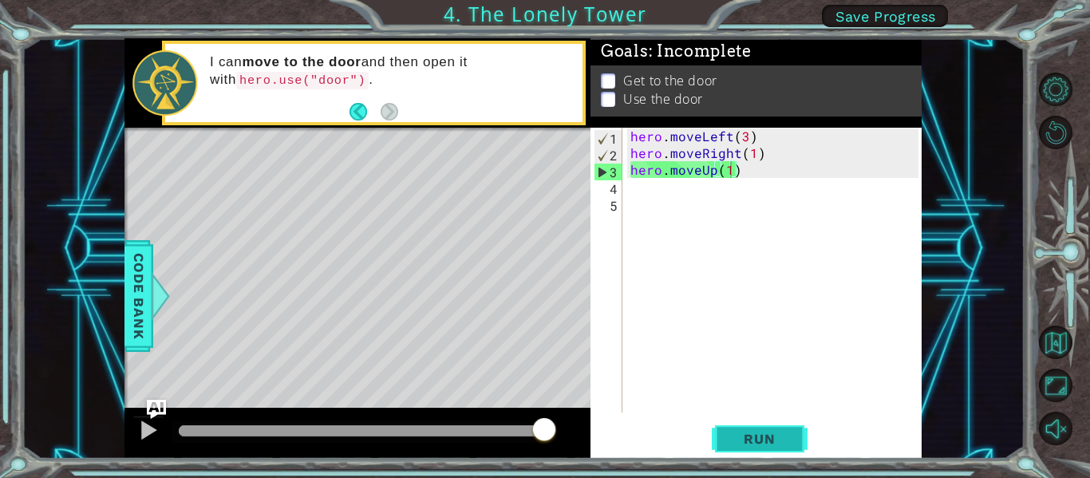
click at [774, 438] on span "Run" at bounding box center [759, 439] width 63 height 16
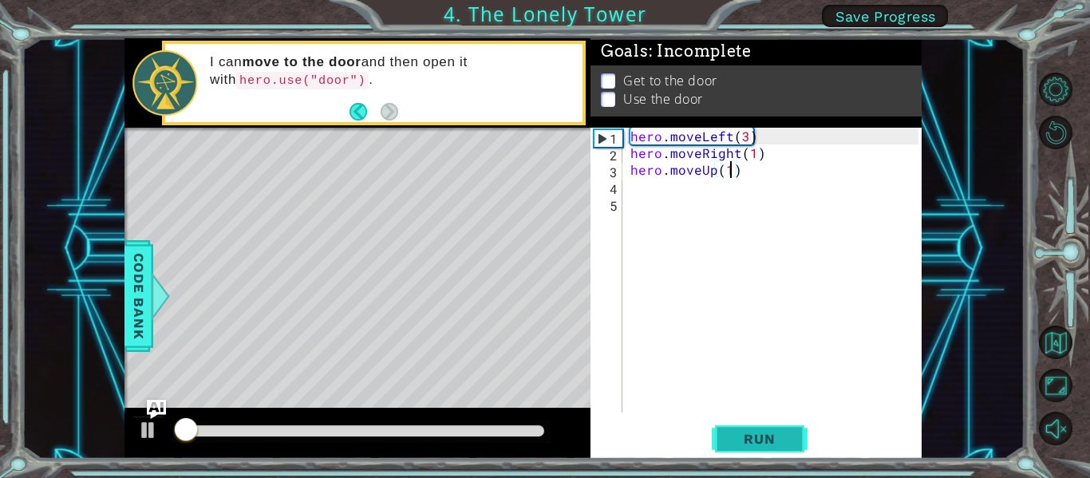
click at [774, 438] on span "Run" at bounding box center [759, 439] width 63 height 16
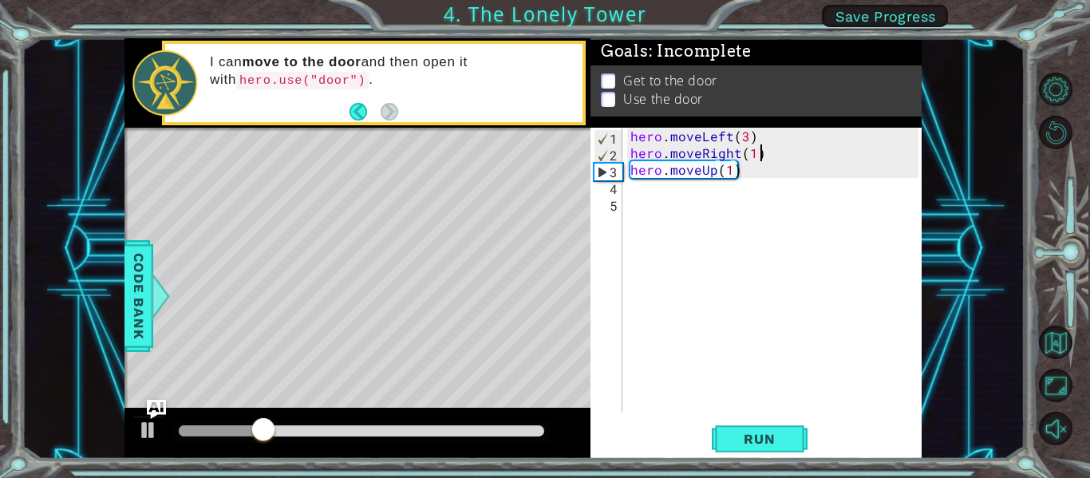
click at [761, 159] on div "hero . moveLeft ( 3 ) hero . moveRight ( 1 ) hero . moveUp ( 1 )" at bounding box center [776, 287] width 299 height 318
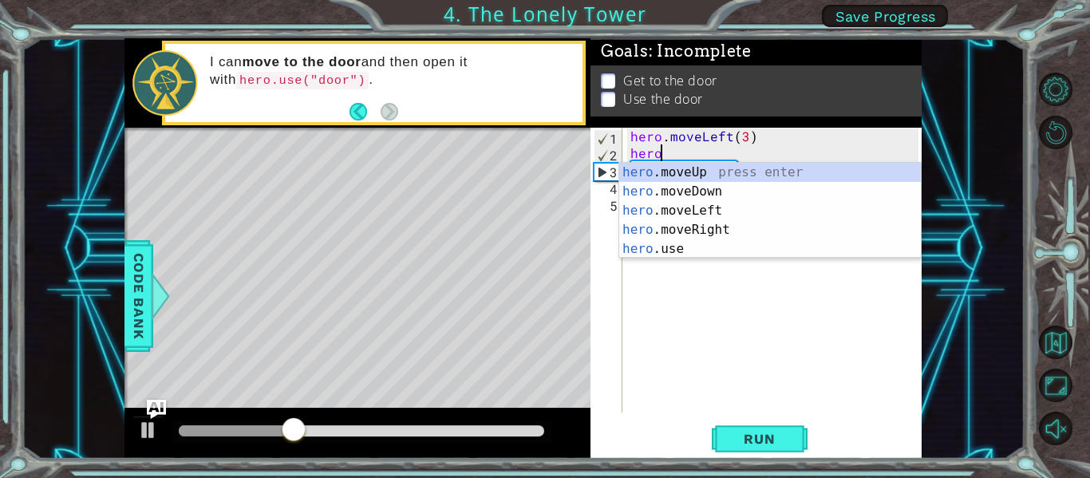
scroll to position [0, 1]
type textarea "h"
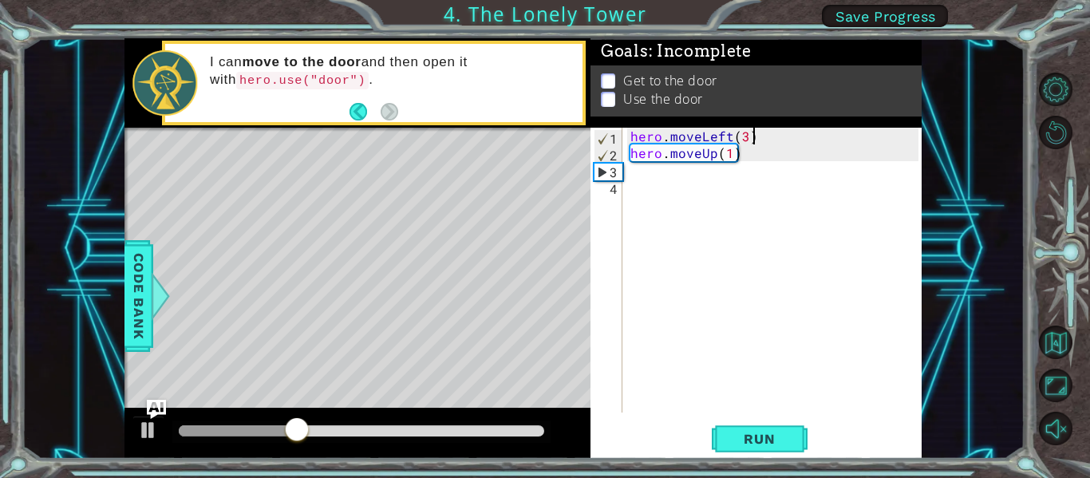
type textarea "hero.moveLeft(3"
click at [760, 165] on div "hero . moveLeft ( 3 hero . moveUp ( 1 )" at bounding box center [776, 287] width 299 height 318
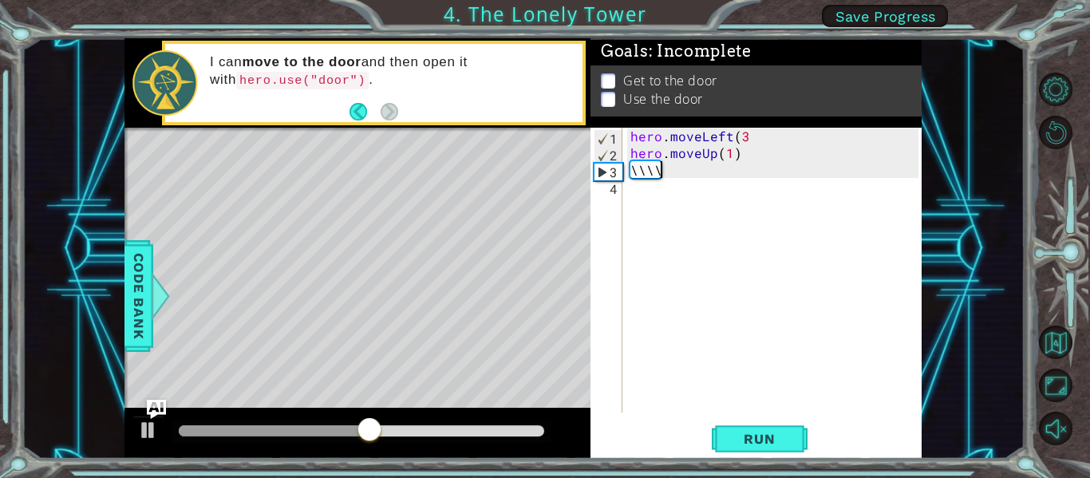
scroll to position [0, 1]
type textarea "\"
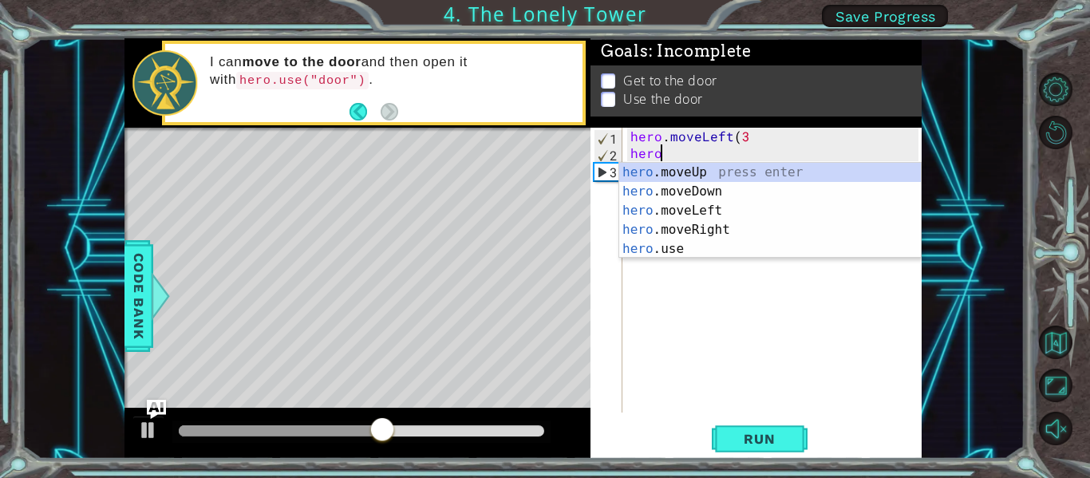
type textarea "h"
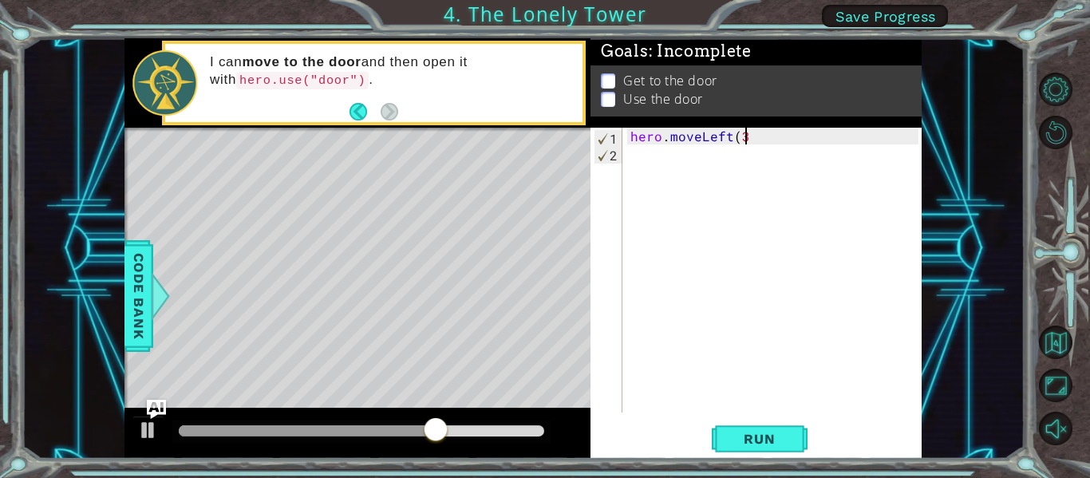
type textarea "hero.moveLeft("
click at [754, 164] on div "hero . moveLeft (" at bounding box center [776, 287] width 299 height 318
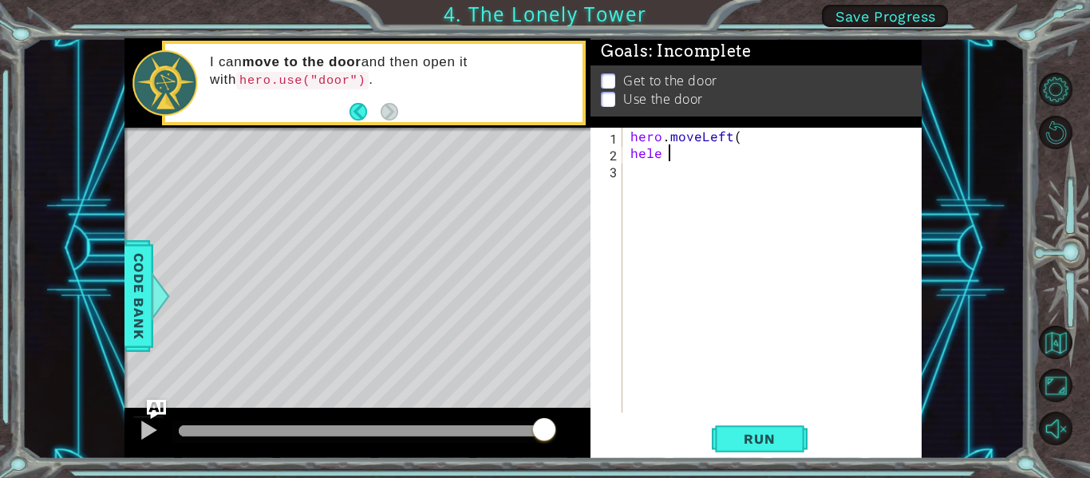
scroll to position [0, 2]
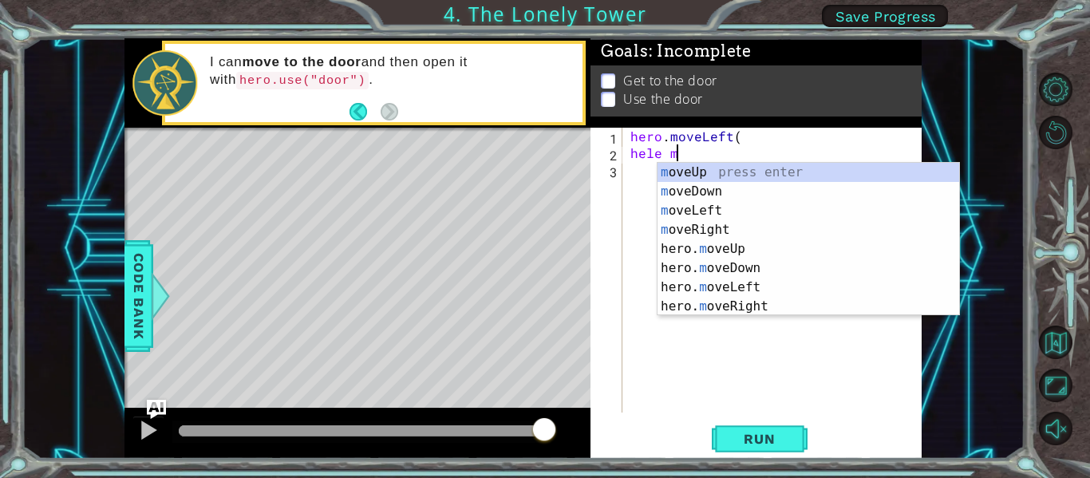
type textarea "hele mo"
click at [741, 247] on div "mo veUp press enter mo veDown press enter mo veLeft press enter mo veRight pres…" at bounding box center [809, 259] width 302 height 192
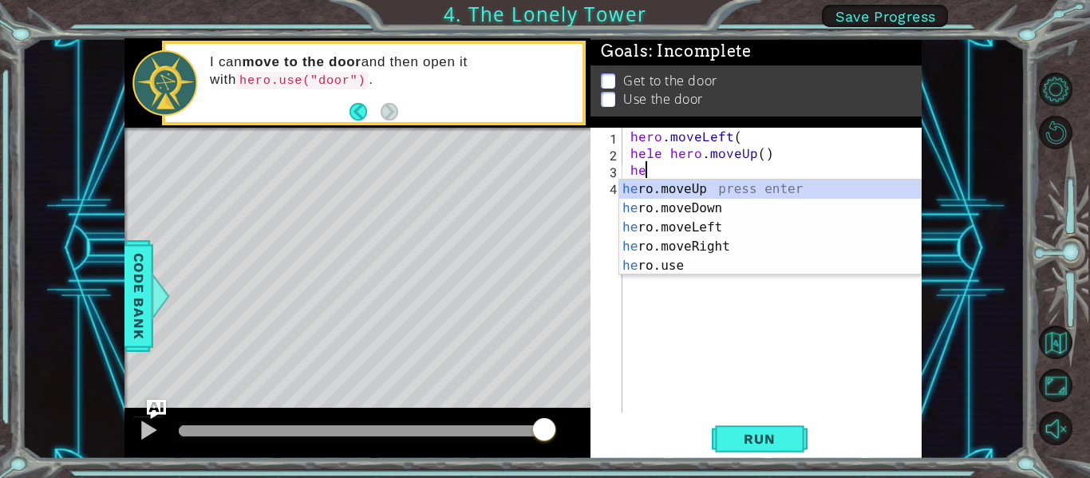
scroll to position [0, 1]
type textarea "hero"
click at [698, 243] on div "hero .moveUp press enter hero .moveDown press enter hero .moveLeft press enter …" at bounding box center [770, 247] width 302 height 134
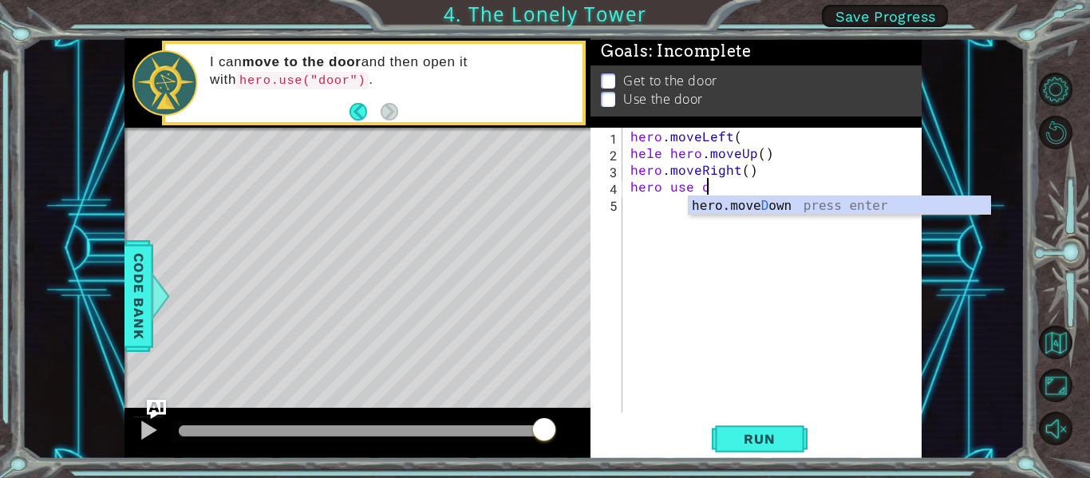
scroll to position [0, 4]
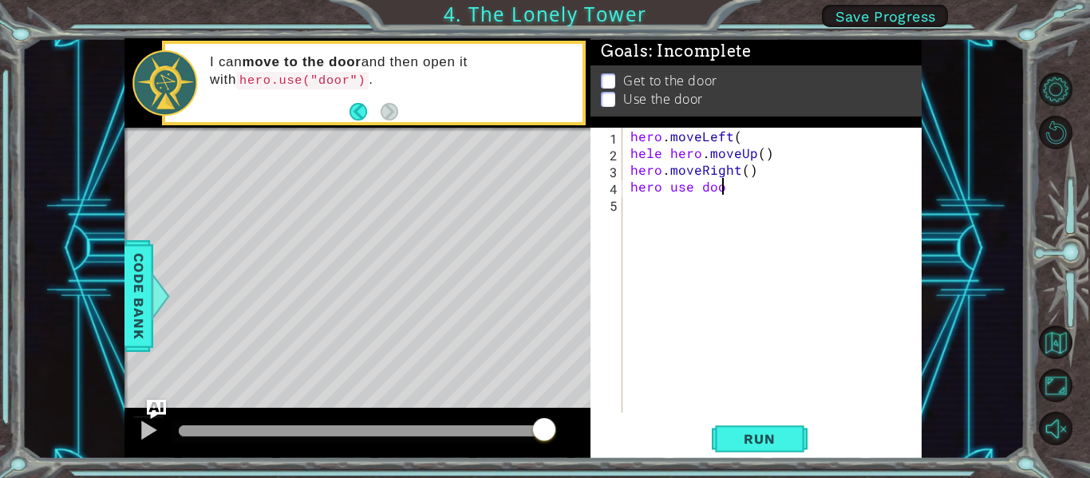
type textarea "hero use door"
click at [743, 288] on div "hero . moveLeft ( hele hero . moveUp ( ) hero . moveRight ( ) hero use door" at bounding box center [776, 287] width 299 height 318
click at [759, 429] on button "Run" at bounding box center [760, 439] width 96 height 33
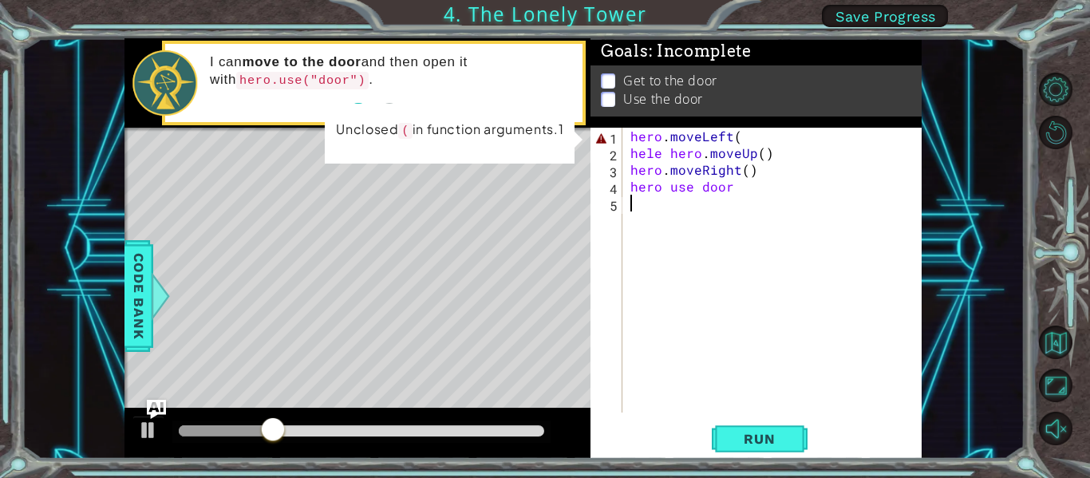
click at [741, 140] on div "hero . moveLeft ( hele hero . moveUp ( ) hero . moveRight ( ) hero use door" at bounding box center [776, 287] width 299 height 318
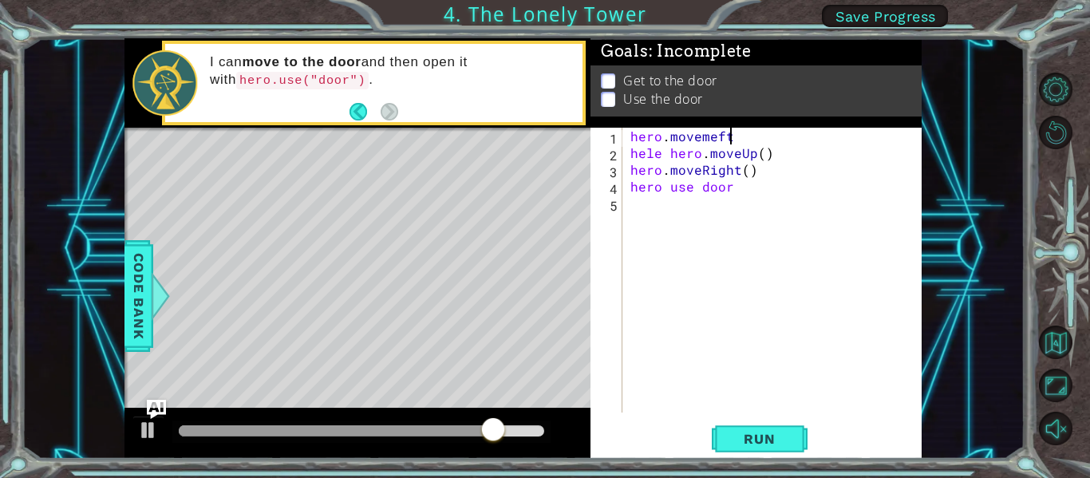
scroll to position [0, 6]
click at [695, 103] on p "Use the door" at bounding box center [663, 106] width 80 height 18
click at [604, 85] on p at bounding box center [608, 92] width 14 height 15
click at [607, 101] on p at bounding box center [608, 108] width 14 height 15
click at [763, 445] on span "Run" at bounding box center [759, 439] width 63 height 16
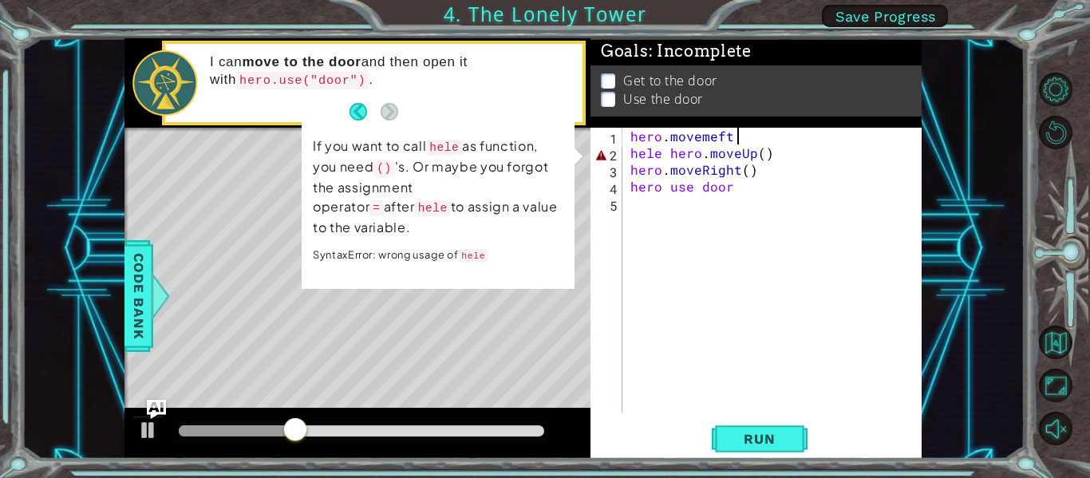
click at [764, 149] on div "hero . movemeft hele hero . moveUp ( ) hero . moveRight ( ) hero use door" at bounding box center [776, 287] width 299 height 318
click at [758, 139] on div "hero . movemeft hele hero . moveUp ( ) hero . moveRight ( ) hero use door" at bounding box center [776, 287] width 299 height 318
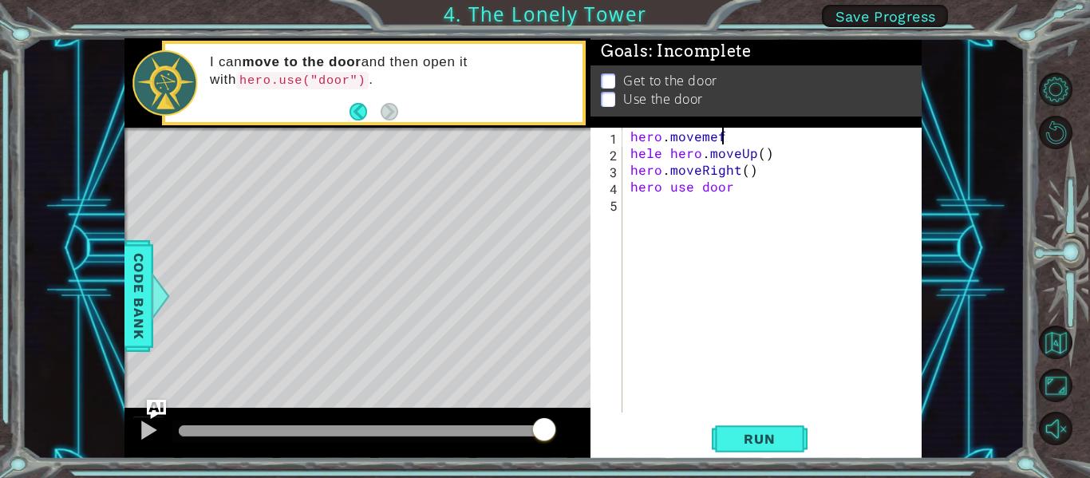
scroll to position [0, 5]
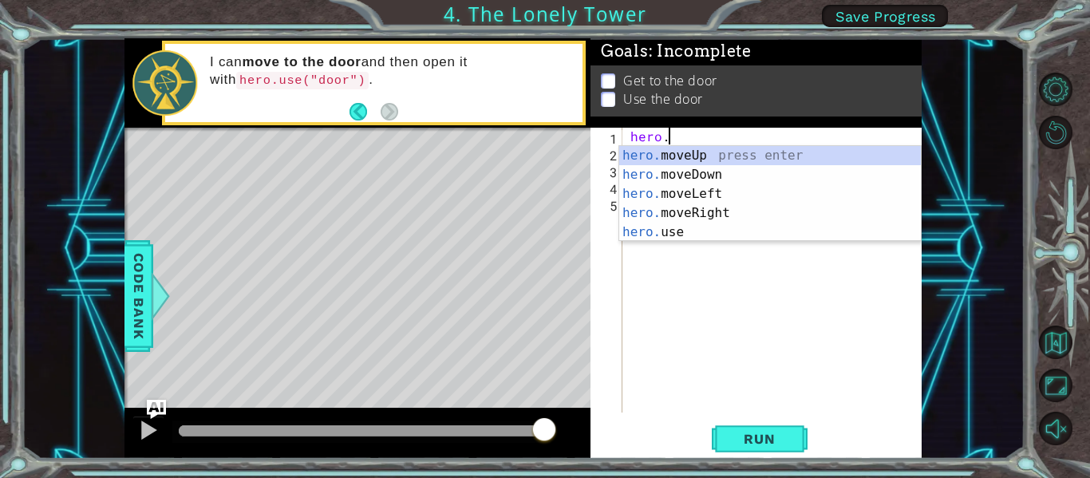
type textarea "her"
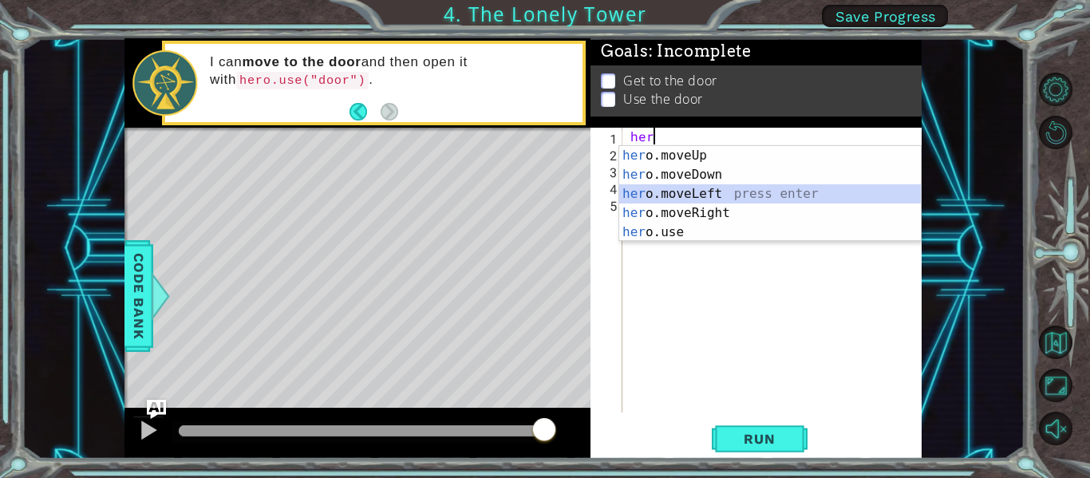
click at [741, 194] on div "her o.moveUp press enter her o.moveDown press enter her o.moveLeft press enter …" at bounding box center [770, 213] width 302 height 134
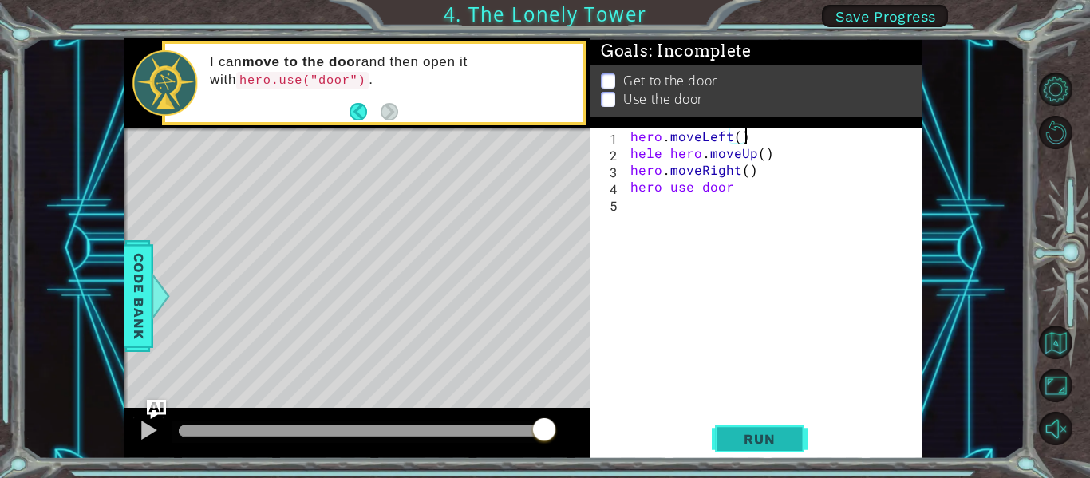
click at [769, 432] on span "Run" at bounding box center [759, 439] width 63 height 16
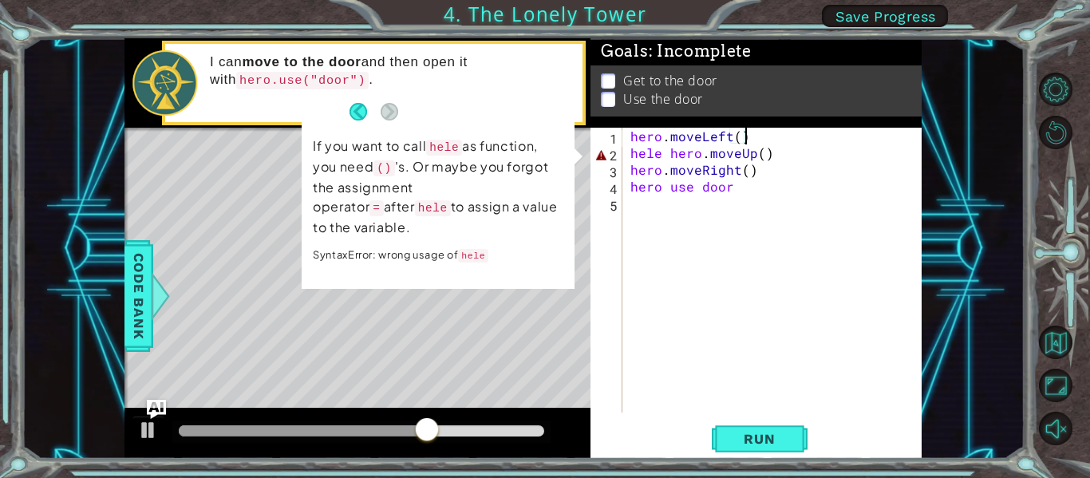
click at [664, 152] on div "hero . moveLeft ( ) hele hero . moveUp ( ) hero . moveRight ( ) hero use door" at bounding box center [776, 287] width 299 height 318
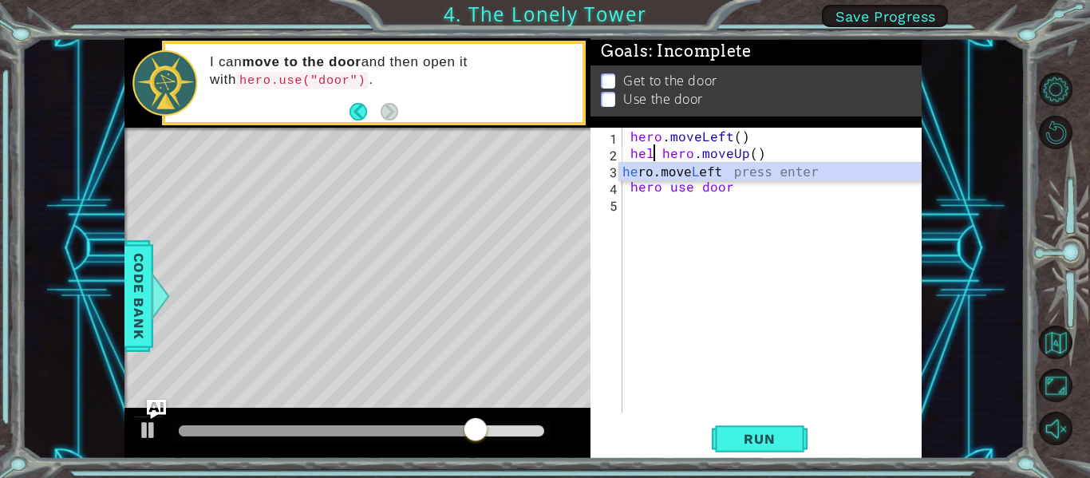
type textarea "helo hero.moveUp()"
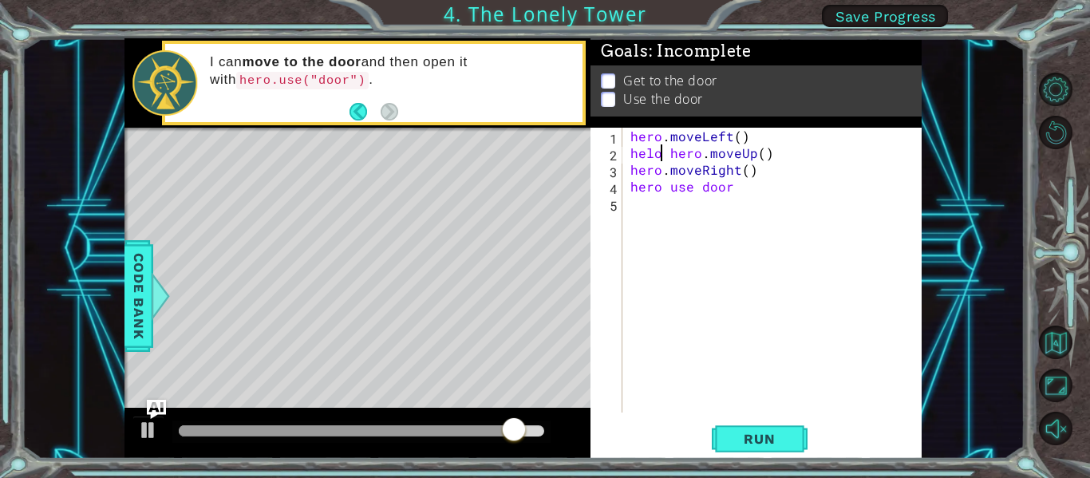
click at [742, 225] on div "hero . moveLeft ( ) helo hero . moveUp ( ) hero . moveRight ( ) hero use door" at bounding box center [776, 287] width 299 height 318
click at [699, 152] on div "hero . moveLeft ( ) helo hero . moveUp ( ) hero . moveRight ( ) hero use door" at bounding box center [776, 287] width 299 height 318
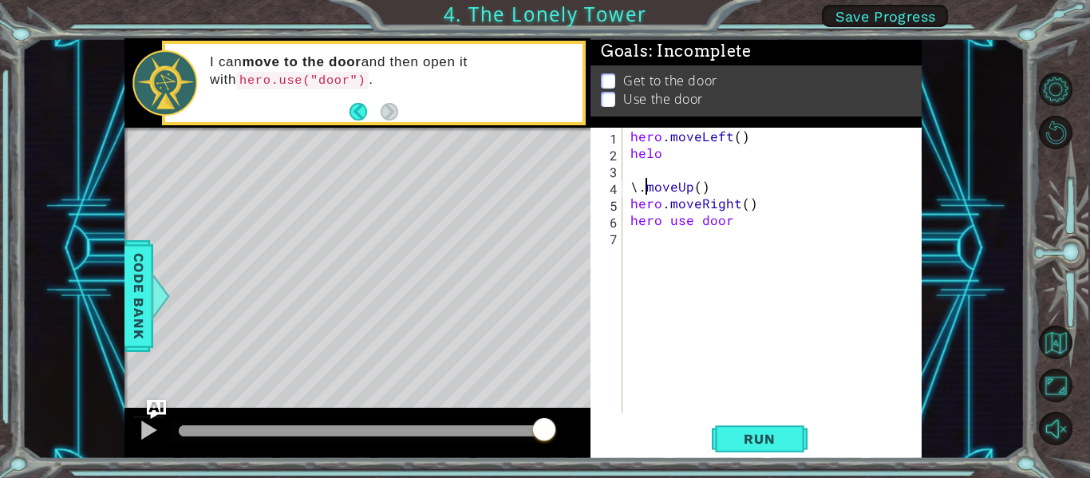
scroll to position [0, 2]
type textarea "helo.moveUp()"
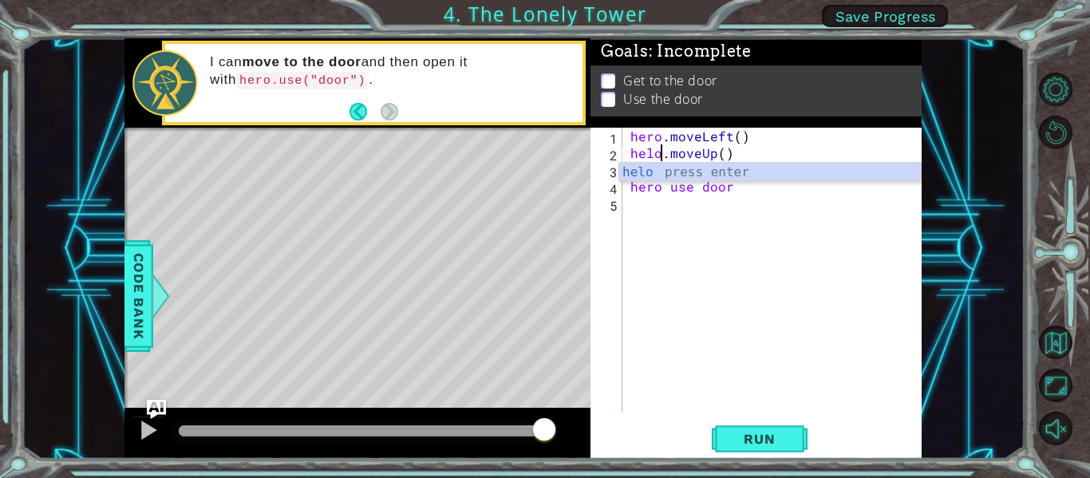
click at [832, 228] on div "hero . moveLeft ( ) helo . moveUp ( ) hero . moveRight ( ) hero use door" at bounding box center [776, 287] width 299 height 318
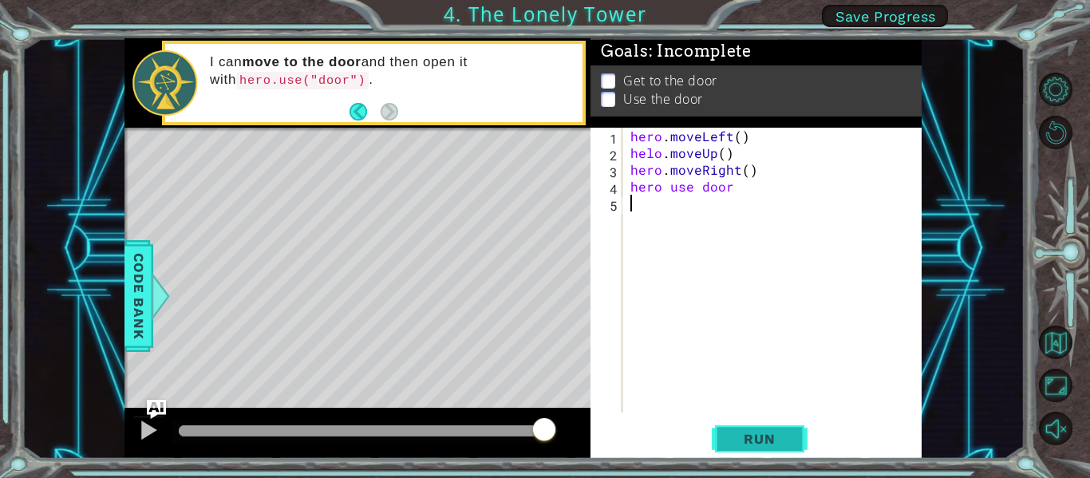
click at [754, 432] on span "Run" at bounding box center [759, 439] width 63 height 16
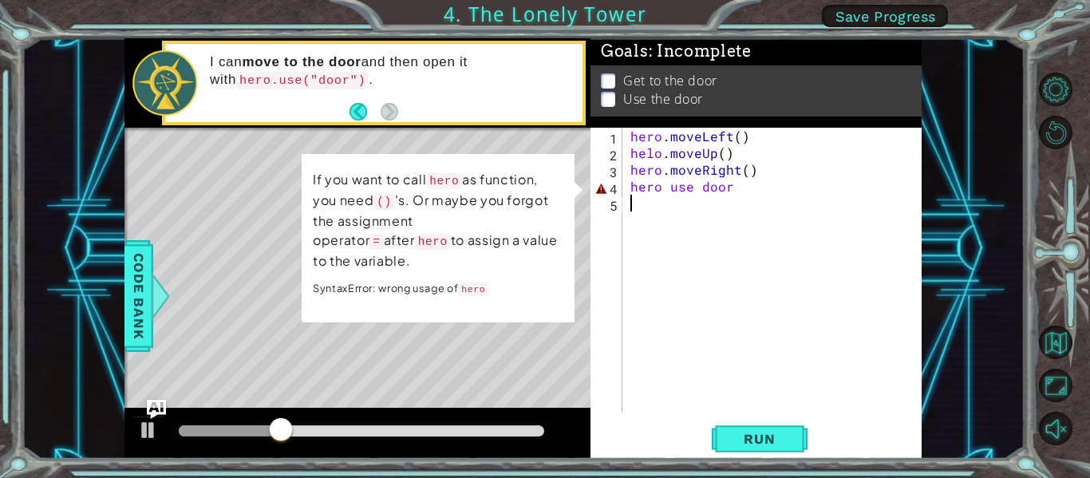
click at [732, 187] on div "hero . moveLeft ( ) helo . moveUp ( ) hero . moveRight ( ) hero use door" at bounding box center [776, 287] width 299 height 318
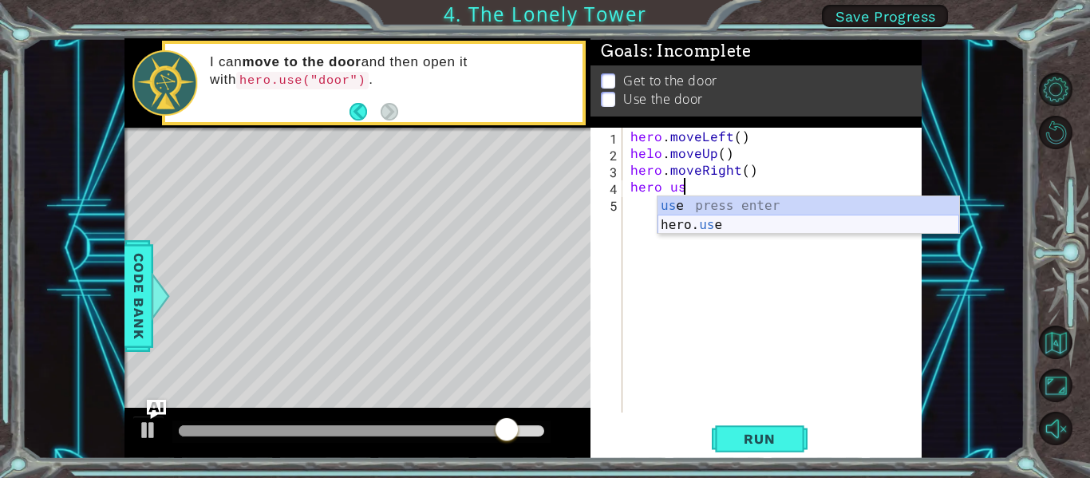
click at [735, 223] on div "us e press enter hero. us e press enter" at bounding box center [809, 234] width 302 height 77
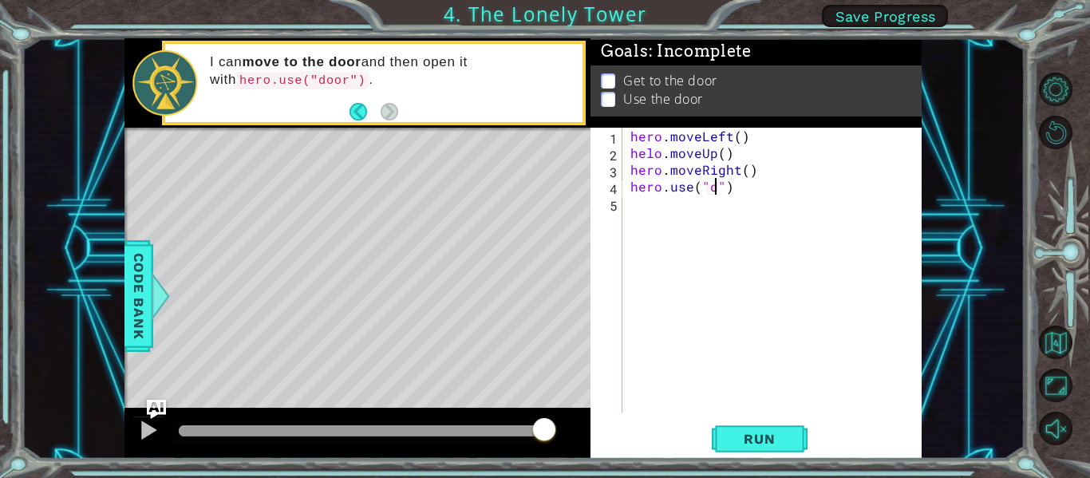
scroll to position [0, 6]
type textarea "hero.use("door")"
click at [769, 332] on div "hero . moveLeft ( ) helo . moveUp ( ) hero . moveRight ( ) hero . use ( "door" )" at bounding box center [776, 287] width 299 height 318
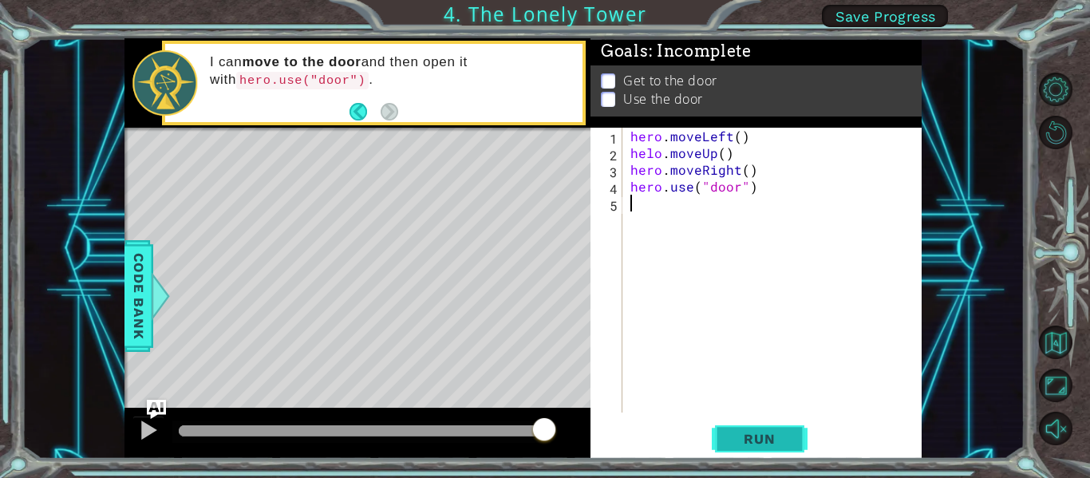
click at [755, 450] on button "Run" at bounding box center [760, 439] width 96 height 33
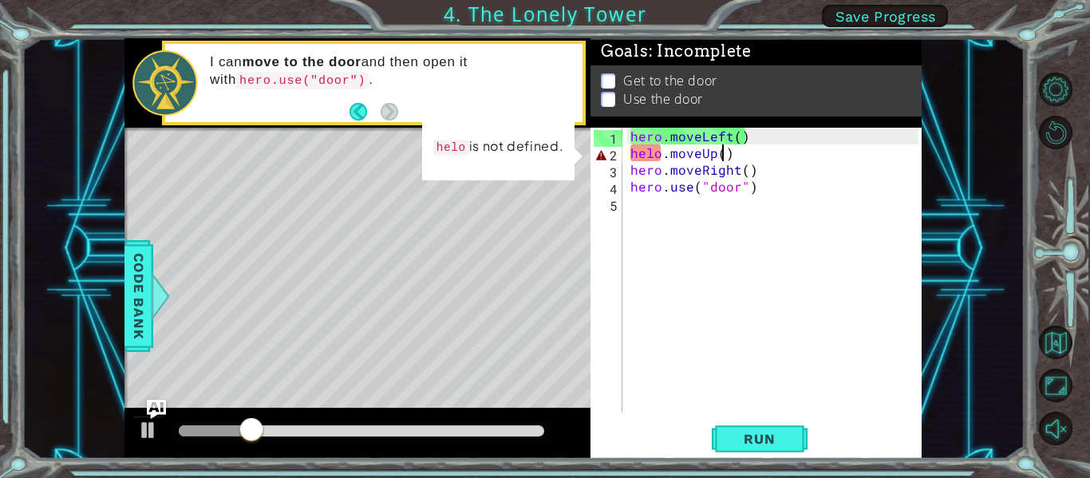
click at [721, 152] on div "hero . moveLeft ( ) helo . moveUp ( ) hero . moveRight ( ) hero . use ( "door" )" at bounding box center [776, 287] width 299 height 318
type textarea "helo.moveUp(2)"
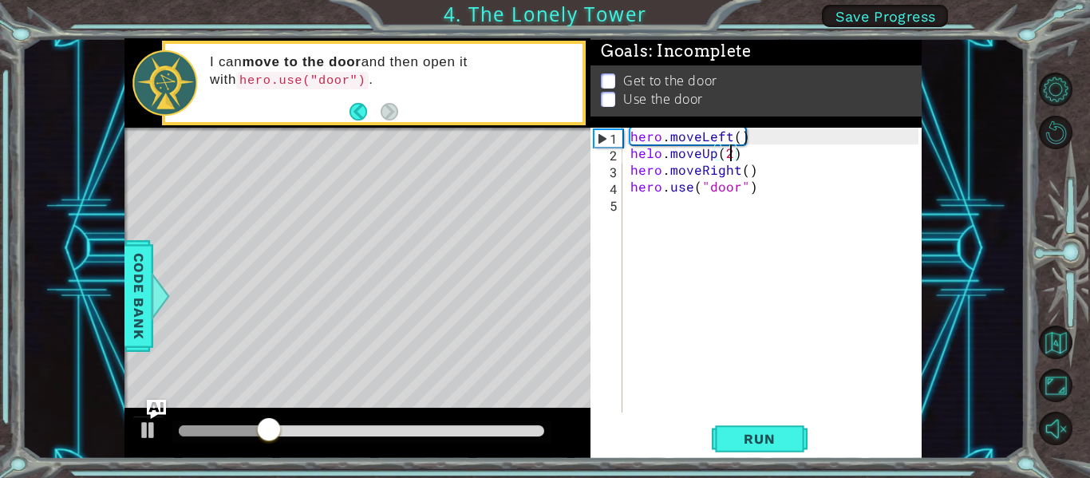
click at [761, 343] on div "hero . moveLeft ( ) helo . moveUp ( 2 ) hero . moveRight ( ) hero . use ( "door…" at bounding box center [776, 287] width 299 height 318
click at [785, 439] on span "Run" at bounding box center [759, 439] width 63 height 16
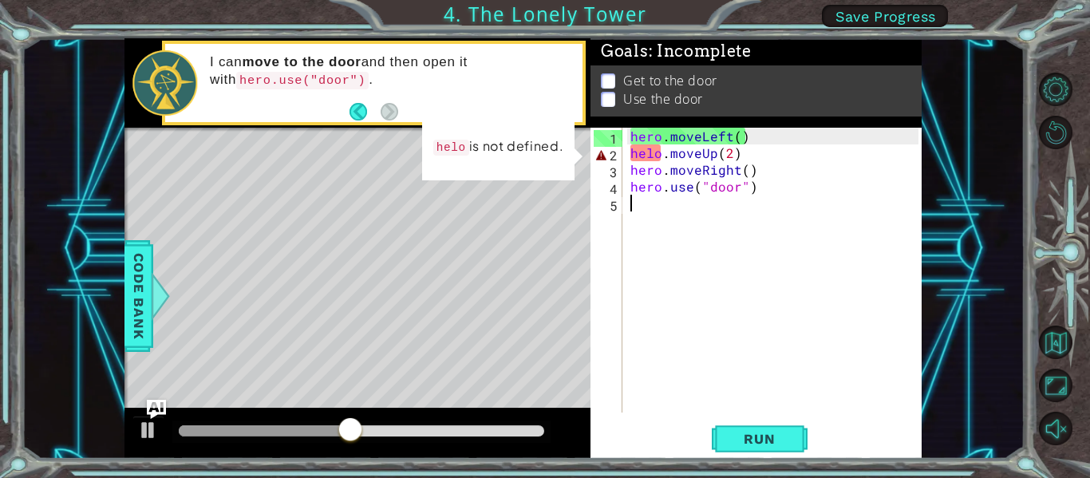
click at [741, 374] on div "hero . moveLeft ( ) helo . moveUp ( 2 ) hero . moveRight ( ) hero . use ( "door…" at bounding box center [776, 287] width 299 height 318
click at [738, 157] on div "hero . moveLeft ( ) helo . moveUp ( 2 ) hero . moveRight ( ) hero . use ( "door…" at bounding box center [776, 287] width 299 height 318
click at [729, 152] on div "hero . moveLeft ( ) helo . moveUp ( 2 ) hero . moveRight ( ) hero . use ( "door…" at bounding box center [776, 287] width 299 height 318
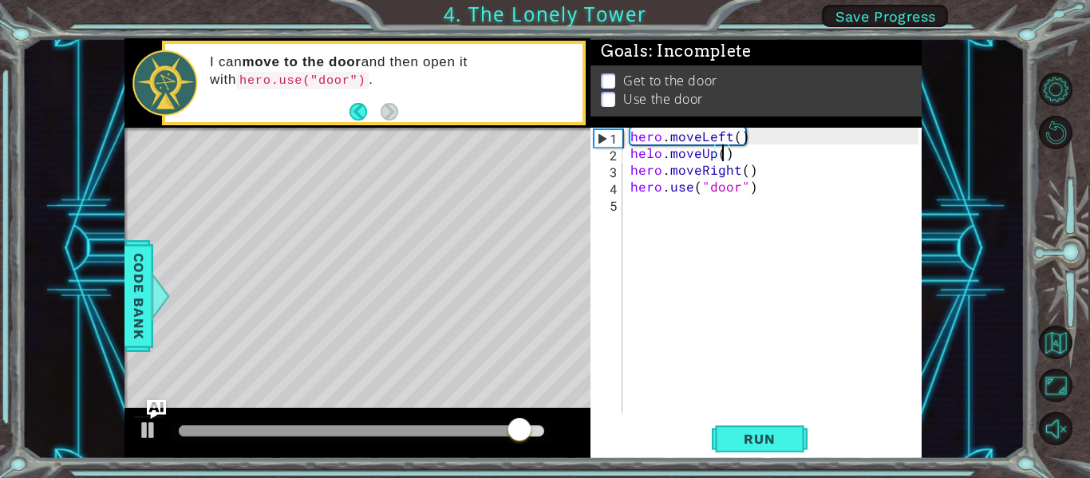
type textarea "helo.moveUp(1)"
click at [764, 282] on div "hero . moveLeft ( ) helo . moveUp ( 1 ) hero . moveRight ( ) hero . use ( "door…" at bounding box center [776, 287] width 299 height 318
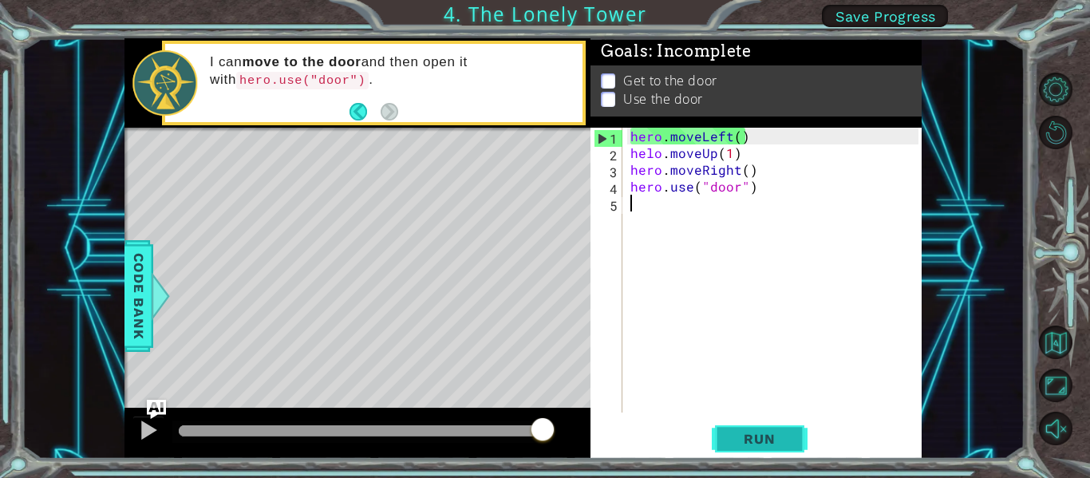
click at [766, 450] on button "Run" at bounding box center [760, 439] width 96 height 33
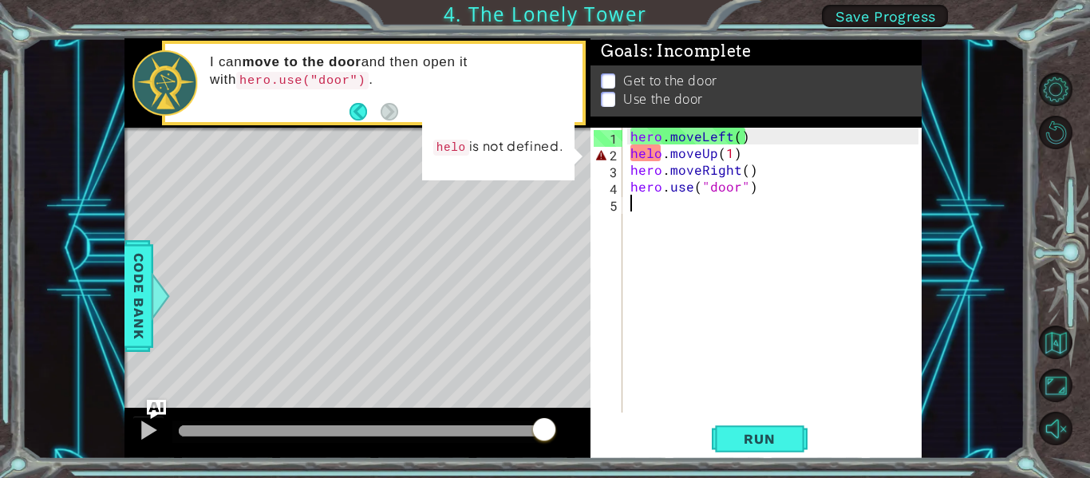
click at [773, 184] on div "hero . moveLeft ( ) helo . moveUp ( 1 ) hero . moveRight ( ) hero . use ( "door…" at bounding box center [776, 287] width 299 height 318
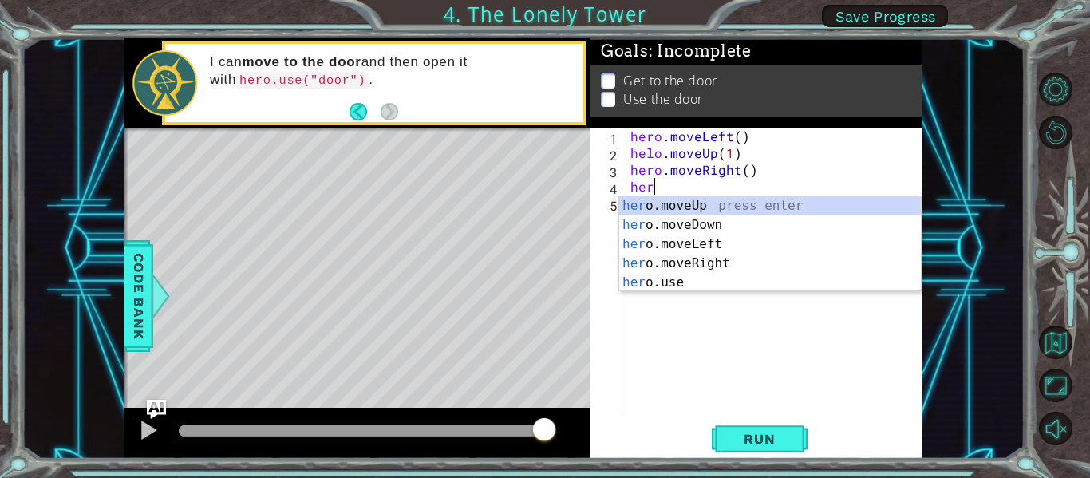
type textarea "h"
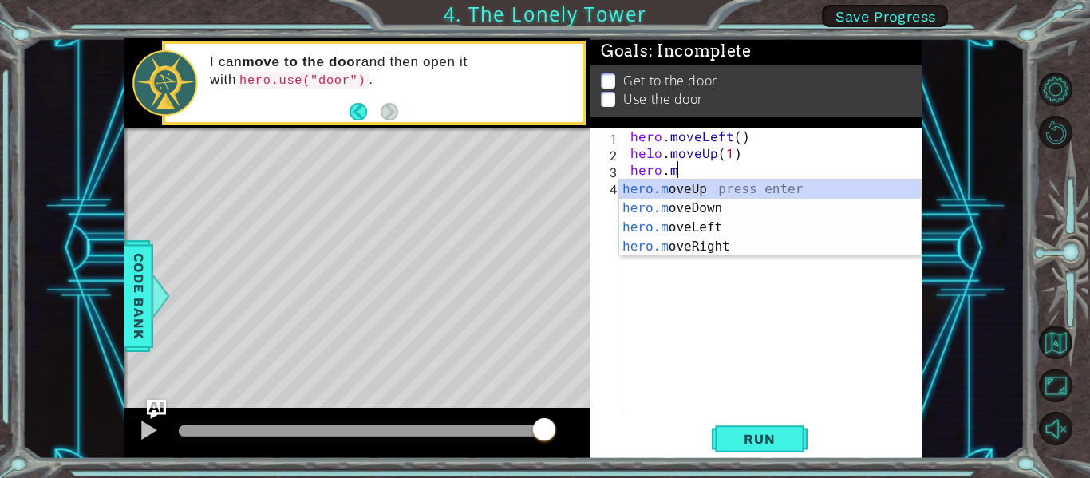
type textarea "h"
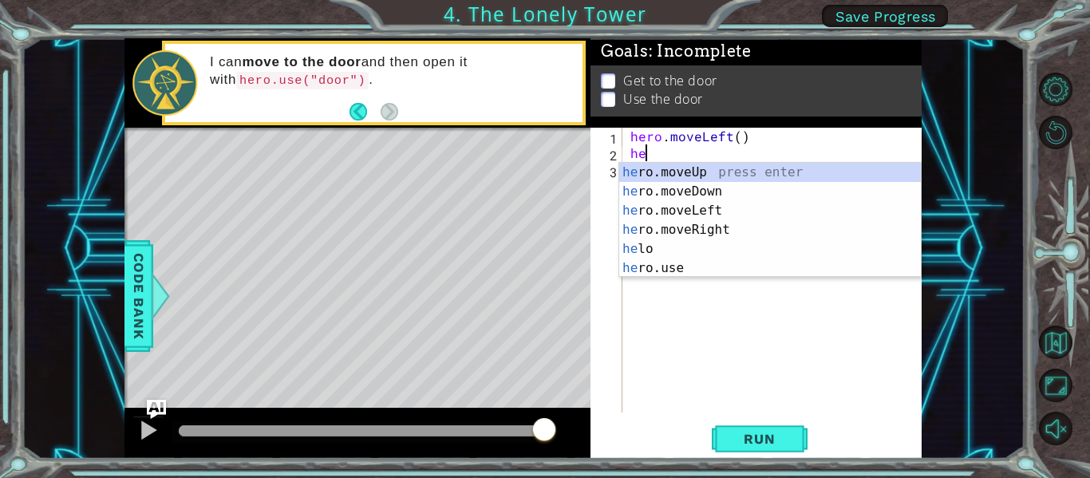
type textarea "h"
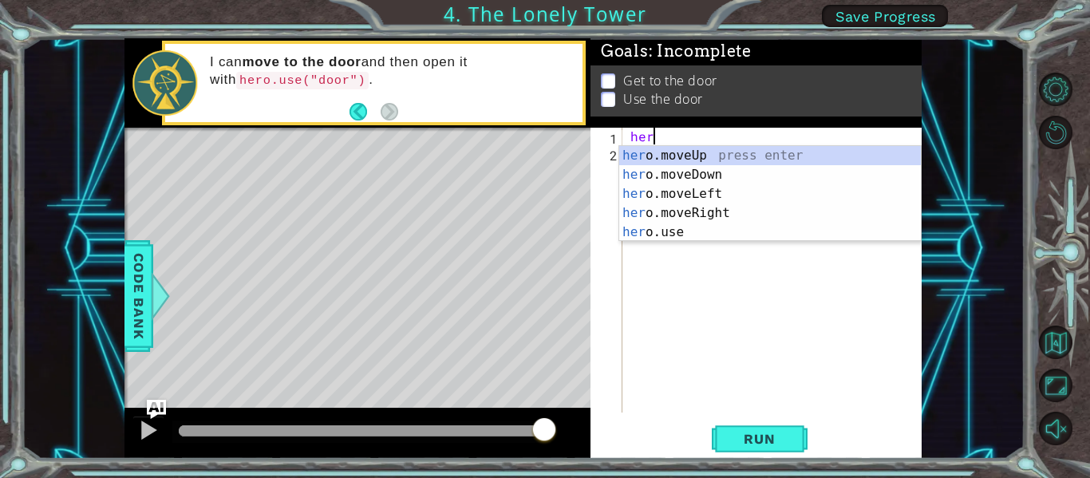
type textarea "h"
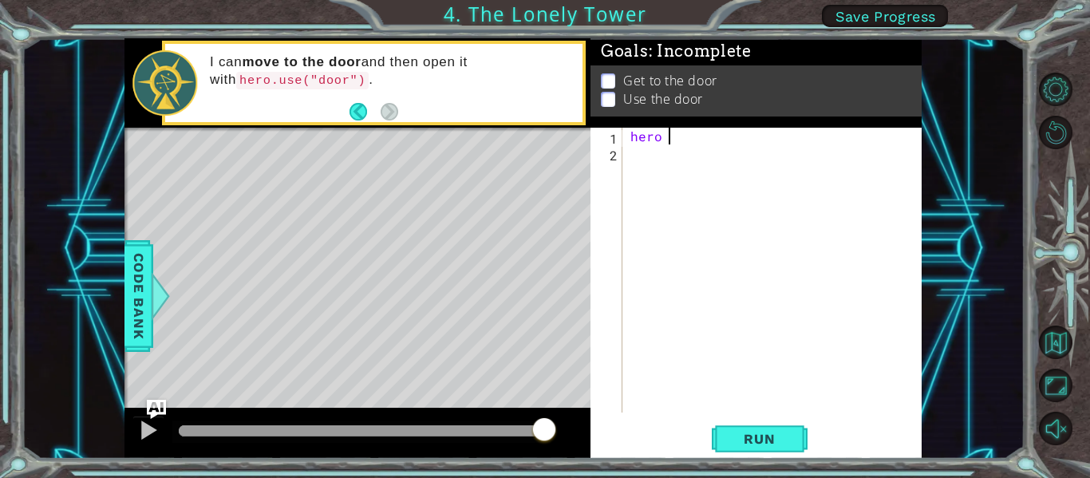
type textarea "hero"
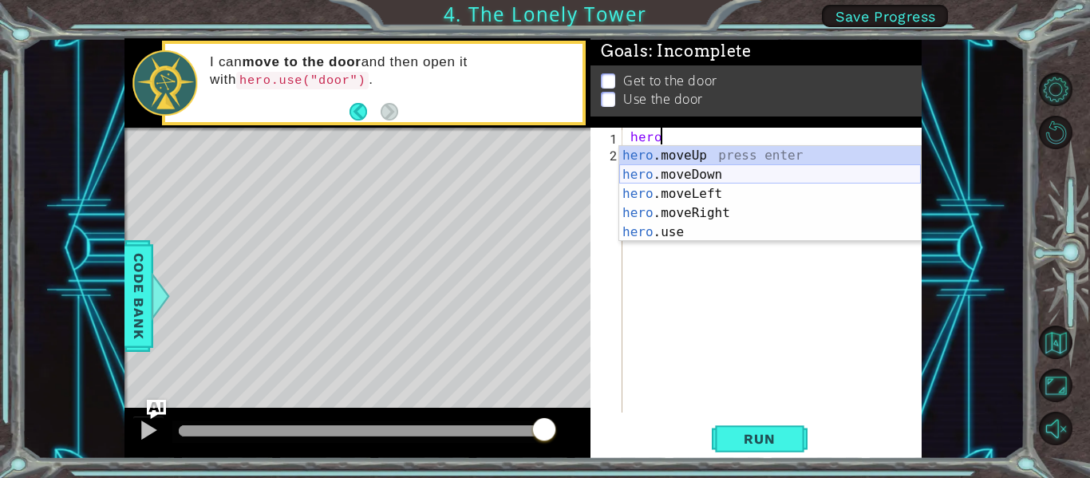
click at [738, 167] on div "hero .moveUp press enter hero .moveDown press enter hero .moveLeft press enter …" at bounding box center [770, 213] width 302 height 134
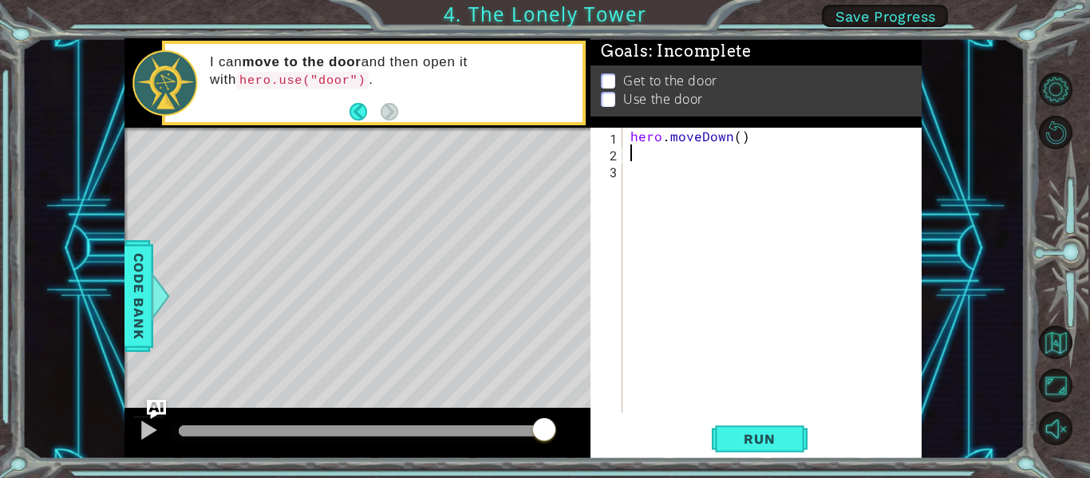
click at [739, 152] on div "hero . moveDown ( )" at bounding box center [776, 287] width 299 height 318
click at [751, 144] on div "hero . moveDown ( )" at bounding box center [776, 287] width 299 height 318
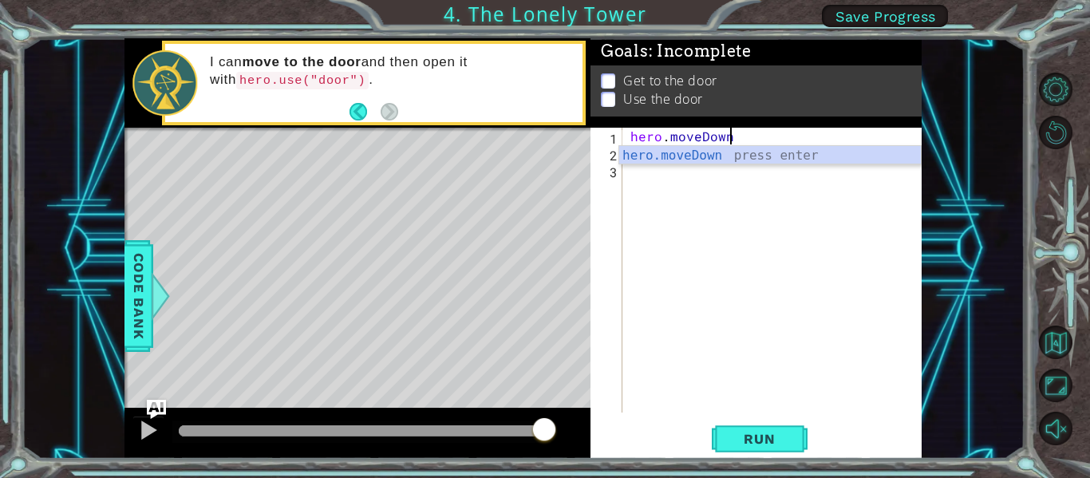
scroll to position [0, 3]
type textarea "hero.mov"
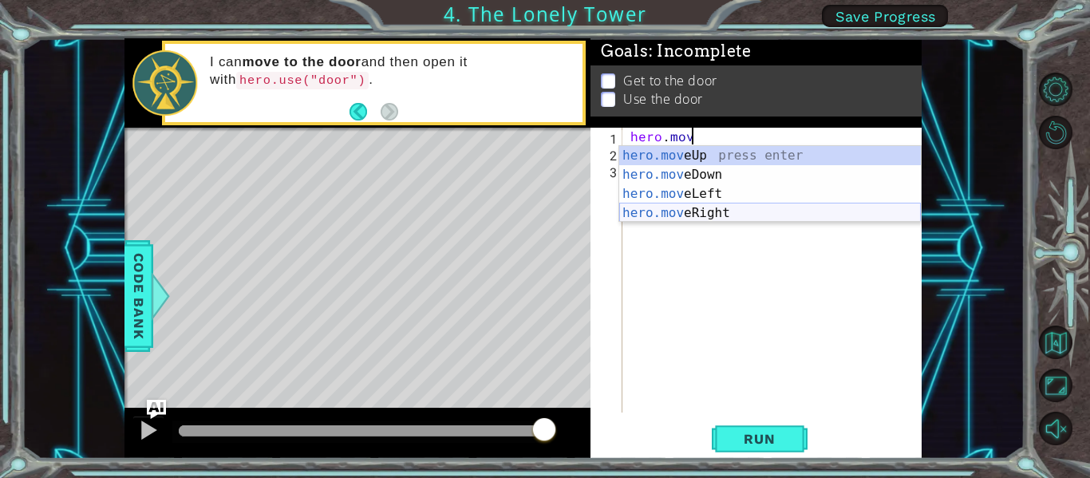
click at [736, 209] on div "hero.mov eUp press enter hero.mov eDown press enter hero.mov eLeft press enter …" at bounding box center [770, 203] width 302 height 115
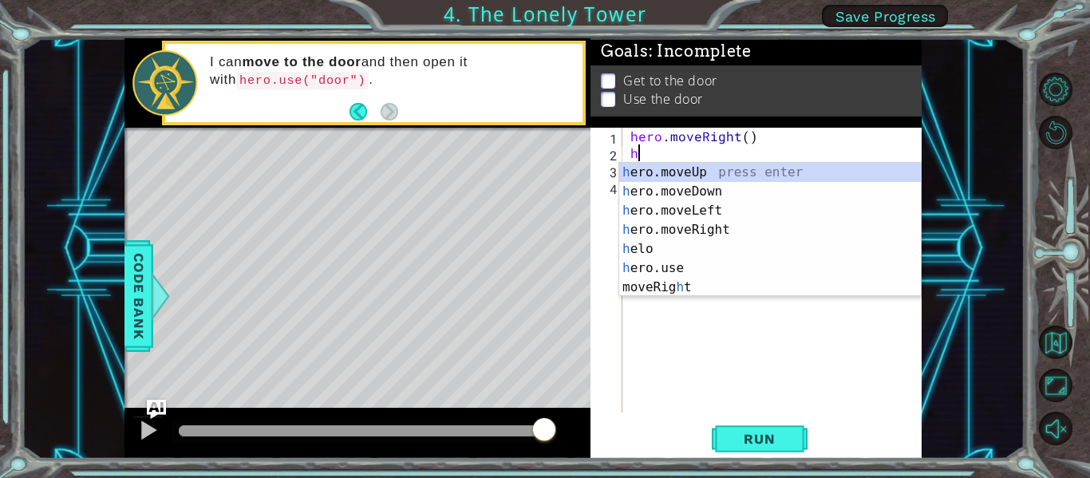
type textarea "hro"
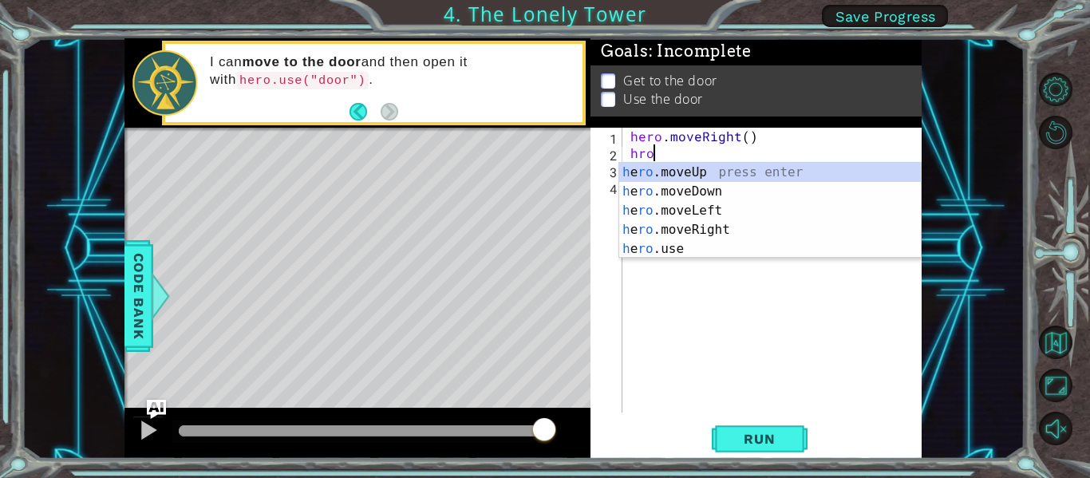
scroll to position [0, 1]
click at [706, 166] on div "h e ro .moveUp press enter h e ro .moveDown press enter h e ro .moveLeft press …" at bounding box center [770, 230] width 302 height 134
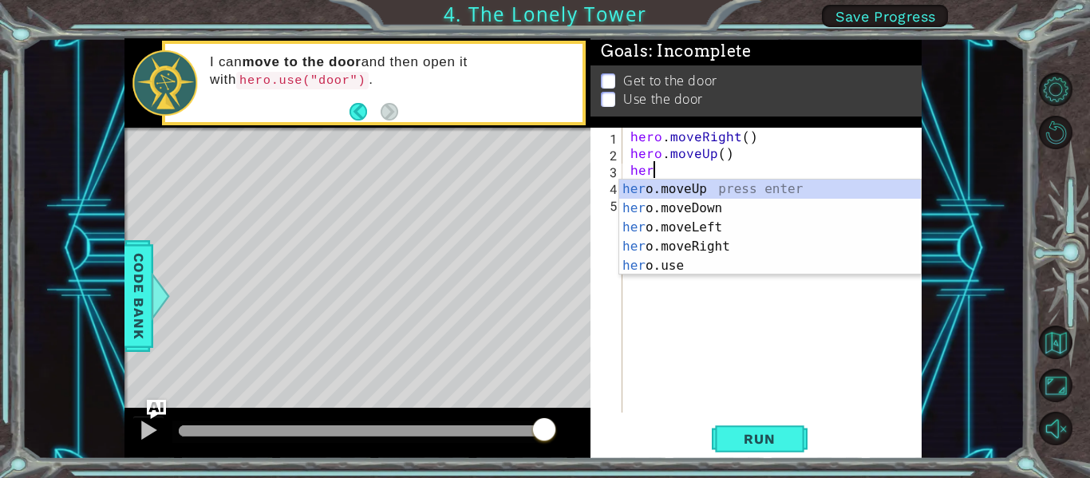
type textarea "hero"
click at [723, 236] on div "hero .moveUp press enter hero .moveDown press enter hero .moveLeft press enter …" at bounding box center [770, 247] width 302 height 134
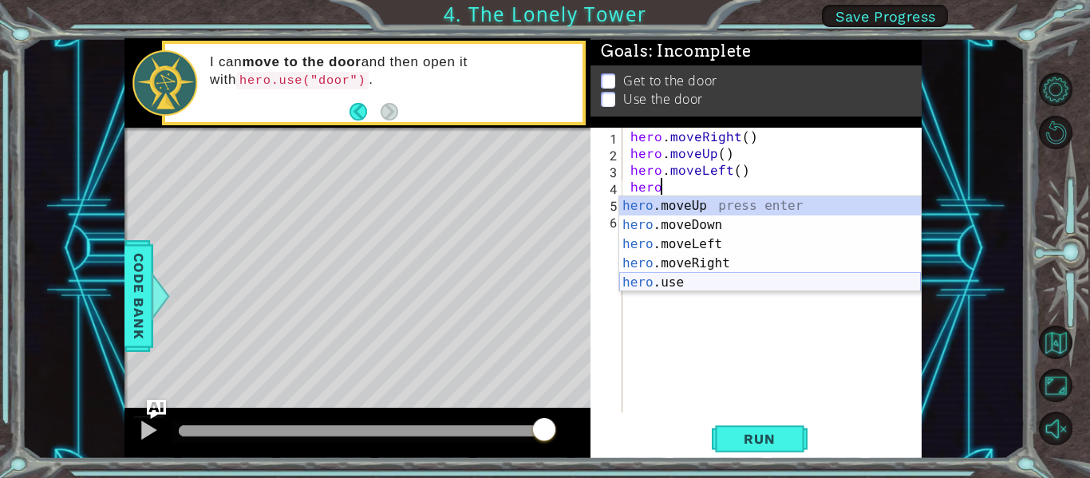
click at [732, 279] on div "hero .moveUp press enter hero .moveDown press enter hero .moveLeft press enter …" at bounding box center [770, 263] width 302 height 134
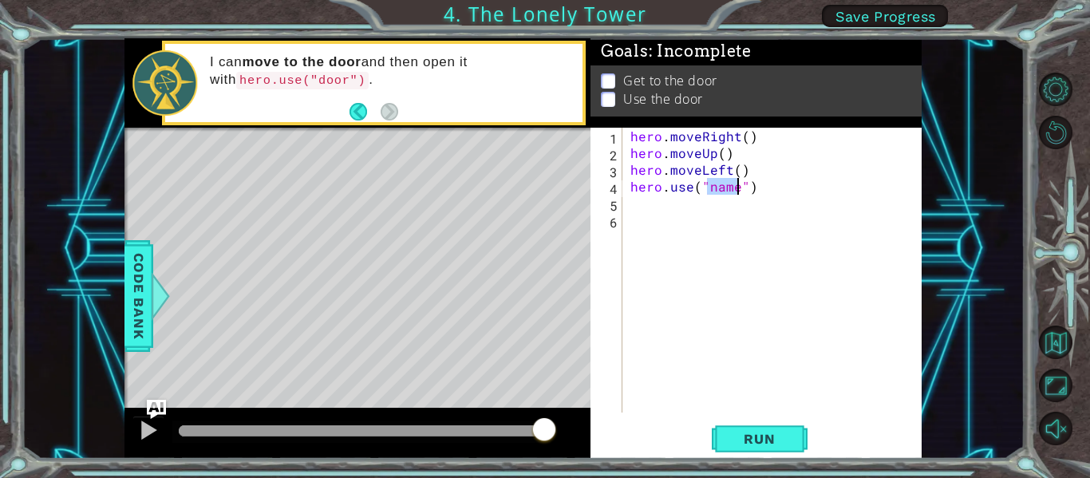
scroll to position [0, 6]
type textarea "hero.use("door")"
click at [753, 326] on div "hero . moveRight ( ) hero . moveUp ( ) hero . moveLeft ( ) hero . use ( "door" )" at bounding box center [776, 287] width 299 height 318
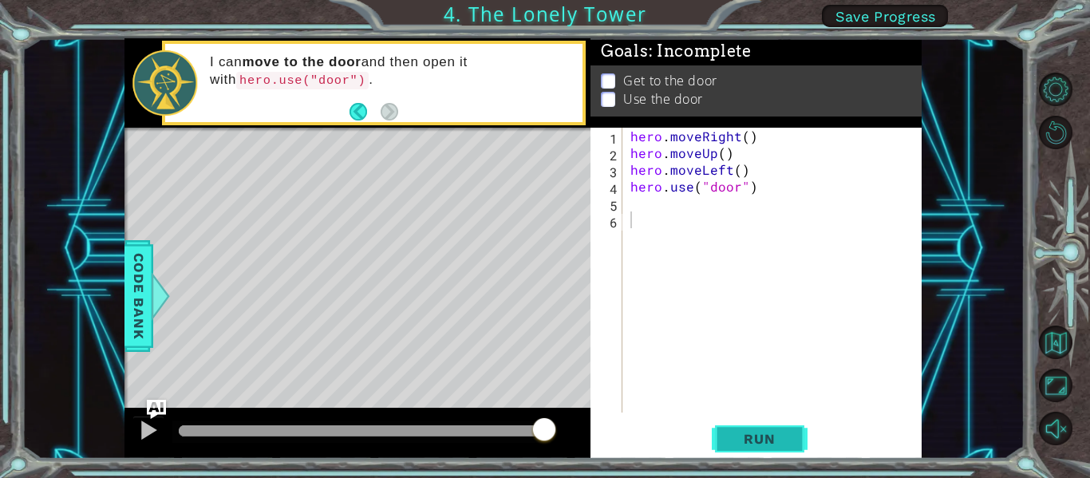
click at [789, 427] on button "Run" at bounding box center [760, 439] width 96 height 33
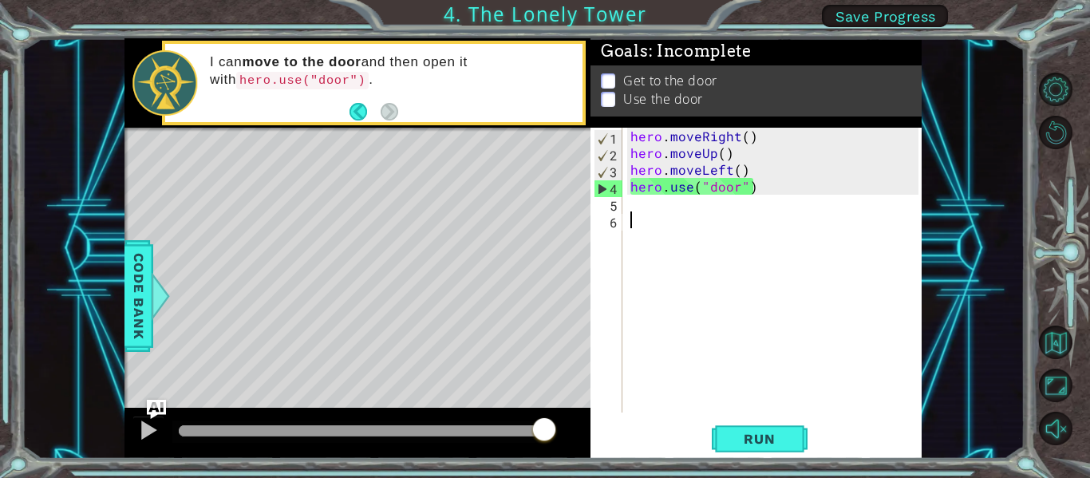
click at [764, 136] on div "hero . moveRight ( ) hero . moveUp ( ) hero . moveLeft ( ) hero . use ( "door" )" at bounding box center [776, 287] width 299 height 318
click at [789, 190] on div "hero . moveRight ( ) hero . moveUp ( ) hero . moveLeft ( ) hero . use ( "door" )" at bounding box center [776, 287] width 299 height 318
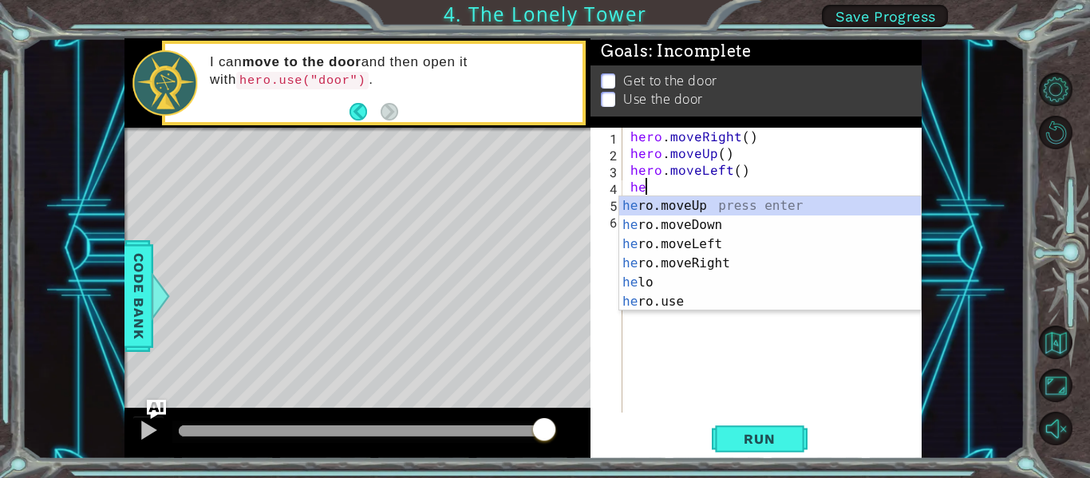
type textarea "h"
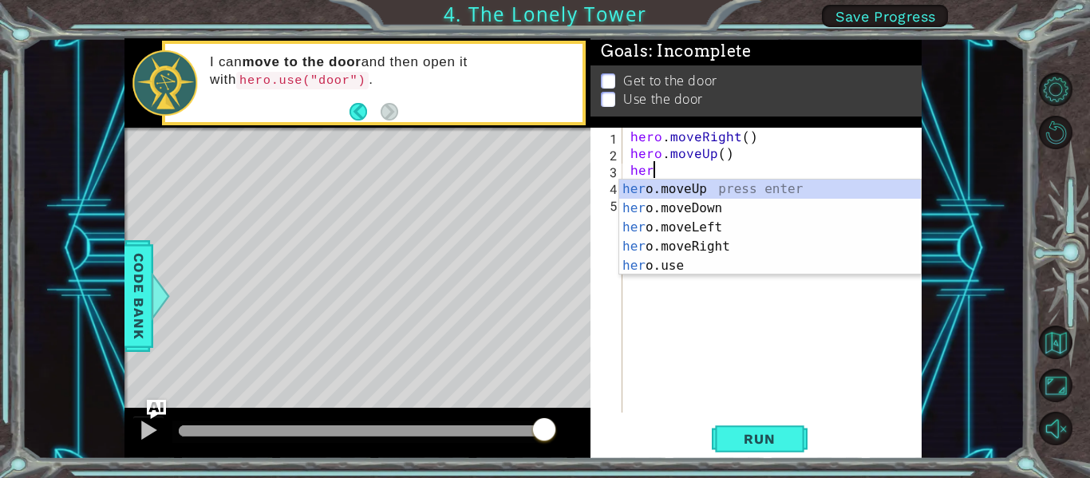
type textarea "h"
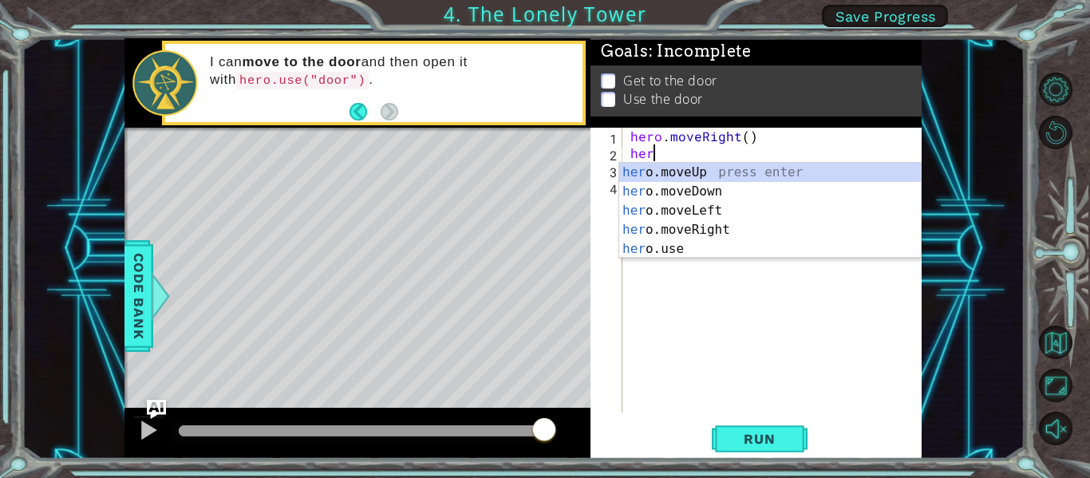
type textarea "h"
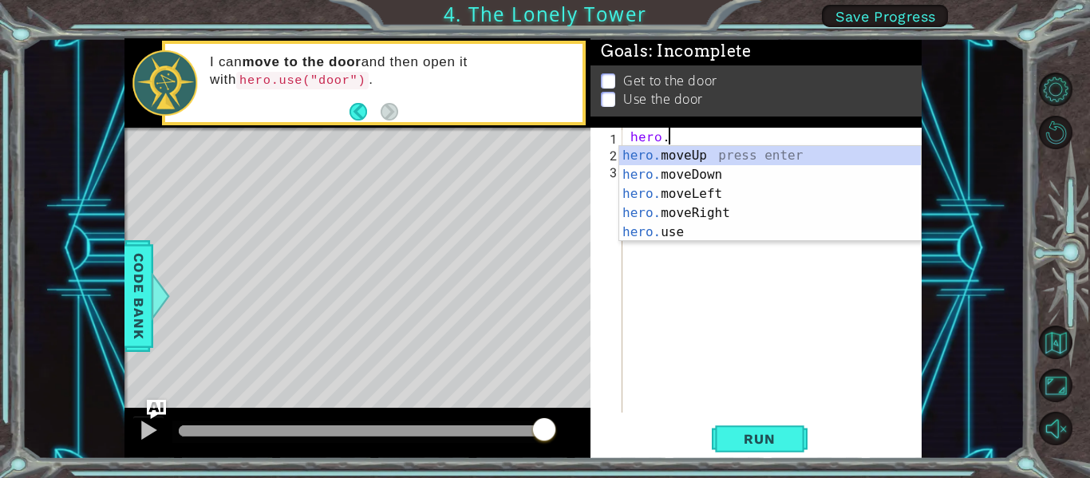
type textarea "h"
type textarea "hero"
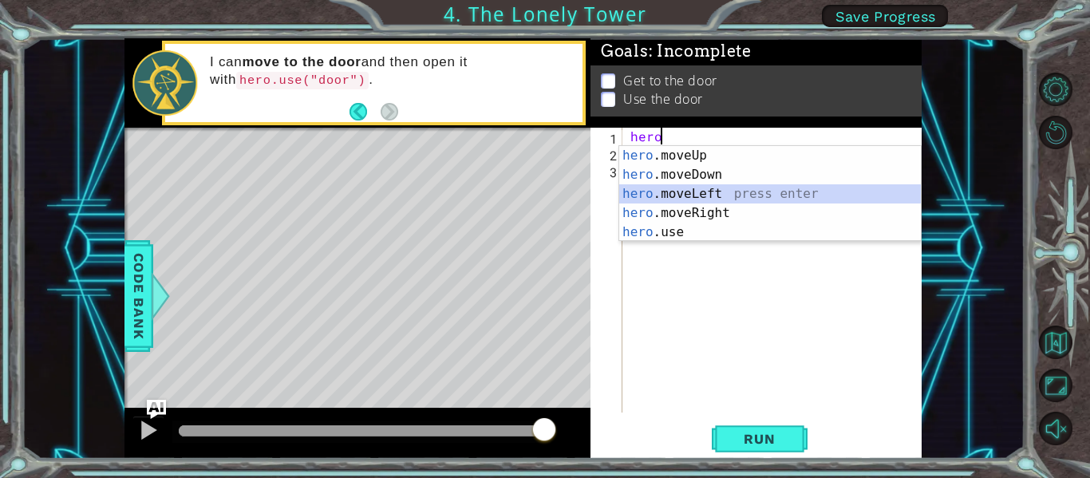
click at [762, 200] on div "hero .moveUp press enter hero .moveDown press enter hero .moveLeft press enter …" at bounding box center [770, 213] width 302 height 134
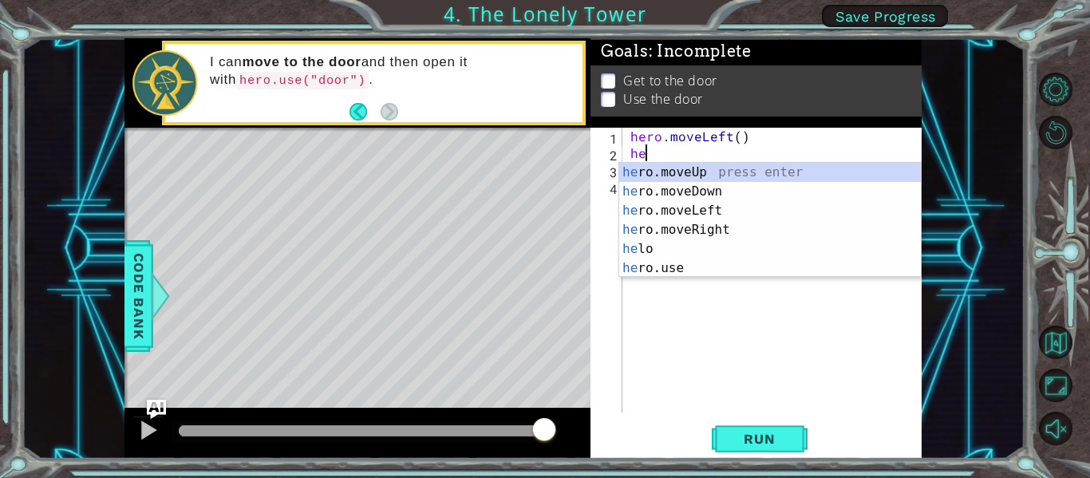
type textarea "hero"
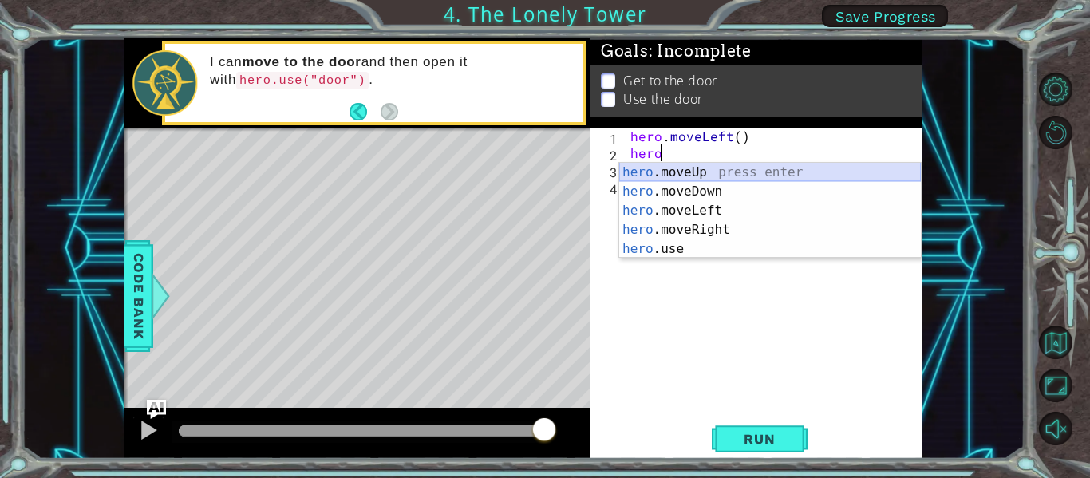
click at [713, 164] on div "hero .moveUp press enter hero .moveDown press enter hero .moveLeft press enter …" at bounding box center [770, 230] width 302 height 134
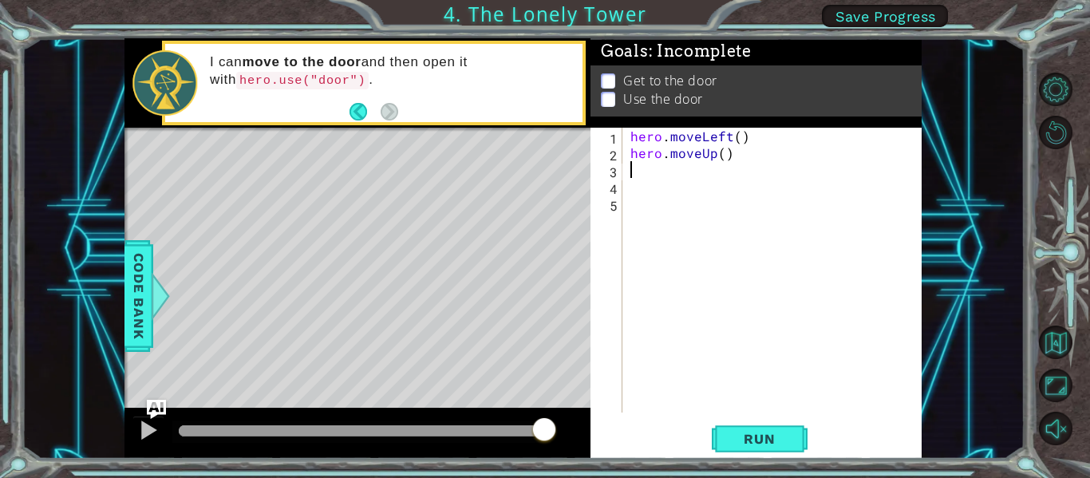
scroll to position [0, 0]
type textarea "hero"
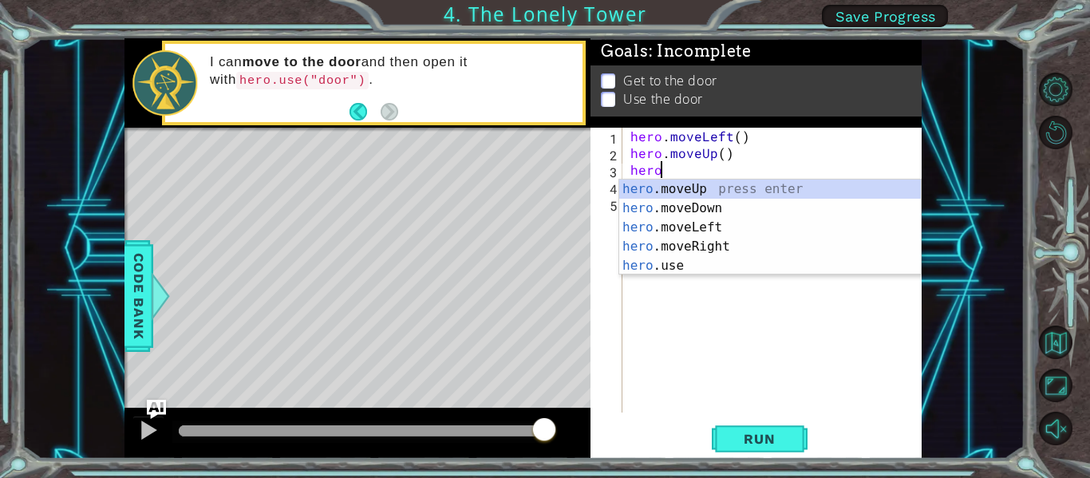
scroll to position [0, 1]
click at [725, 225] on div "hero .moveUp press enter hero .moveDown press enter hero .moveLeft press enter …" at bounding box center [770, 247] width 302 height 134
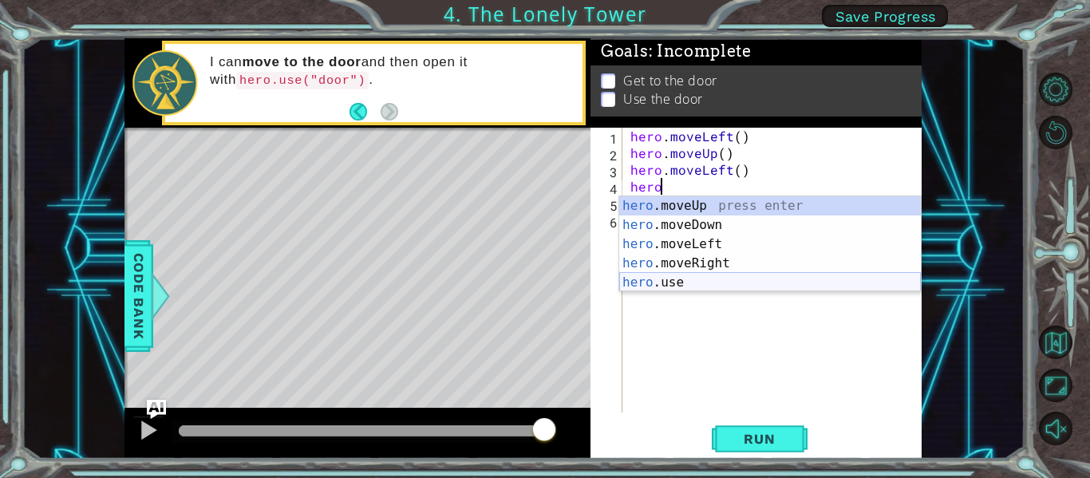
click at [714, 285] on div "hero .moveUp press enter hero .moveDown press enter hero .moveLeft press enter …" at bounding box center [770, 263] width 302 height 134
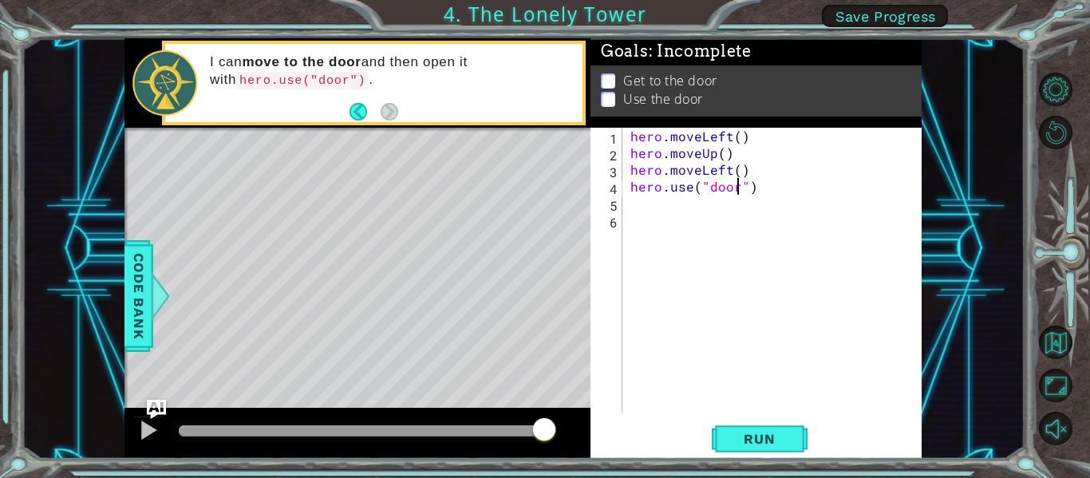
scroll to position [0, 7]
type textarea "hero.use("door")"
click at [774, 459] on div "1 ההההההההההההההההההההההההההההההההההההההההההההההההההההההההההההההההההההההההההההה…" at bounding box center [545, 239] width 1090 height 478
click at [771, 451] on button "Run" at bounding box center [760, 439] width 96 height 33
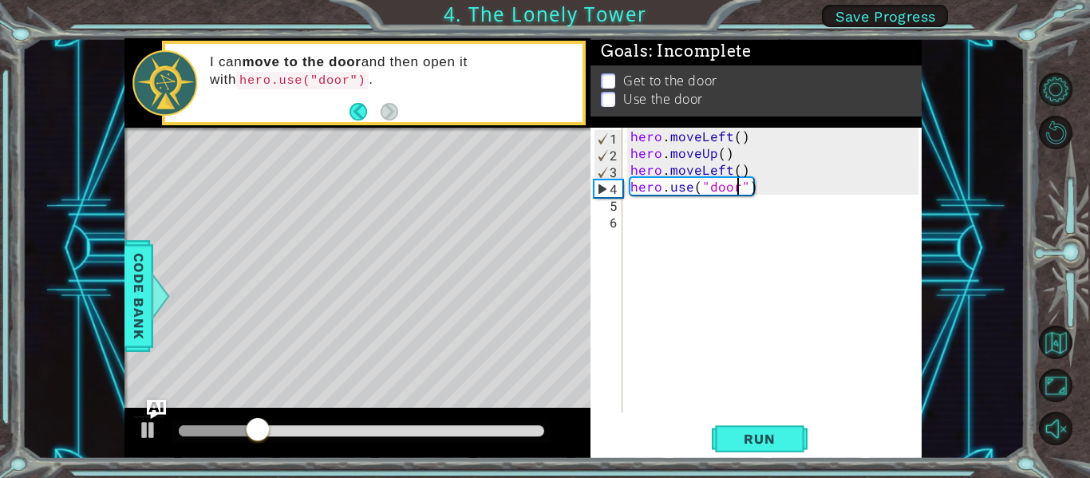
click at [723, 349] on div "hero . moveLeft ( ) hero . moveUp ( ) hero . moveLeft ( ) hero . use ( "door" )" at bounding box center [776, 287] width 299 height 318
click at [676, 227] on div "hero . moveLeft ( ) hero . moveUp ( ) hero . moveLeft ( ) hero . use ( "door" )" at bounding box center [776, 287] width 299 height 318
click at [785, 425] on button "Run" at bounding box center [760, 439] width 96 height 33
click at [741, 189] on div "hero . moveLeft ( ) hero . moveUp ( ) hero . moveLeft ( ) hero . use ( "door" )" at bounding box center [776, 287] width 299 height 318
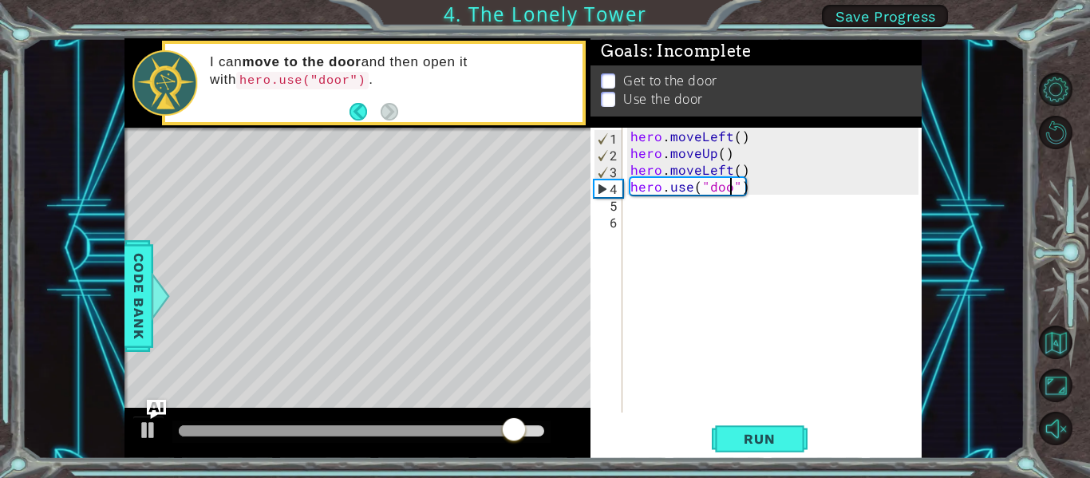
type textarea "hero.use("door")"
click at [767, 225] on div "hero . moveLeft ( ) hero . moveUp ( ) hero . moveLeft ( ) hero . use ( "door" )" at bounding box center [776, 287] width 299 height 318
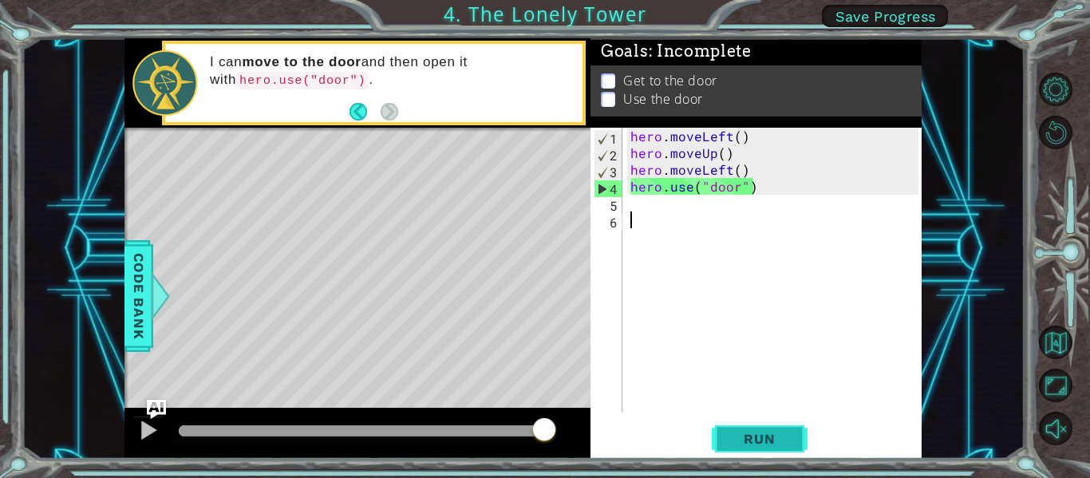
click at [733, 431] on span "Run" at bounding box center [759, 439] width 63 height 16
click at [757, 182] on div "hero . moveLeft ( ) hero . moveUp ( ) hero . moveLeft ( ) hero . use ( "door" )" at bounding box center [776, 287] width 299 height 318
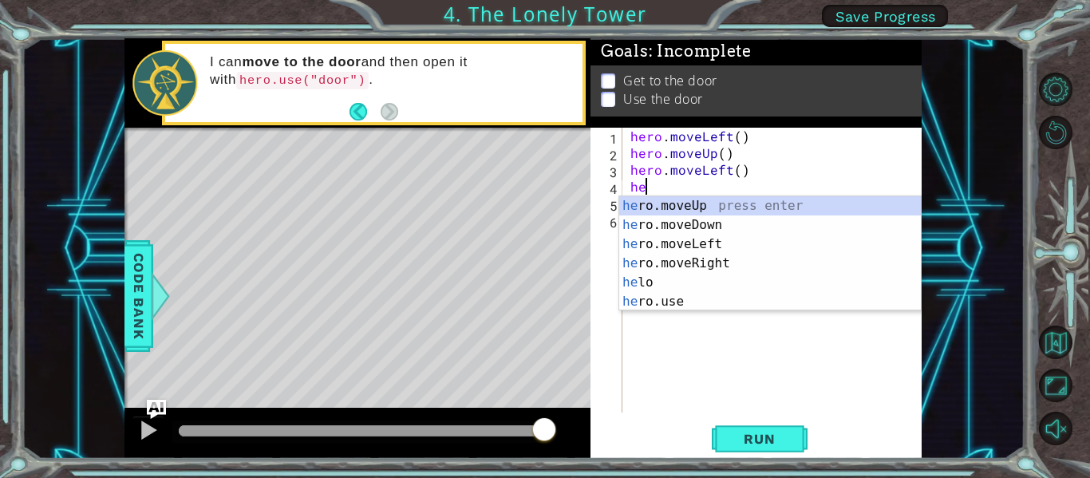
type textarea "h"
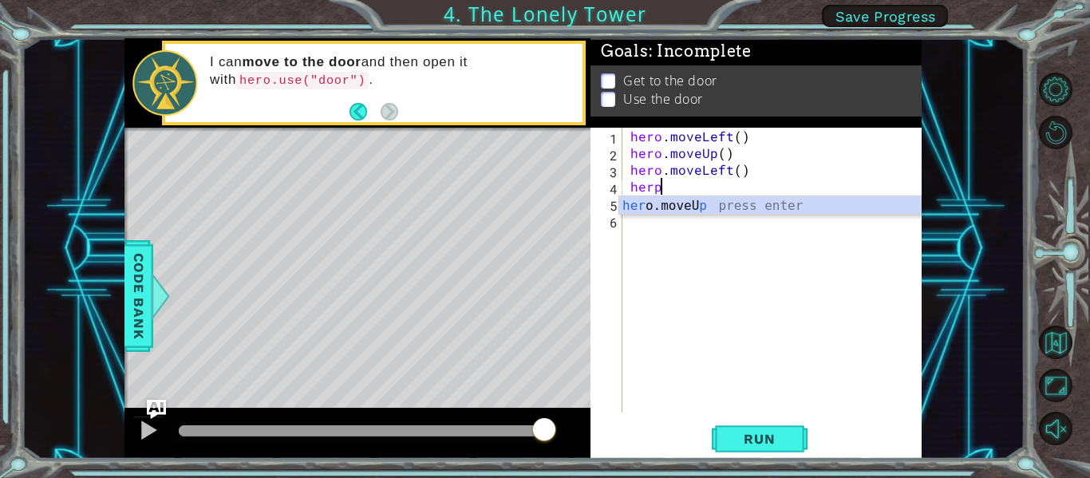
scroll to position [0, 1]
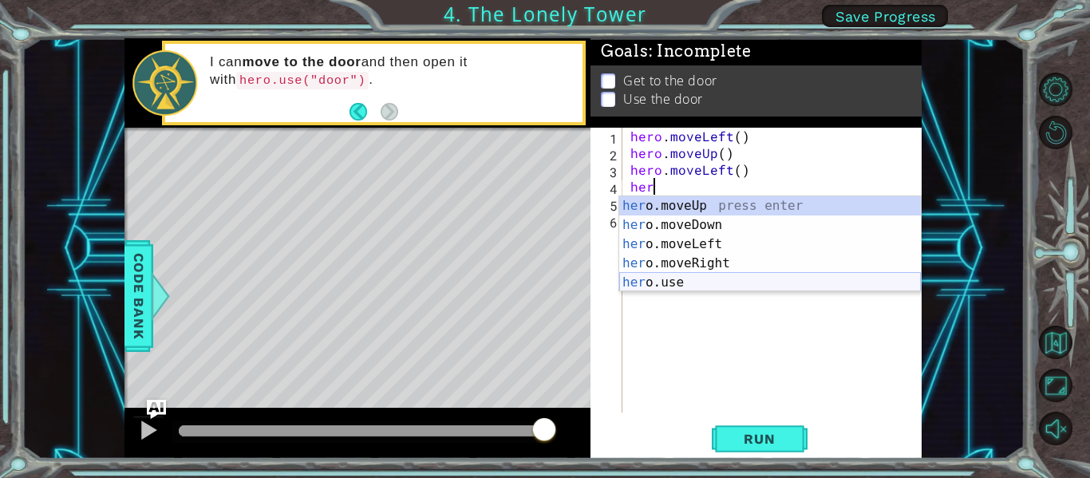
click at [715, 289] on div "her o.moveUp press enter her o.moveDown press enter her o.moveLeft press enter …" at bounding box center [770, 263] width 302 height 134
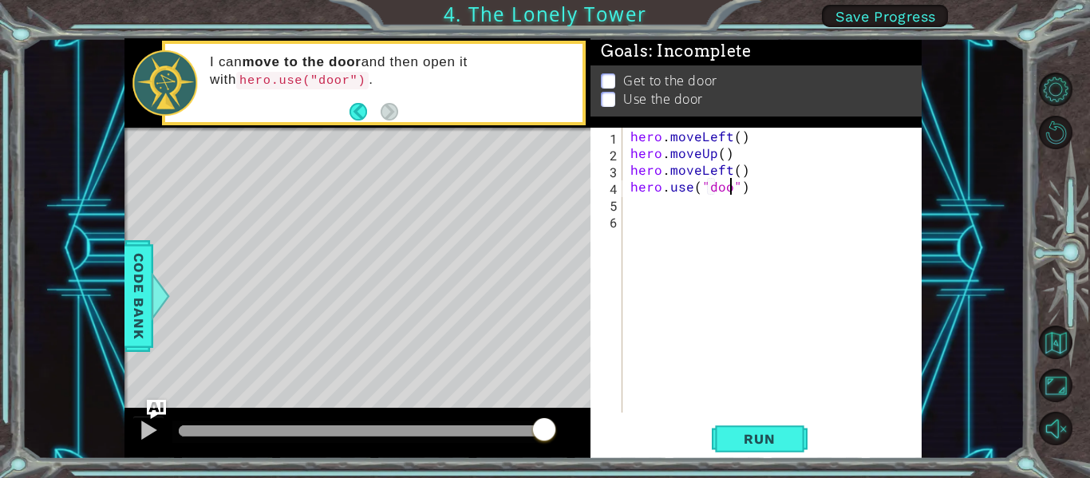
scroll to position [0, 7]
type textarea "hero.use("door ")"
click at [769, 429] on button "Run" at bounding box center [760, 439] width 96 height 33
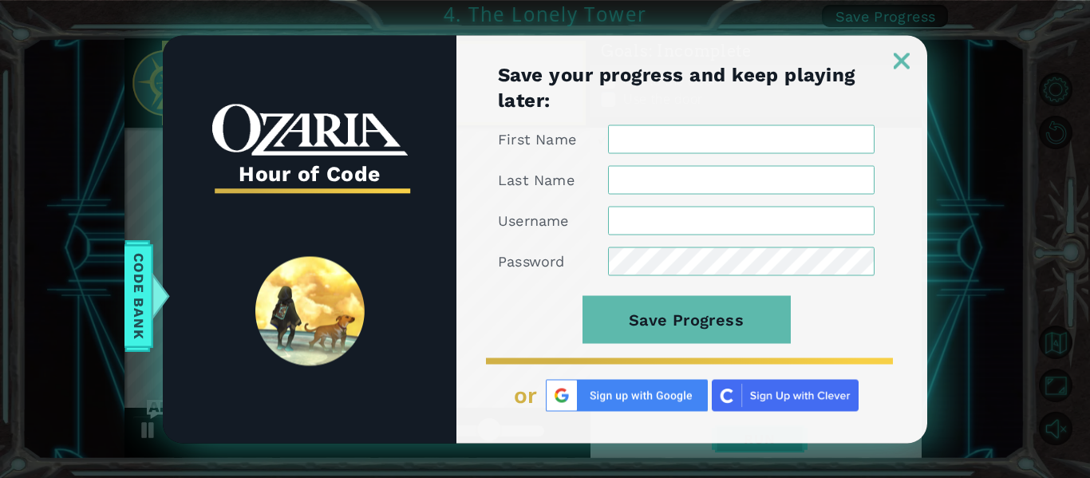
scroll to position [0, 0]
click at [900, 51] on link at bounding box center [901, 51] width 51 height 13
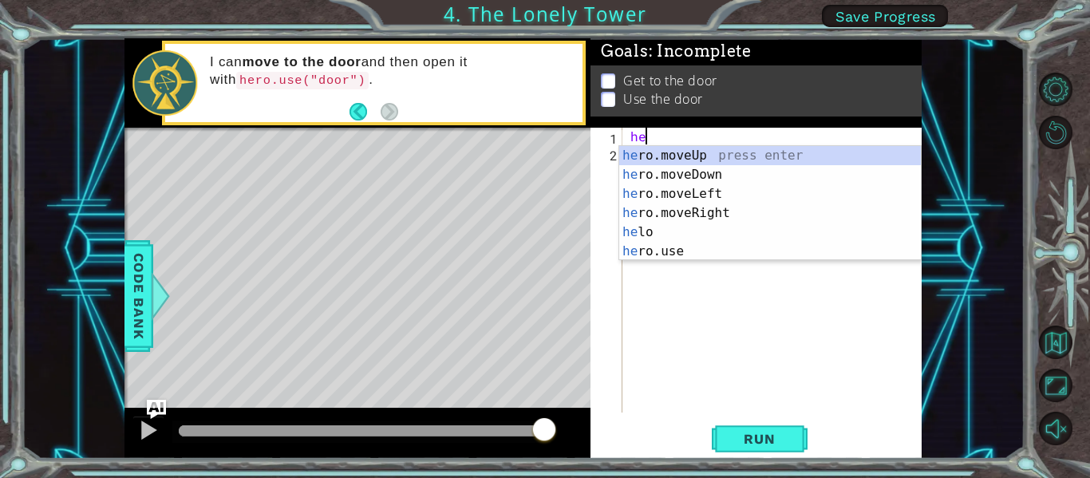
type textarea "hero"
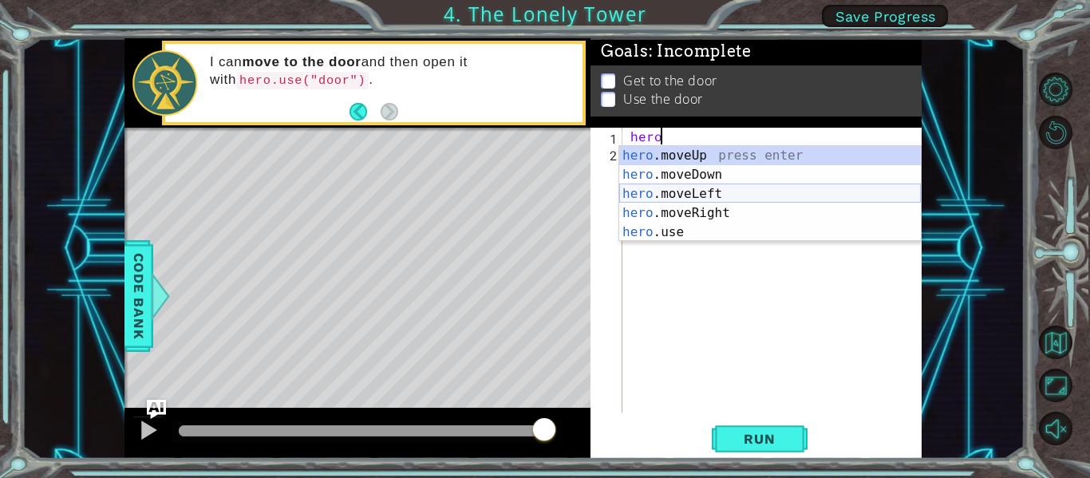
click at [727, 194] on div "hero .moveUp press enter hero .moveDown press enter hero .moveLeft press enter …" at bounding box center [770, 213] width 302 height 134
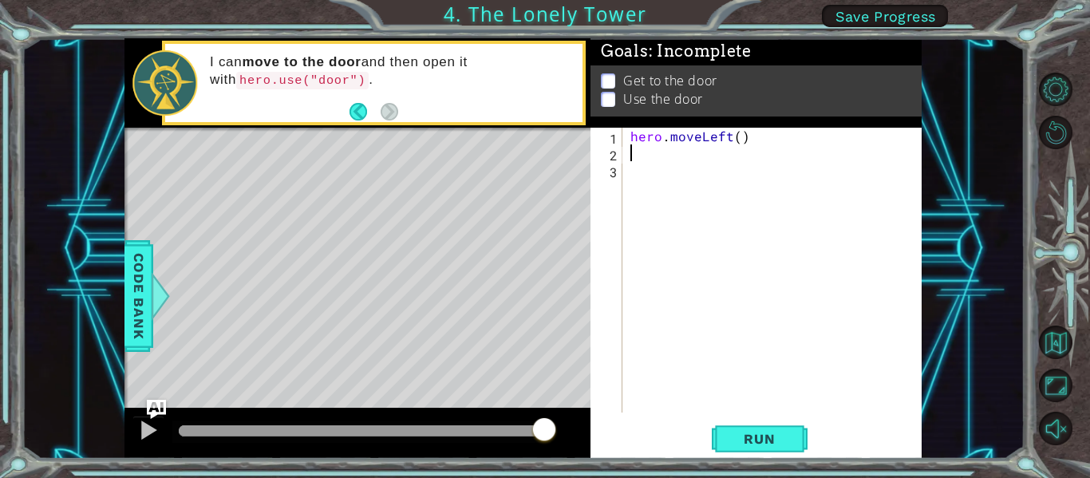
scroll to position [0, 0]
click at [780, 437] on span "Run" at bounding box center [759, 439] width 63 height 16
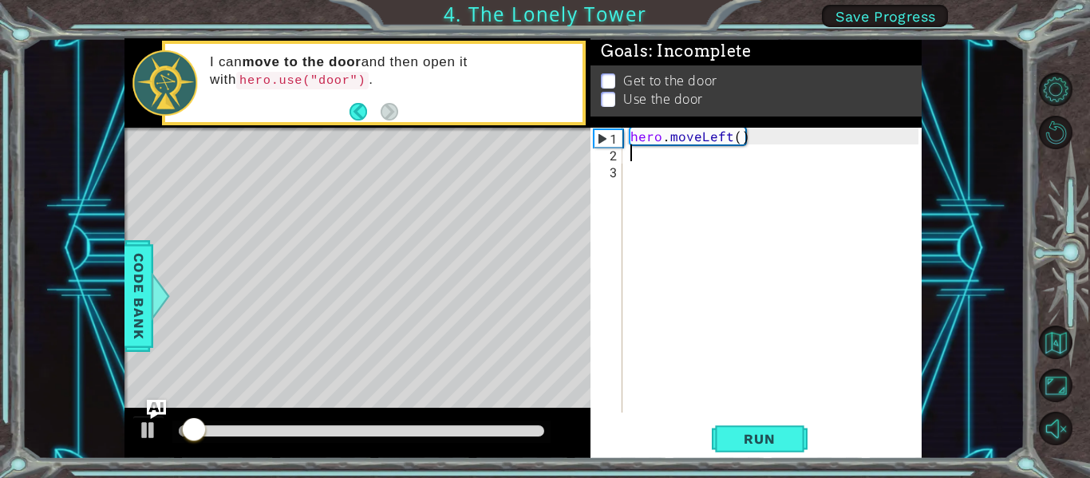
click at [737, 135] on div "hero . moveLeft ( )" at bounding box center [776, 287] width 299 height 318
type textarea "hero.moveLeft(2)"
click at [780, 319] on div "hero . moveLeft ( 2 )" at bounding box center [776, 287] width 299 height 318
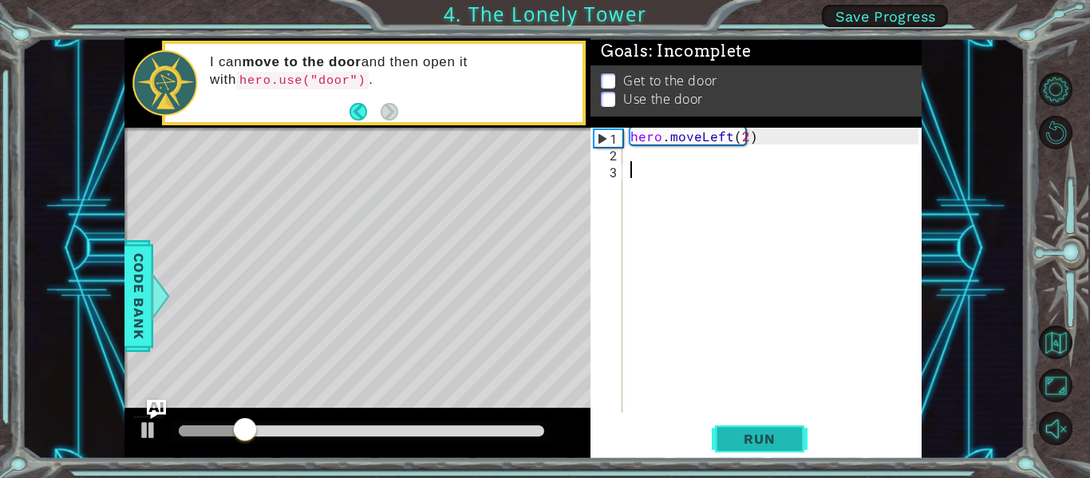
click at [786, 429] on button "Run" at bounding box center [760, 439] width 96 height 33
click at [667, 148] on div "hero . moveLeft ( 2 )" at bounding box center [776, 287] width 299 height 318
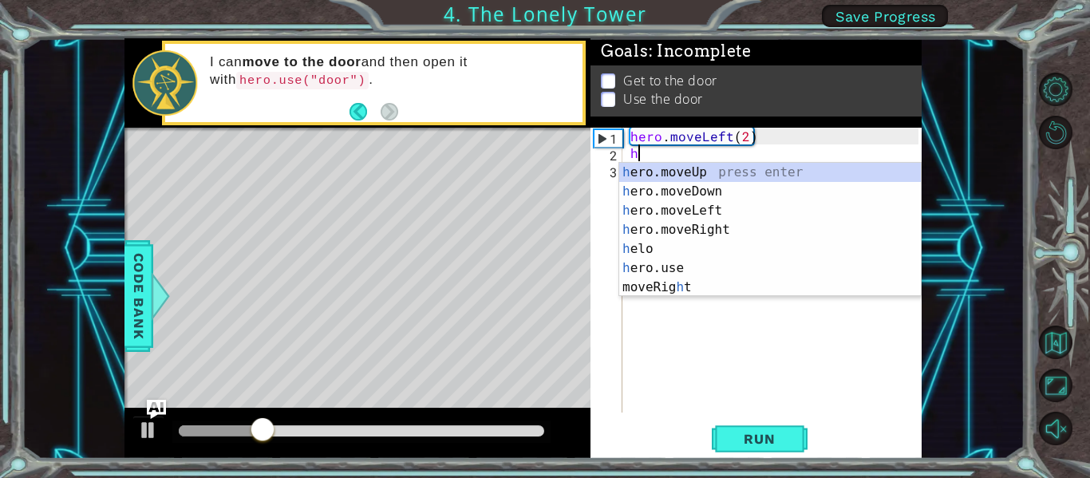
type textarea "hr"
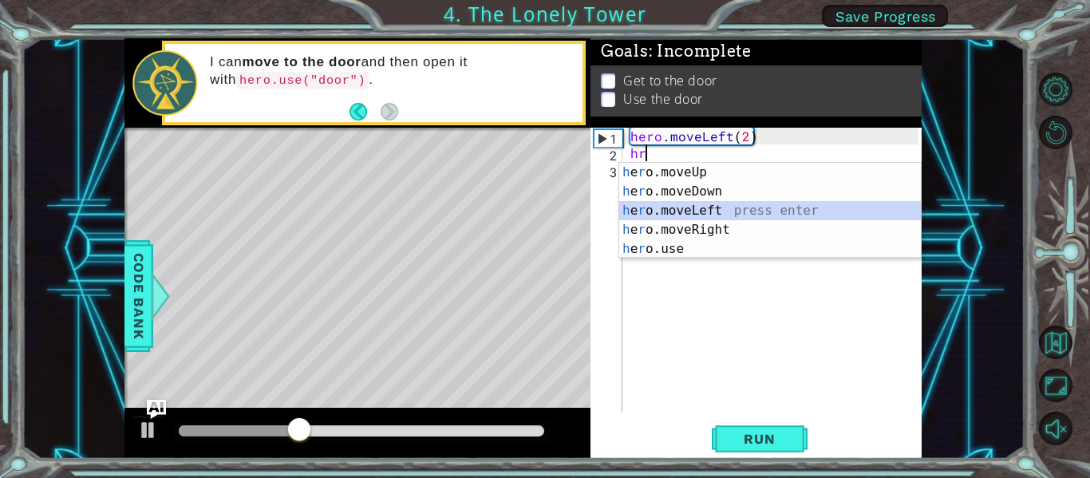
click at [723, 209] on div "h e r o.moveUp press enter h e r o.moveDown press enter h e r o.moveLeft press …" at bounding box center [770, 230] width 302 height 134
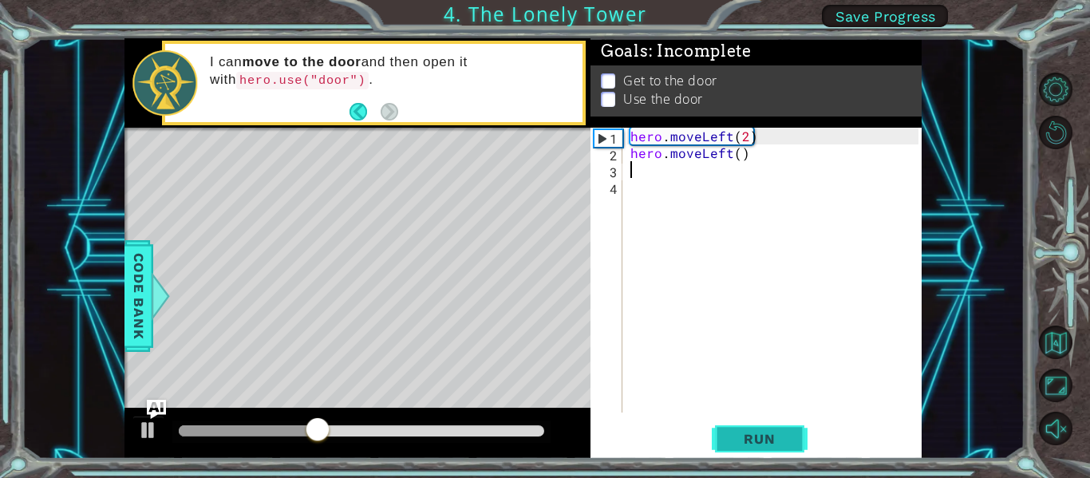
click at [763, 449] on button "Run" at bounding box center [760, 439] width 96 height 33
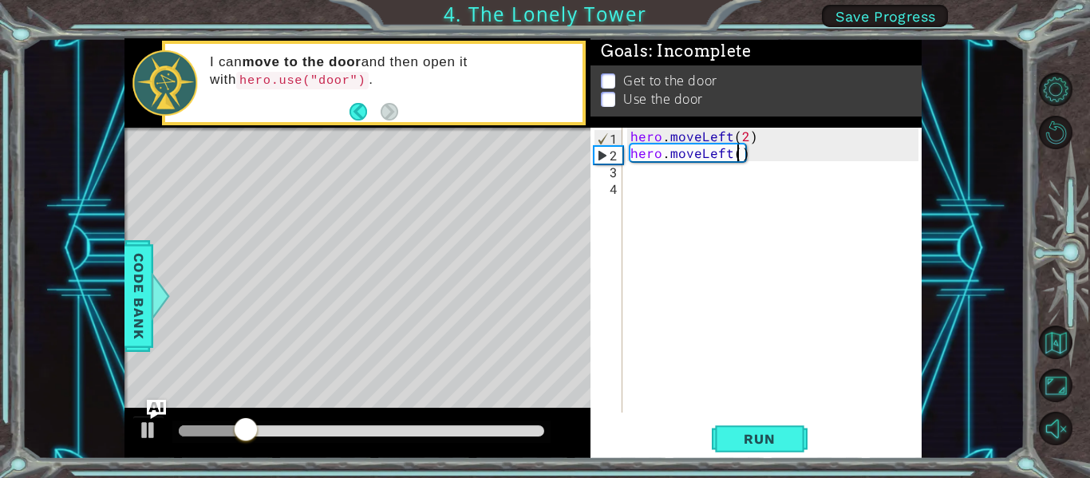
click at [735, 152] on div "hero . moveLeft ( 2 ) hero . moveLeft ( )" at bounding box center [776, 287] width 299 height 318
type textarea "hero.moveLeft(1)"
click at [808, 448] on div "Run" at bounding box center [759, 439] width 331 height 33
click at [795, 441] on button "Run" at bounding box center [760, 439] width 96 height 33
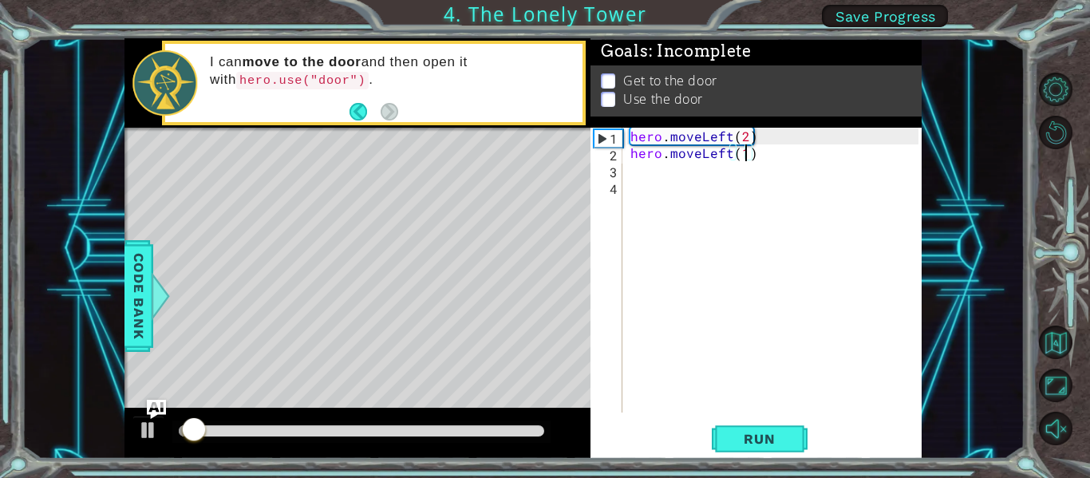
click at [808, 255] on div "hero . moveLeft ( 2 ) hero . moveLeft ( 1 )" at bounding box center [776, 287] width 299 height 318
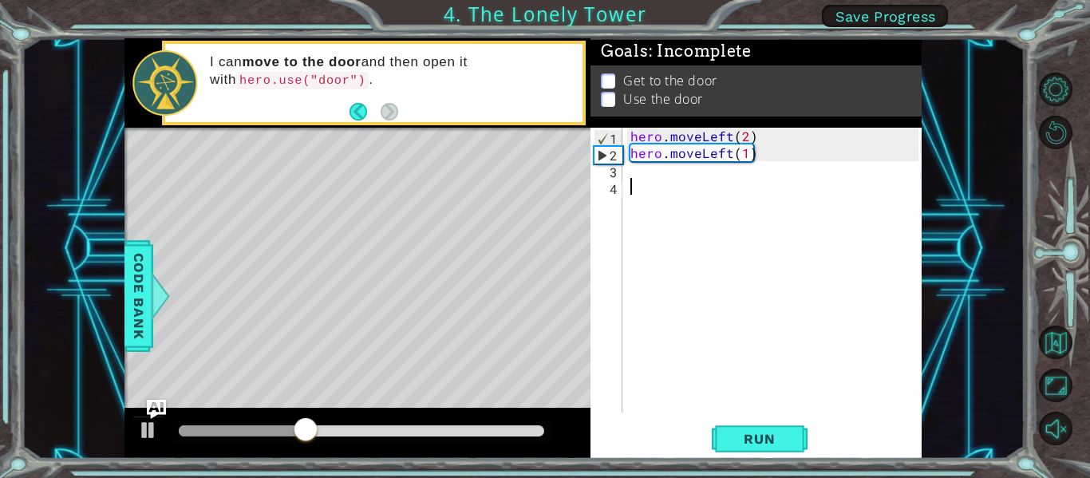
click at [750, 149] on div "hero . moveLeft ( 2 ) hero . moveLeft ( 1 )" at bounding box center [776, 287] width 299 height 318
click at [744, 150] on div "hero . moveLeft ( 2 ) hero . moveLeft ( 1 )" at bounding box center [776, 287] width 299 height 318
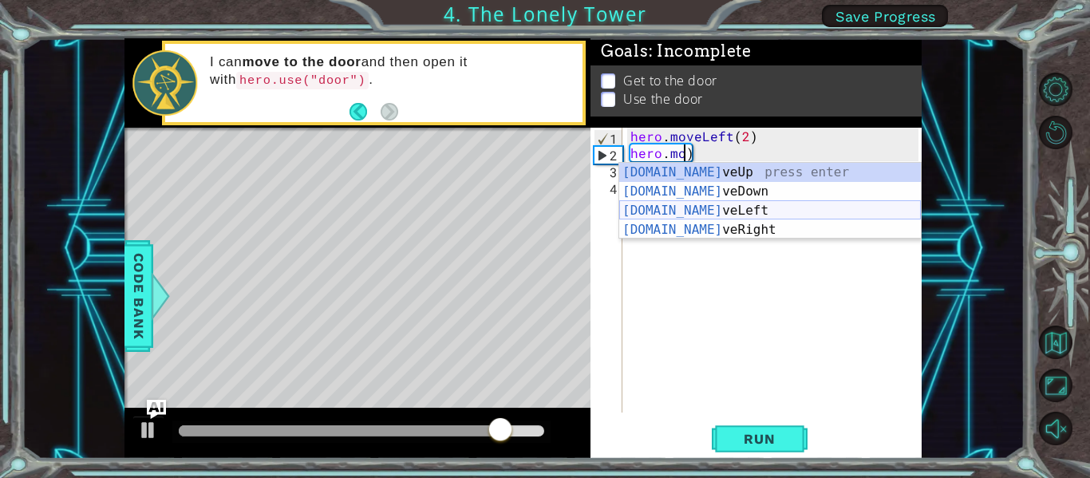
click at [727, 207] on div "[DOMAIN_NAME] veUp press enter [DOMAIN_NAME] veDown press enter [DOMAIN_NAME] v…" at bounding box center [770, 220] width 302 height 115
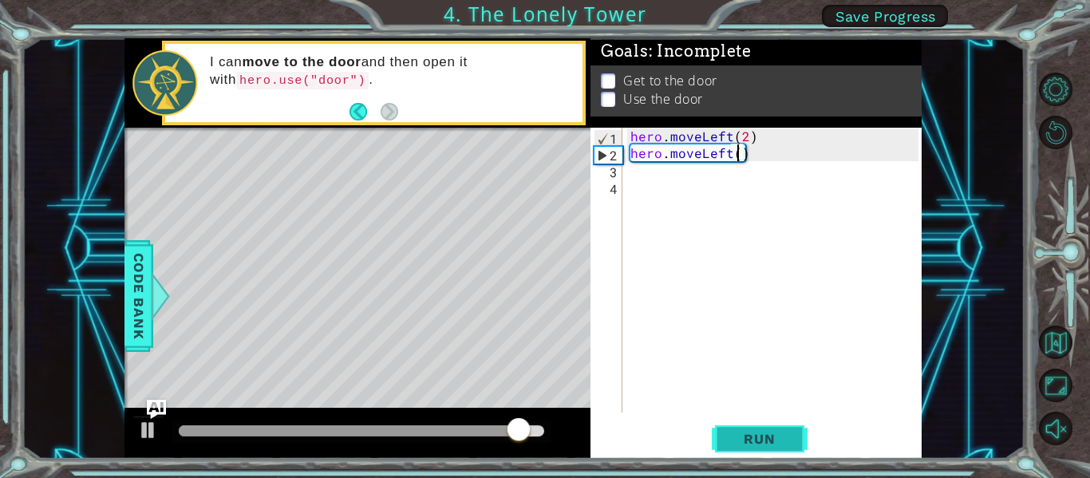
click at [781, 437] on span "Run" at bounding box center [759, 439] width 63 height 16
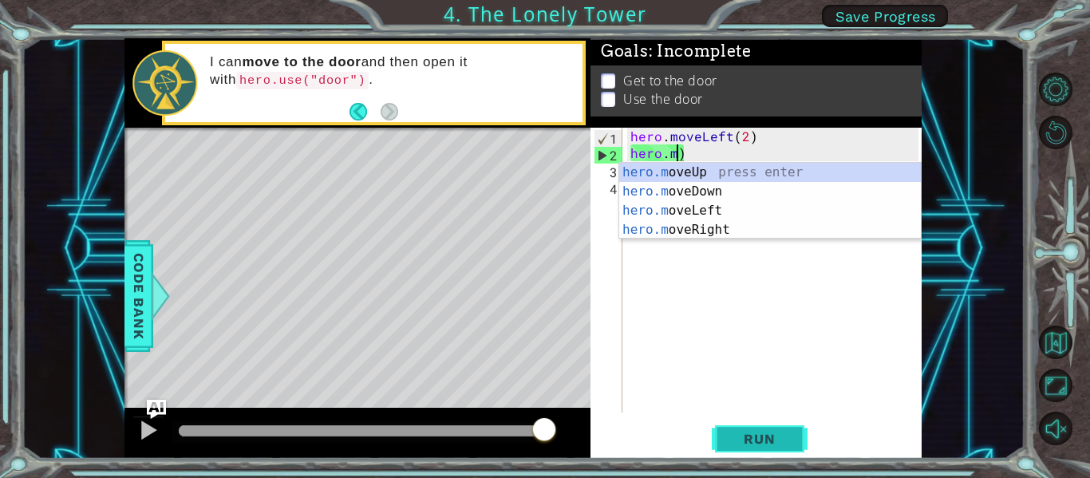
click at [797, 432] on button "Run" at bounding box center [760, 439] width 96 height 33
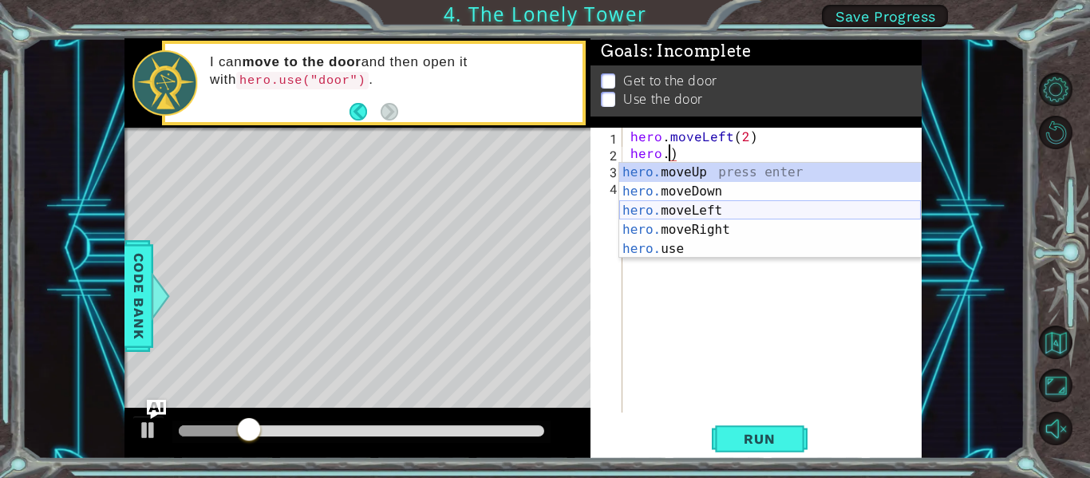
click at [729, 208] on div "hero. moveUp press enter hero. moveDown press enter hero. moveLeft press enter …" at bounding box center [770, 230] width 302 height 134
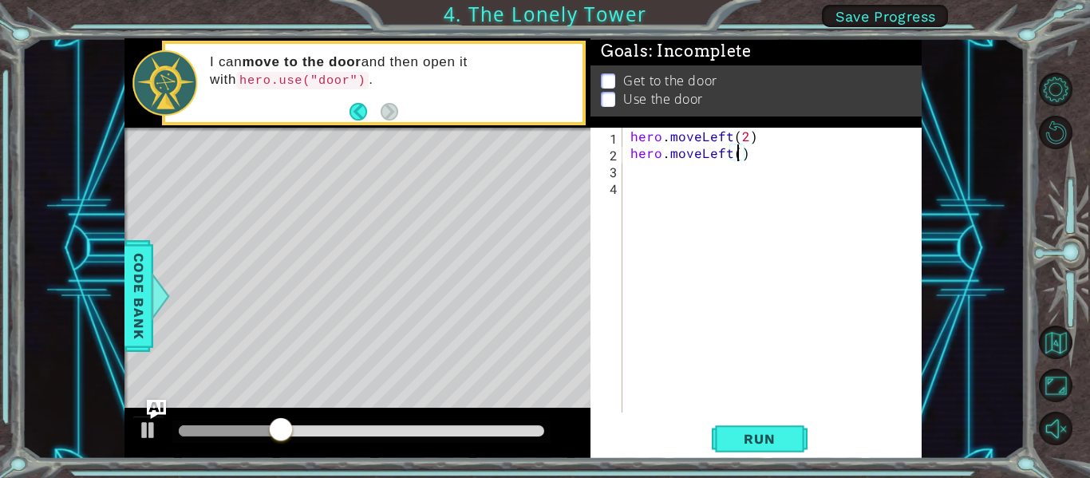
scroll to position [0, 7]
click at [787, 417] on div "hero.moveLeft(2) 1 2 3 4 hero . moveLeft ( 2 ) hero . moveLeft ( 2 ) הההההההההה…" at bounding box center [756, 293] width 331 height 331
click at [798, 437] on button "Run" at bounding box center [760, 439] width 96 height 33
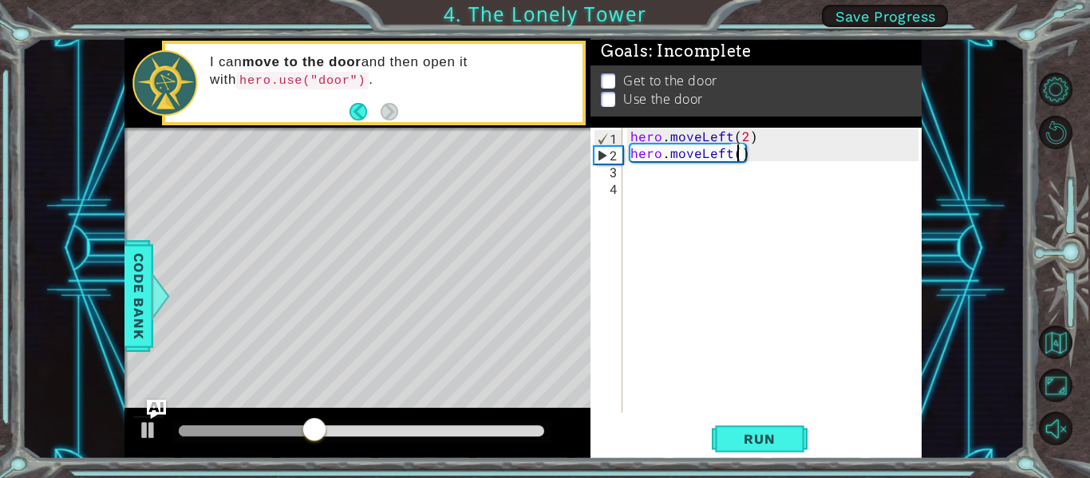
type textarea "hero.move)"
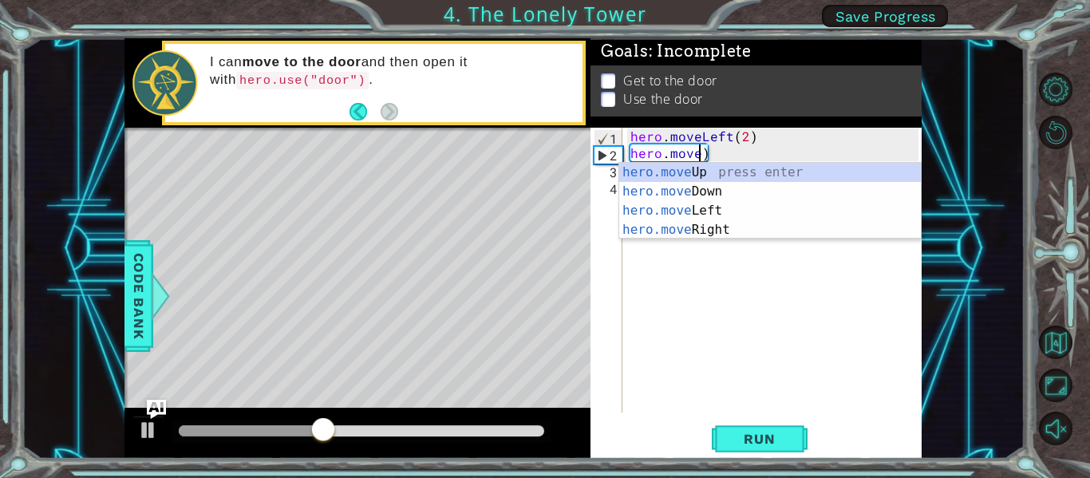
scroll to position [0, 4]
